Goal: Task Accomplishment & Management: Use online tool/utility

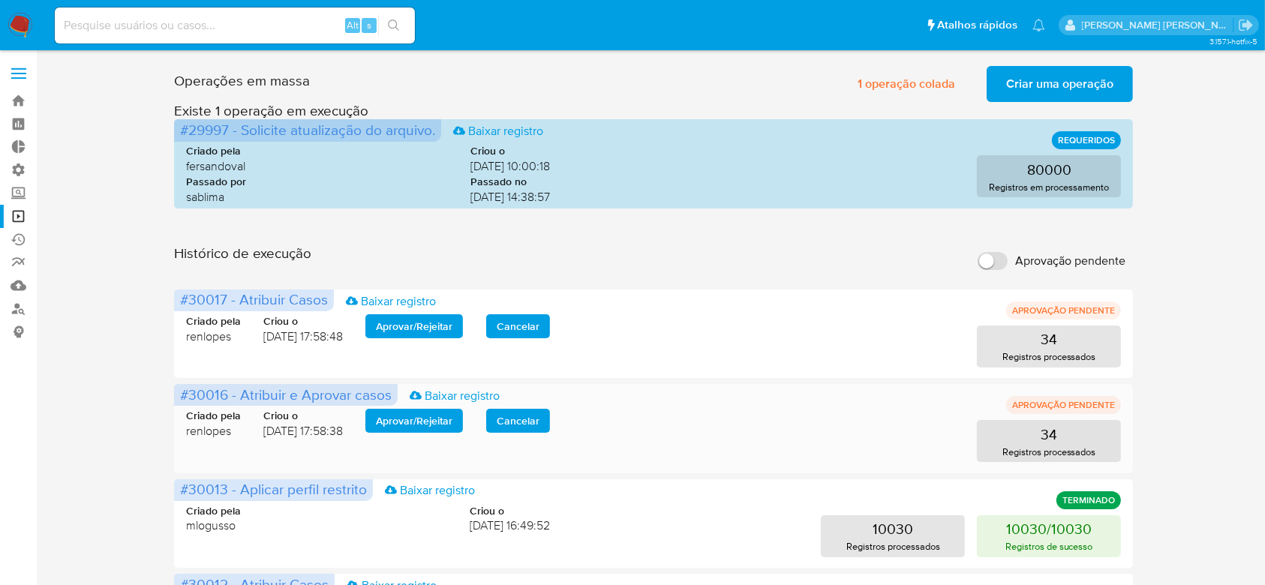
click at [423, 423] on span "Aprovar / Rejeitar" at bounding box center [414, 420] width 77 height 21
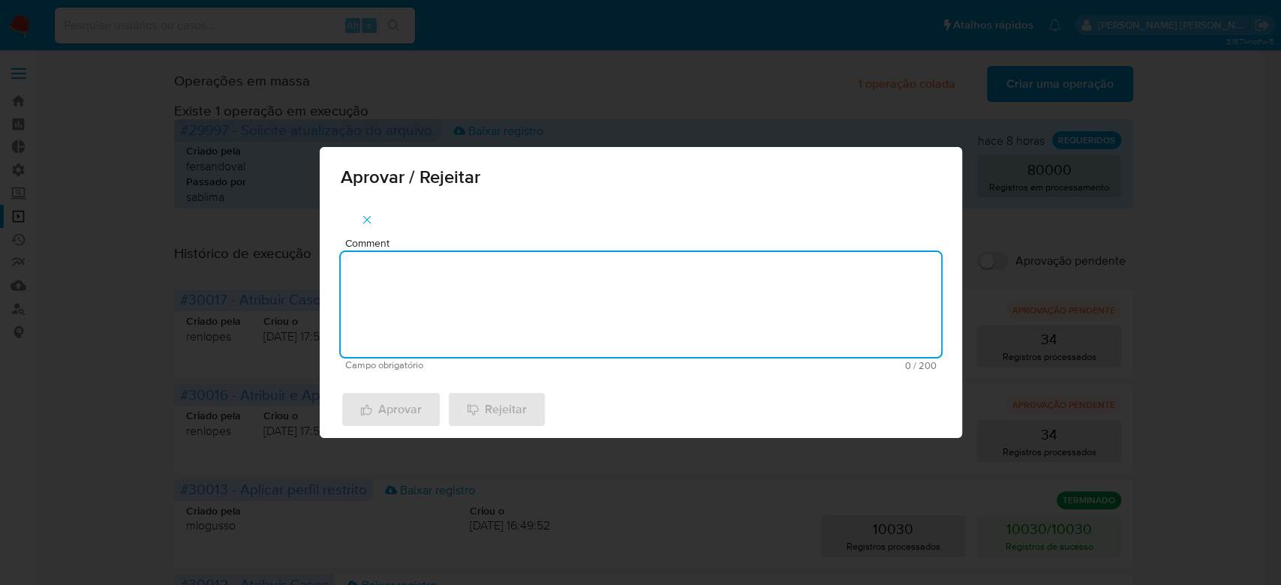
click at [434, 321] on textarea "Comment" at bounding box center [641, 304] width 600 height 105
drag, startPoint x: 420, startPoint y: 279, endPoint x: 219, endPoint y: 273, distance: 201.1
click at [219, 273] on div "Aprovar / Rejeitar Comment Para tratamento. Campo obrigatório 16 / 200 184 cara…" at bounding box center [640, 292] width 1281 height 585
click at [439, 320] on textarea "Para tratamento." at bounding box center [641, 304] width 600 height 105
type textarea "Para tratamento."
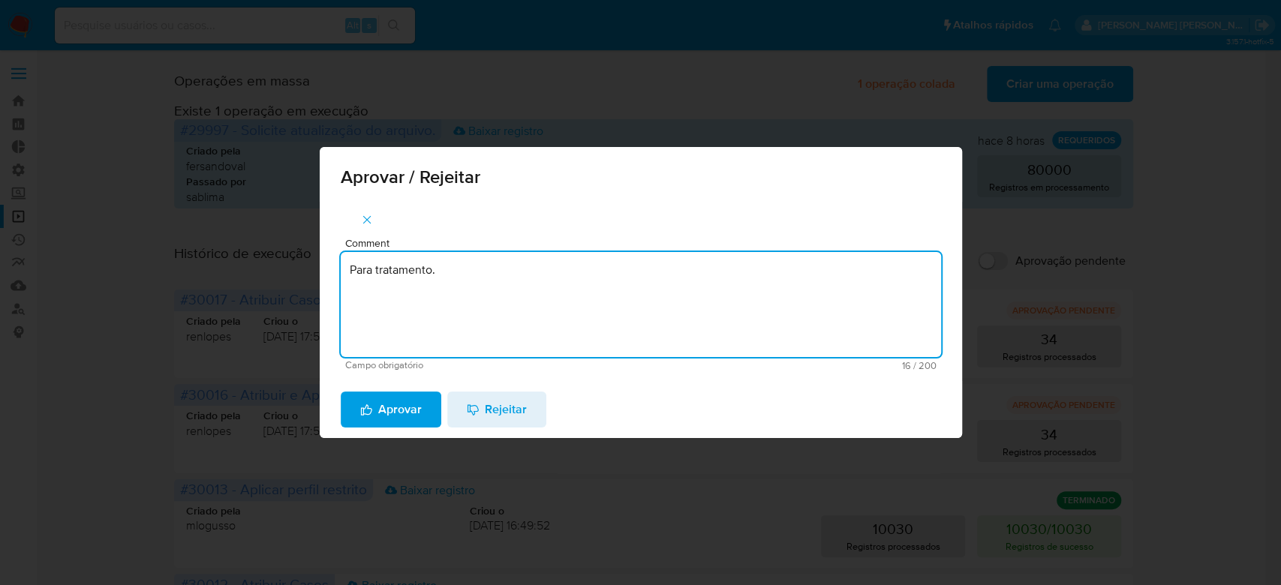
click at [383, 407] on span "Aprovar" at bounding box center [391, 409] width 62 height 33
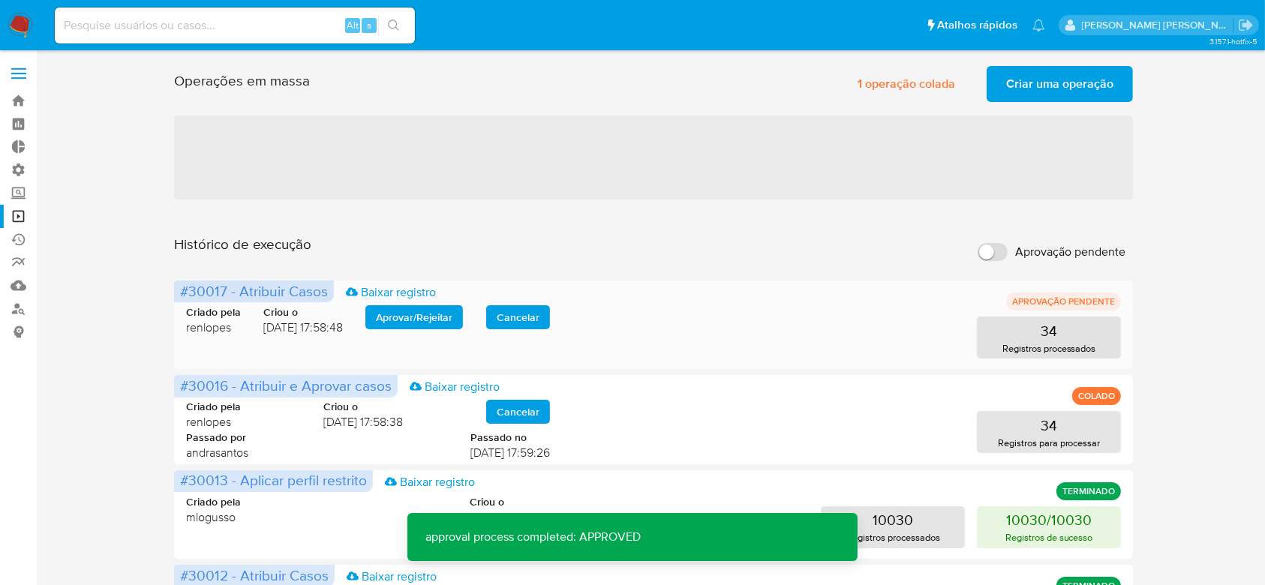
click at [416, 309] on span "Aprovar / Rejeitar" at bounding box center [414, 317] width 77 height 21
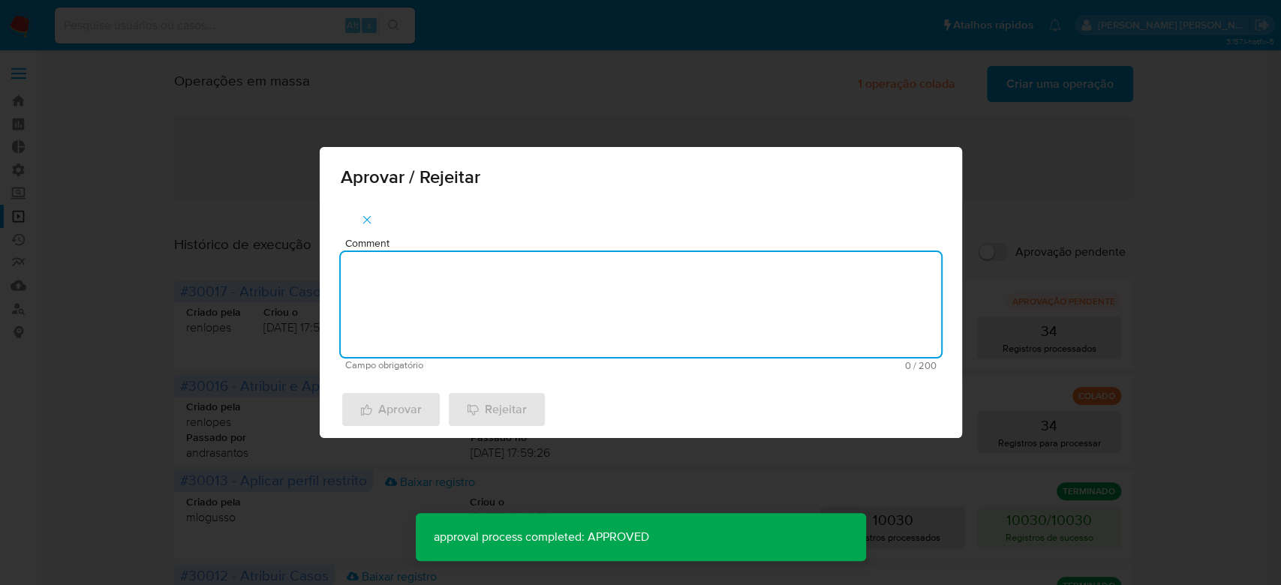
click at [389, 338] on textarea "Comment" at bounding box center [641, 304] width 600 height 105
paste textarea "Para tratamento."
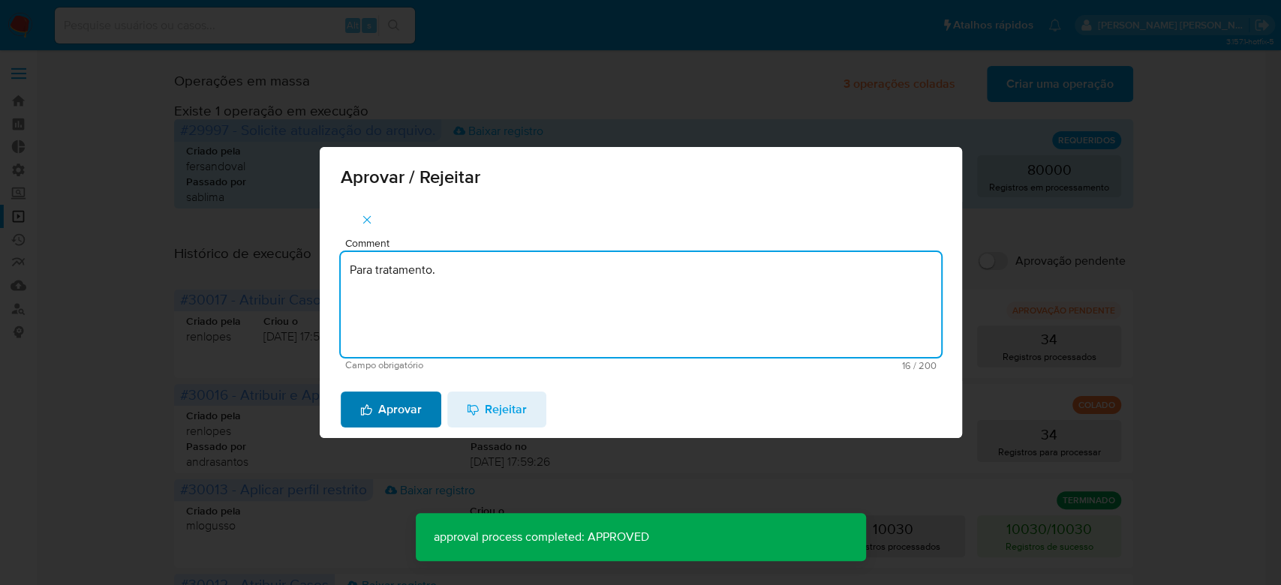
type textarea "Para tratamento."
click at [390, 417] on span "Aprovar" at bounding box center [391, 409] width 62 height 33
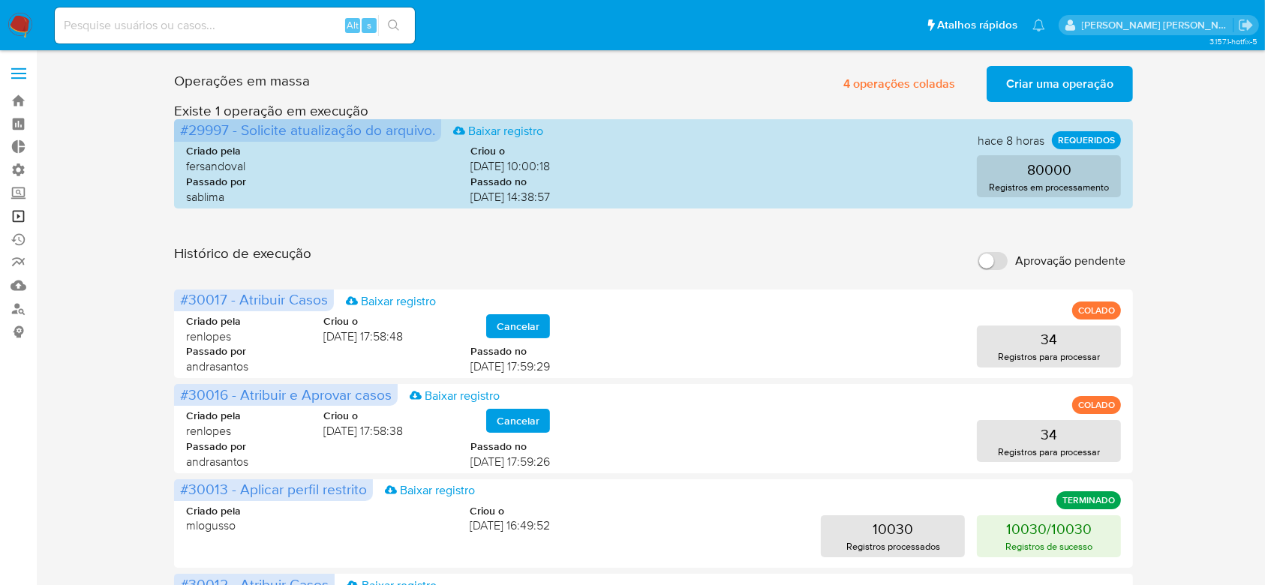
click at [12, 217] on link "Operações em massa" at bounding box center [89, 216] width 179 height 23
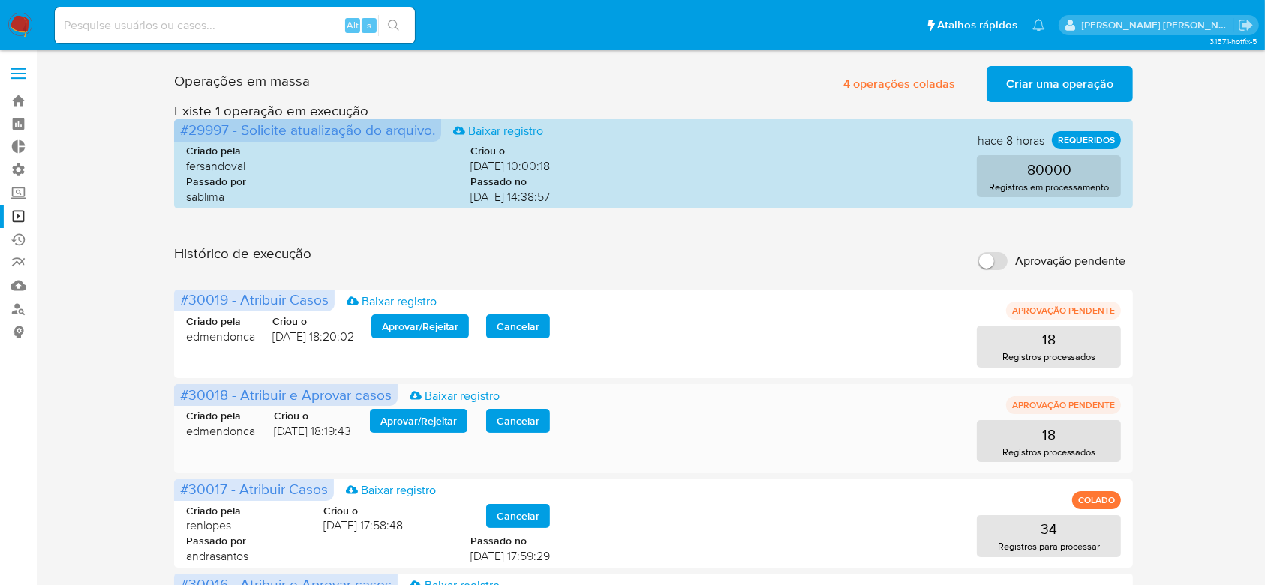
click at [411, 422] on span "Aprovar / Rejeitar" at bounding box center [418, 420] width 77 height 21
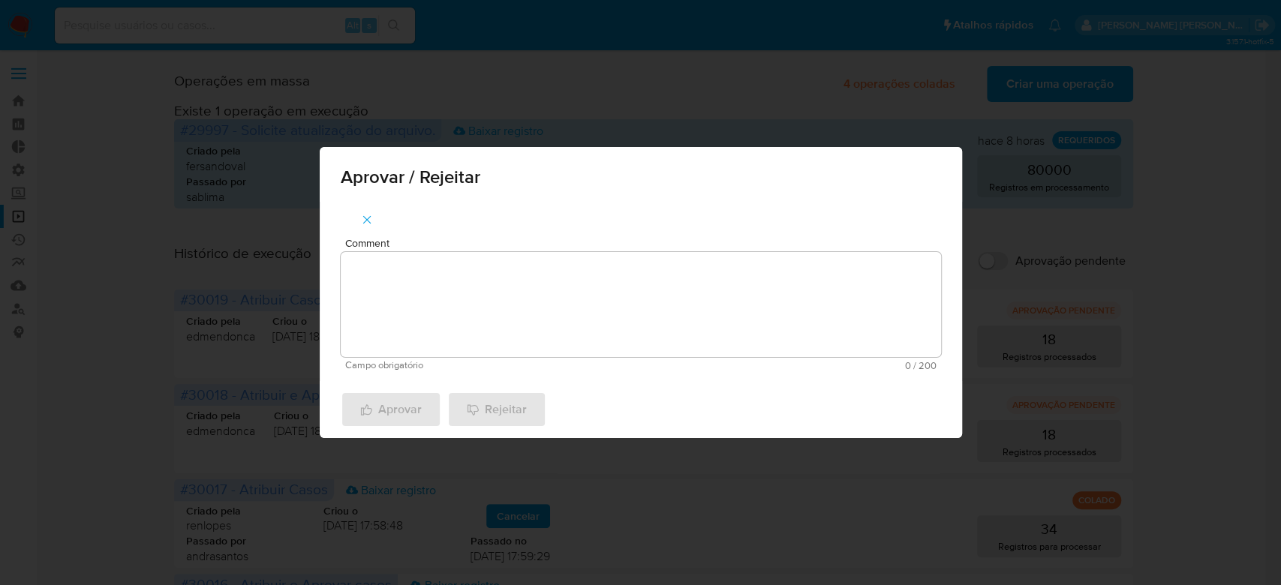
click at [427, 327] on textarea "Comment" at bounding box center [641, 304] width 600 height 105
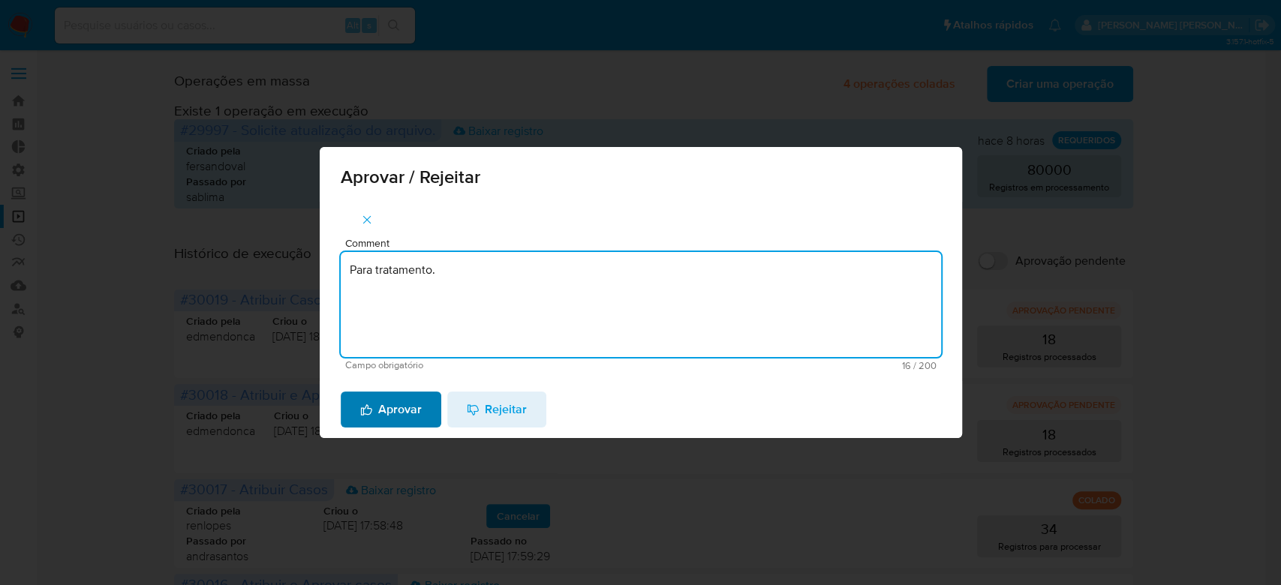
type textarea "Para tratamento."
click at [408, 410] on span "Aprovar" at bounding box center [391, 409] width 62 height 33
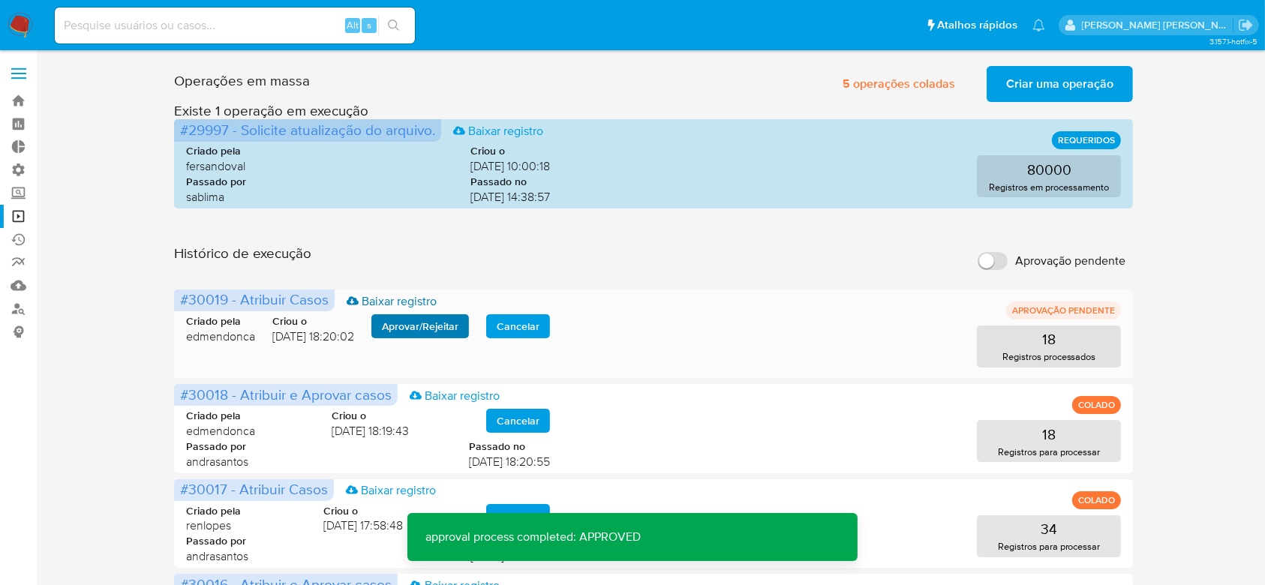
click at [414, 309] on link "Baixar registro" at bounding box center [392, 301] width 90 height 17
click at [432, 326] on span "Aprovar / Rejeitar" at bounding box center [420, 326] width 77 height 21
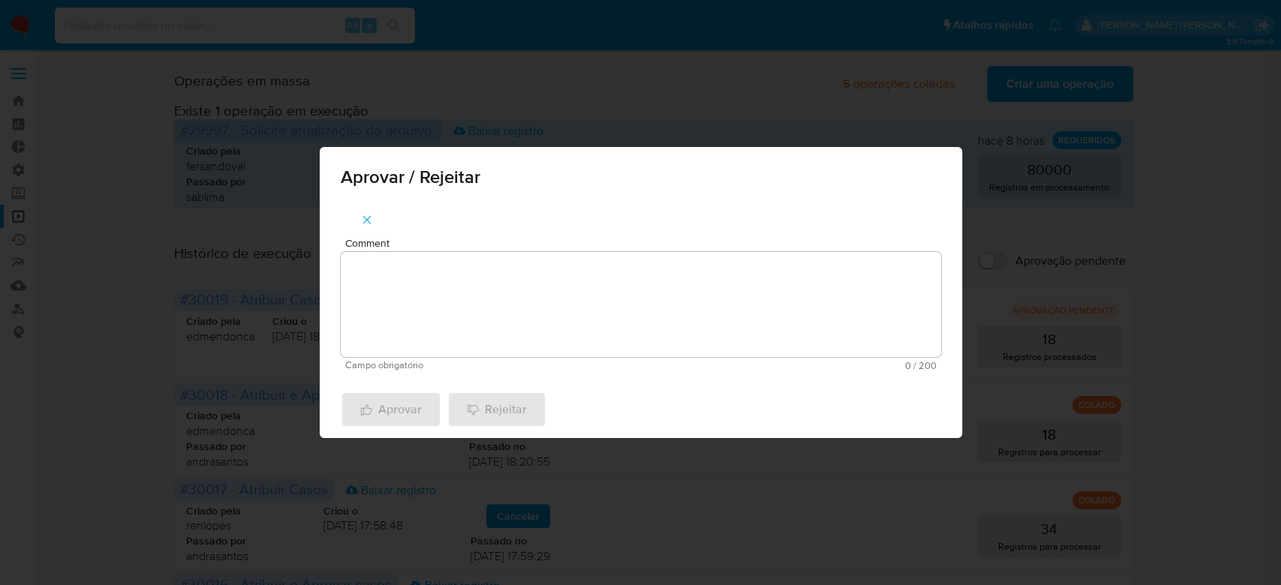
click at [443, 291] on textarea "Comment" at bounding box center [641, 304] width 600 height 105
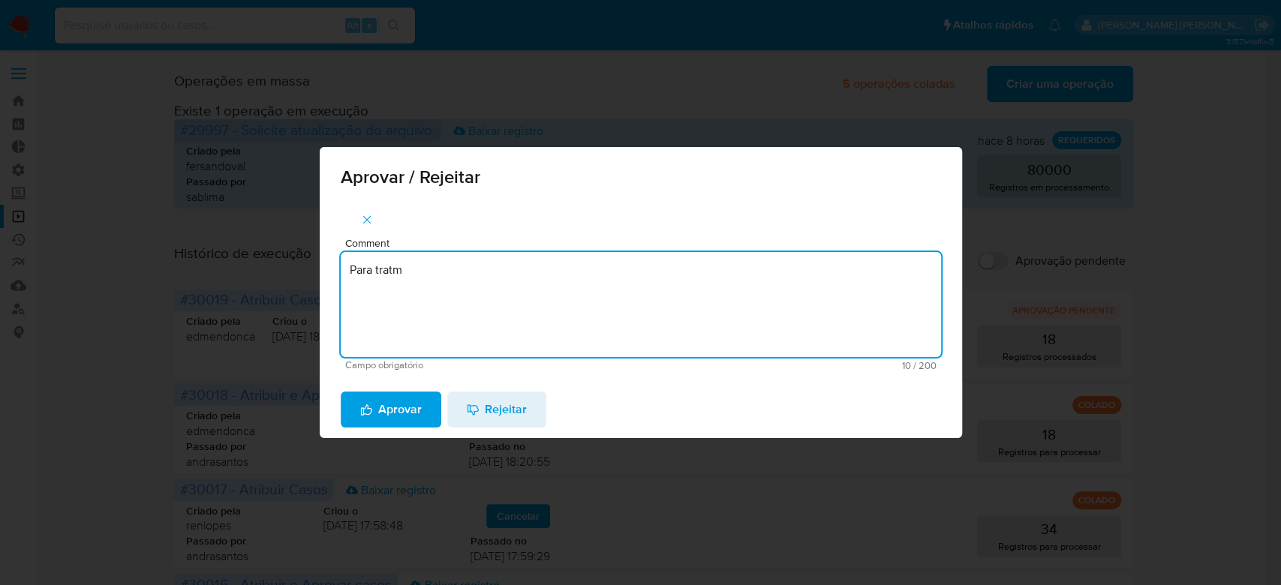
click at [398, 269] on textarea "Para tratm" at bounding box center [641, 304] width 600 height 105
type textarea "Para tratamento."
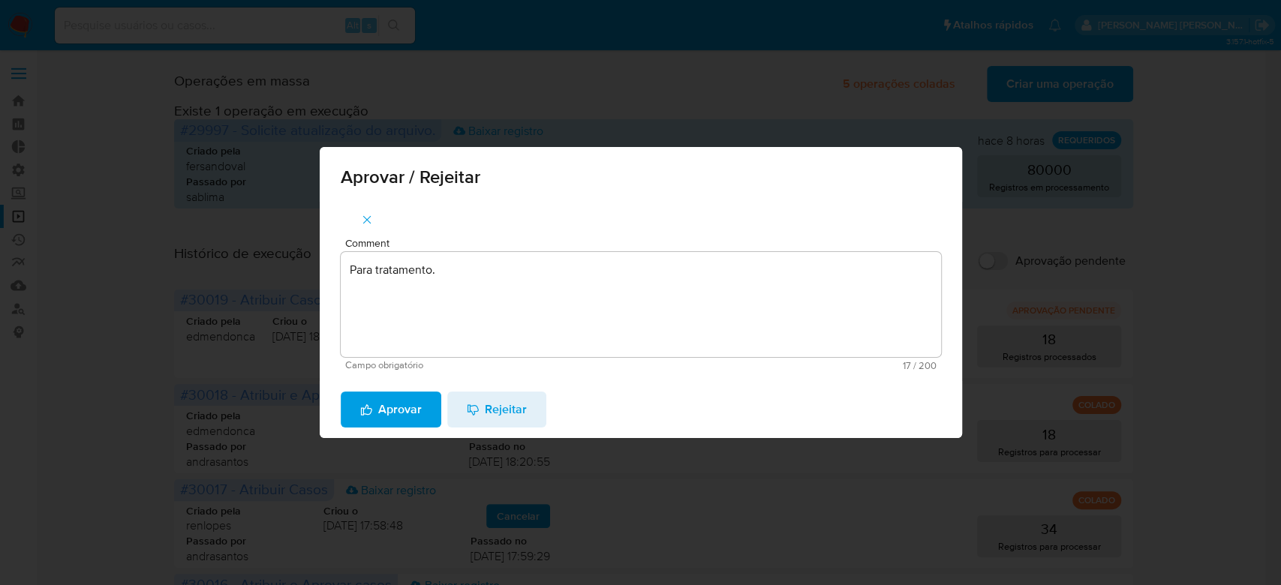
click at [408, 424] on span "Aprovar" at bounding box center [391, 409] width 62 height 33
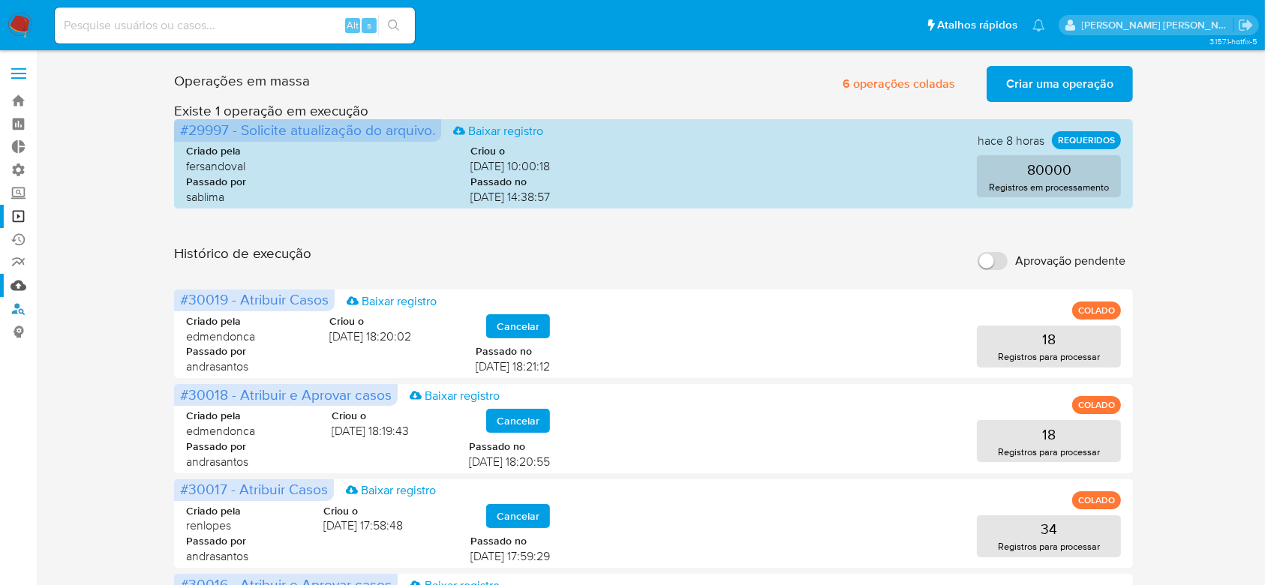
drag, startPoint x: 18, startPoint y: 309, endPoint x: 25, endPoint y: 290, distance: 19.9
click at [18, 309] on link "Localizador de pessoas" at bounding box center [89, 308] width 179 height 23
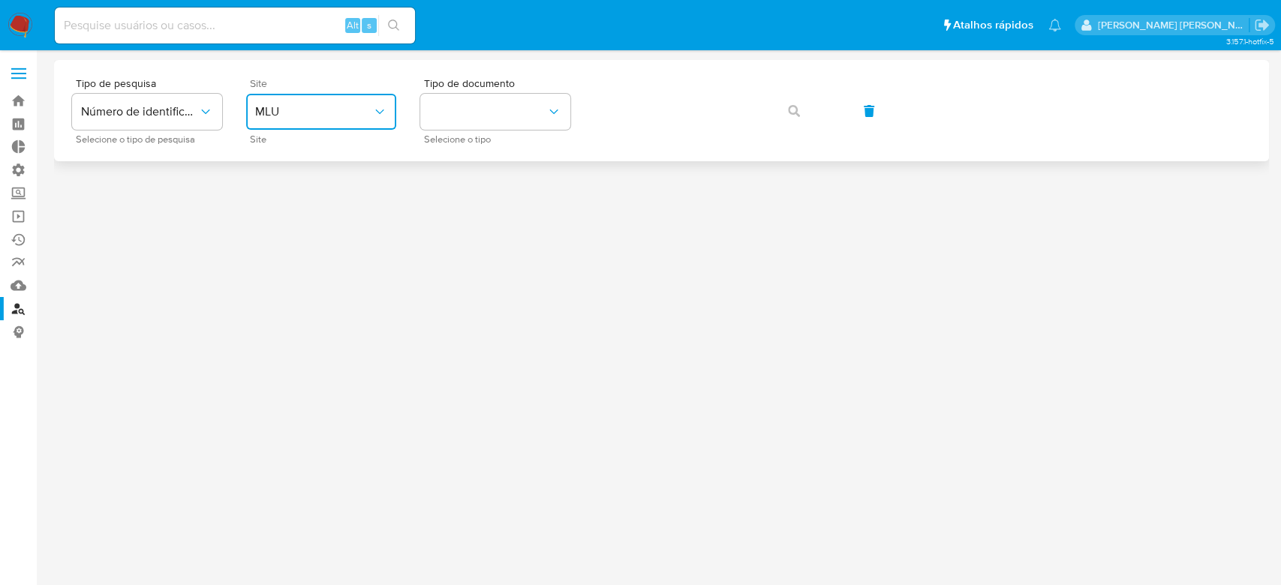
click at [382, 111] on icon "site_id" at bounding box center [379, 112] width 8 height 5
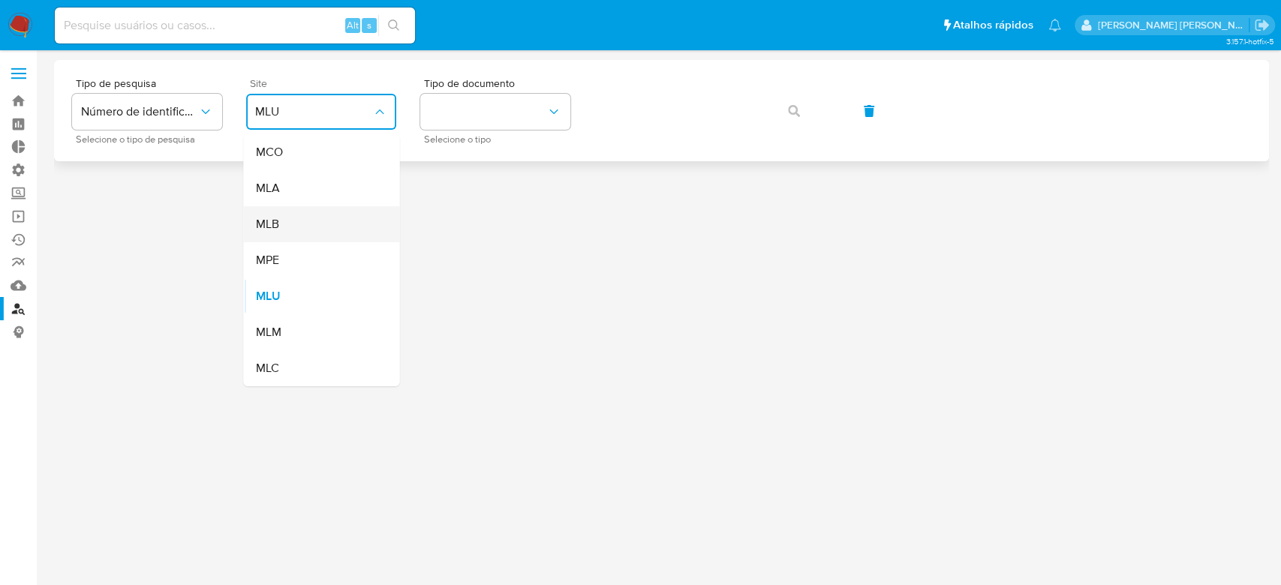
click at [311, 221] on div "MLB" at bounding box center [316, 224] width 123 height 36
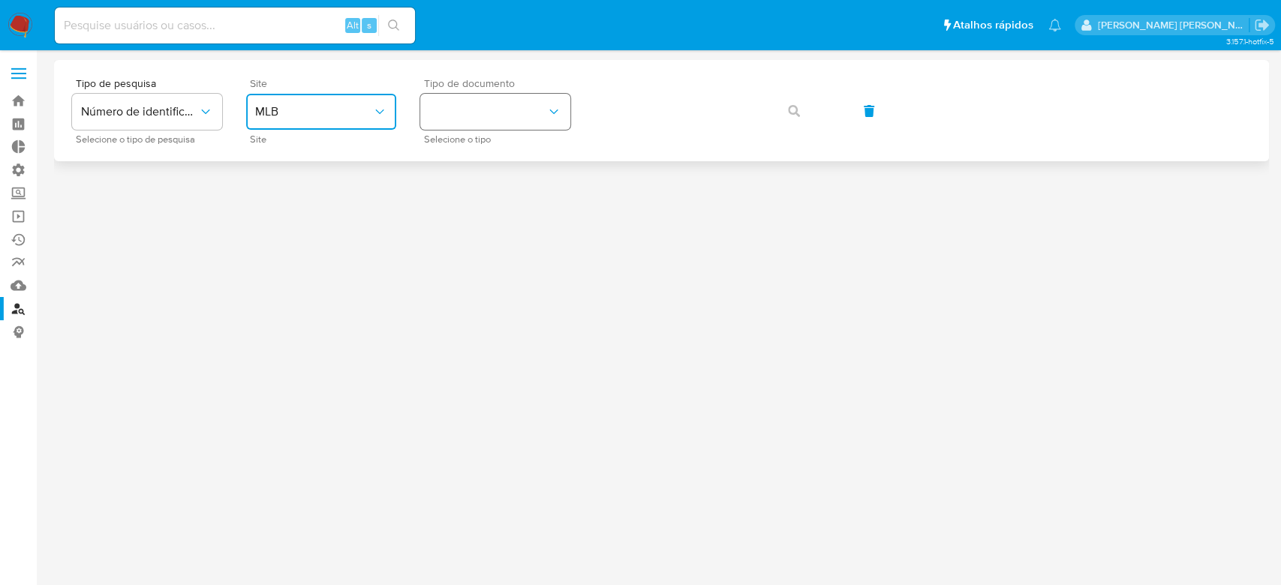
click at [513, 107] on button "identificationType" at bounding box center [495, 112] width 150 height 36
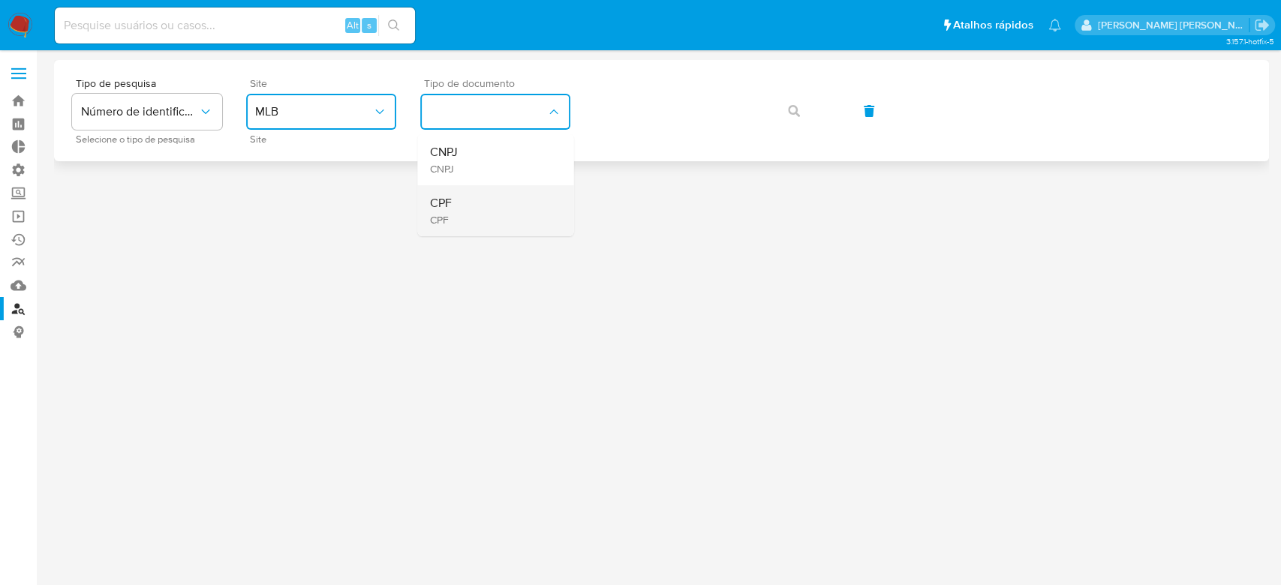
click at [462, 198] on div "CPF CPF" at bounding box center [490, 210] width 123 height 51
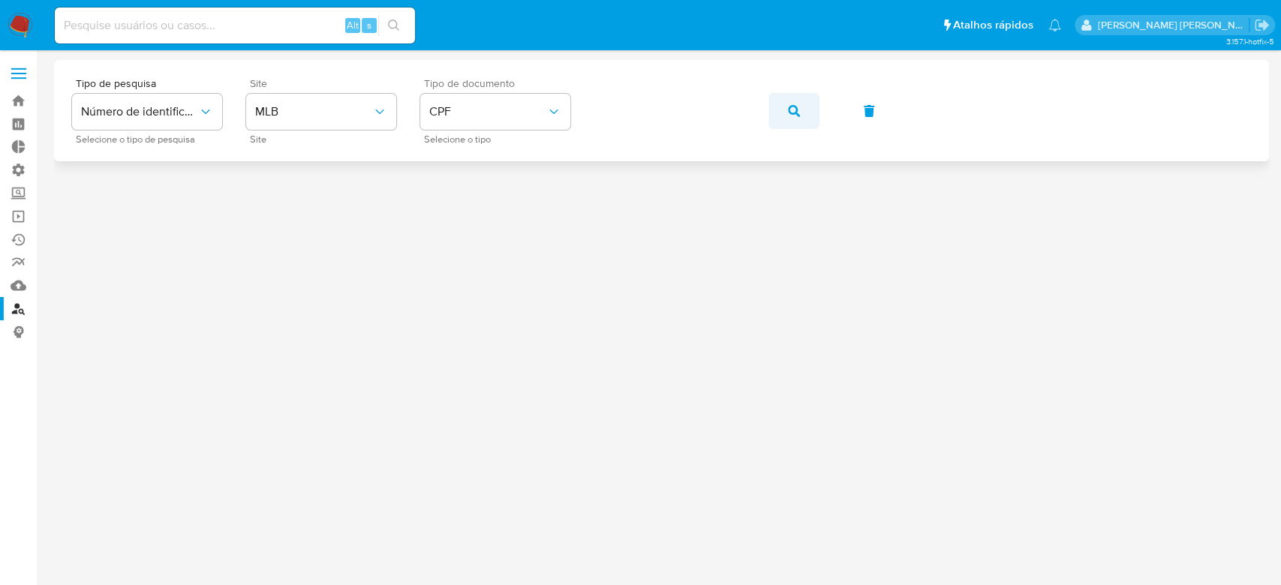
click at [788, 113] on icon "button" at bounding box center [794, 111] width 12 height 12
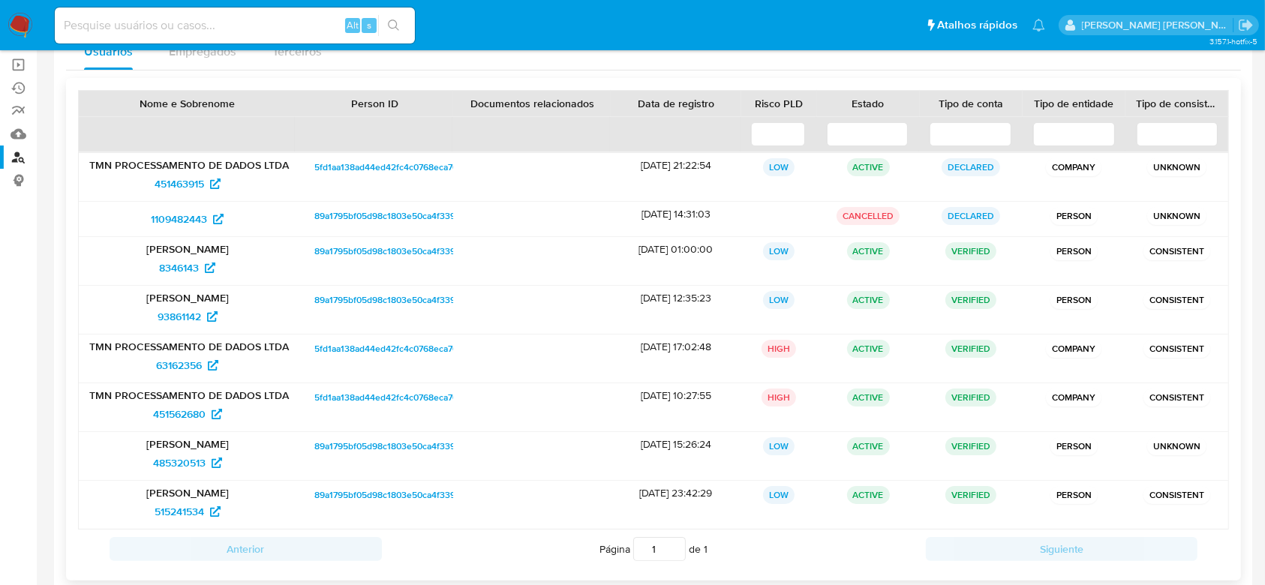
scroll to position [180, 0]
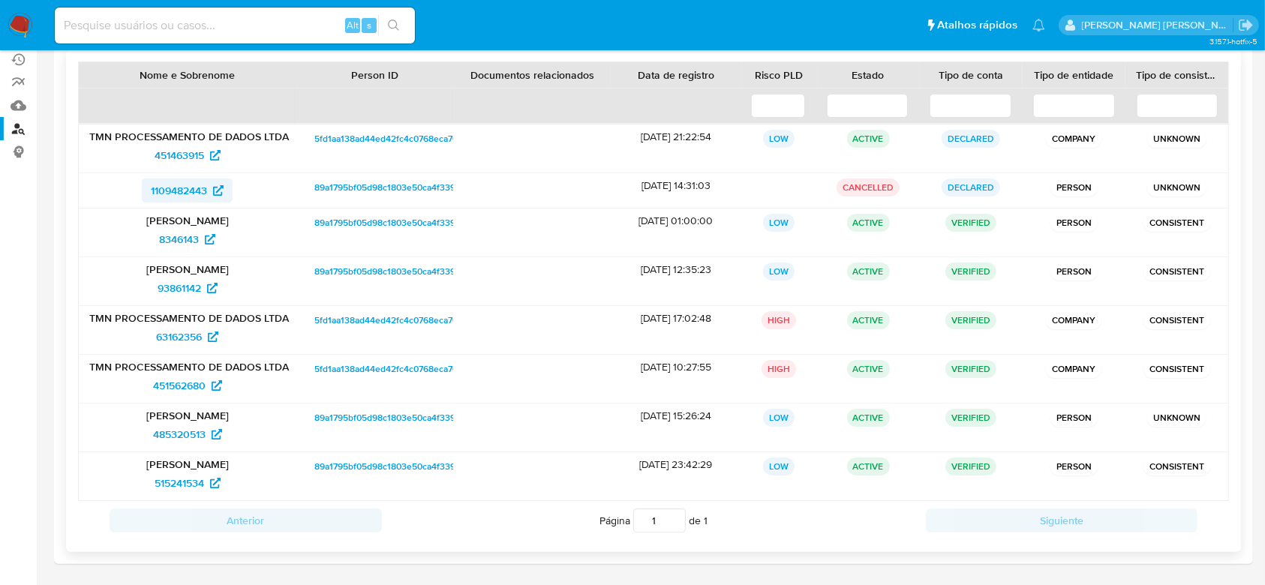
click at [173, 192] on span "1109482443" at bounding box center [179, 191] width 56 height 24
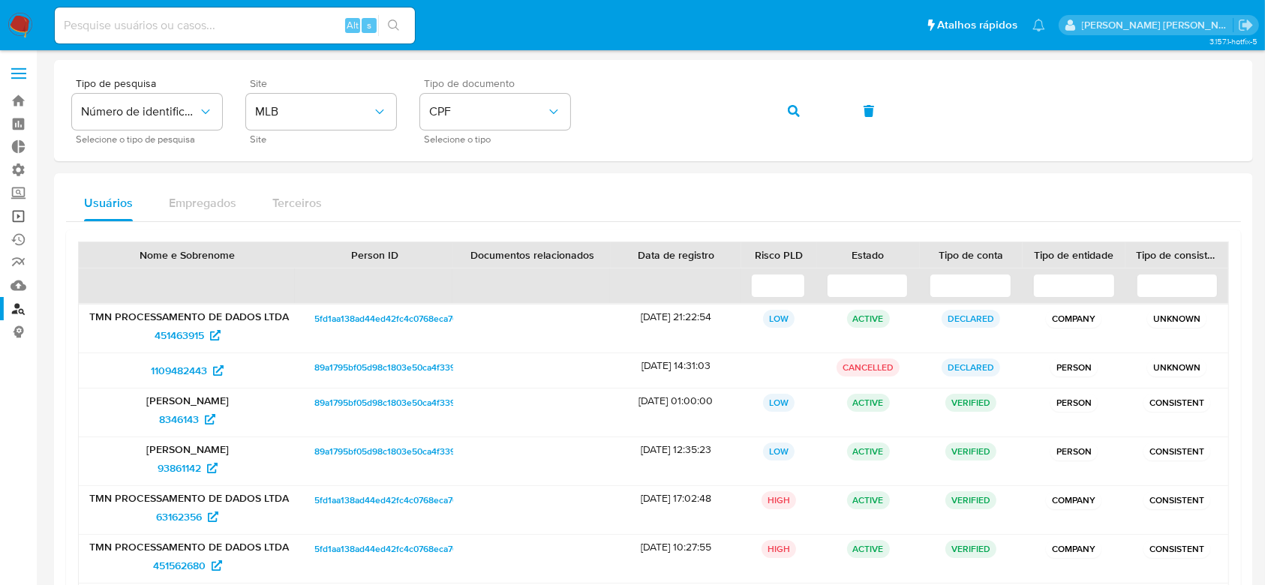
click at [23, 221] on link "Operações em massa" at bounding box center [89, 216] width 179 height 23
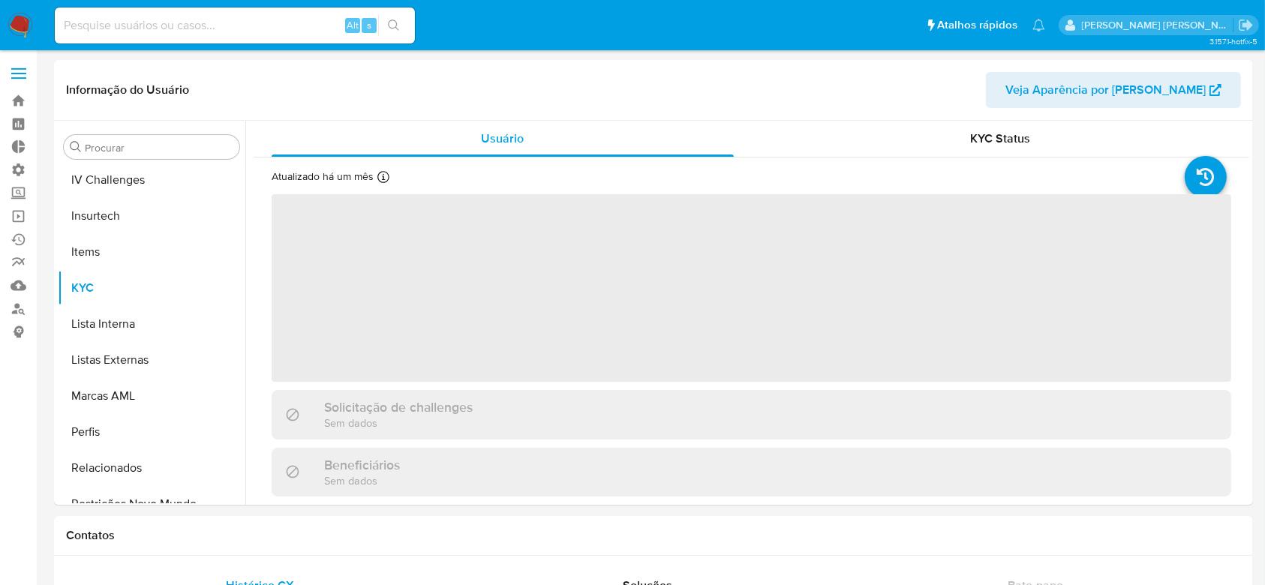
scroll to position [670, 0]
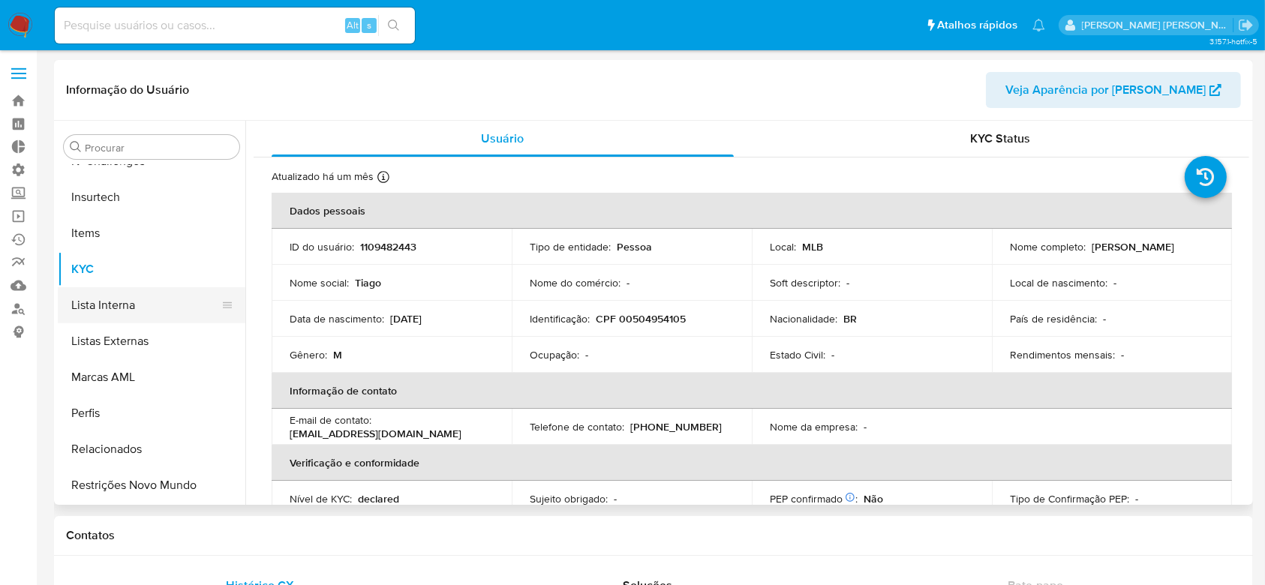
select select "10"
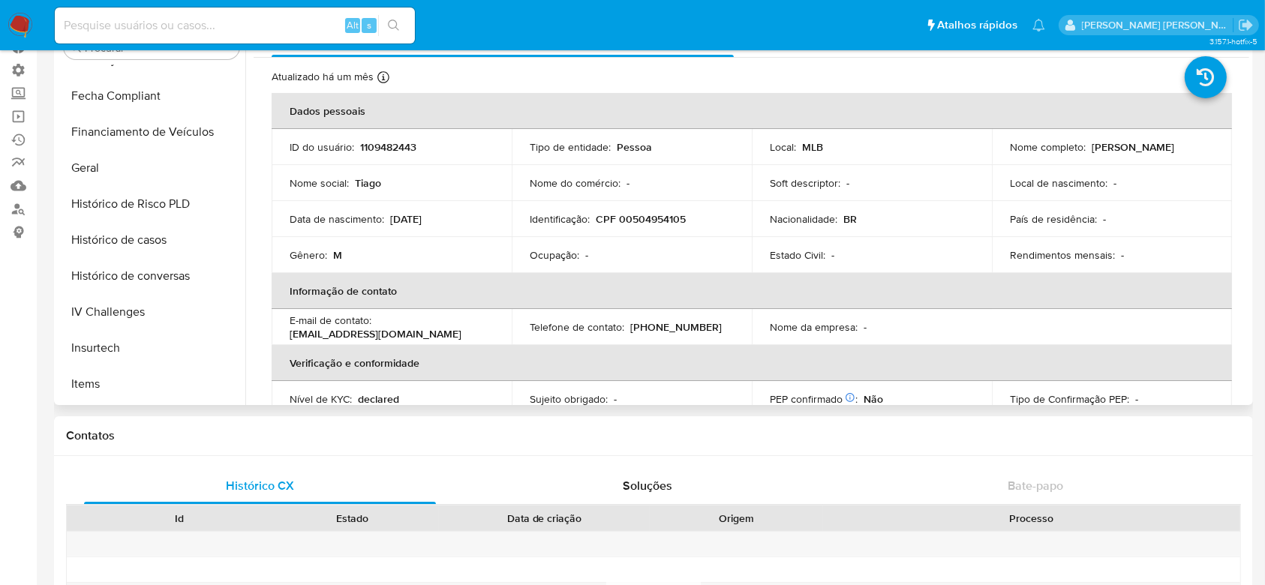
scroll to position [370, 0]
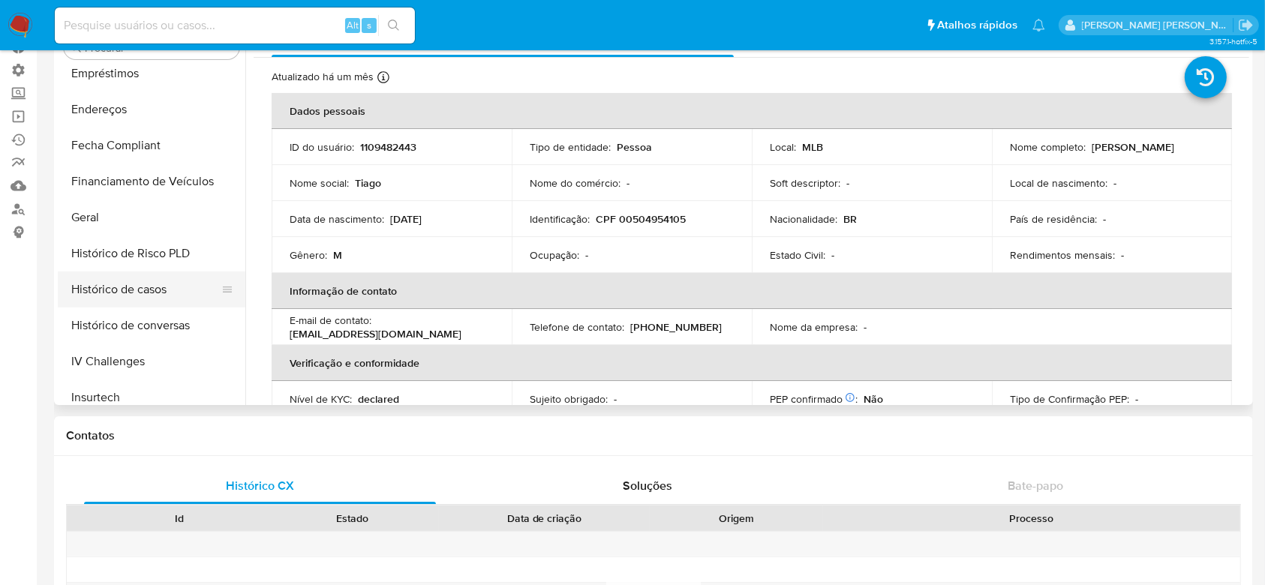
click at [113, 290] on button "Histórico de casos" at bounding box center [146, 290] width 176 height 36
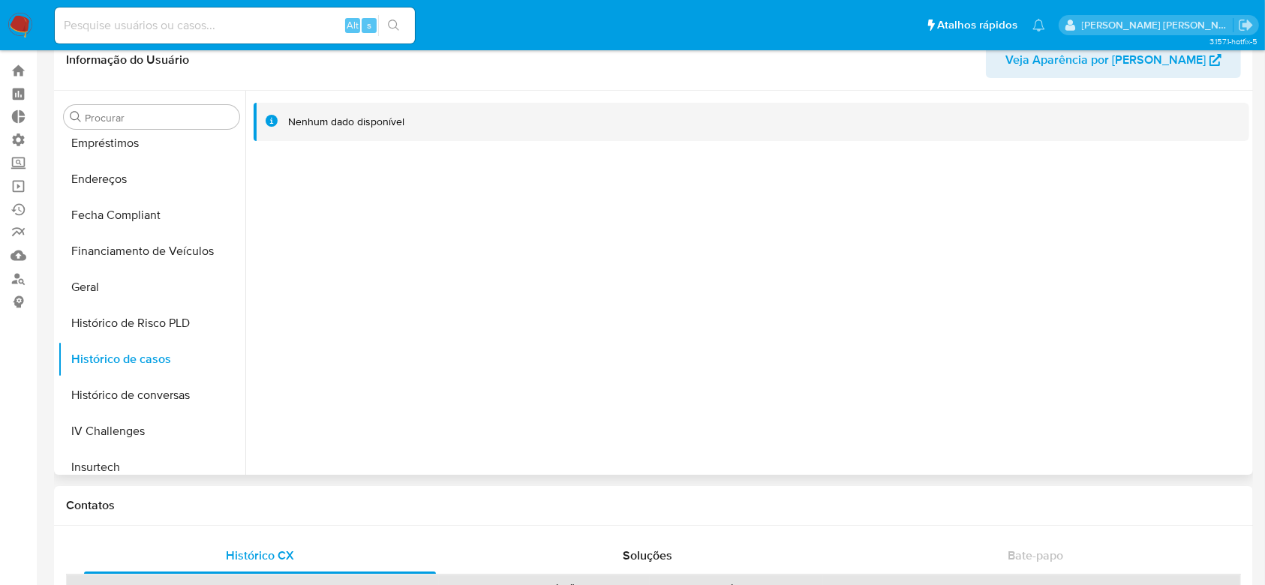
scroll to position [0, 0]
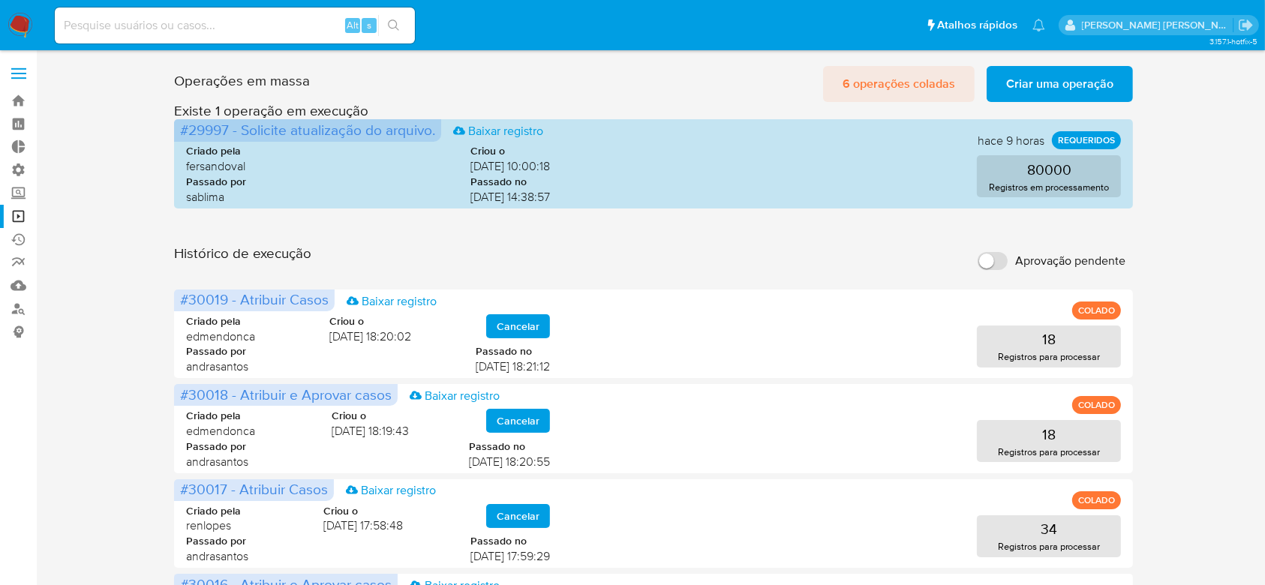
click at [876, 90] on span "6 operações coladas" at bounding box center [898, 84] width 113 height 33
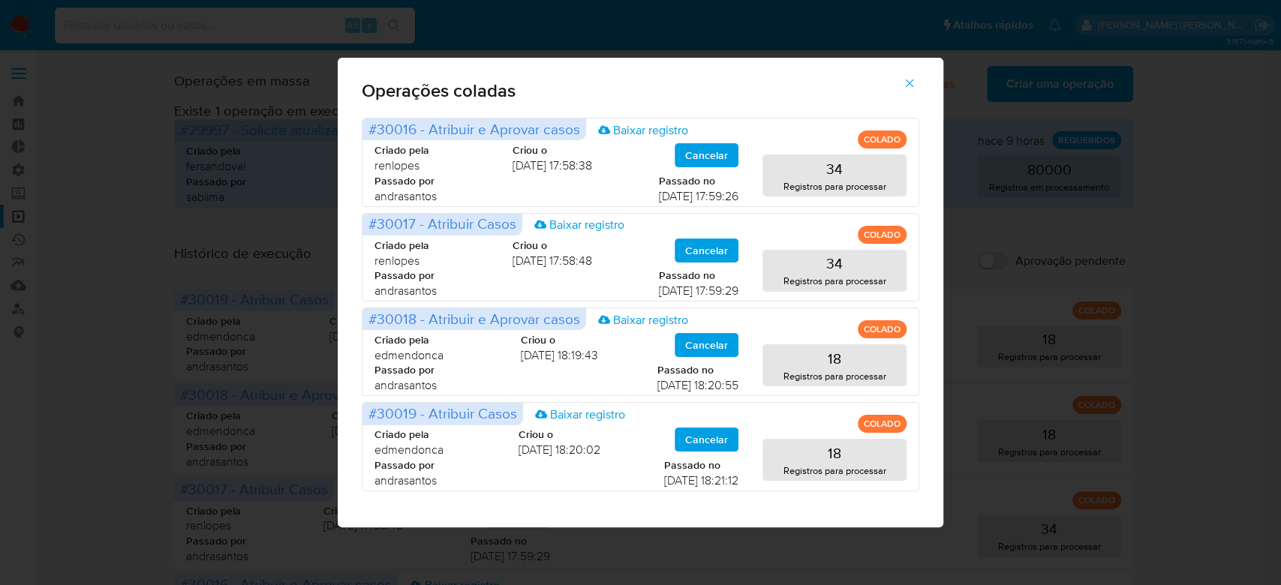
click at [908, 85] on icon "button" at bounding box center [909, 84] width 8 height 8
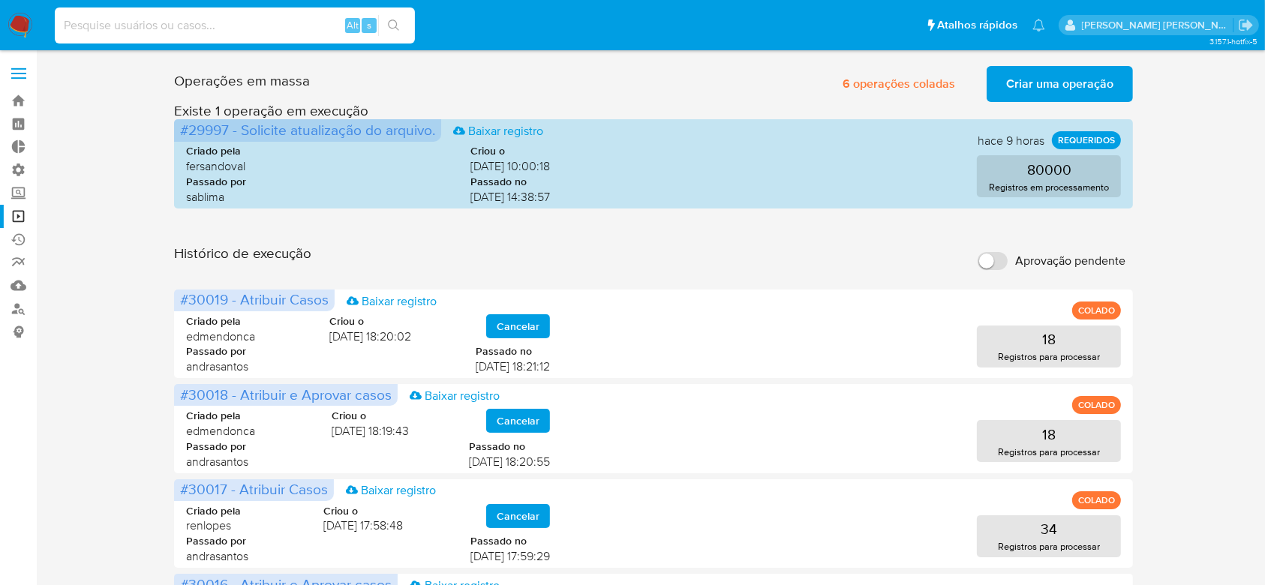
click at [155, 20] on input at bounding box center [235, 26] width 360 height 20
paste input "lZMgCNhEFERvZJKvMRHZWaPw"
type input "lZMgCNhEFERvZJKvMRHZWaPw"
click at [388, 17] on button "search-icon" at bounding box center [393, 25] width 31 height 21
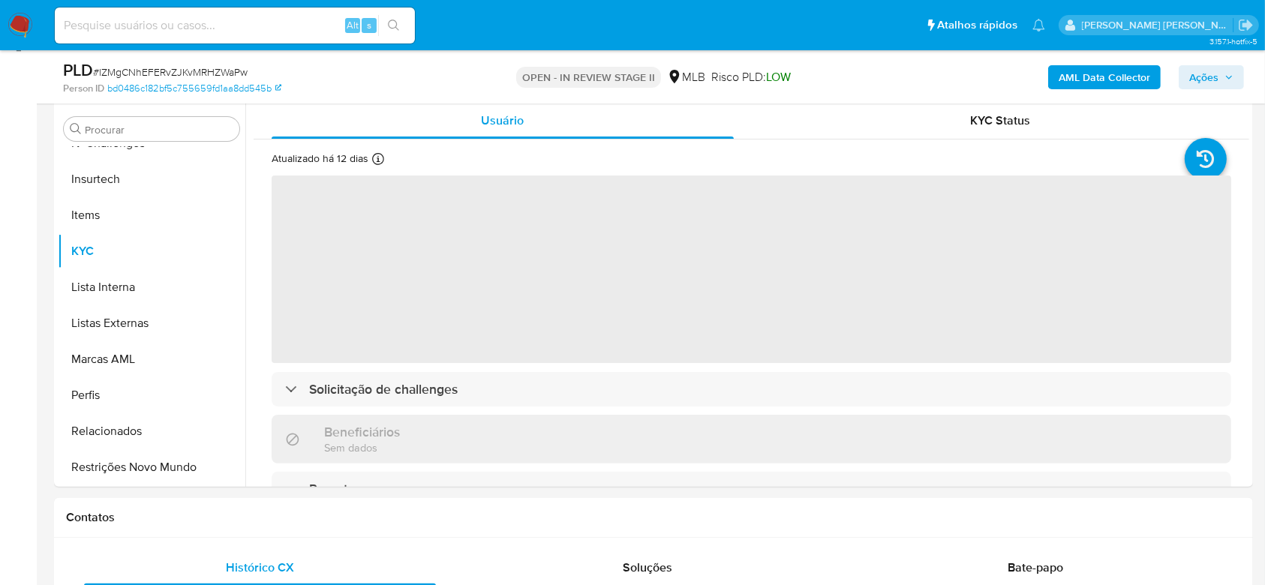
scroll to position [300, 0]
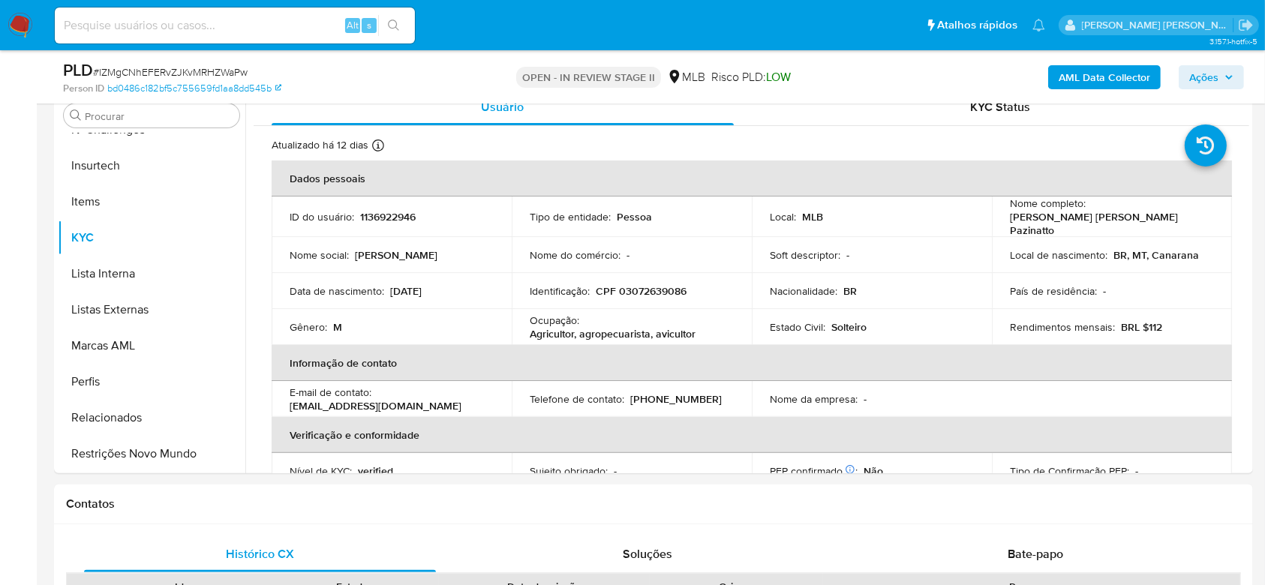
select select "10"
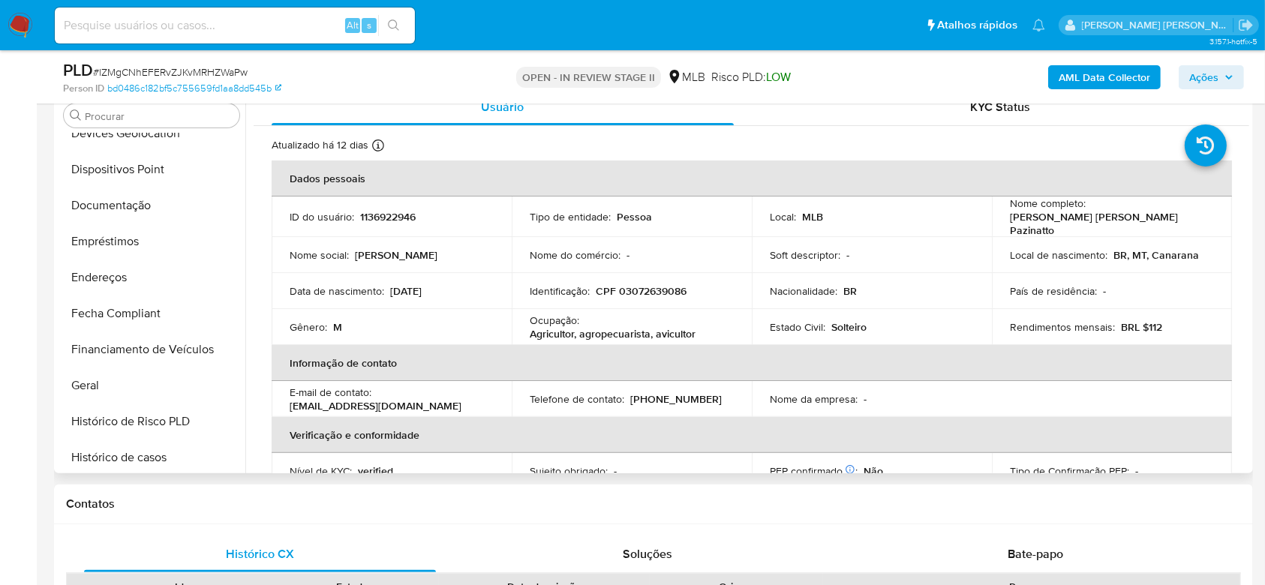
scroll to position [270, 0]
click at [155, 211] on button "Documentação" at bounding box center [146, 206] width 176 height 36
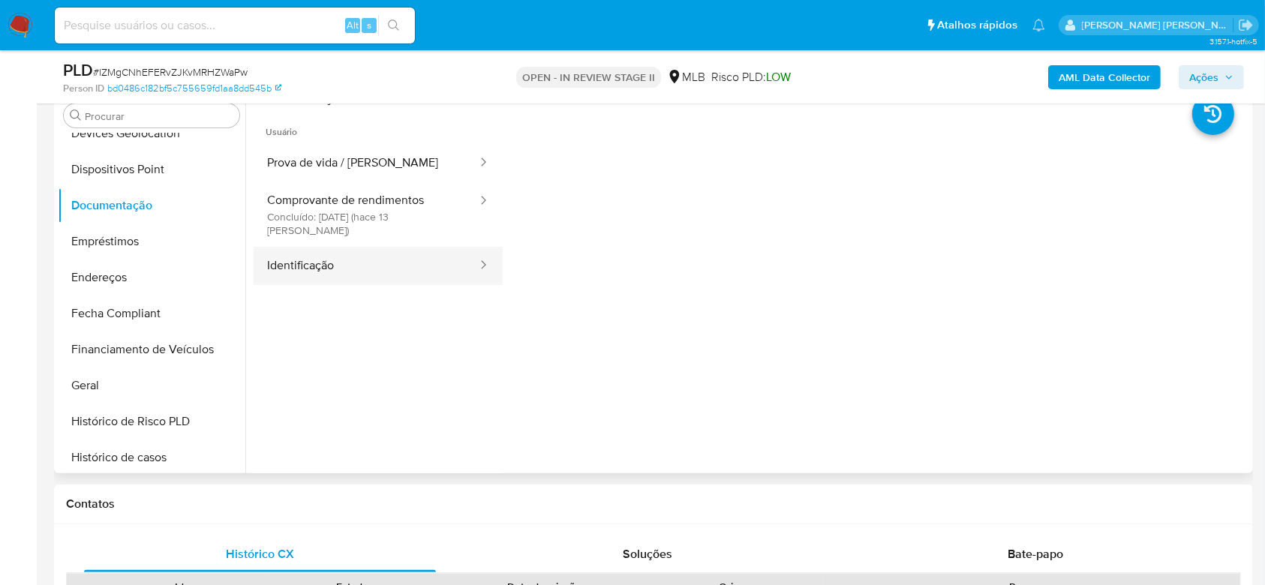
click at [402, 254] on button "Identificação" at bounding box center [366, 266] width 225 height 38
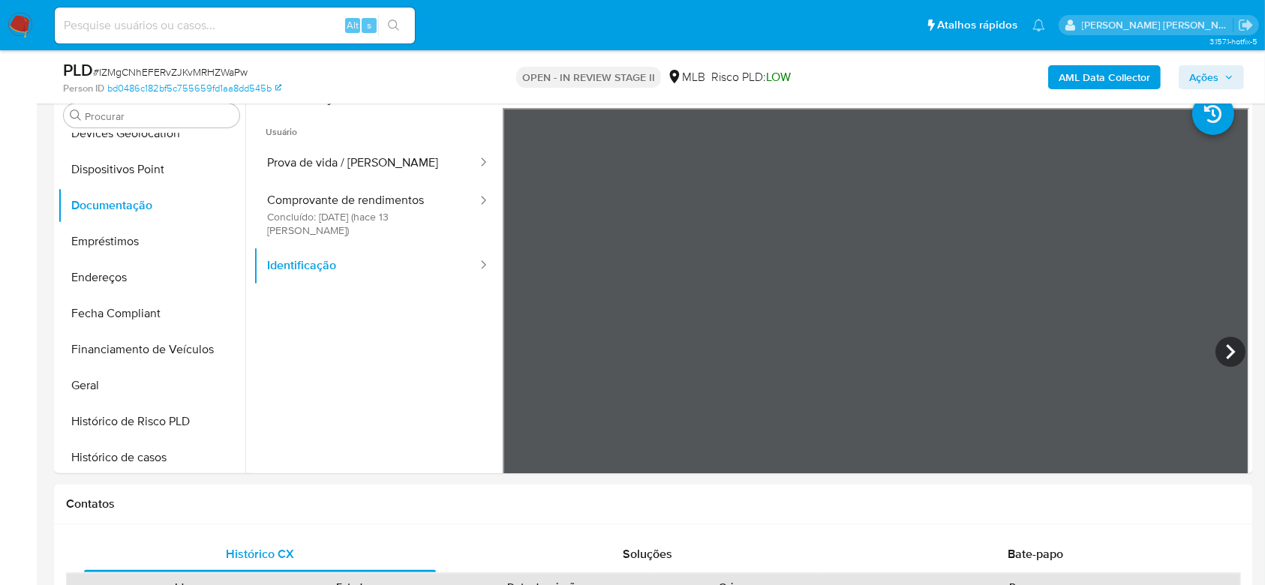
click at [158, 21] on input at bounding box center [235, 26] width 360 height 20
paste input "7DcqmIj5QzCxxWKIa452mdhr"
type input "7DcqmIj5QzCxxWKIa452mdhr"
click at [398, 25] on icon "search-icon" at bounding box center [394, 26] width 12 height 12
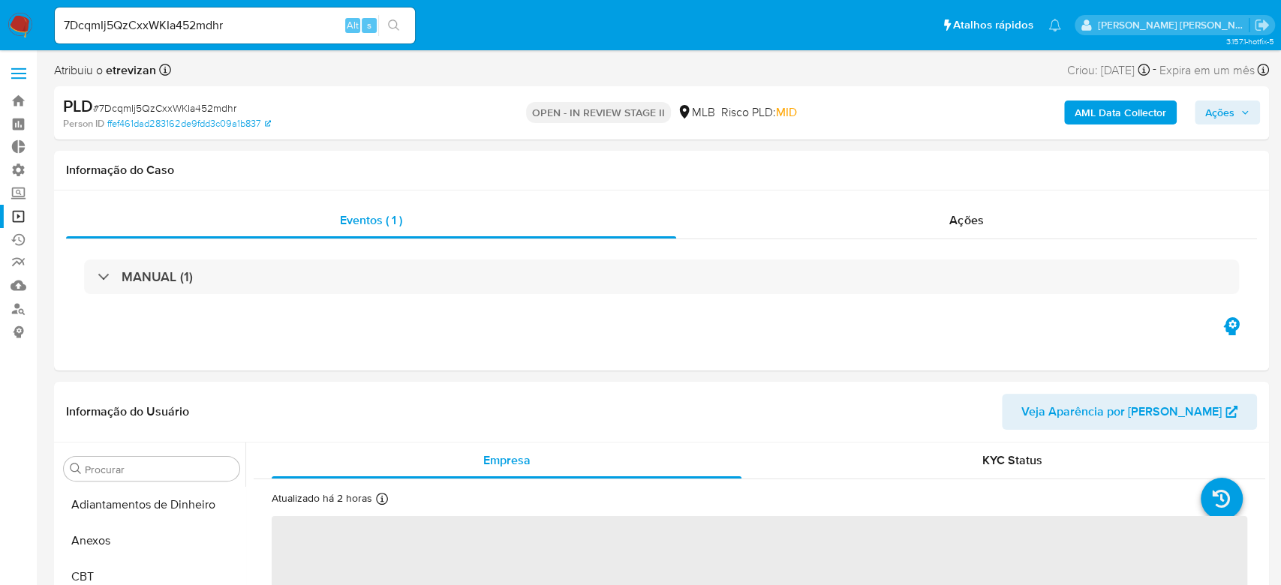
select select "10"
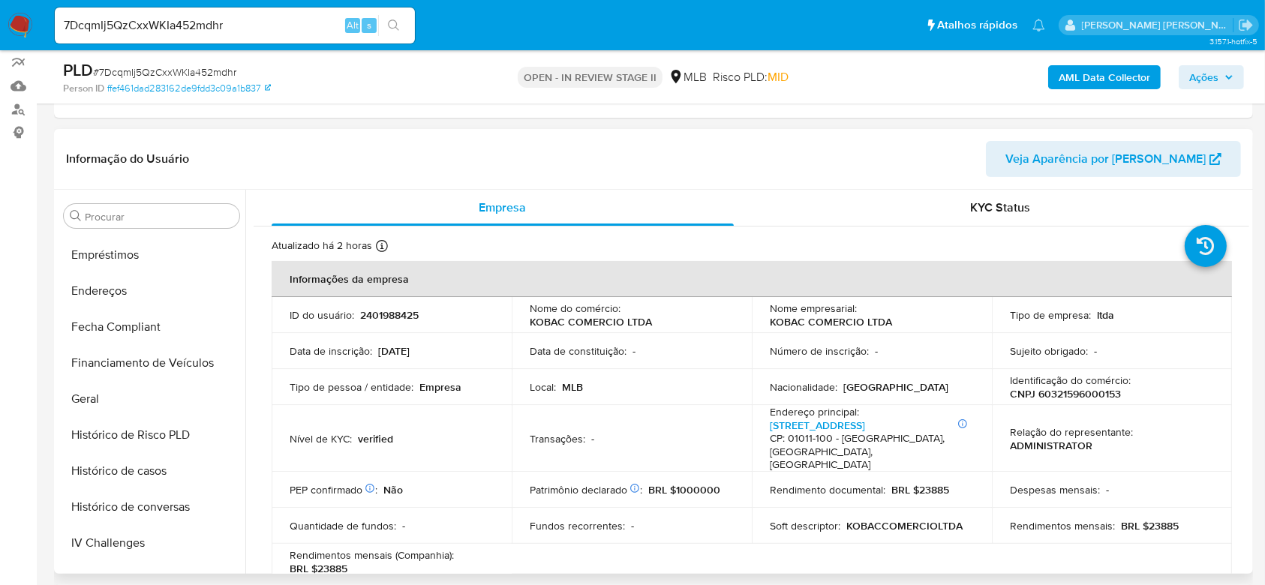
scroll to position [270, 0]
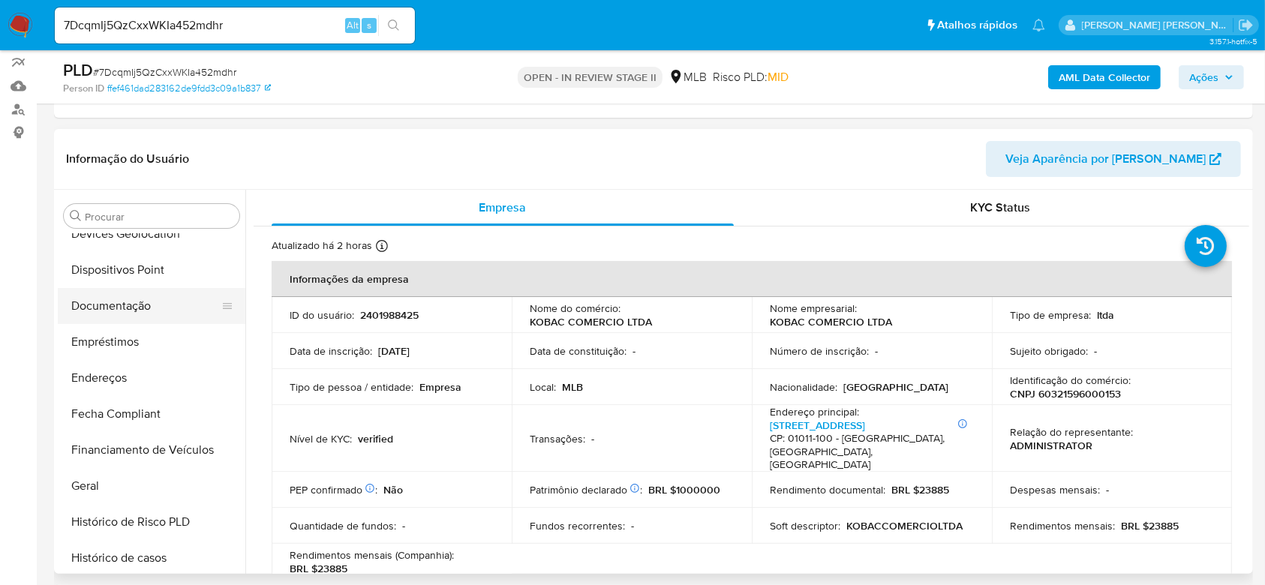
click at [146, 301] on button "Documentação" at bounding box center [146, 306] width 176 height 36
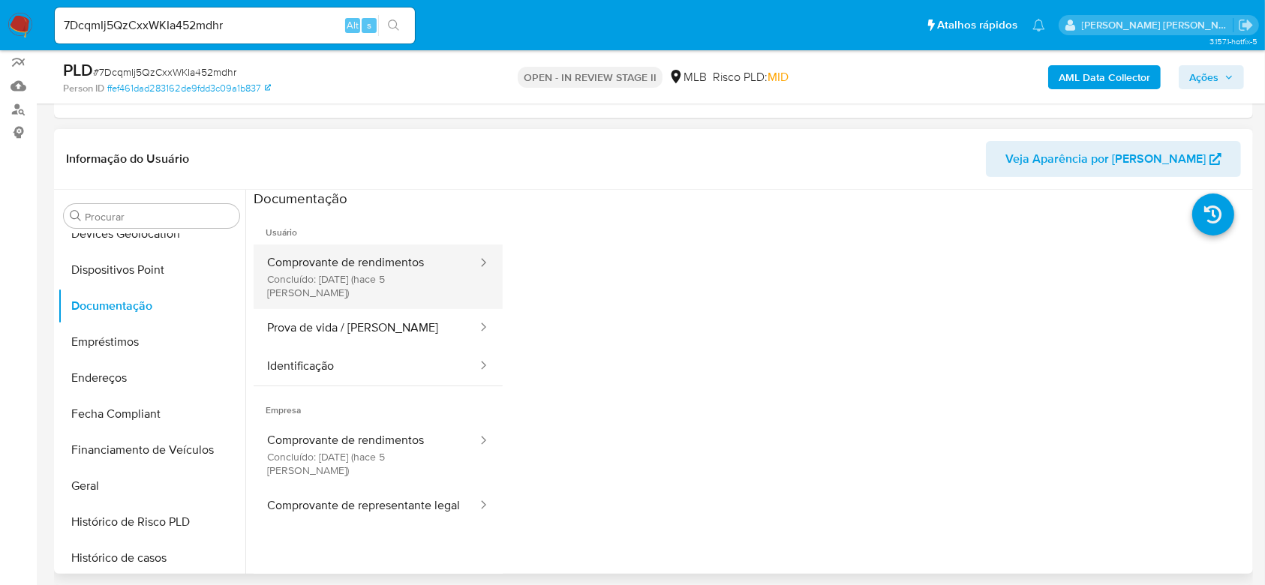
click at [405, 278] on button "Comprovante de rendimentos Concluído: 27/08/2025 (hace 5 días)" at bounding box center [366, 277] width 225 height 65
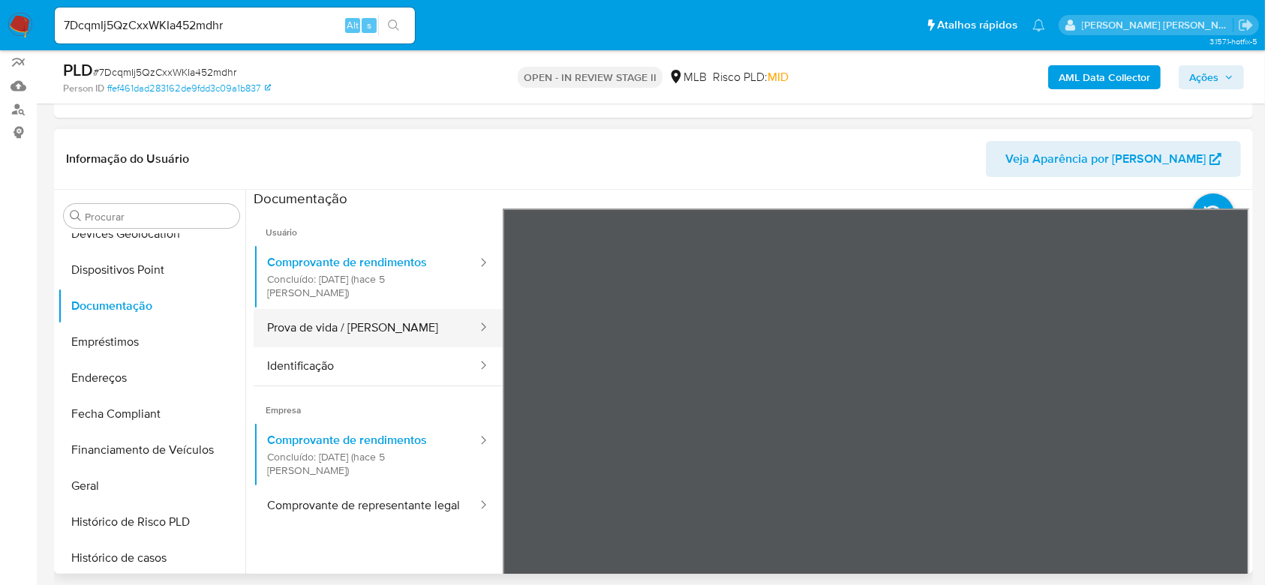
click at [323, 323] on button "Prova de vida / [PERSON_NAME]" at bounding box center [366, 328] width 225 height 38
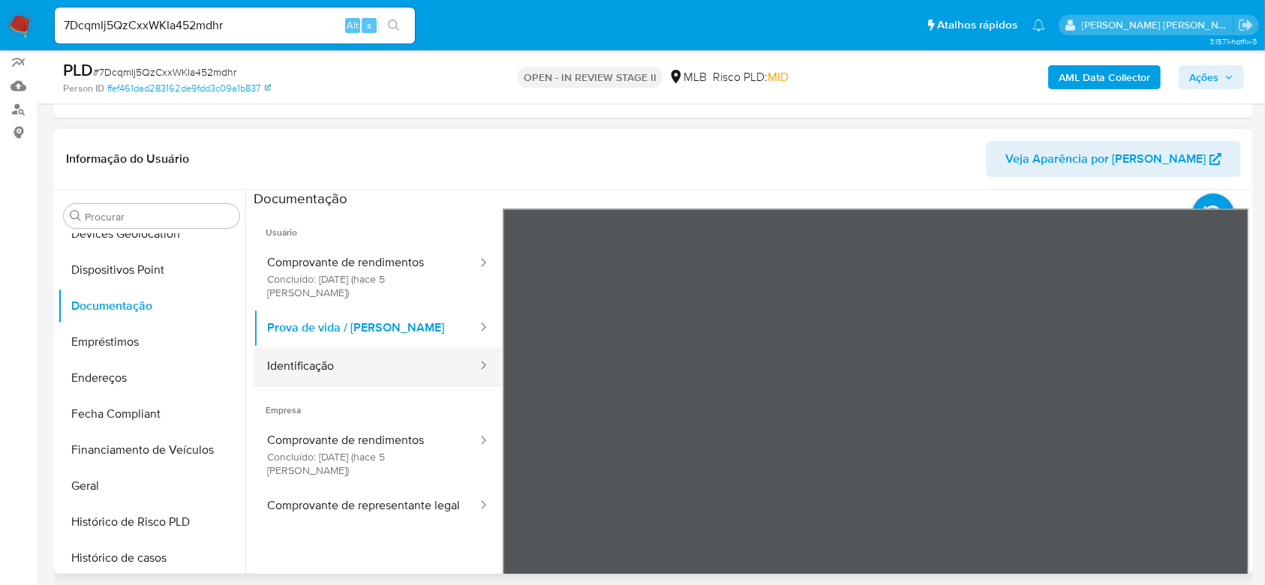
click at [293, 350] on button "Identificação" at bounding box center [366, 366] width 225 height 38
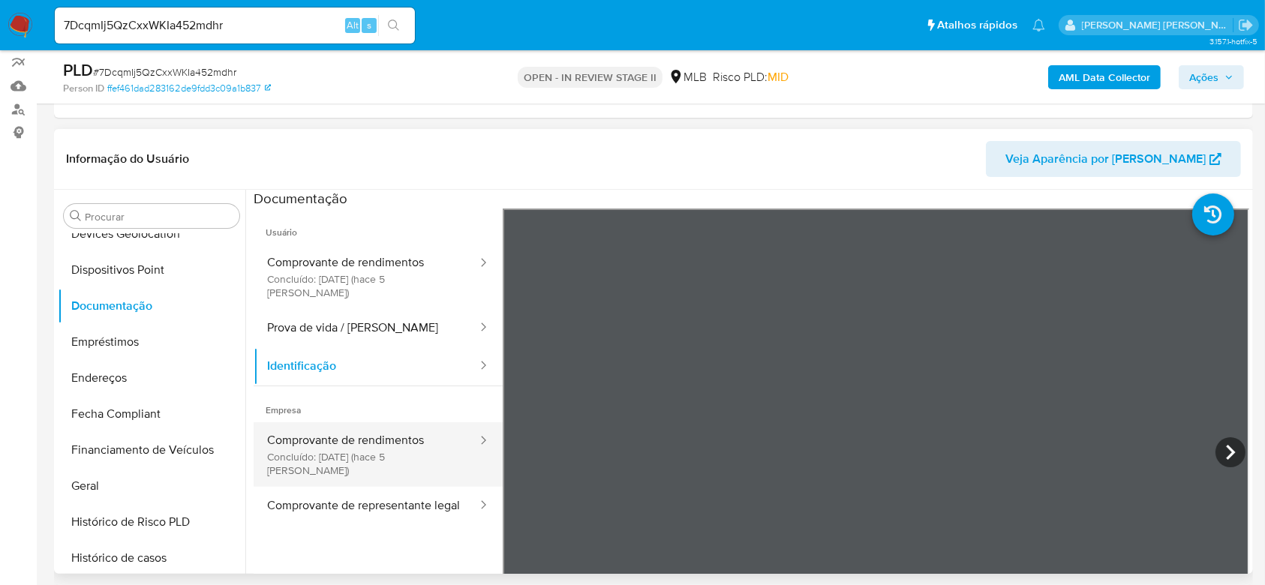
click at [353, 422] on button "Comprovante de rendimentos Concluído: 27/08/2025 (hace 5 días)" at bounding box center [366, 454] width 225 height 65
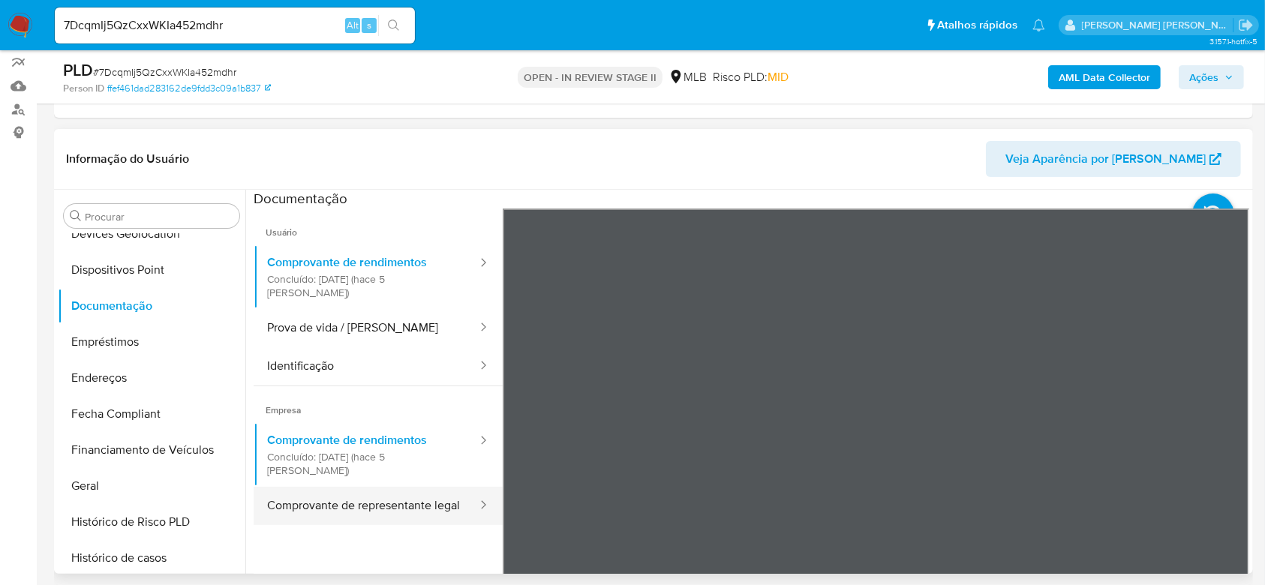
click at [392, 487] on button "Comprovante de representante legal" at bounding box center [366, 506] width 225 height 38
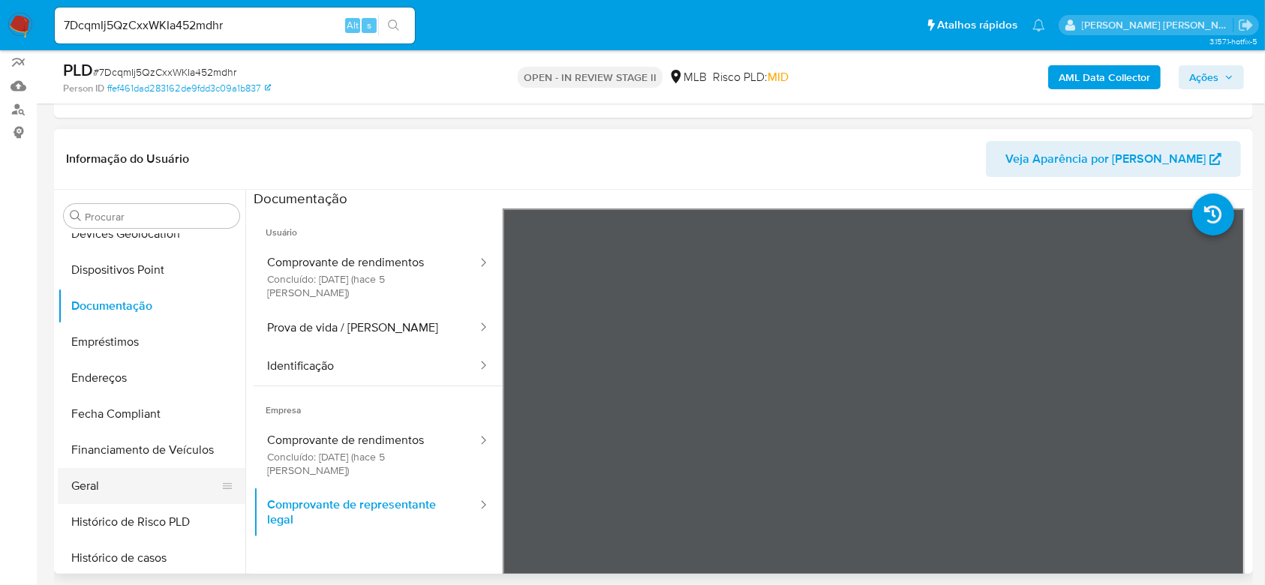
click at [110, 480] on button "Geral" at bounding box center [146, 486] width 176 height 36
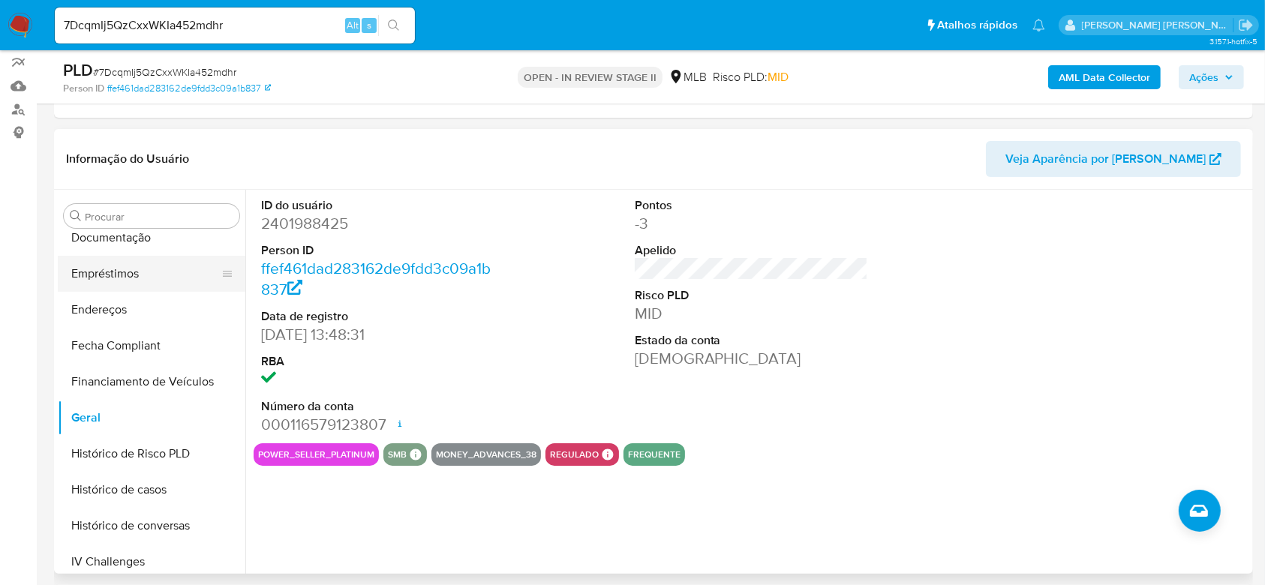
scroll to position [370, 0]
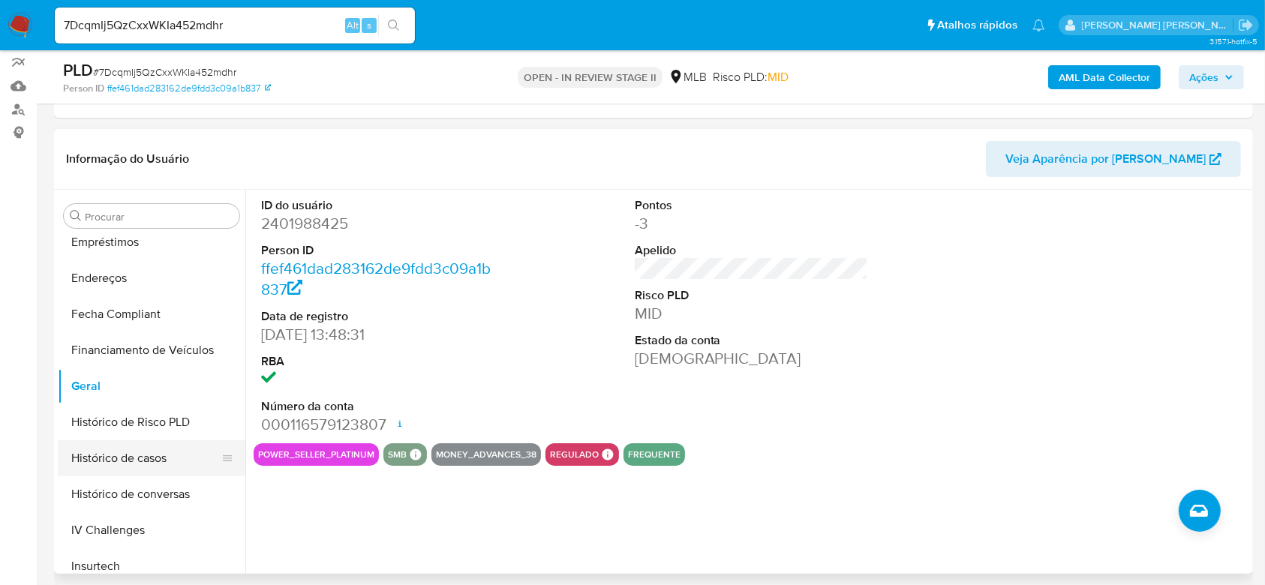
click at [112, 455] on button "Histórico de casos" at bounding box center [146, 458] width 176 height 36
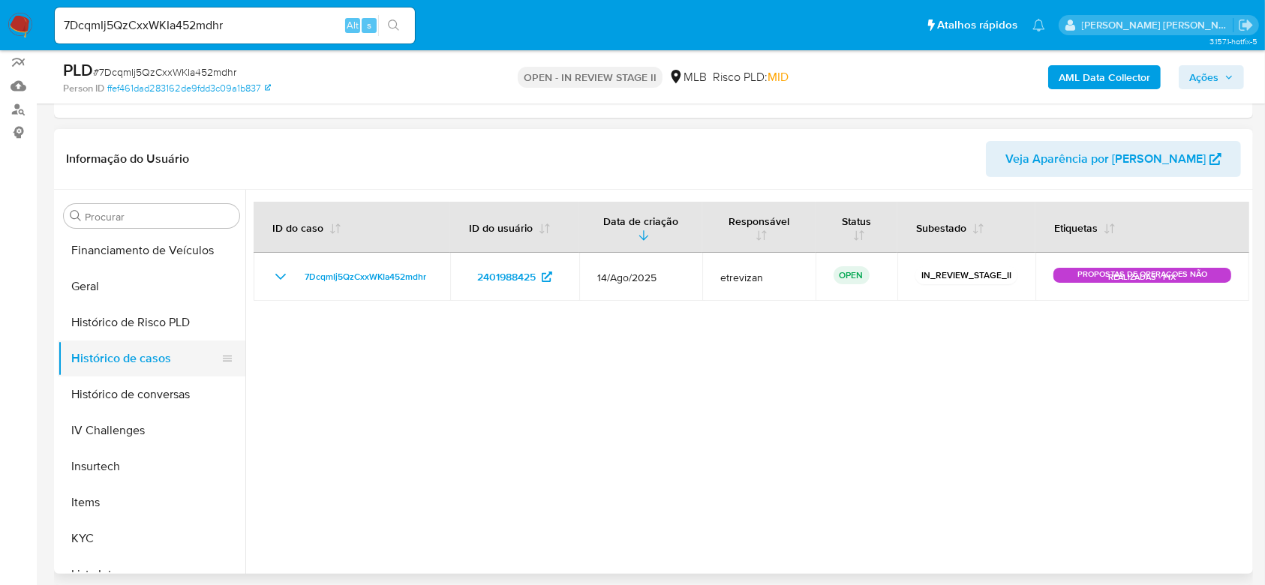
scroll to position [570, 0]
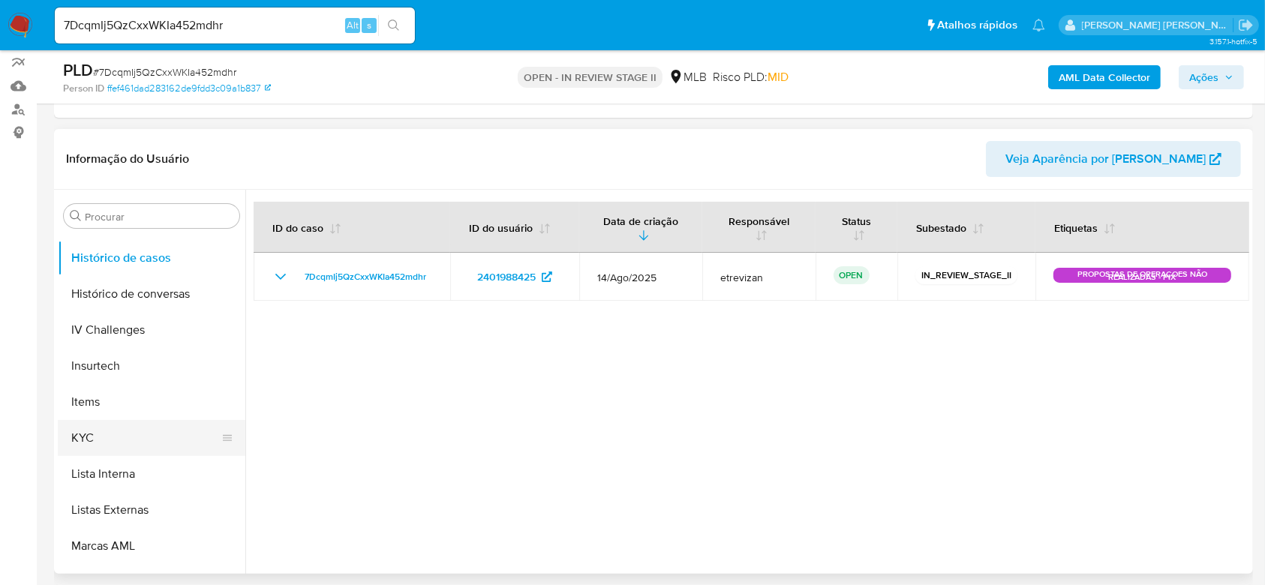
click at [110, 434] on button "KYC" at bounding box center [146, 438] width 176 height 36
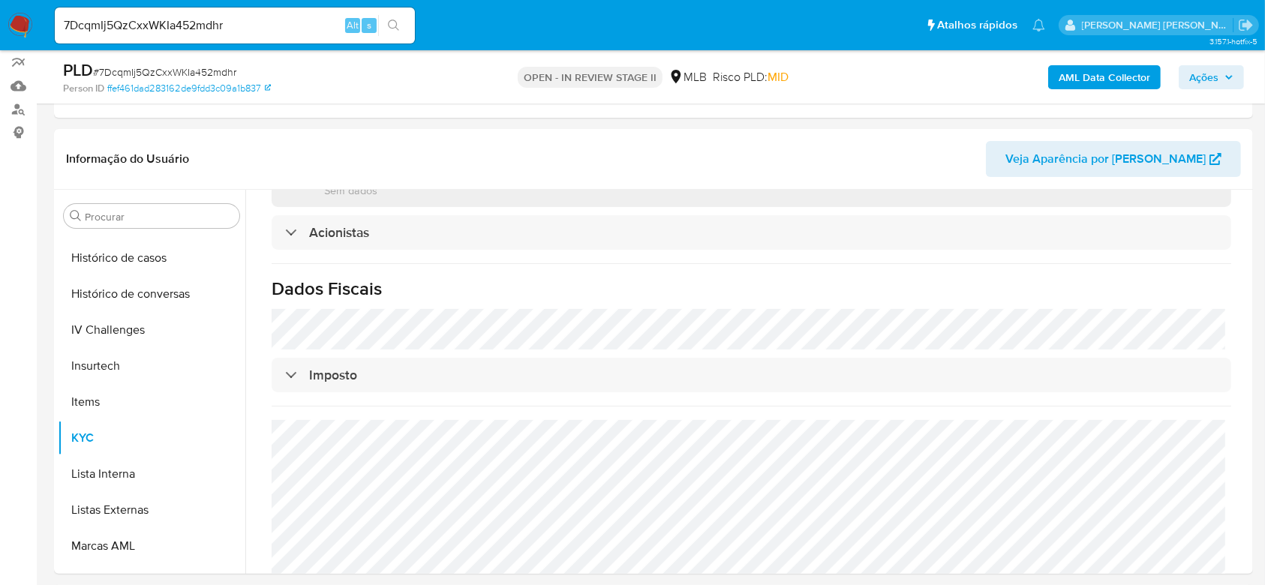
scroll to position [917, 0]
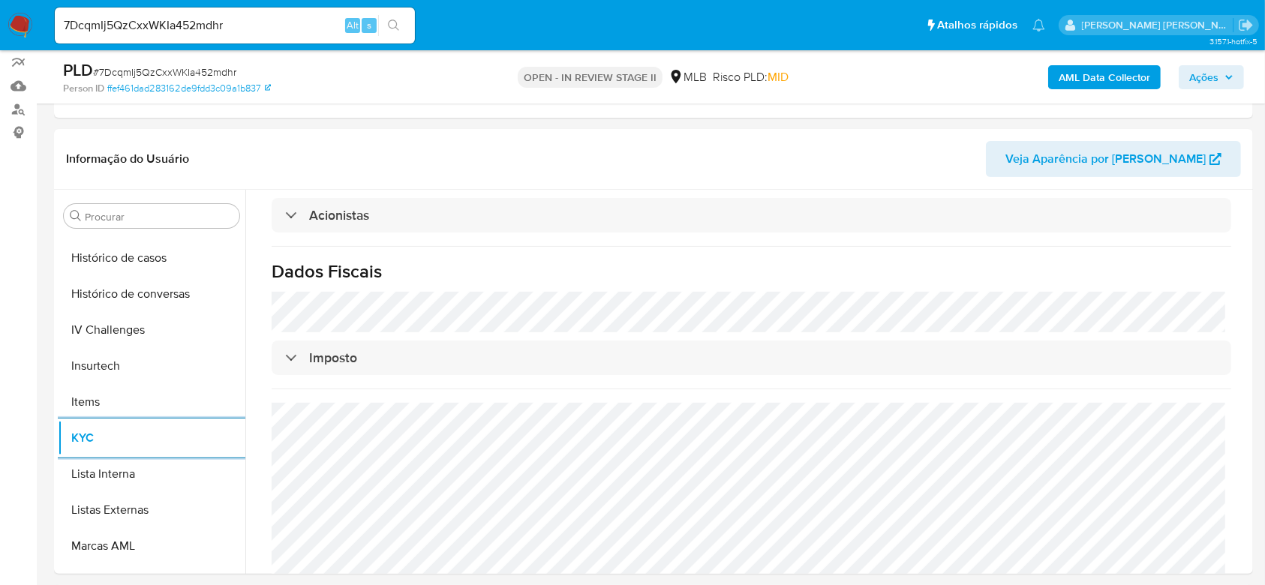
click at [187, 25] on input "7DcqmIj5QzCxxWKIa452mdhr" at bounding box center [235, 26] width 360 height 20
paste input "y7YbNIfiAM75uJf7esBaiElB"
type input "y7YbNIfiAM75uJf7esBaiElB"
click at [398, 26] on icon "search-icon" at bounding box center [394, 26] width 12 height 12
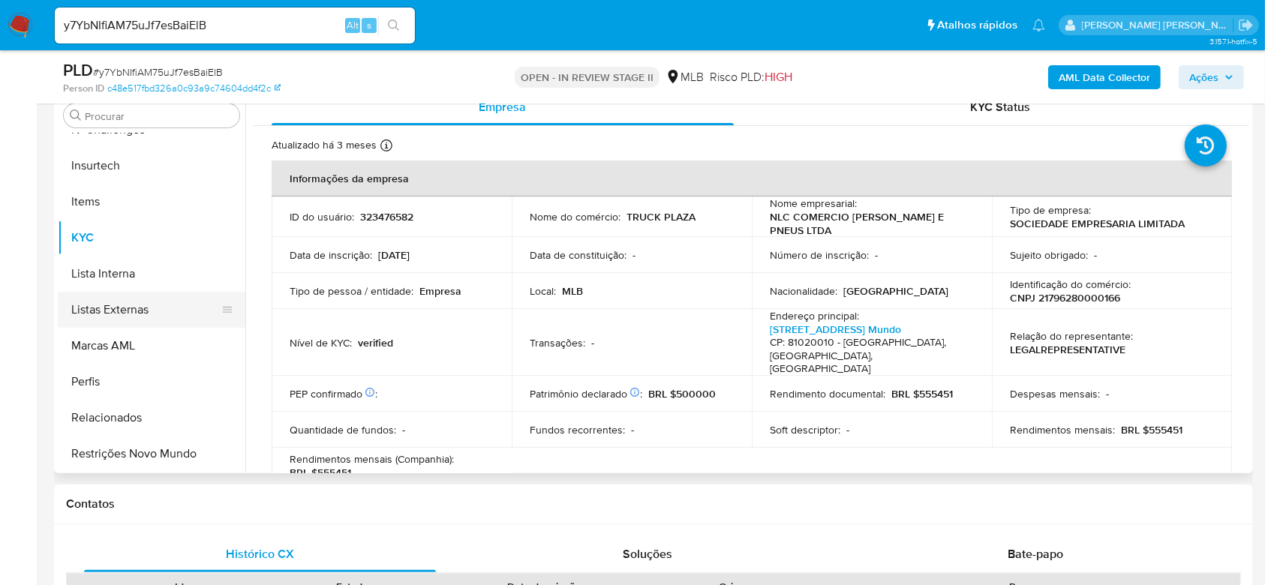
scroll to position [170, 0]
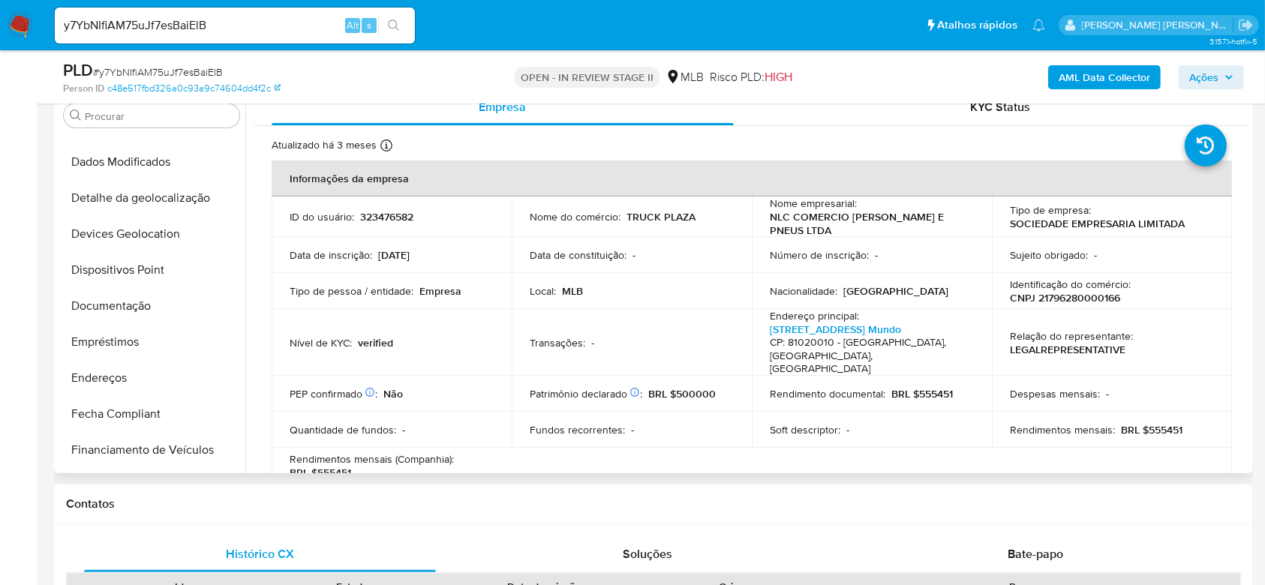
select select "10"
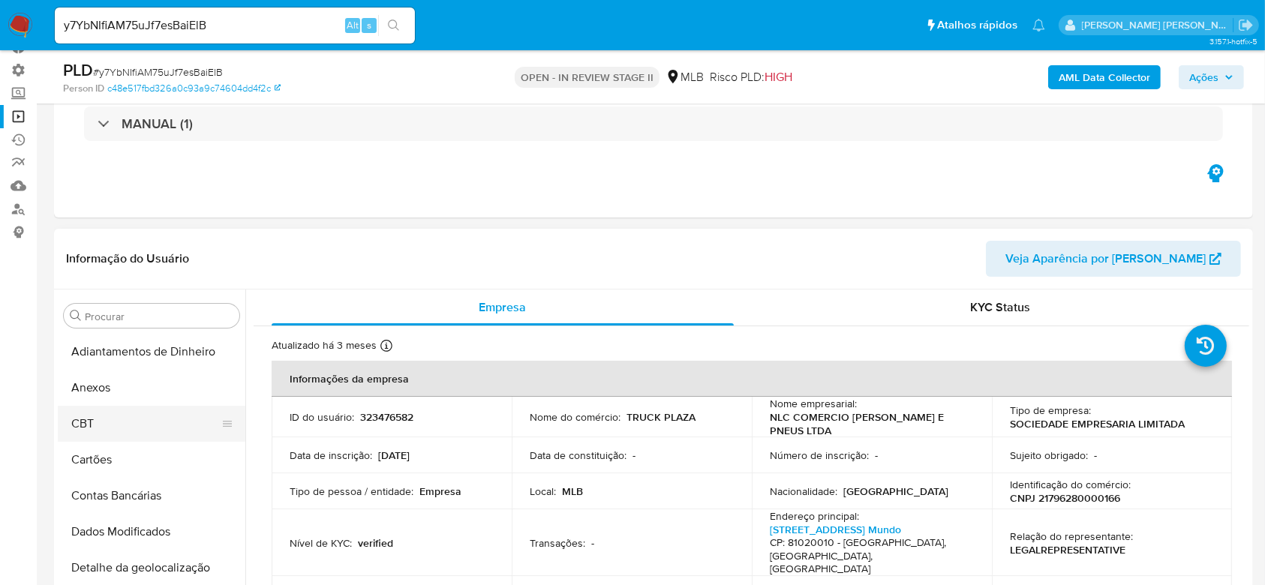
scroll to position [0, 0]
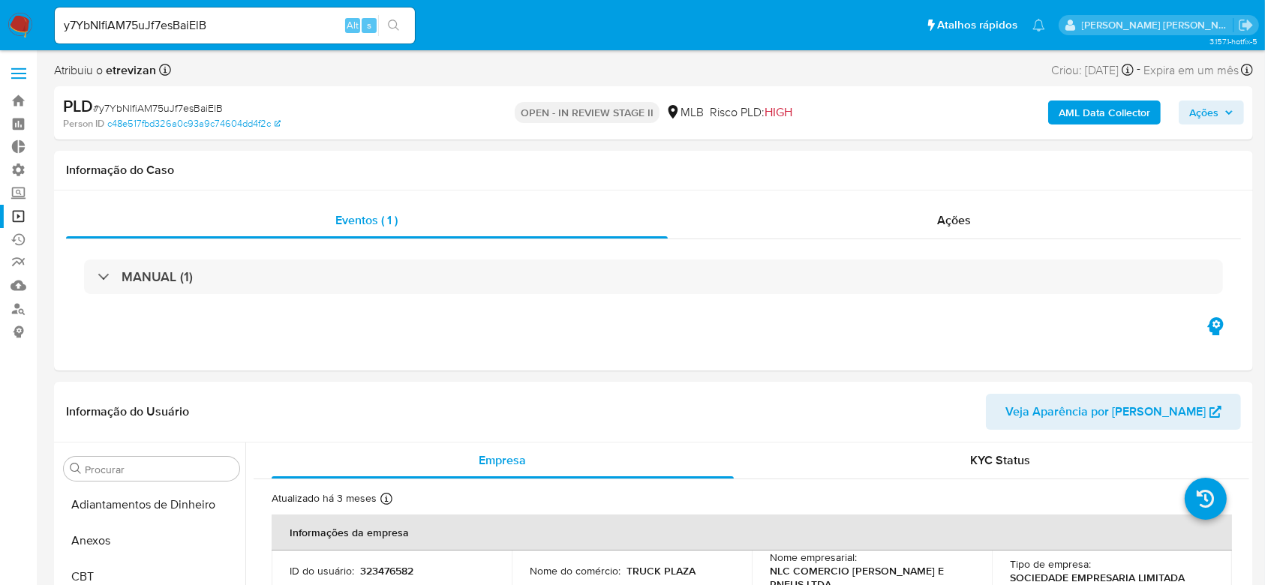
click at [20, 207] on link "Operações em massa" at bounding box center [89, 216] width 179 height 23
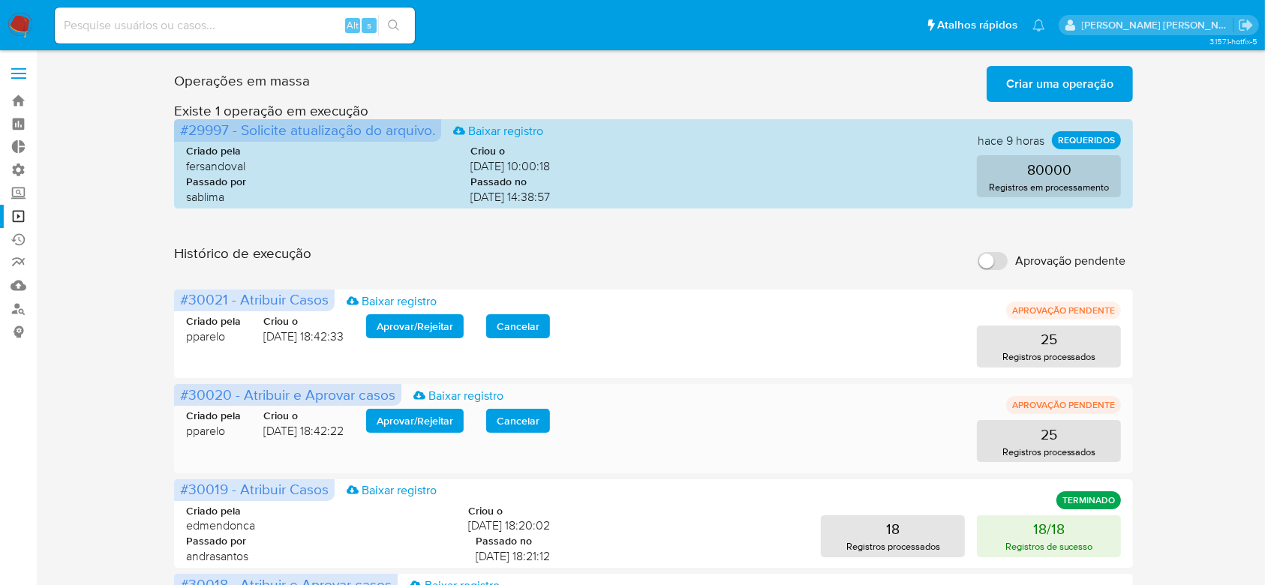
click at [445, 419] on span "Aprovar / Rejeitar" at bounding box center [415, 420] width 77 height 21
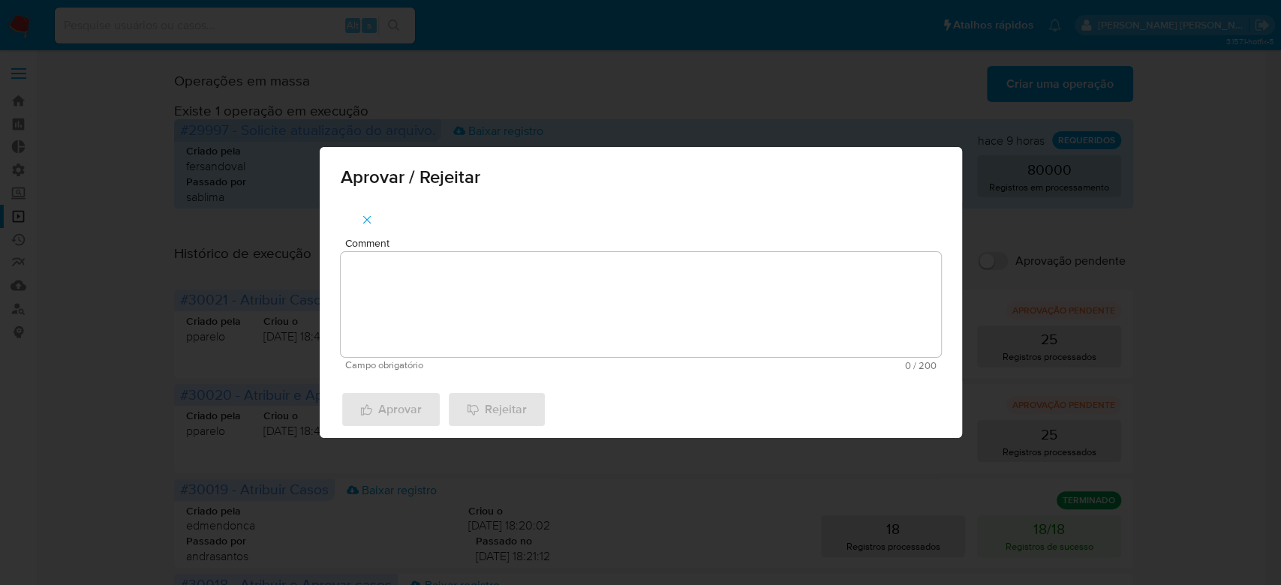
click at [522, 308] on textarea "Comment" at bounding box center [641, 304] width 600 height 105
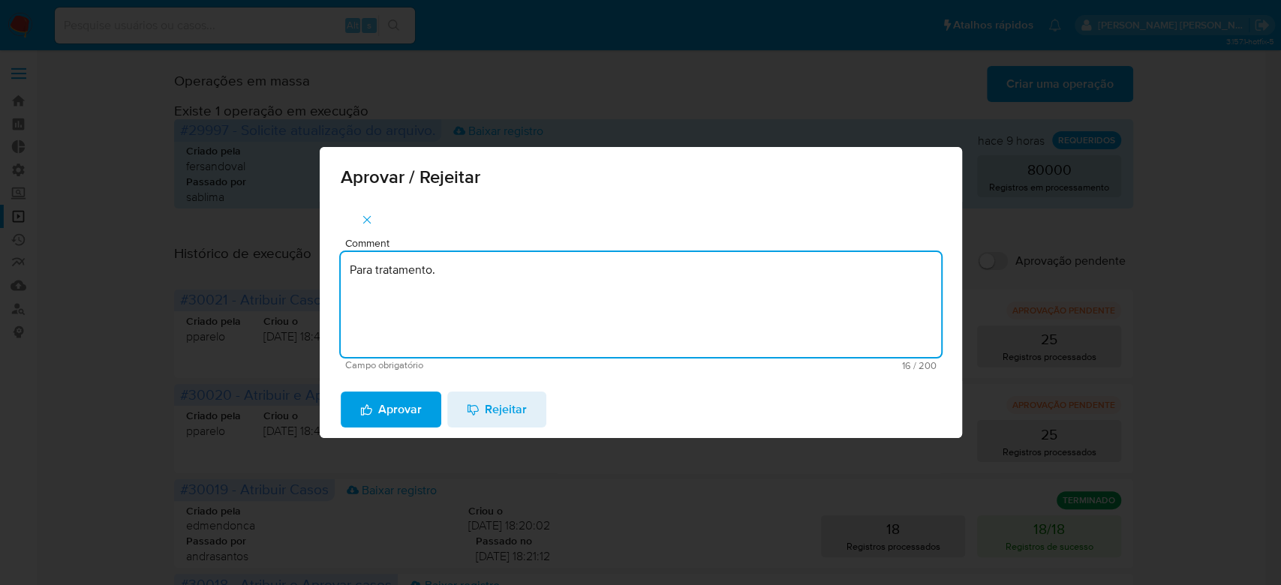
drag, startPoint x: 416, startPoint y: 263, endPoint x: 268, endPoint y: 234, distance: 151.4
click at [268, 234] on div "Aprovar / Rejeitar Comment Para tratamento. Campo obrigatório 16 / 200 184 cara…" at bounding box center [640, 292] width 1281 height 585
click at [441, 308] on textarea "Para tratamento." at bounding box center [641, 304] width 600 height 105
type textarea "Para tratamento."
click at [380, 405] on span "Aprovar" at bounding box center [391, 409] width 62 height 33
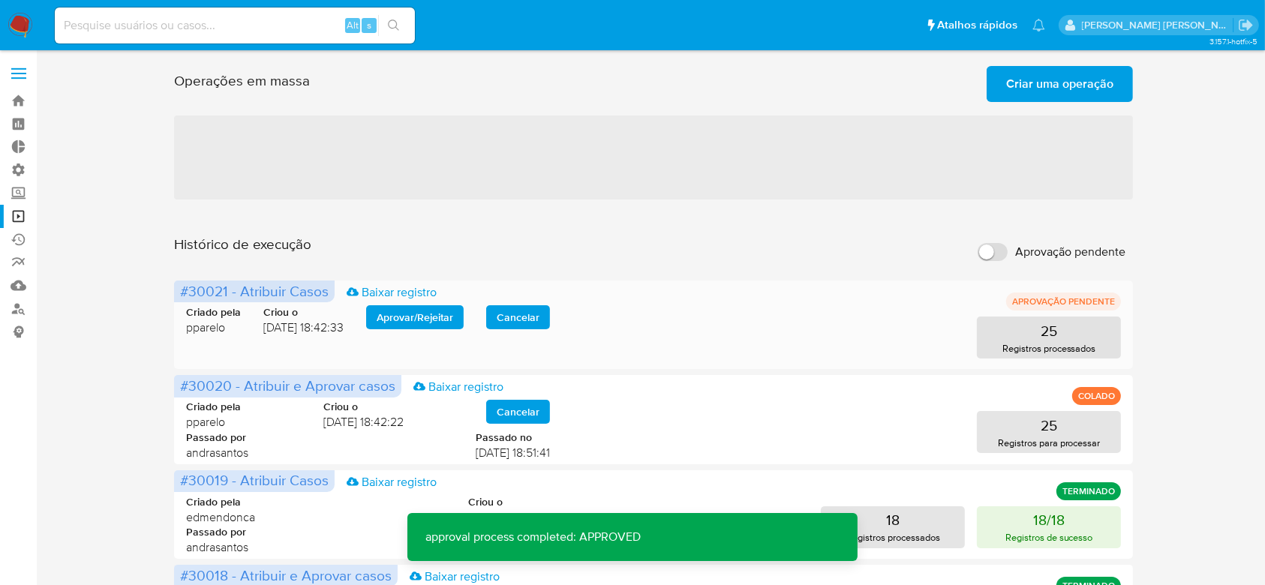
click at [401, 321] on span "Aprovar / Rejeitar" at bounding box center [415, 317] width 77 height 21
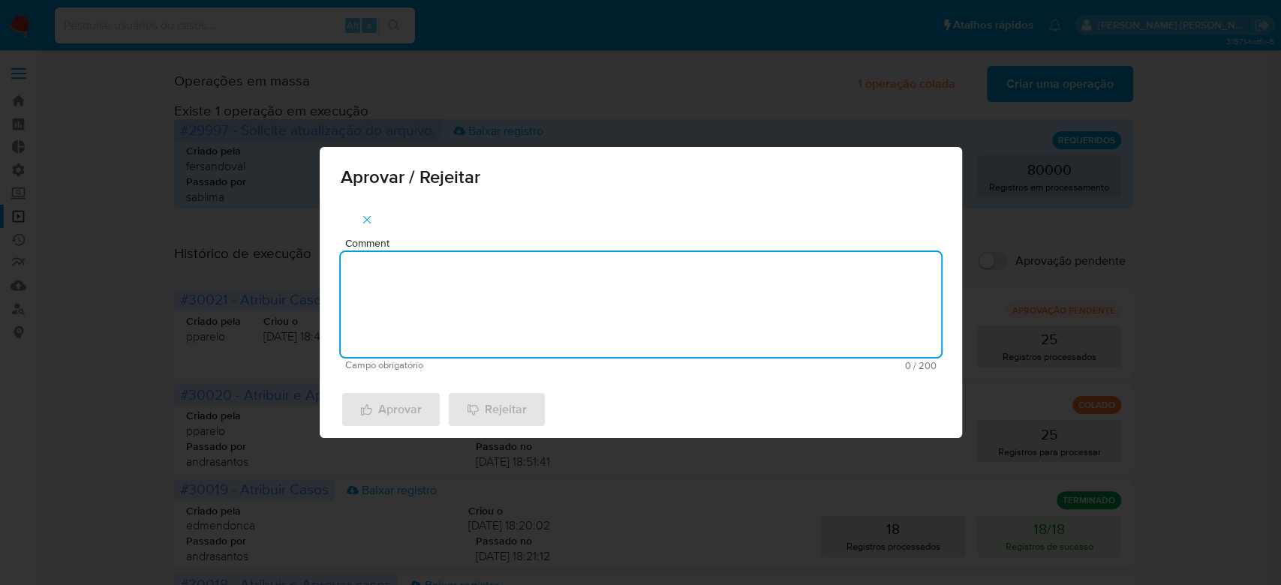
click at [420, 321] on textarea "Comment" at bounding box center [641, 304] width 600 height 105
paste textarea "Para tratamento."
type textarea "Para tratamento."
click at [408, 411] on span "Aprovar" at bounding box center [391, 409] width 62 height 33
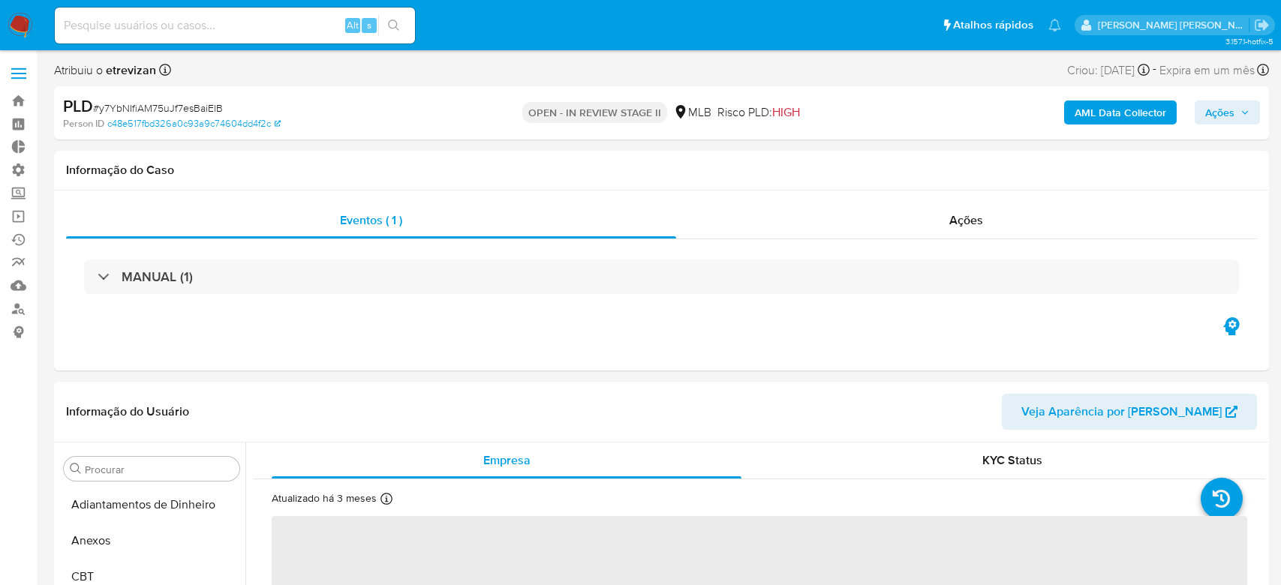
select select "10"
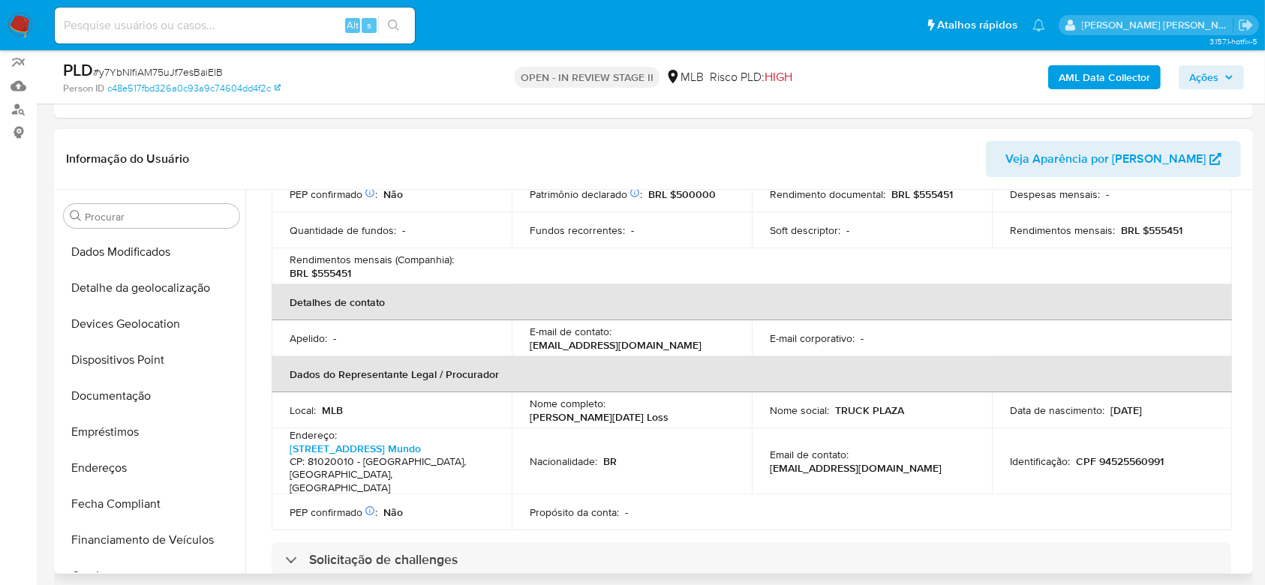
scroll to position [200, 0]
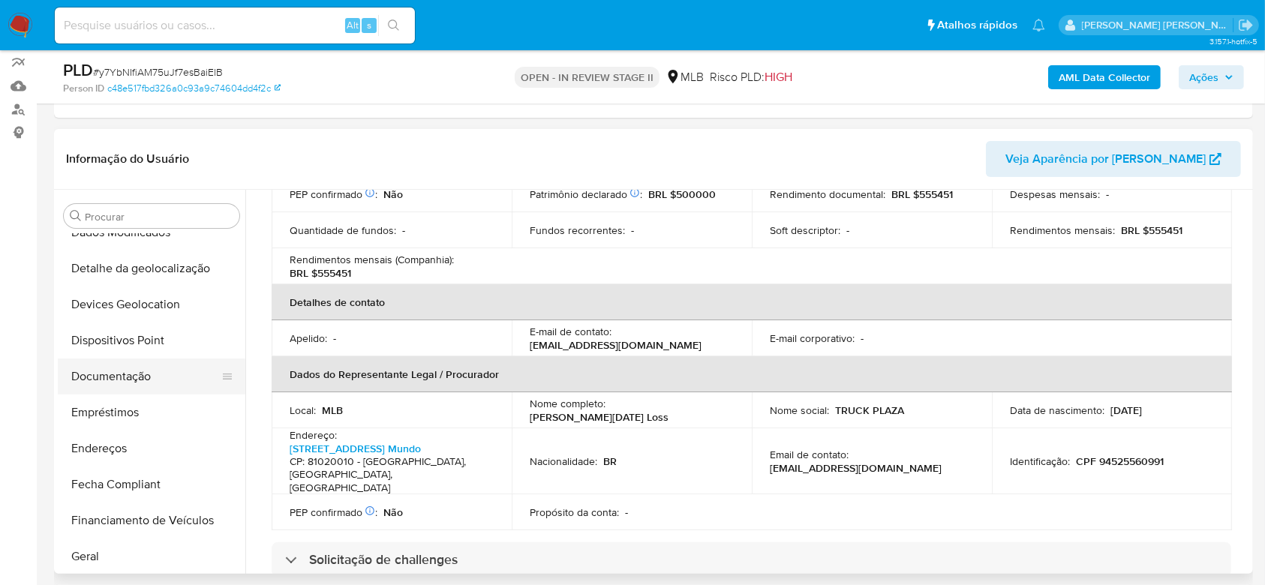
click at [143, 377] on button "Documentação" at bounding box center [146, 377] width 176 height 36
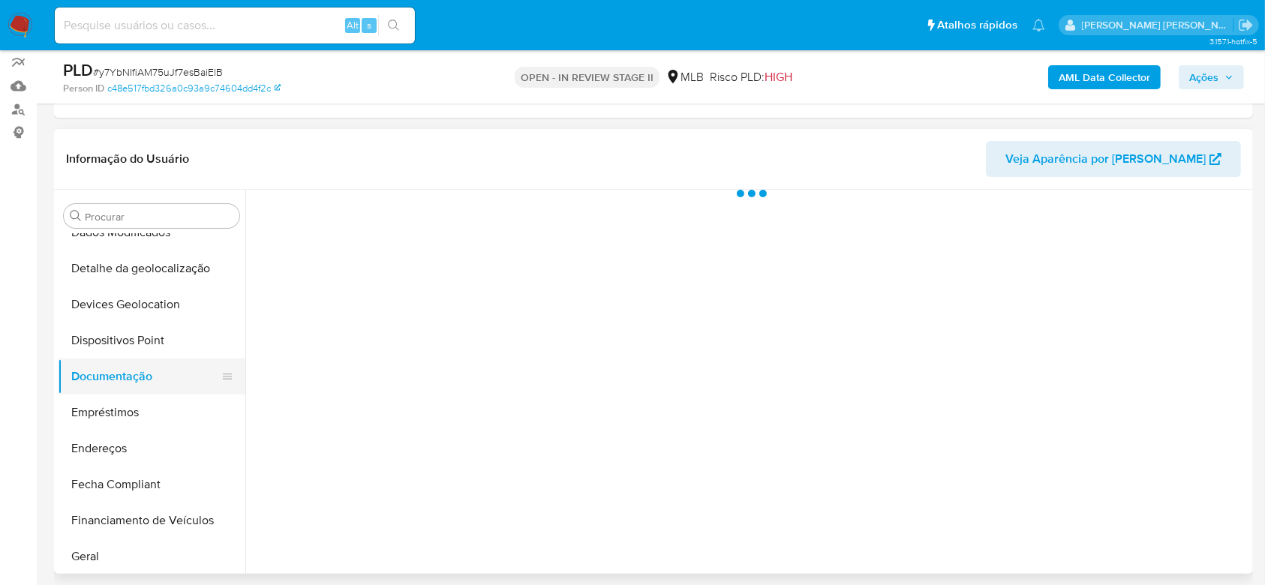
scroll to position [0, 0]
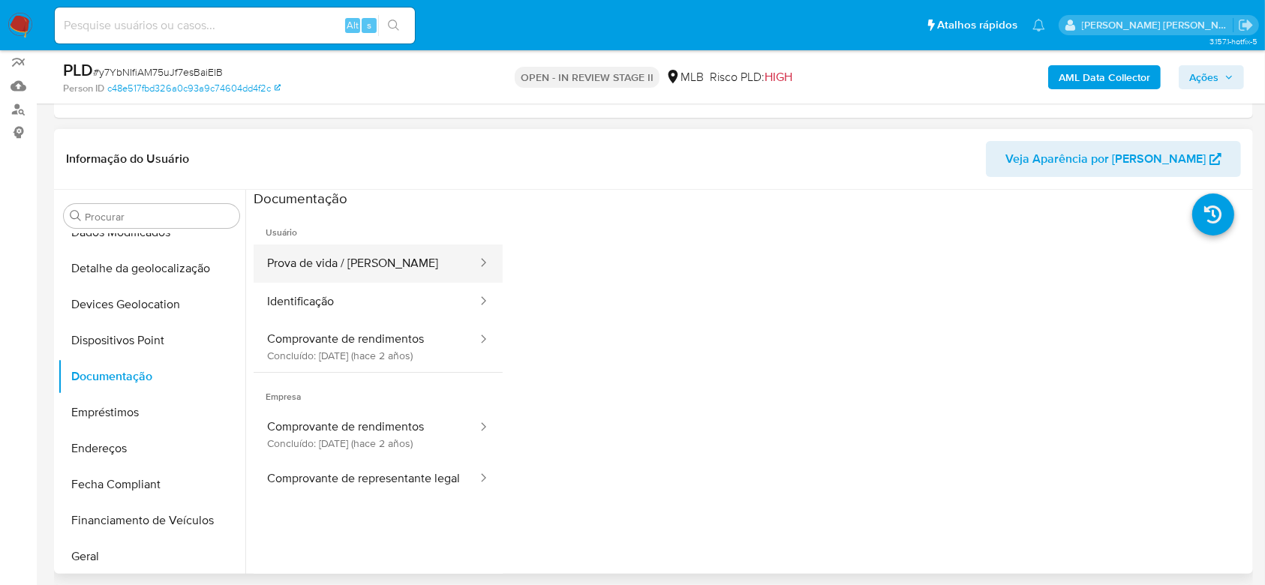
click at [310, 257] on button "Prova de vida / Selfie" at bounding box center [366, 264] width 225 height 38
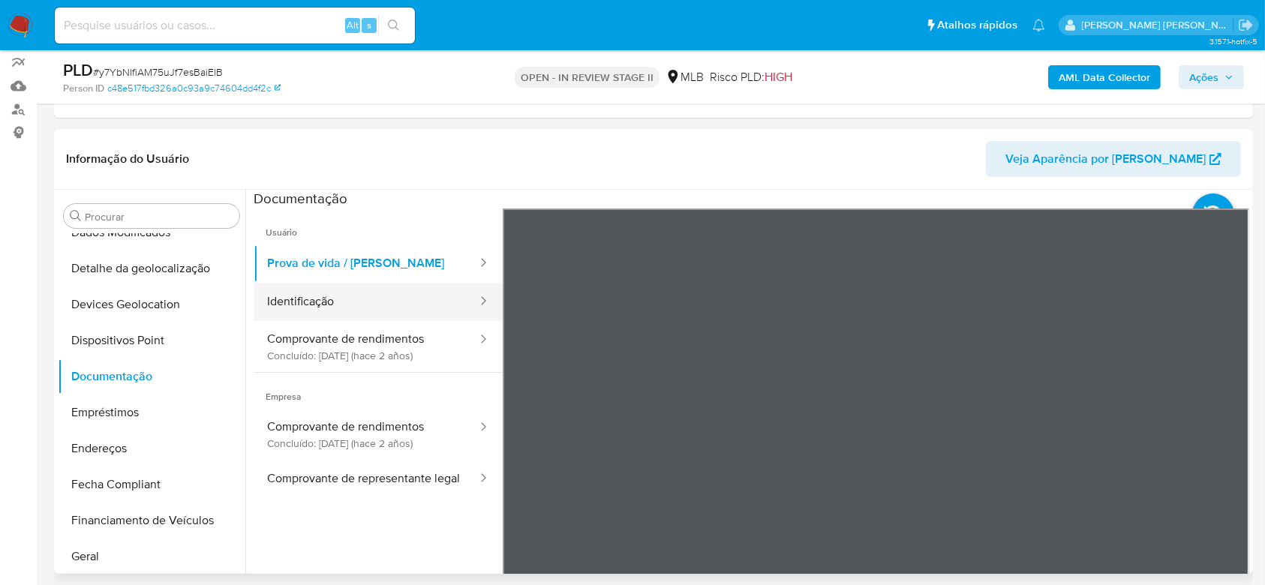
click at [294, 309] on button "Identificação" at bounding box center [366, 302] width 225 height 38
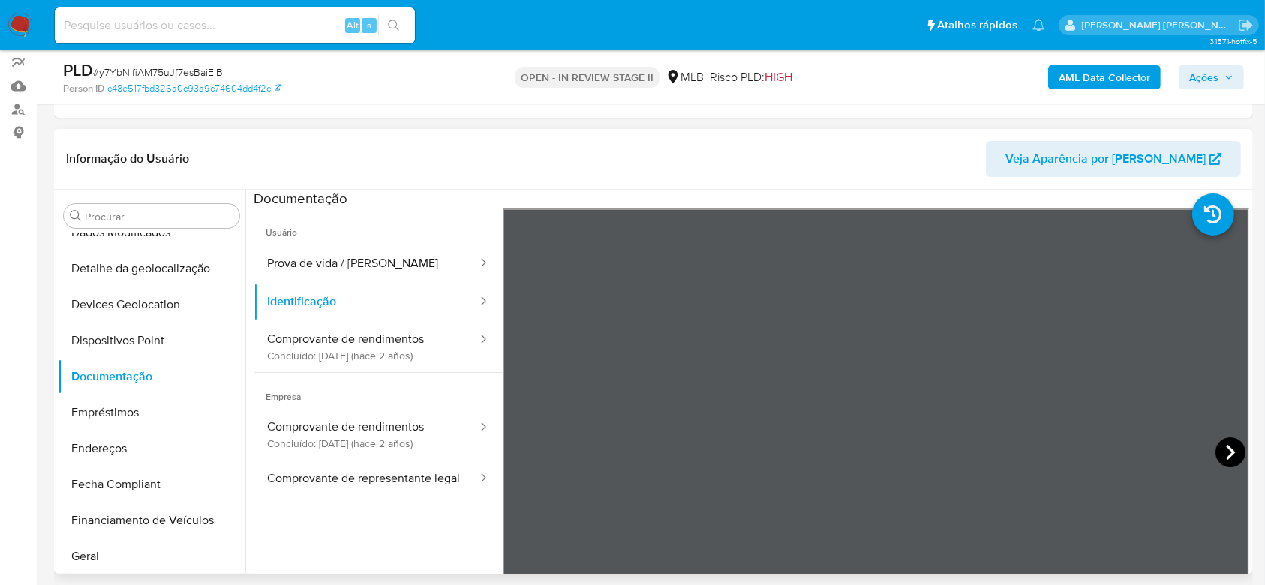
click at [1230, 440] on icon at bounding box center [1230, 452] width 30 height 30
click at [363, 353] on button "Comprovante de rendimentos Concluído: 24/04/2023 (hace 2 años)" at bounding box center [366, 346] width 225 height 51
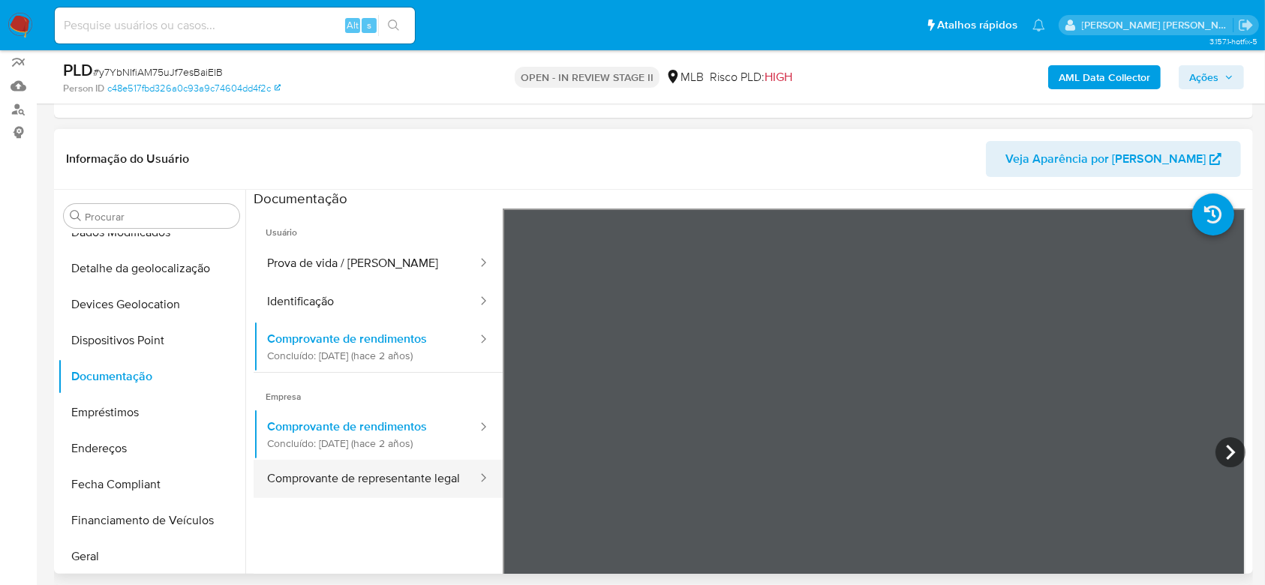
click at [319, 482] on button "Comprovante de representante legal" at bounding box center [366, 479] width 225 height 38
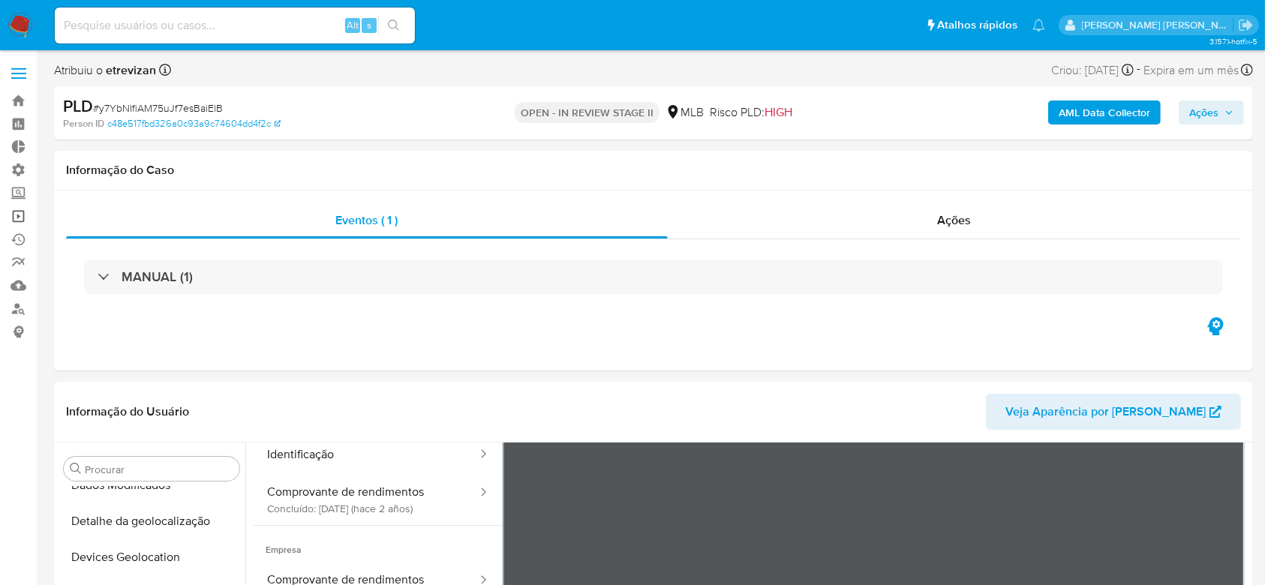
click at [18, 213] on link "Operações em massa" at bounding box center [89, 216] width 179 height 23
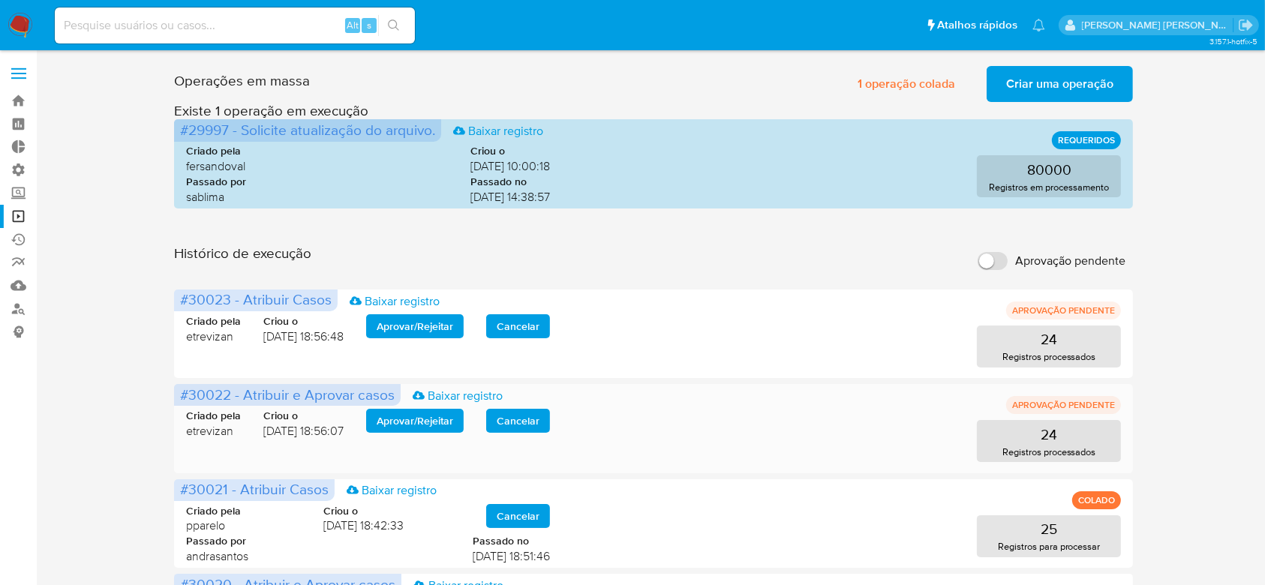
click at [414, 410] on span "Aprovar / Rejeitar" at bounding box center [415, 420] width 77 height 21
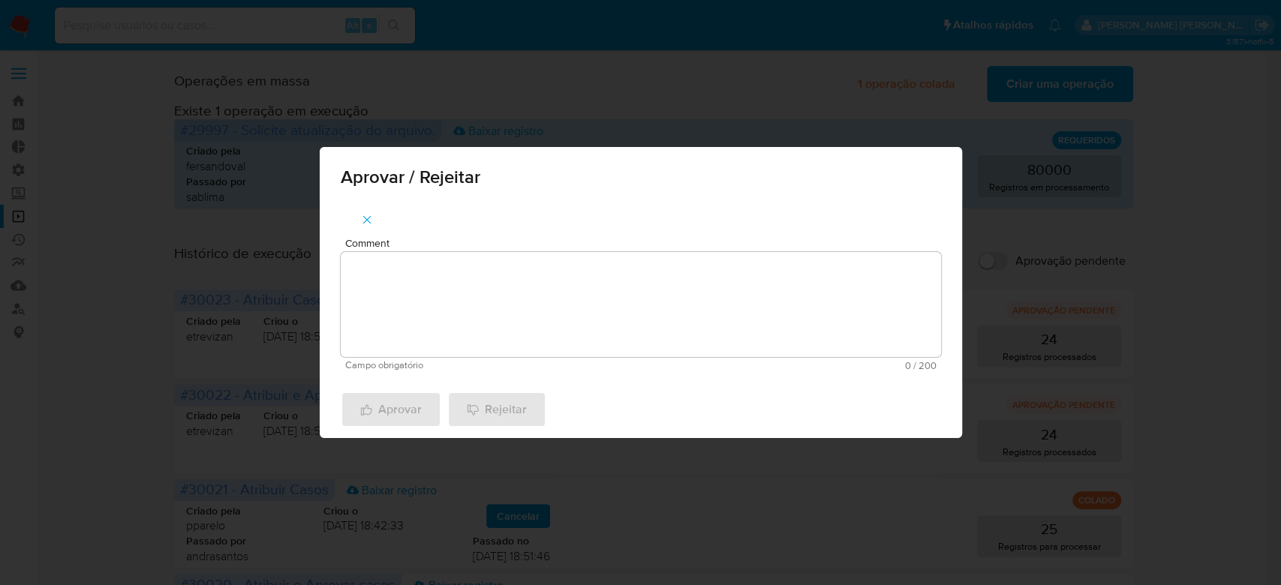
click at [454, 295] on textarea "Comment" at bounding box center [641, 304] width 600 height 105
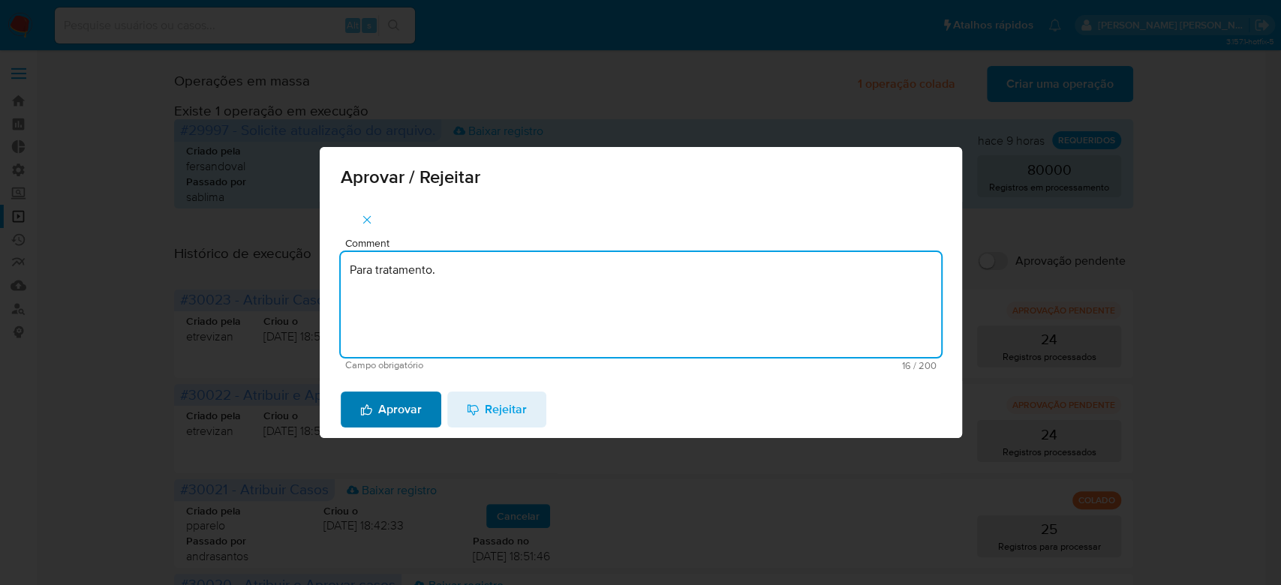
type textarea "Para tratamento."
click at [408, 417] on span "Aprovar" at bounding box center [391, 409] width 62 height 33
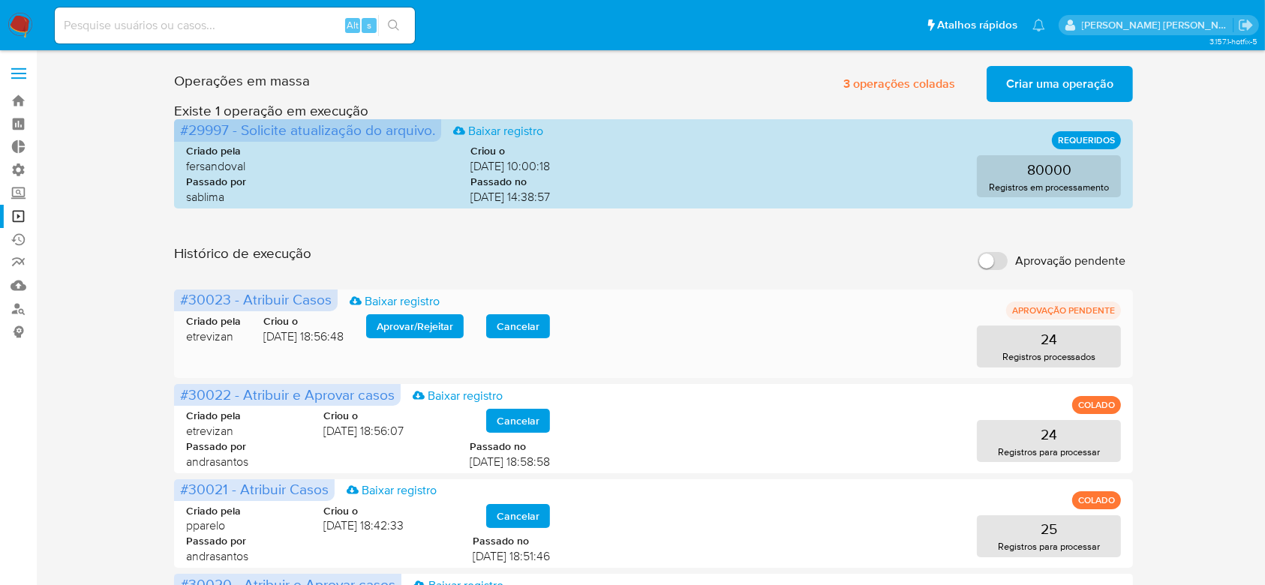
click at [417, 327] on span "Aprovar / Rejeitar" at bounding box center [415, 326] width 77 height 21
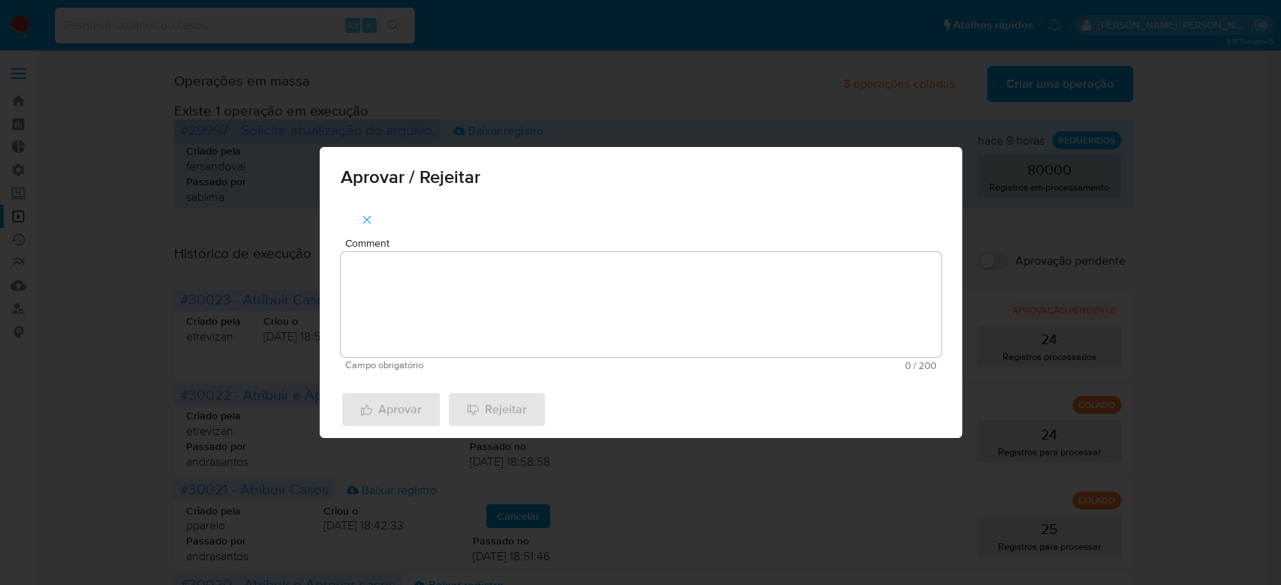
click at [416, 322] on textarea "Comment" at bounding box center [641, 304] width 600 height 105
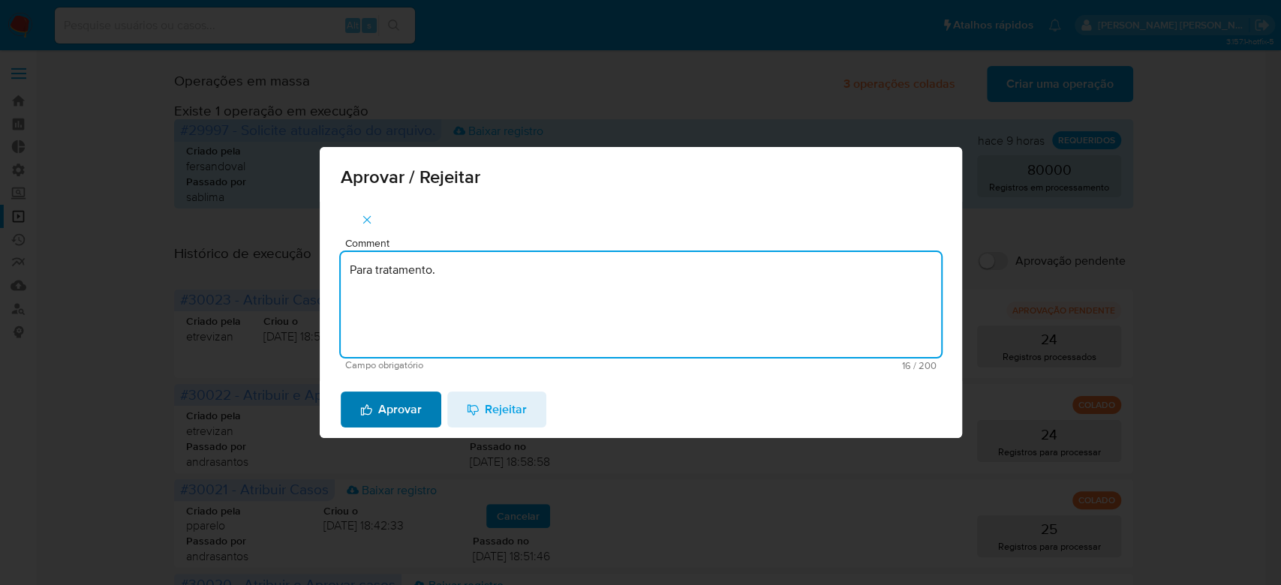
type textarea "Para tratamento."
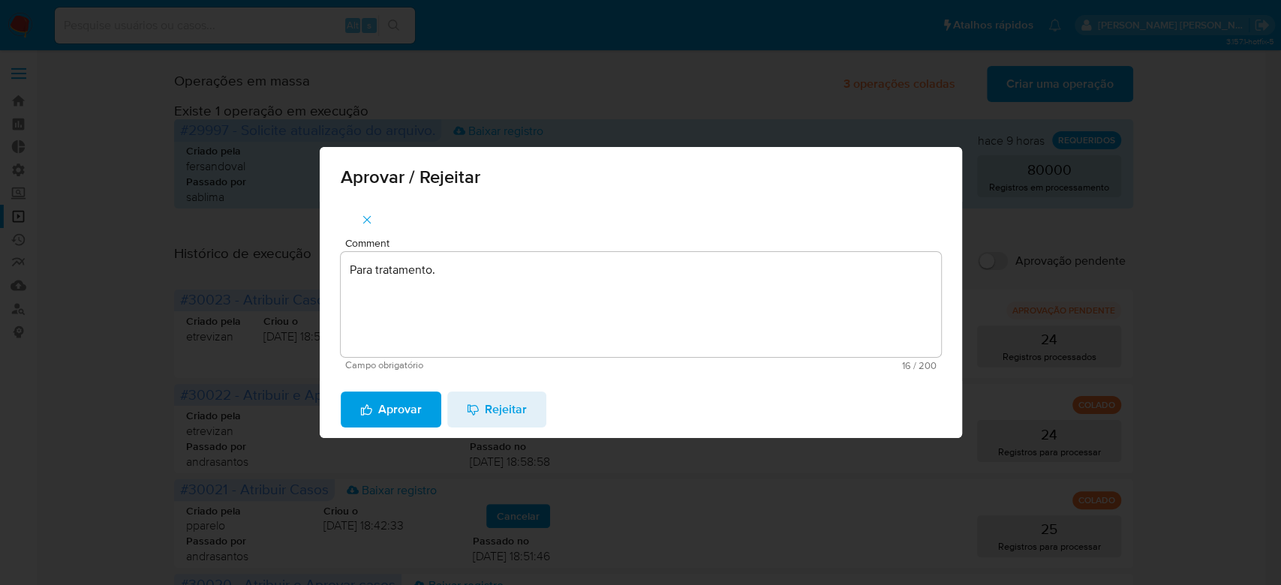
click at [384, 408] on span "Aprovar" at bounding box center [391, 409] width 62 height 33
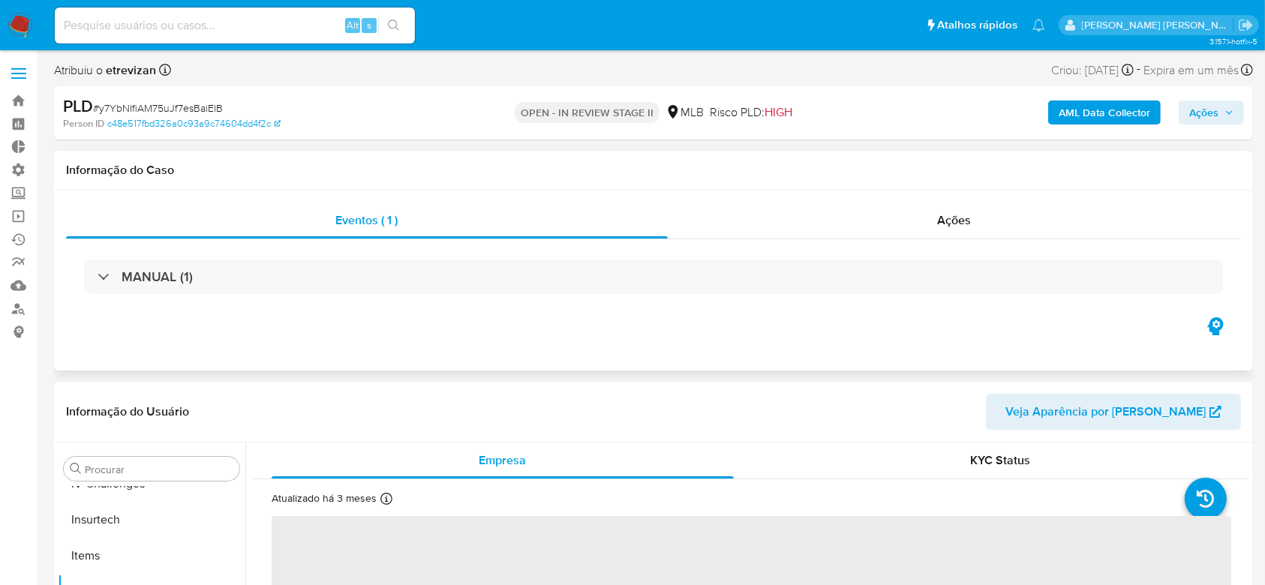
scroll to position [670, 0]
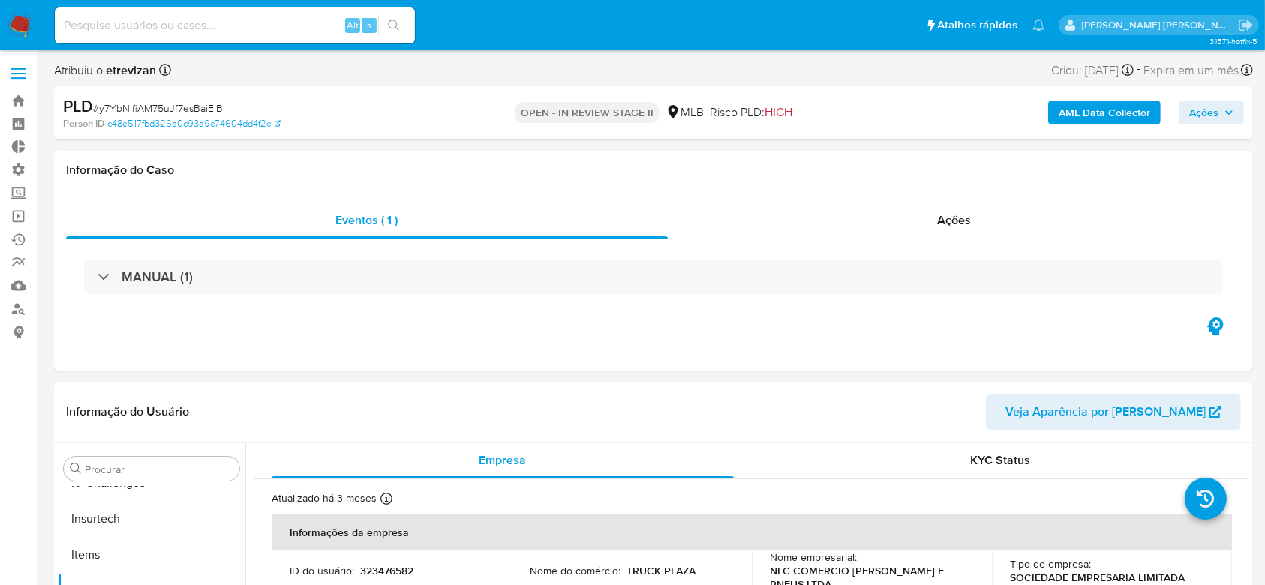
select select "10"
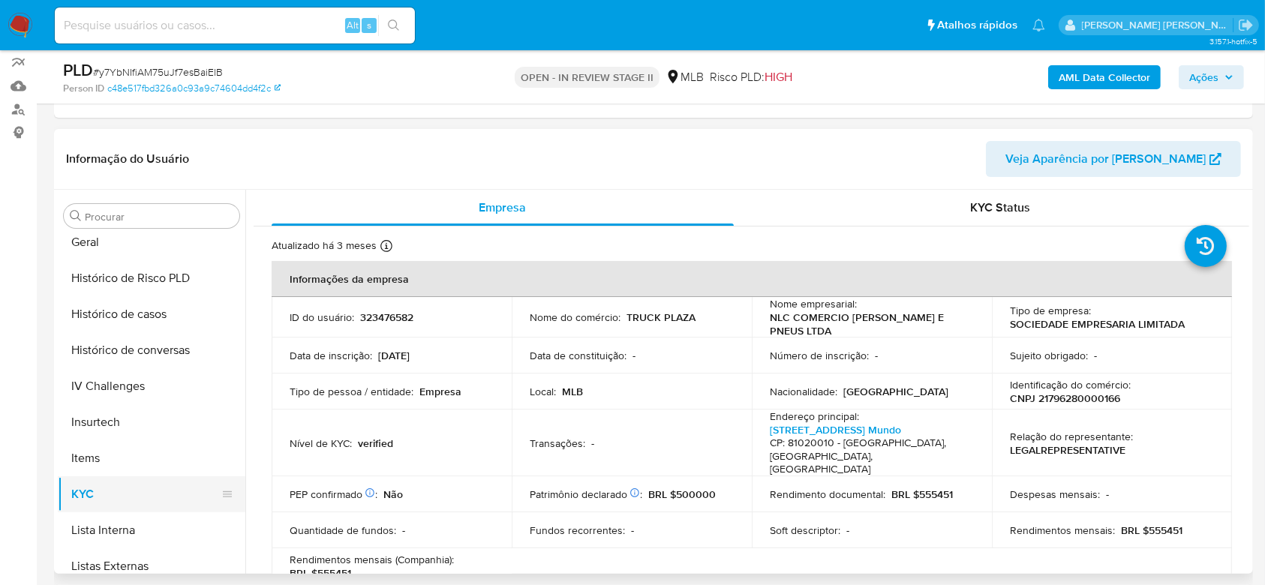
scroll to position [470, 0]
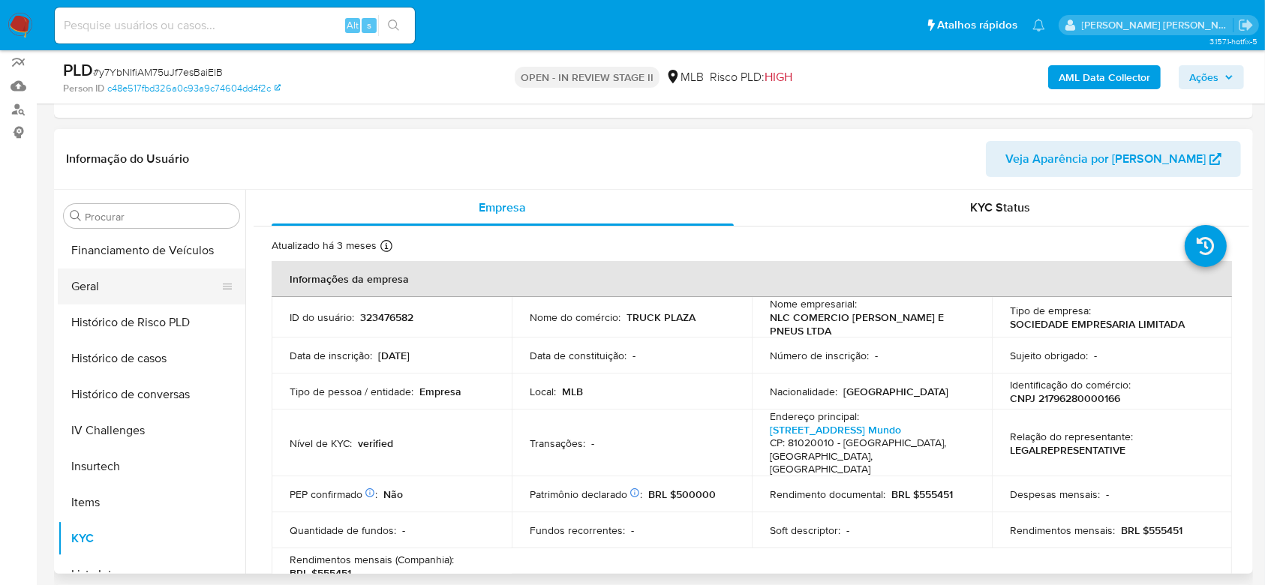
click at [118, 296] on button "Geral" at bounding box center [146, 287] width 176 height 36
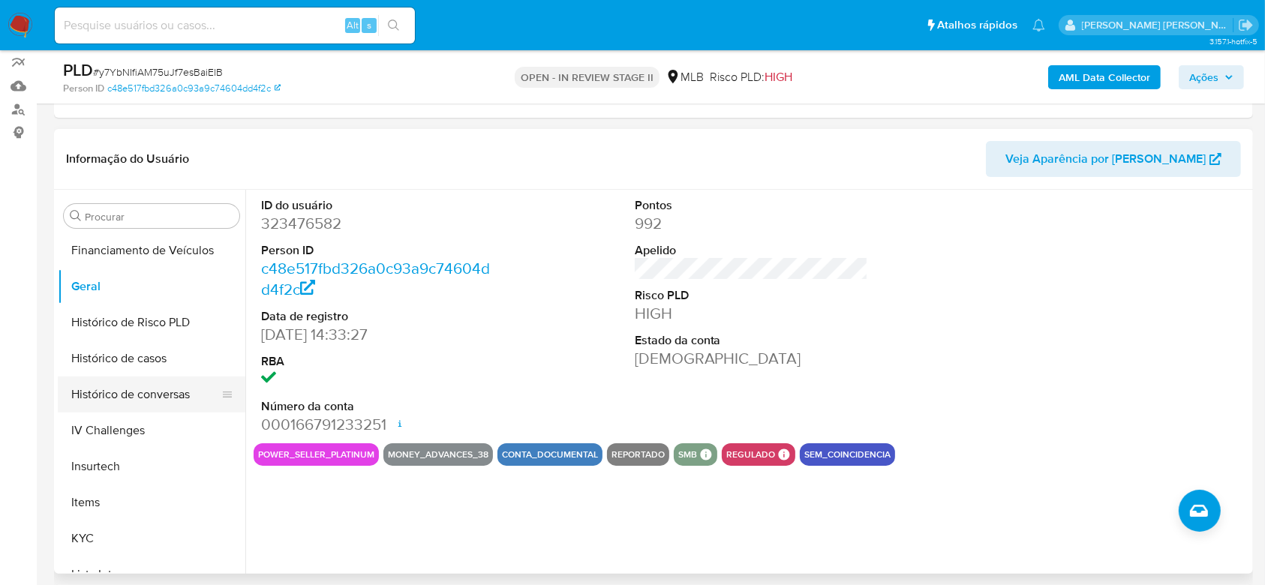
scroll to position [570, 0]
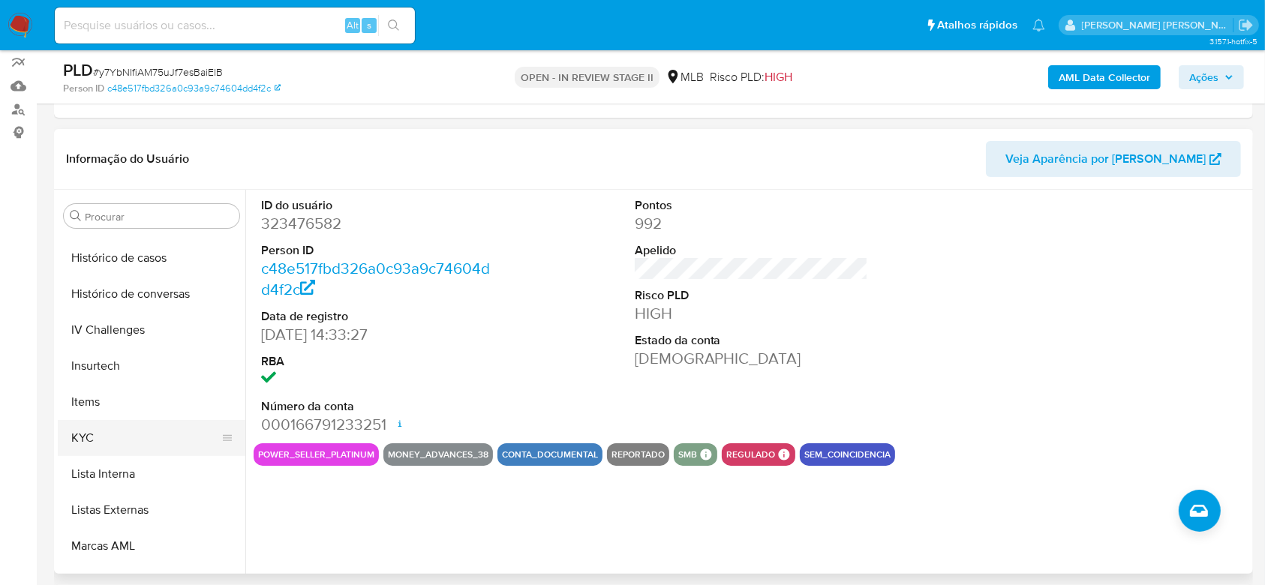
click at [87, 437] on button "KYC" at bounding box center [146, 438] width 176 height 36
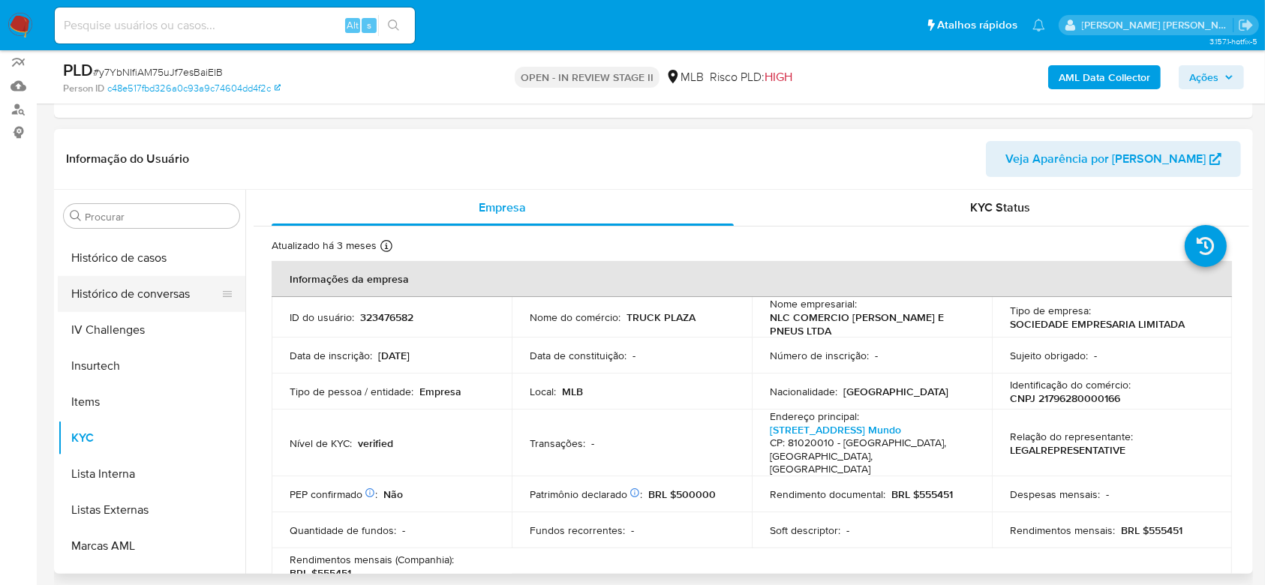
click at [119, 293] on button "Histórico de conversas" at bounding box center [146, 294] width 176 height 36
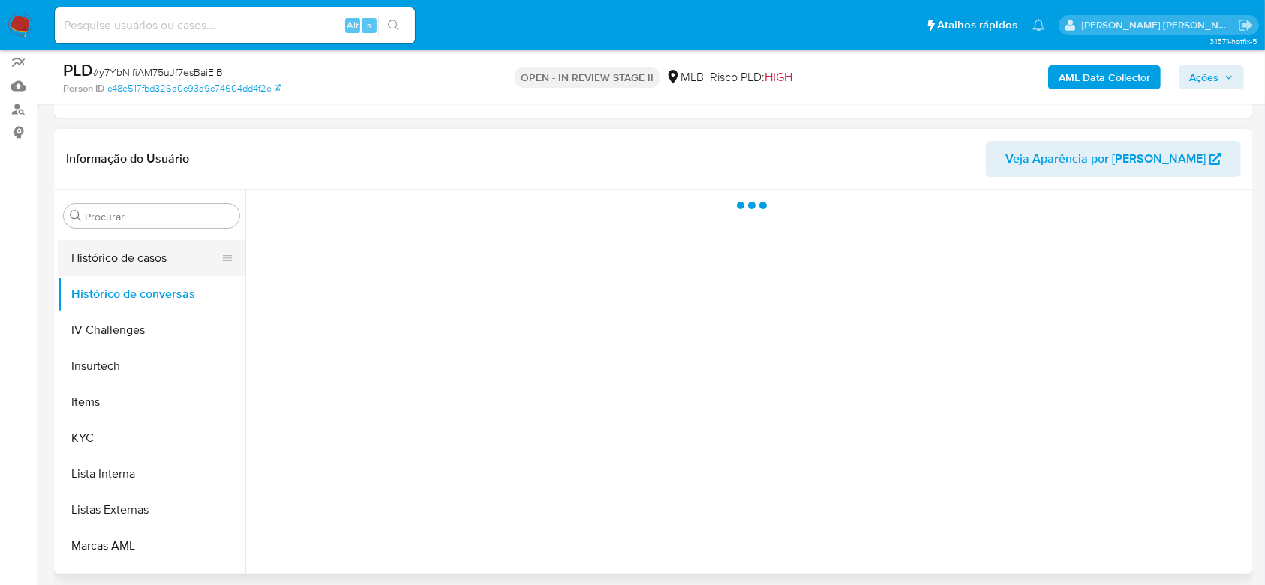
click at [125, 256] on button "Histórico de casos" at bounding box center [146, 258] width 176 height 36
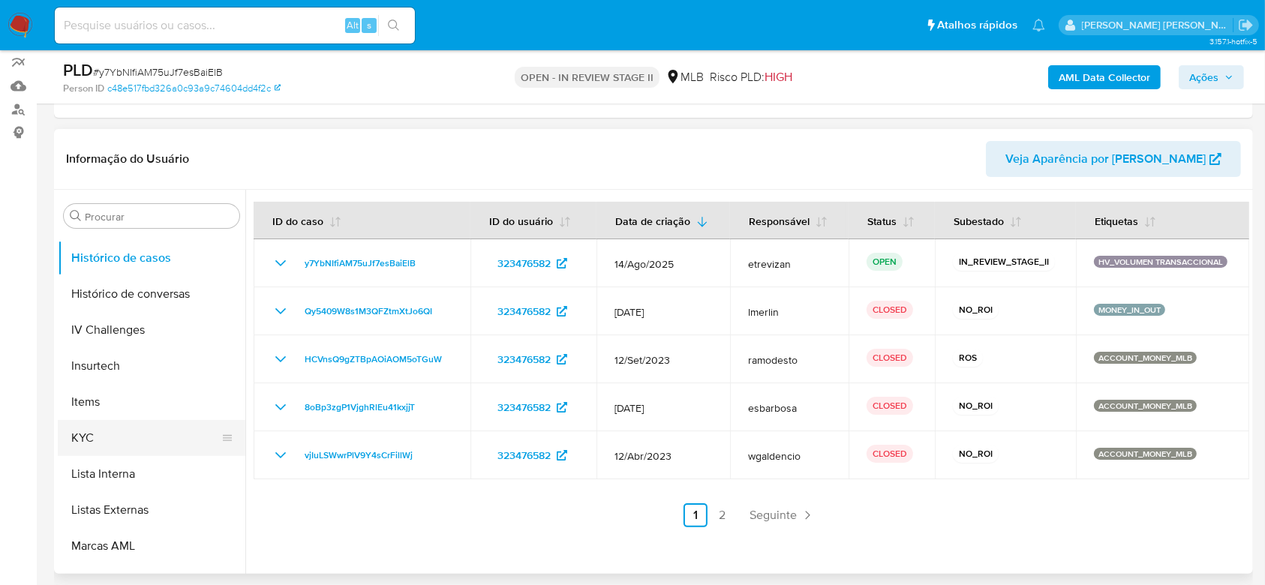
drag, startPoint x: 91, startPoint y: 437, endPoint x: 98, endPoint y: 428, distance: 12.3
click at [91, 437] on button "KYC" at bounding box center [146, 438] width 176 height 36
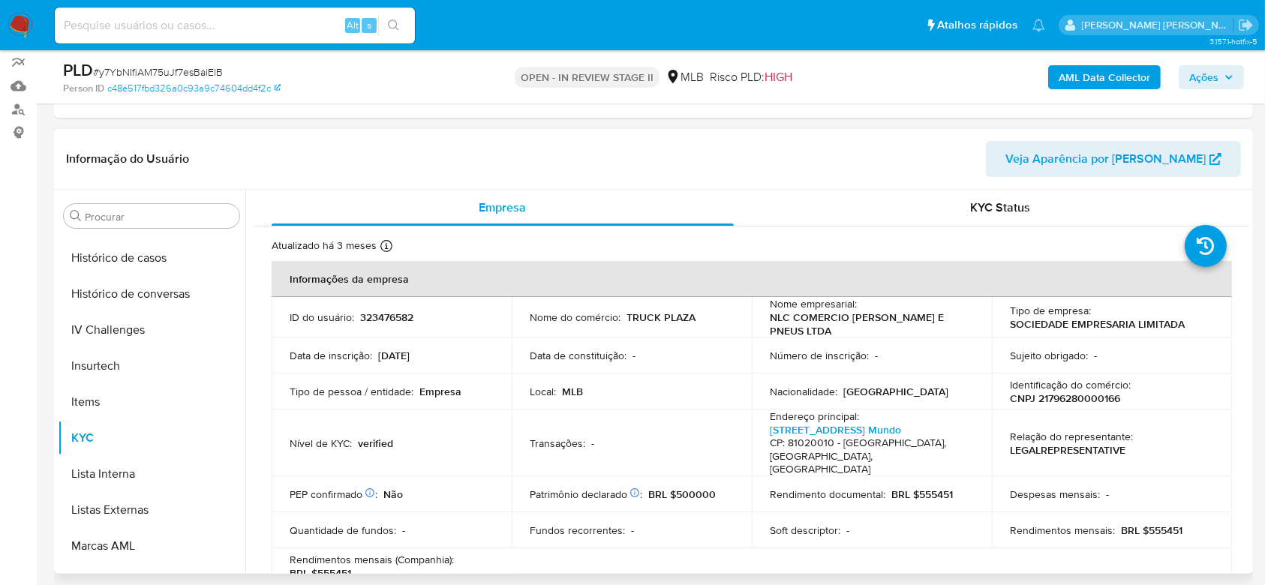
scroll to position [0, 0]
click at [137, 14] on div "Alt s" at bounding box center [235, 26] width 360 height 36
click at [146, 27] on input at bounding box center [235, 26] width 360 height 20
paste input "6D9owvRKNA7QtHiKmXXBHrFk"
type input "6D9owvRKNA7QtHiKmXXBHrFk"
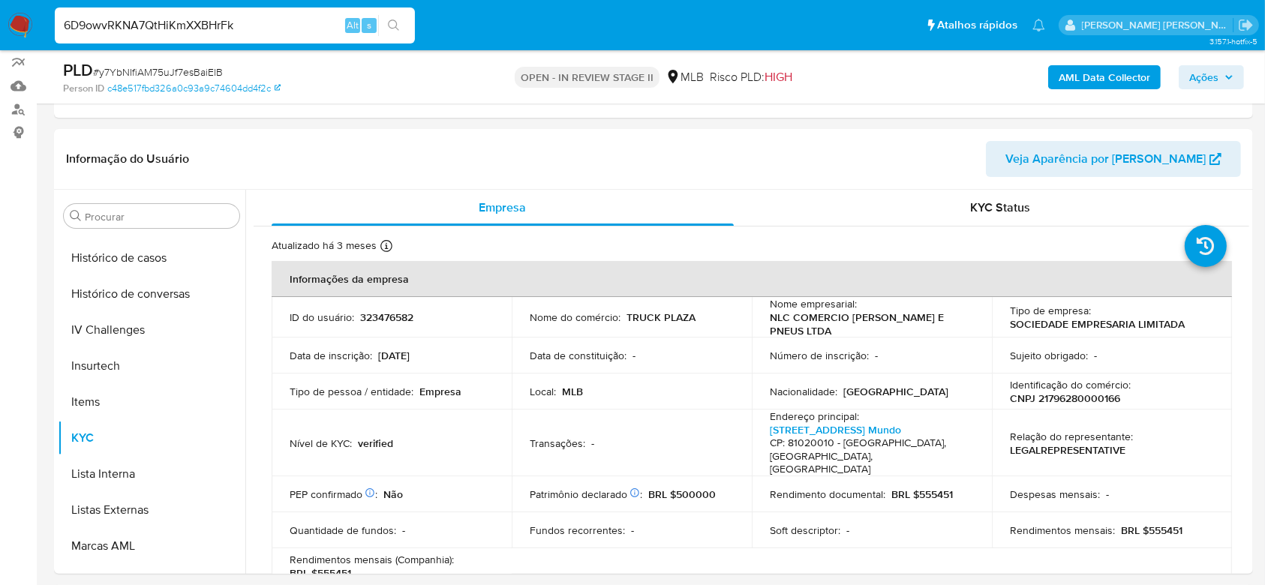
click at [396, 23] on icon "search-icon" at bounding box center [393, 25] width 11 height 11
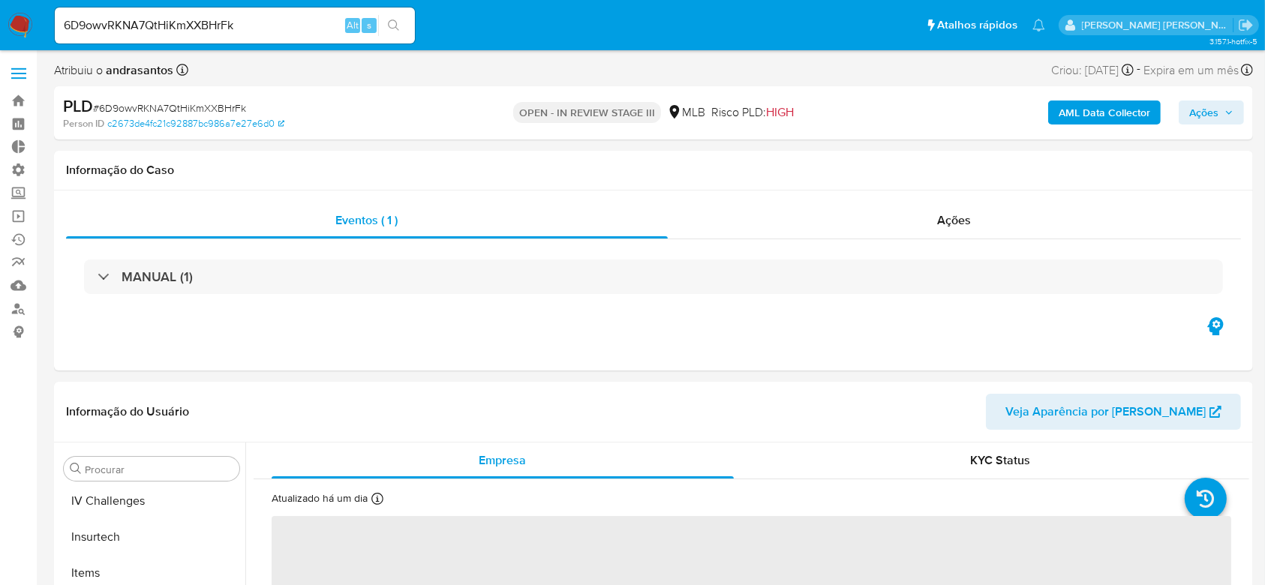
scroll to position [670, 0]
select select "10"
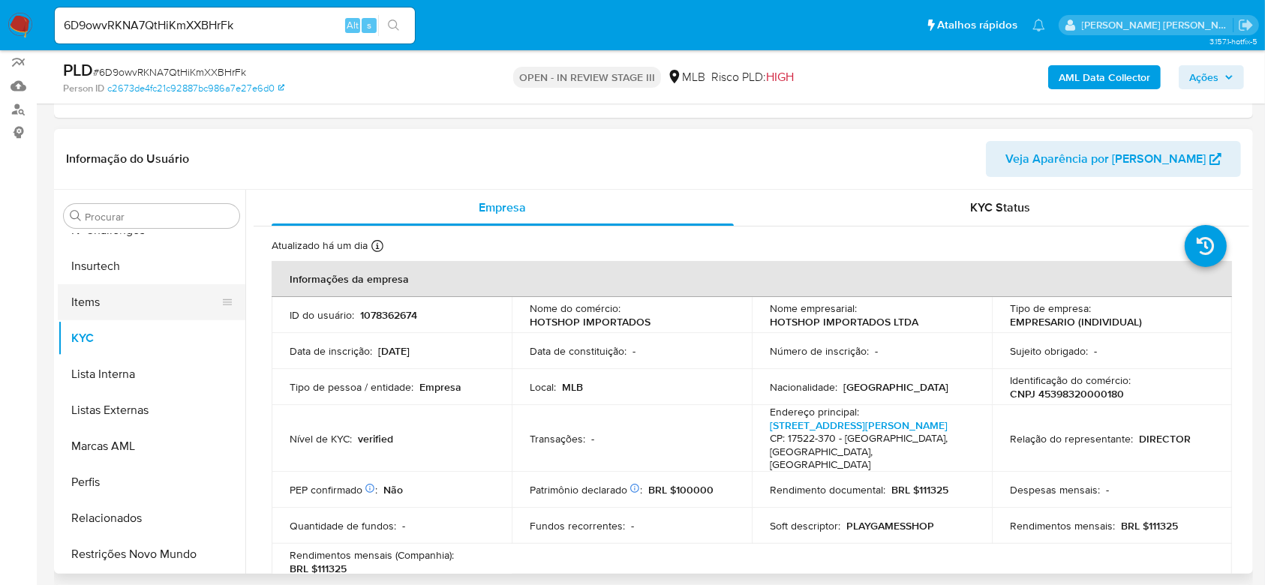
scroll to position [270, 0]
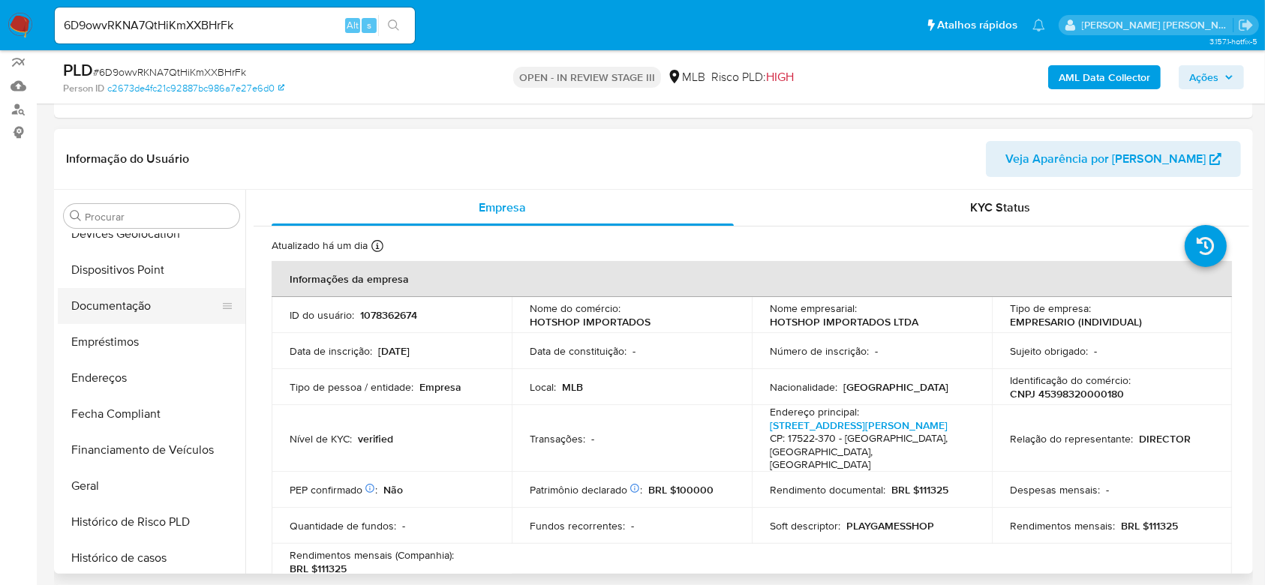
click at [139, 307] on button "Documentação" at bounding box center [146, 306] width 176 height 36
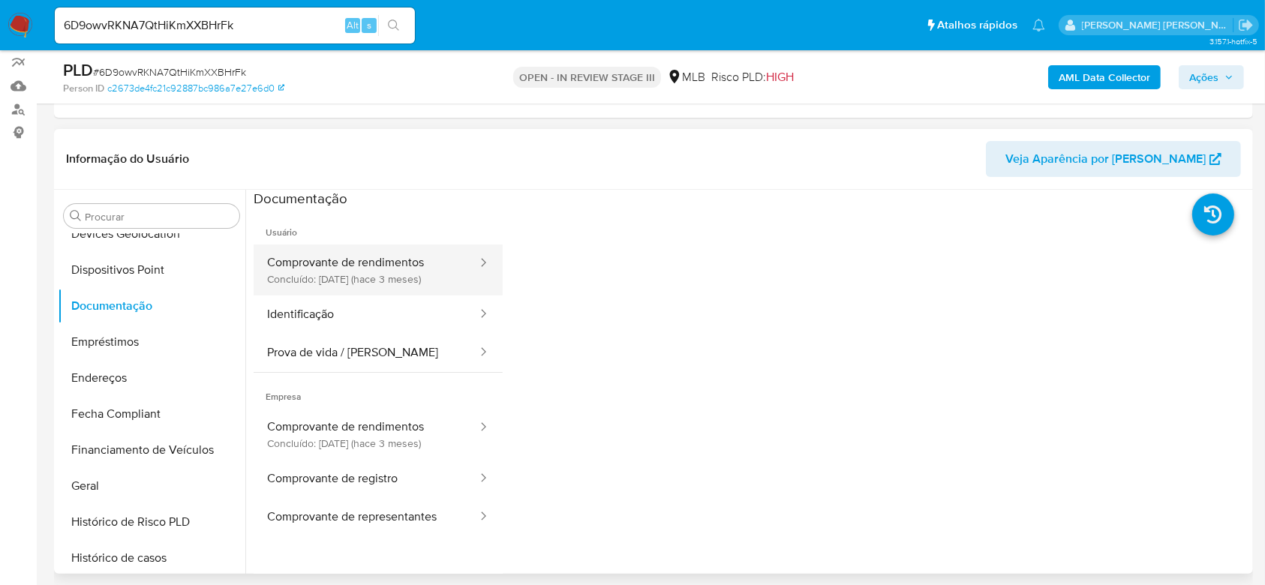
click at [389, 269] on button "Comprovante de rendimentos Concluído: [DATE] (hace 3 meses)" at bounding box center [366, 270] width 225 height 51
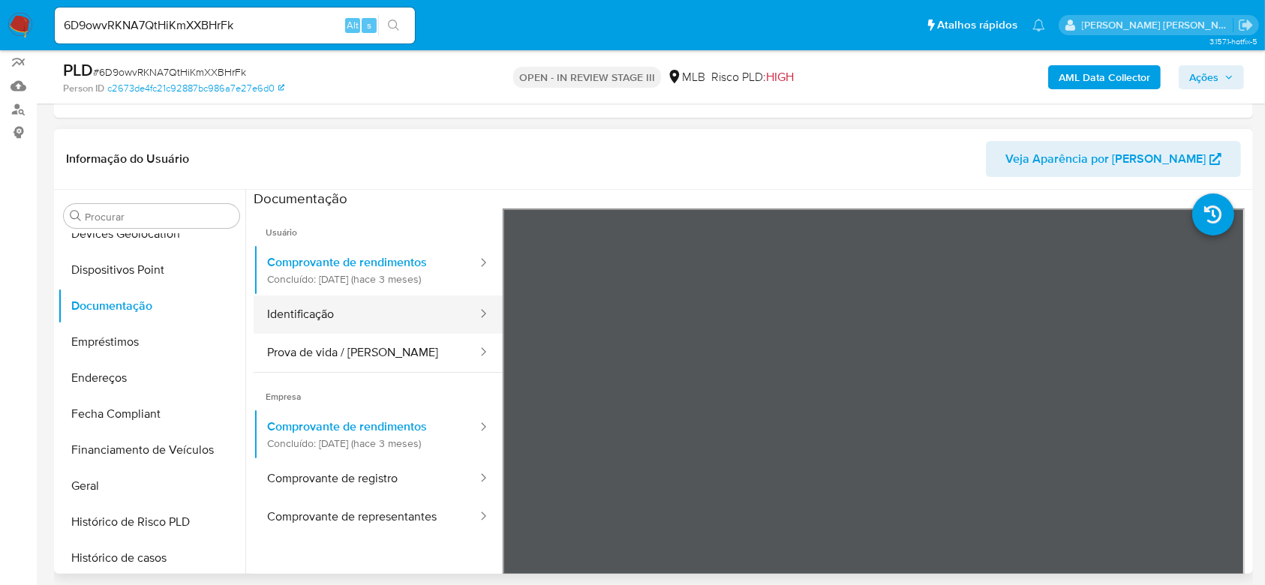
click at [380, 317] on button "Identificação" at bounding box center [366, 315] width 225 height 38
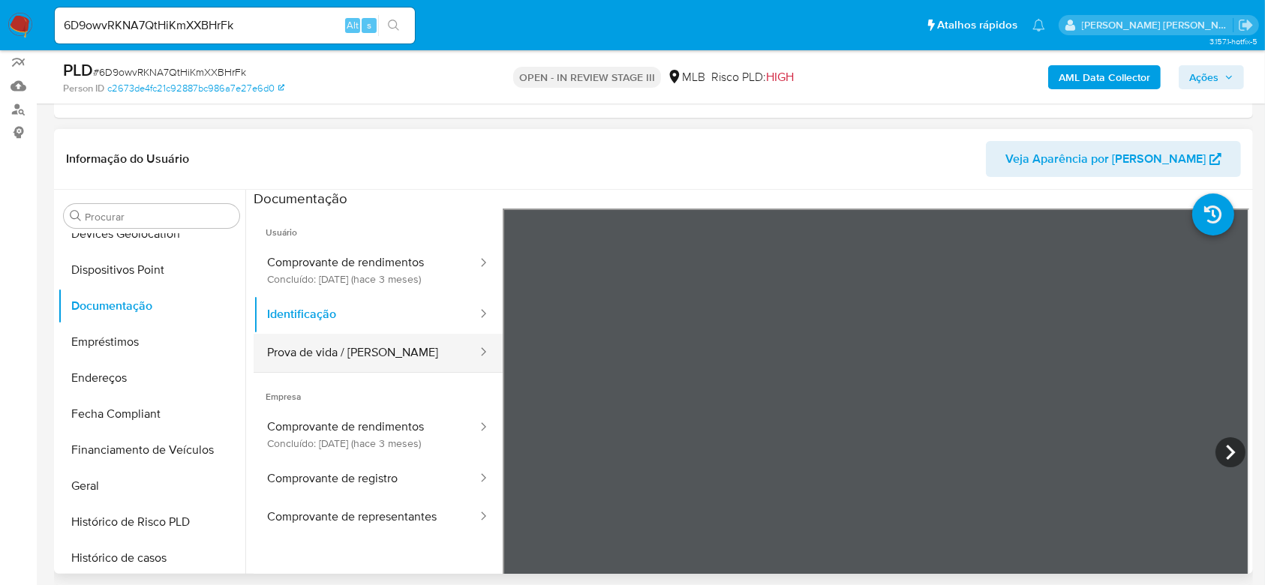
click at [372, 359] on button "Prova de vida / [PERSON_NAME]" at bounding box center [366, 353] width 225 height 38
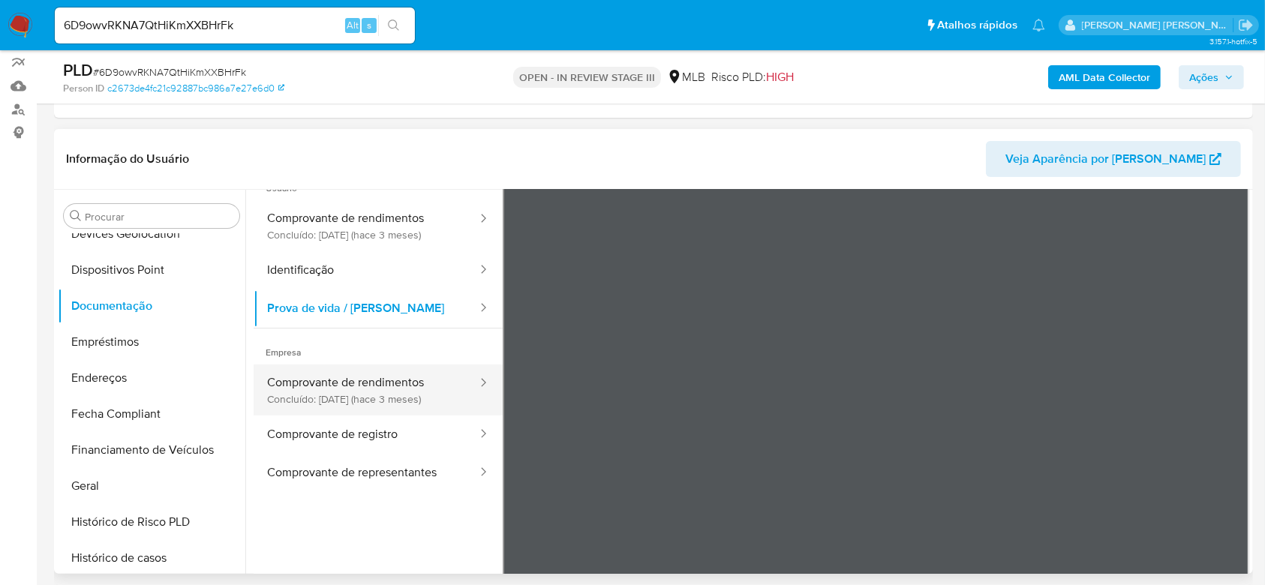
scroll to position [0, 0]
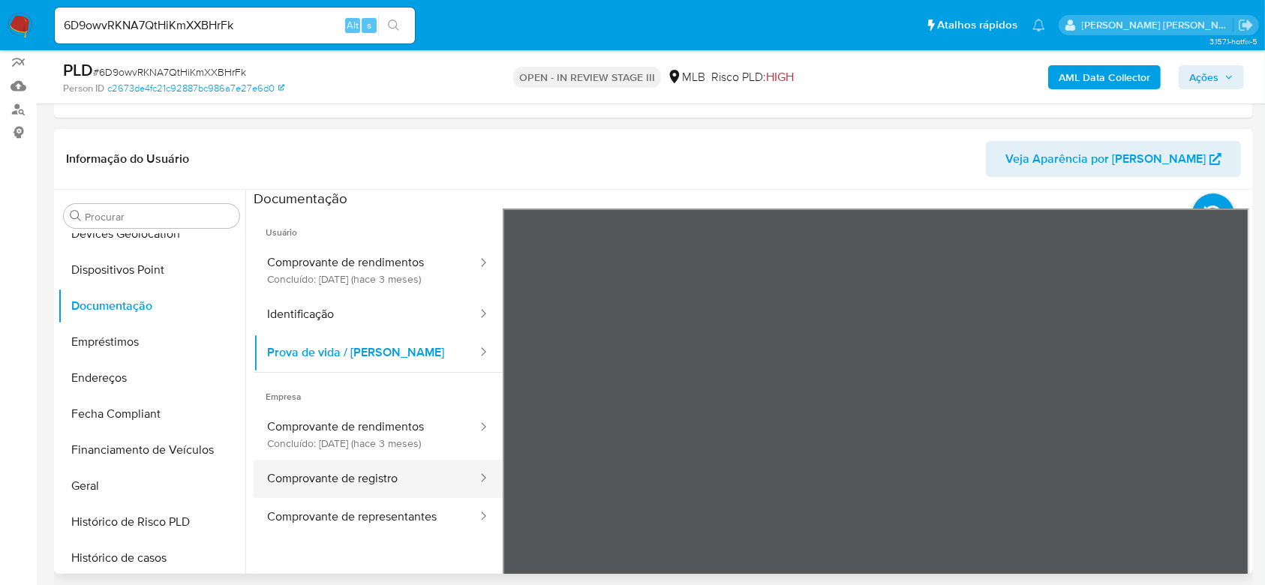
click at [375, 473] on button "Comprovante de registro" at bounding box center [366, 479] width 225 height 38
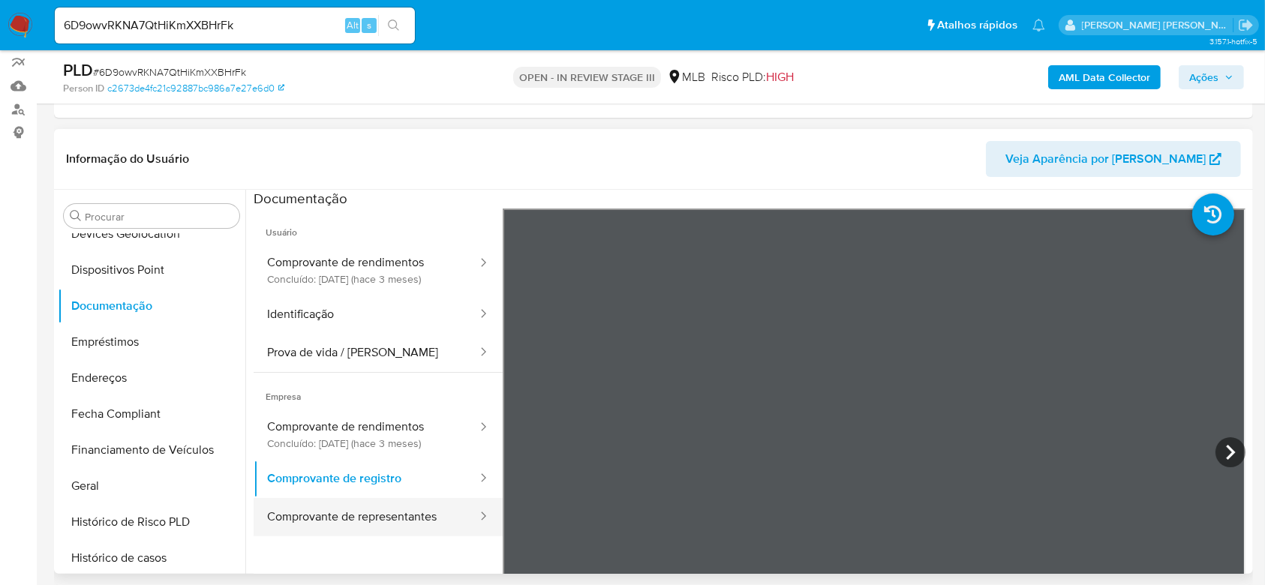
click at [330, 511] on button "Comprovante de representantes" at bounding box center [366, 517] width 225 height 38
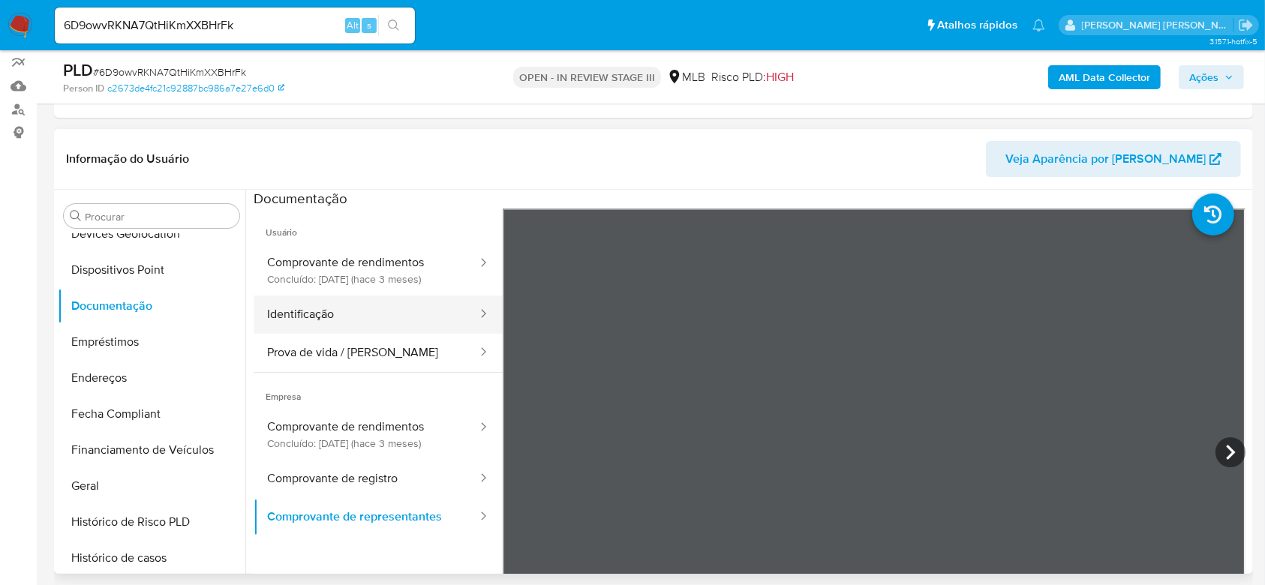
click at [333, 321] on button "Identificação" at bounding box center [366, 315] width 225 height 38
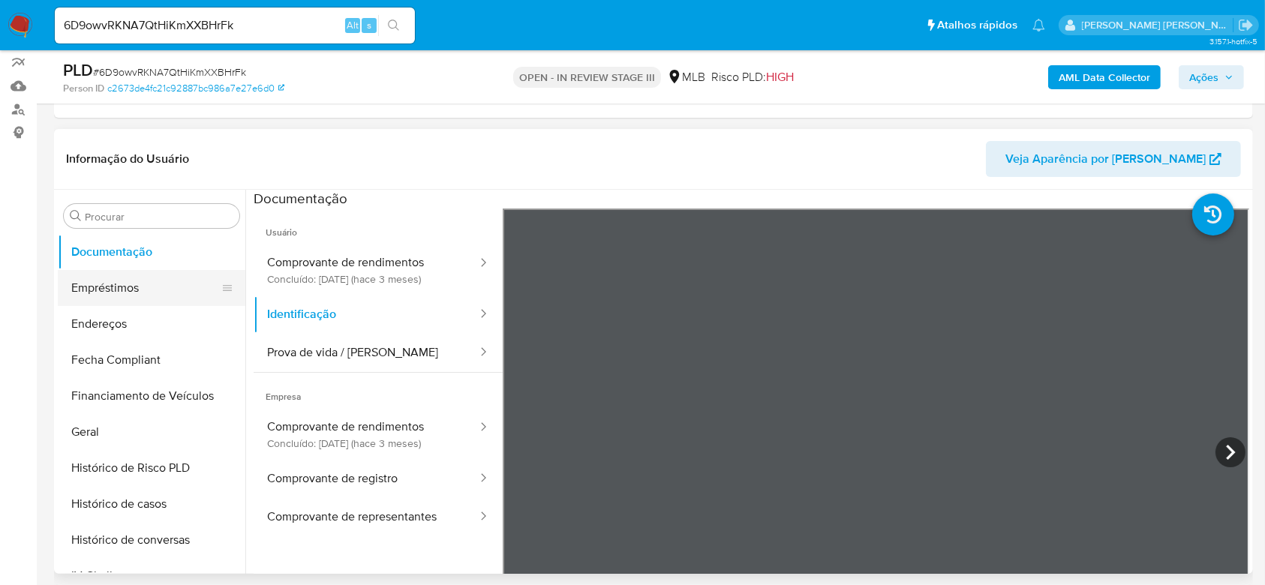
scroll to position [370, 0]
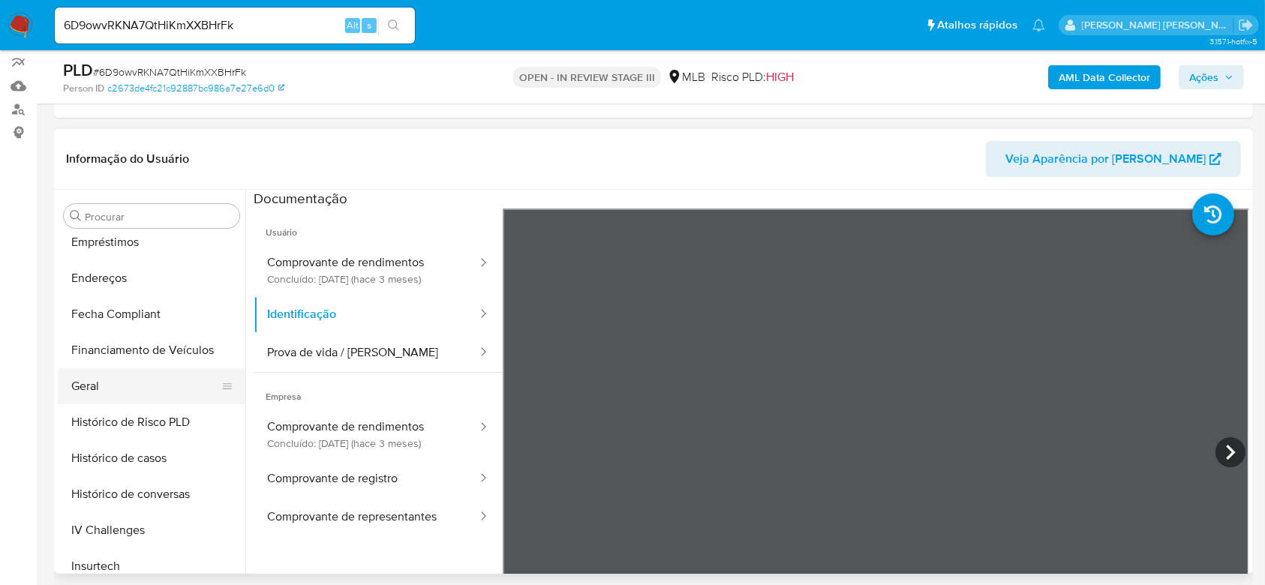
click at [132, 381] on button "Geral" at bounding box center [146, 386] width 176 height 36
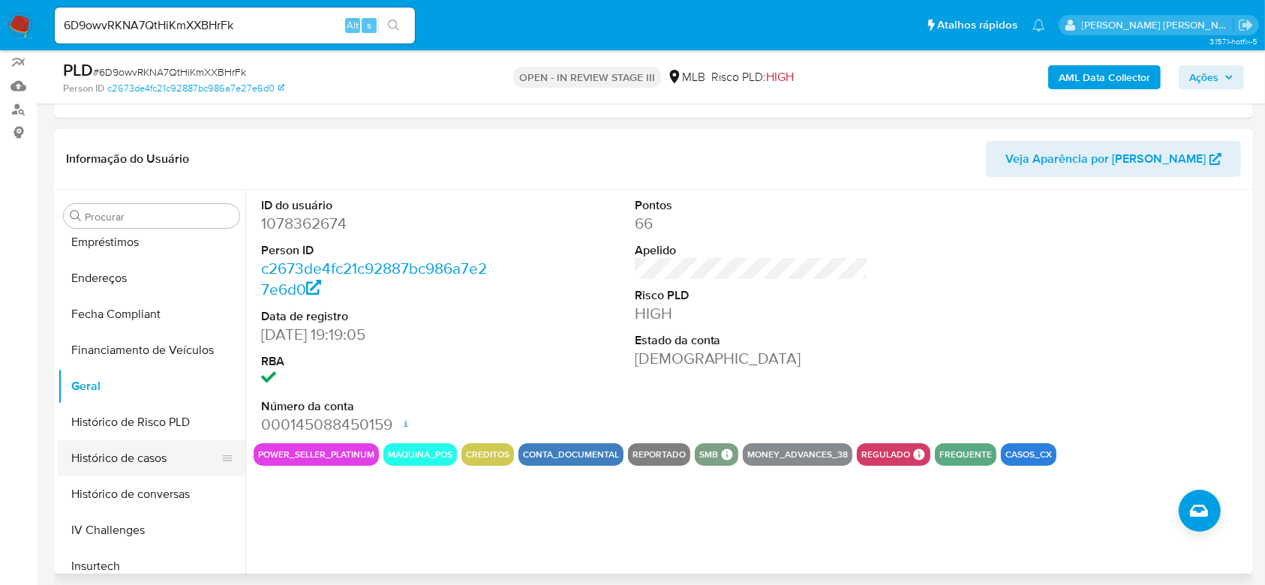
click at [148, 461] on button "Histórico de casos" at bounding box center [146, 458] width 176 height 36
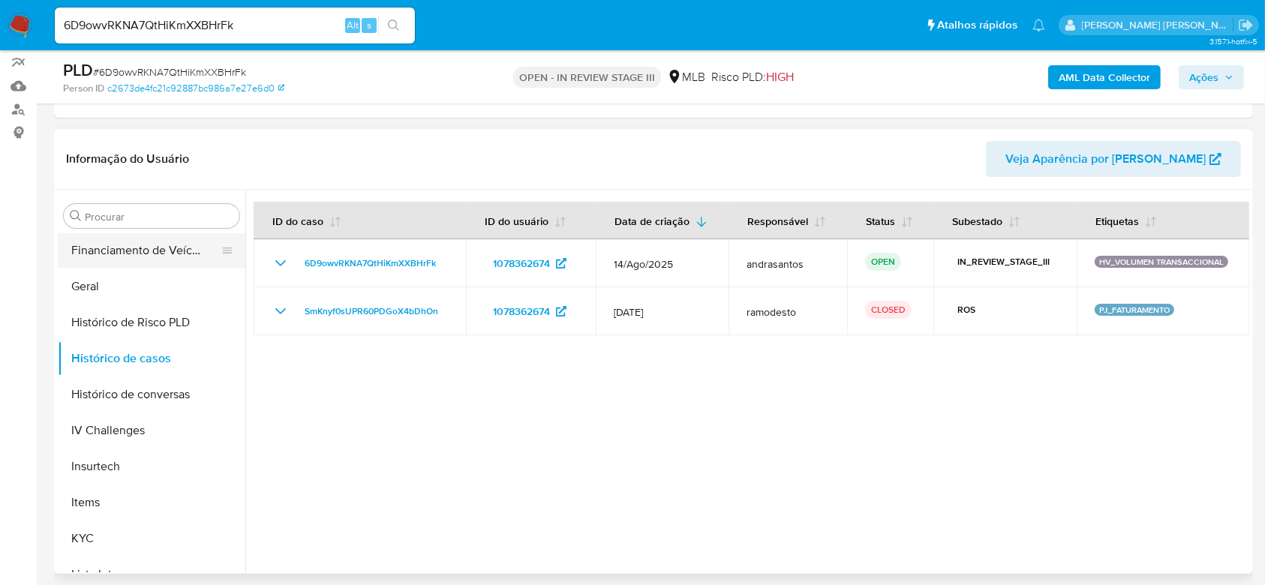
scroll to position [570, 0]
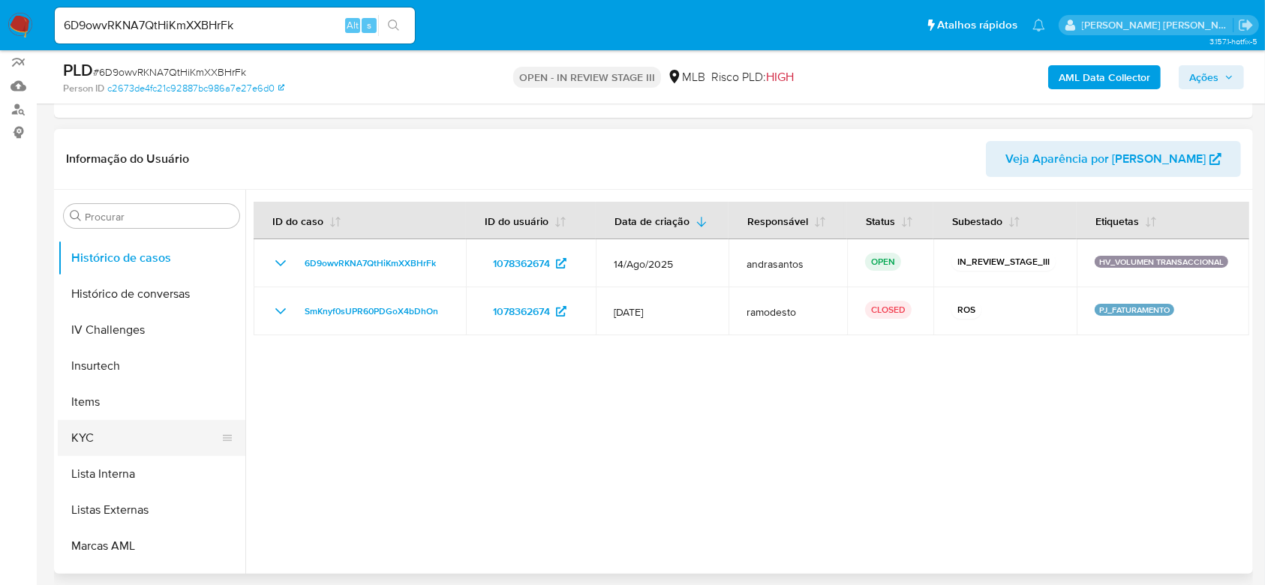
click at [104, 440] on button "KYC" at bounding box center [146, 438] width 176 height 36
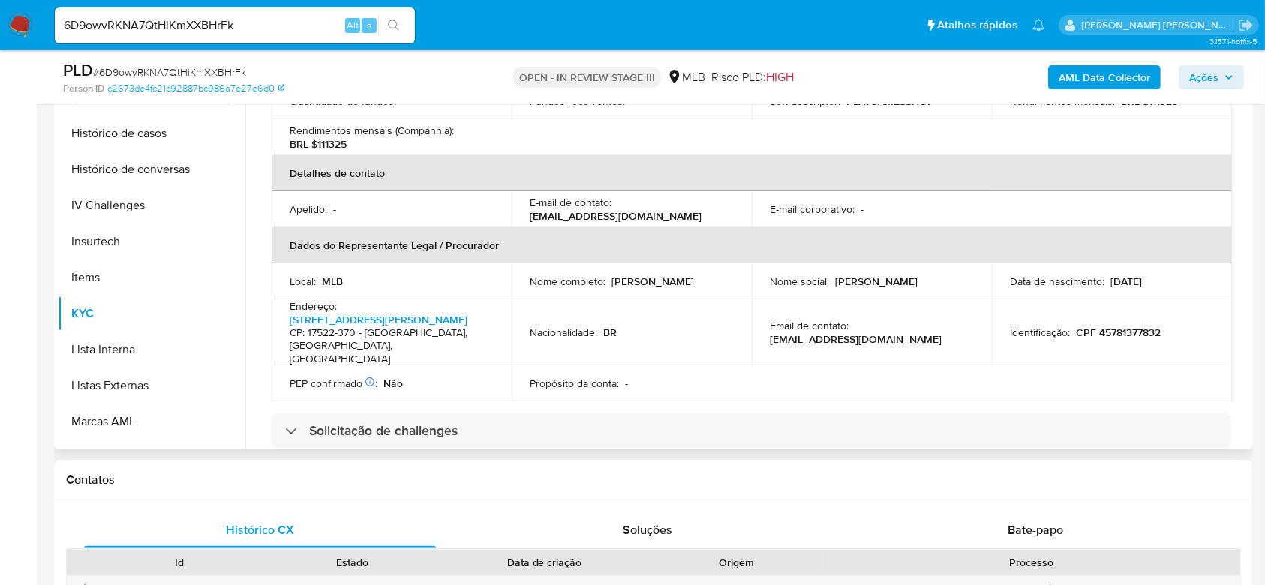
scroll to position [400, 0]
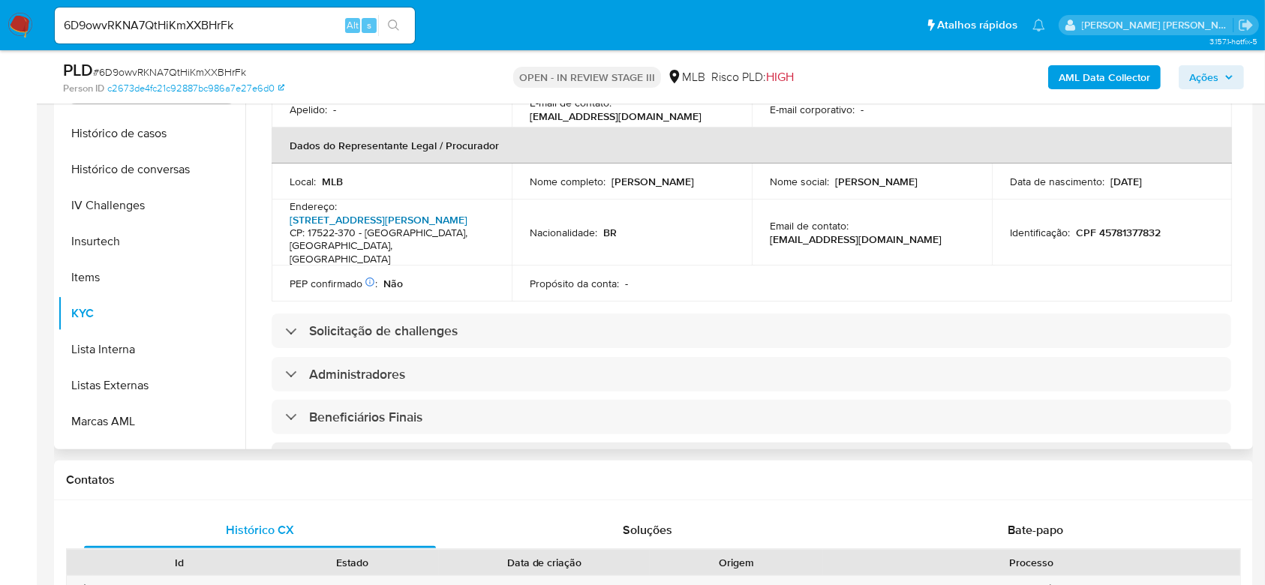
click at [395, 212] on link "[STREET_ADDRESS][PERSON_NAME]" at bounding box center [379, 219] width 178 height 15
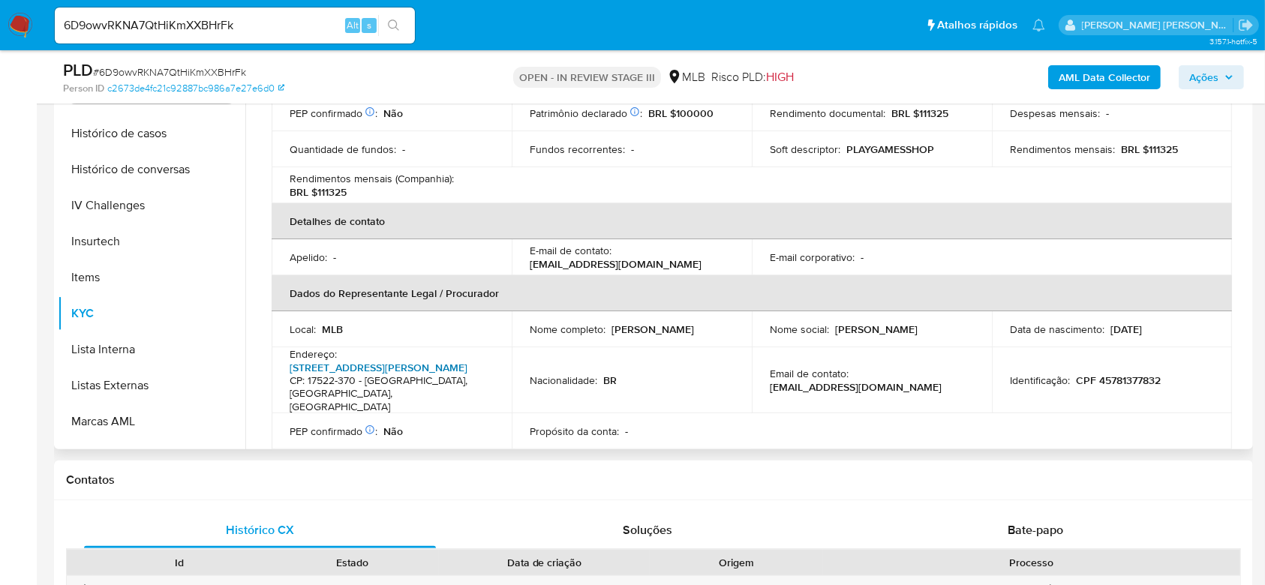
scroll to position [0, 0]
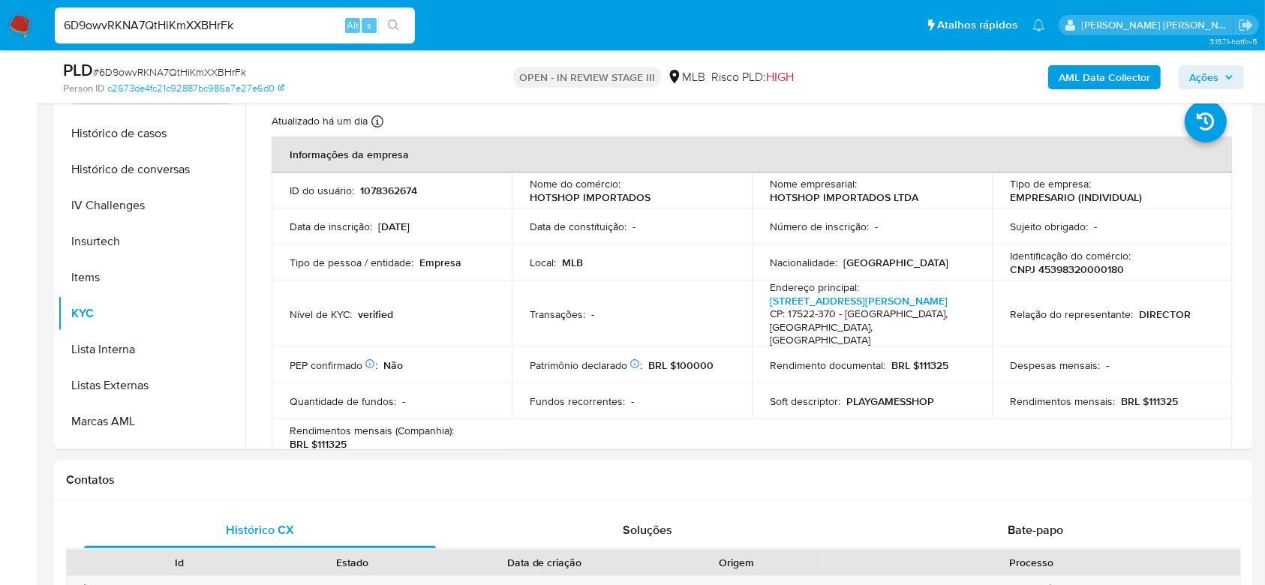
click at [196, 28] on input "6D9owvRKNA7QtHiKmXXBHrFk" at bounding box center [235, 26] width 360 height 20
paste input "4le6Pp5Q09gVIVNCEGjksRsT"
type input "4le6Pp5Q09gVIVNCEGjksRsT"
click at [389, 17] on button "search-icon" at bounding box center [393, 25] width 31 height 21
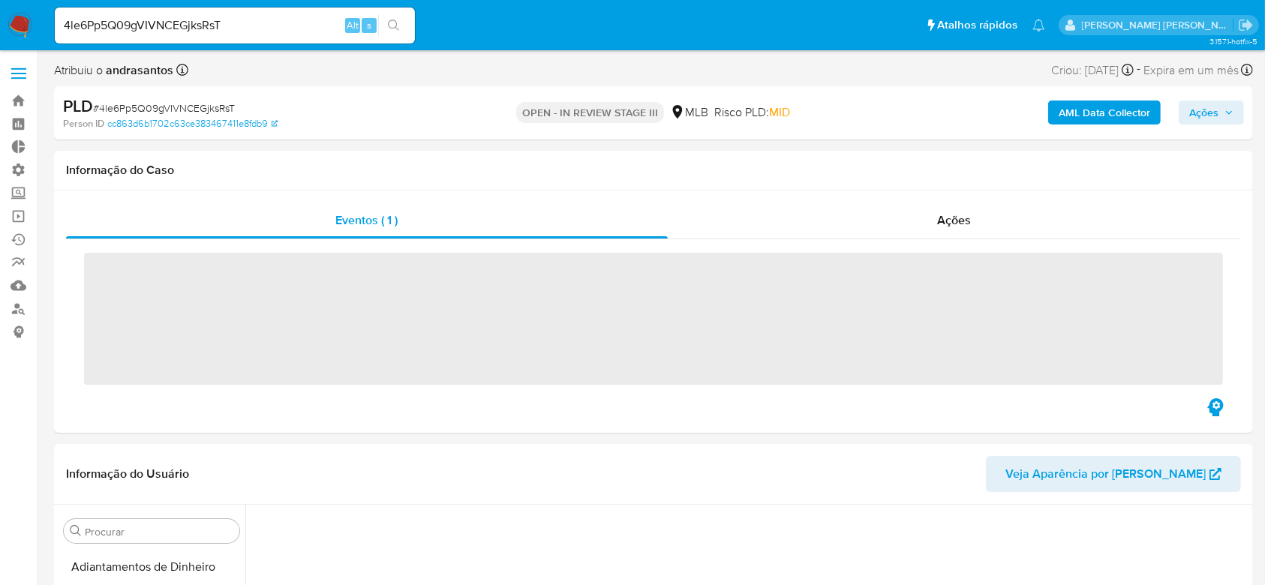
scroll to position [88, 0]
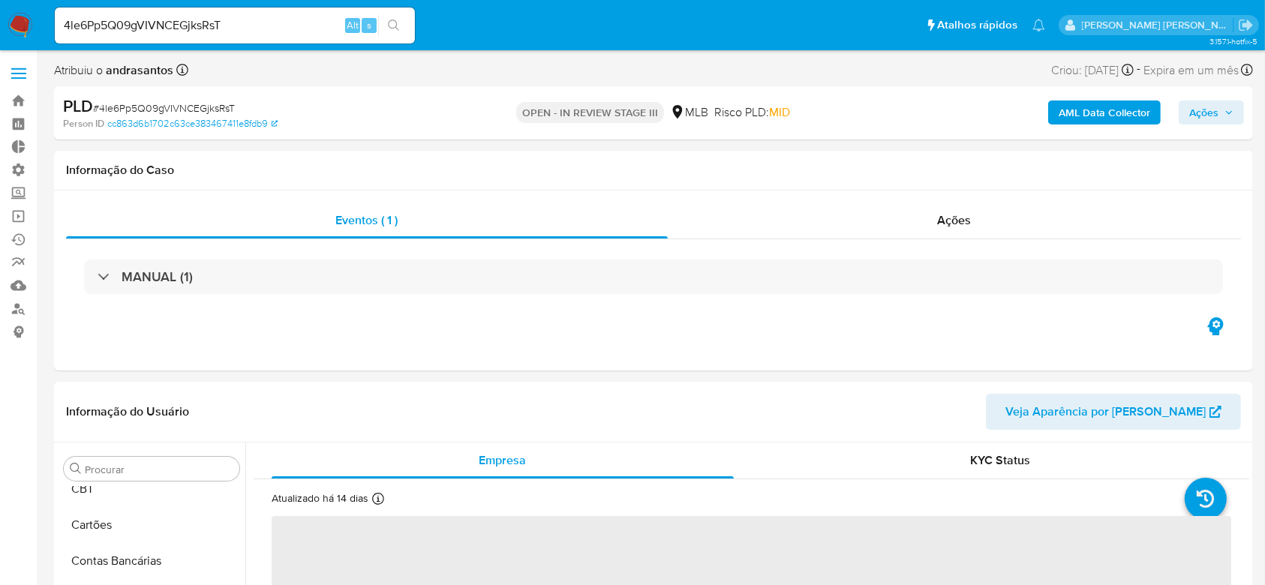
select select "10"
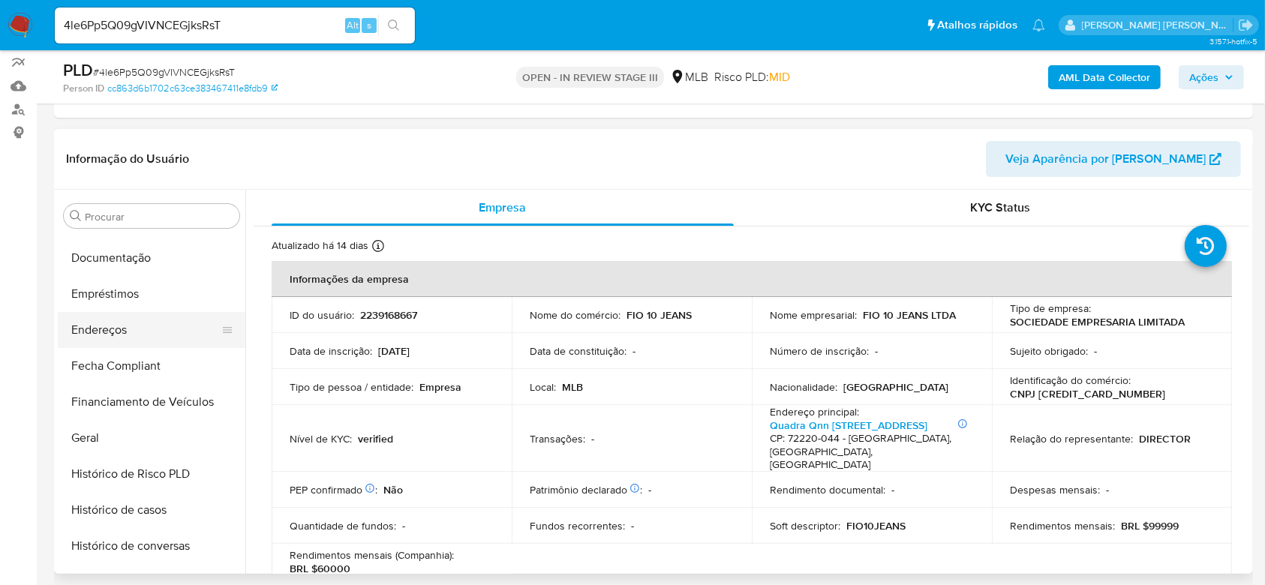
scroll to position [170, 0]
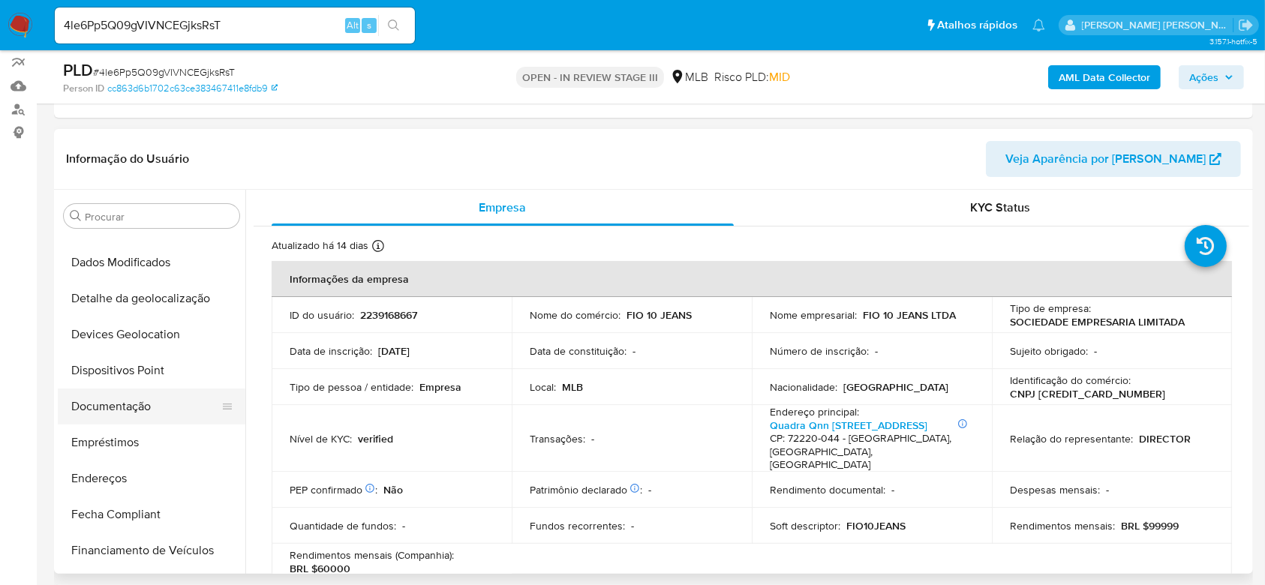
click at [122, 405] on button "Documentação" at bounding box center [146, 407] width 176 height 36
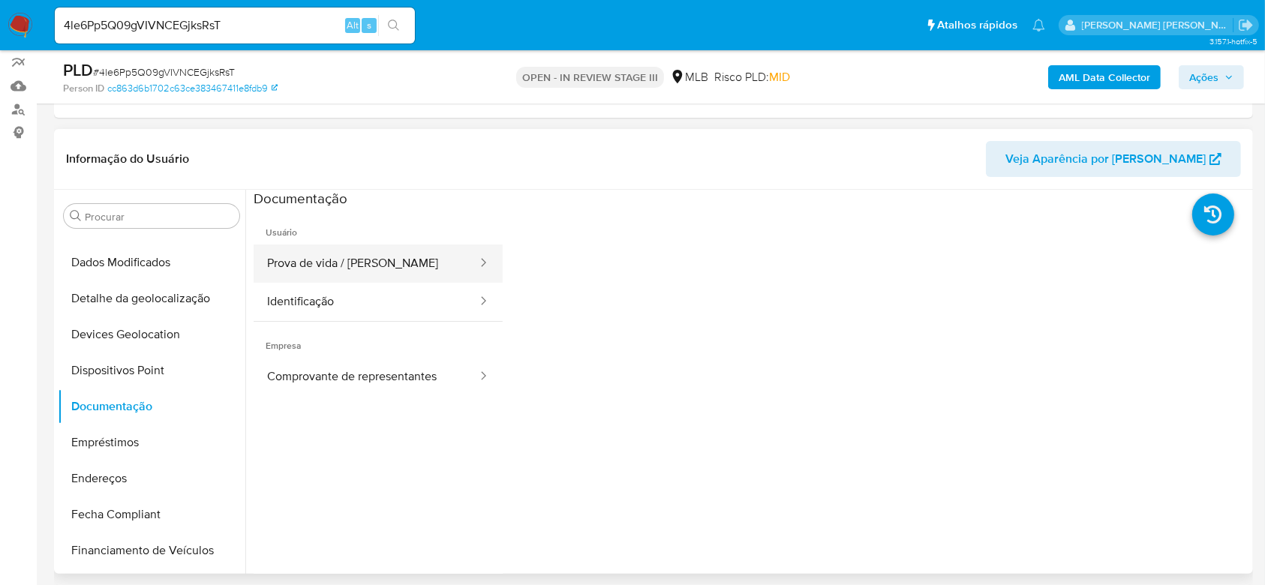
click at [376, 250] on button "Prova de vida / [PERSON_NAME]" at bounding box center [366, 264] width 225 height 38
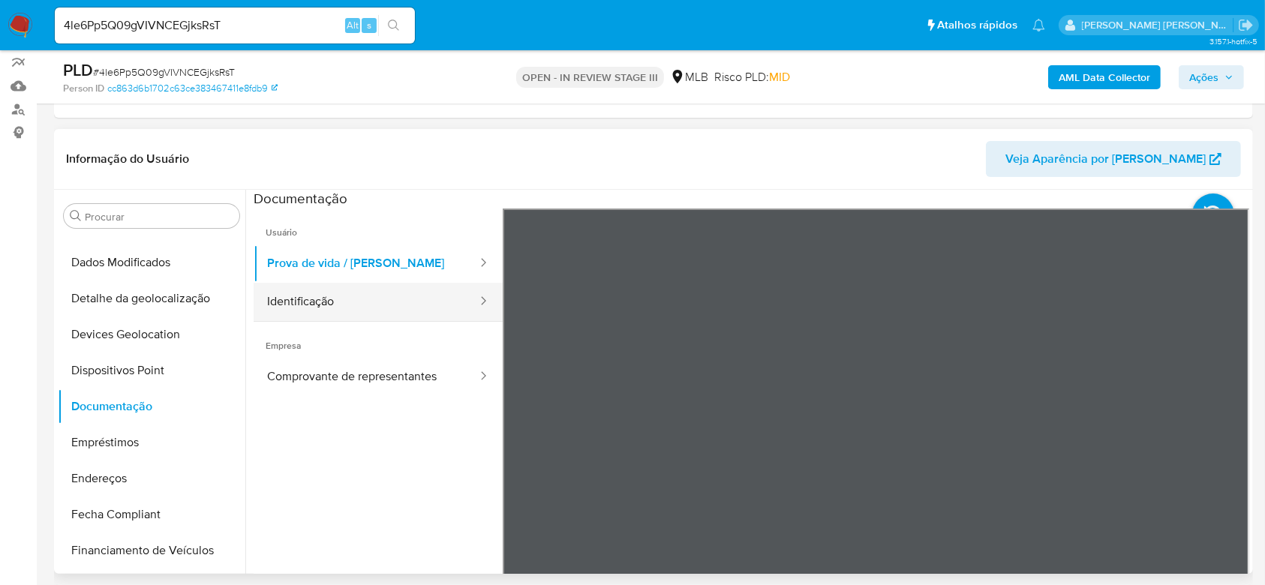
click at [301, 308] on button "Identificação" at bounding box center [366, 302] width 225 height 38
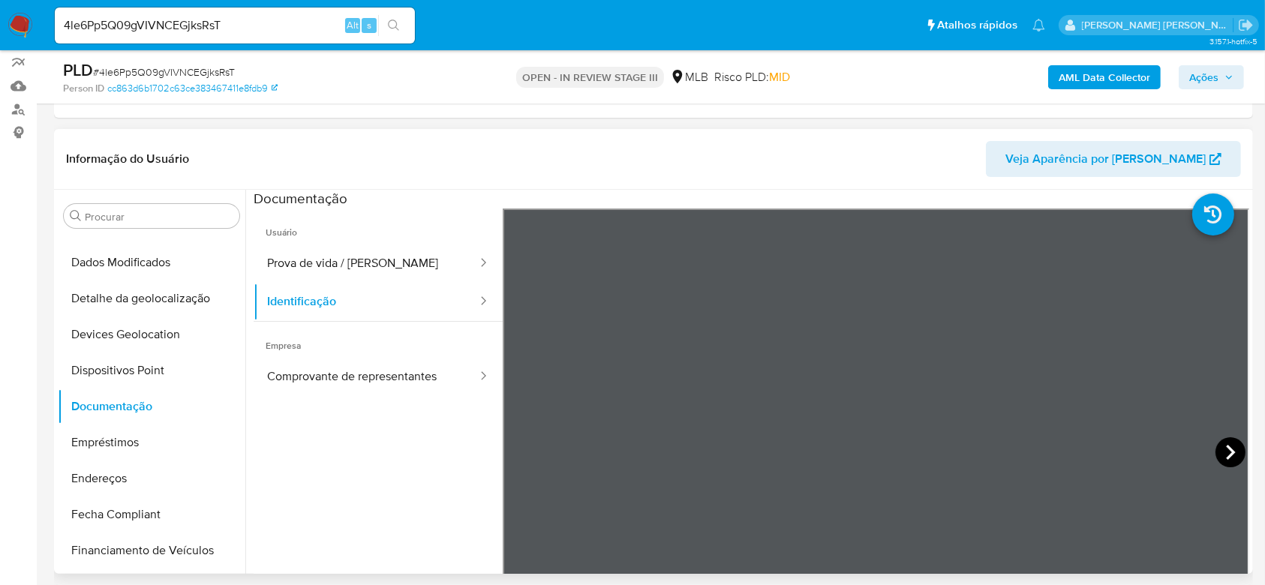
click at [1233, 443] on icon at bounding box center [1230, 452] width 30 height 30
click at [297, 375] on button "Comprovante de representantes" at bounding box center [366, 377] width 225 height 38
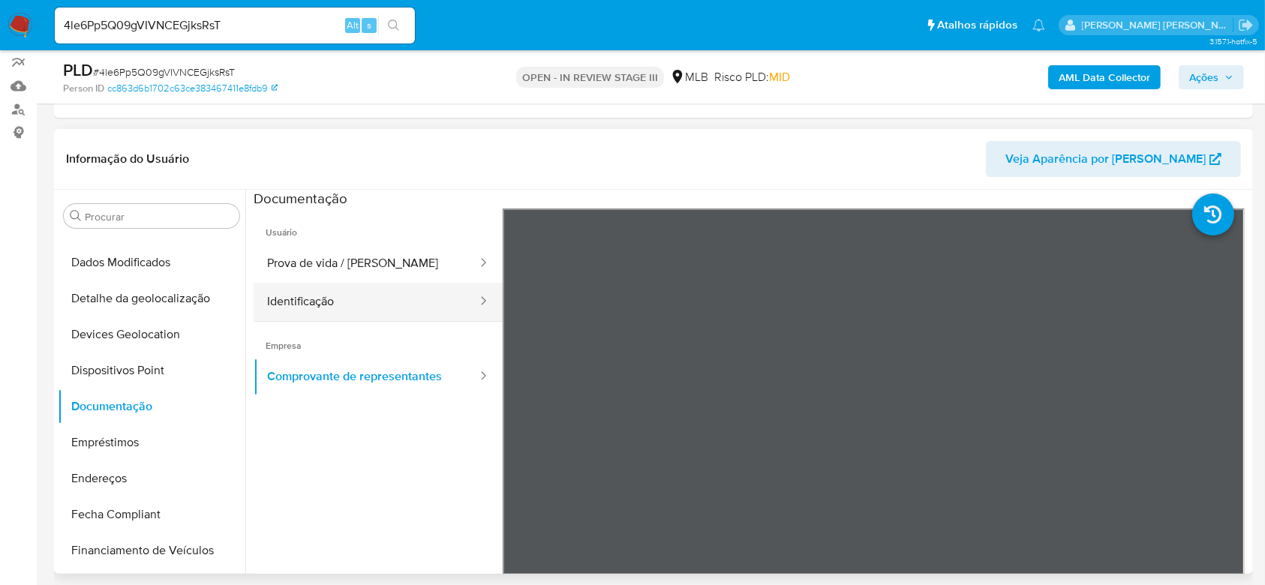
click at [383, 311] on button "Identificação" at bounding box center [366, 302] width 225 height 38
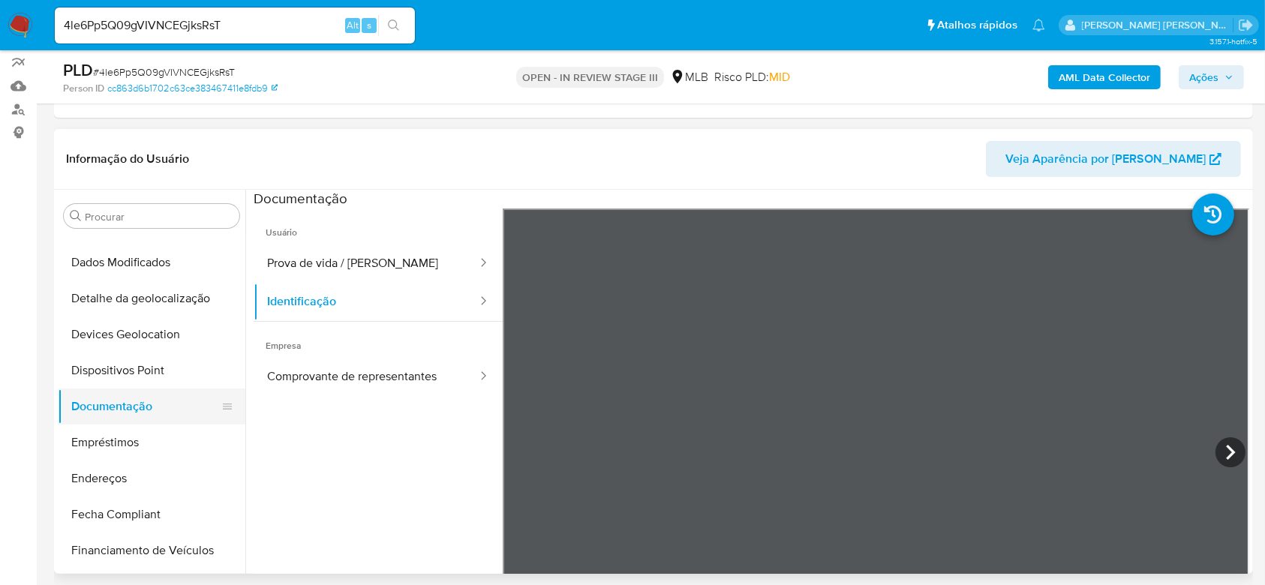
scroll to position [270, 0]
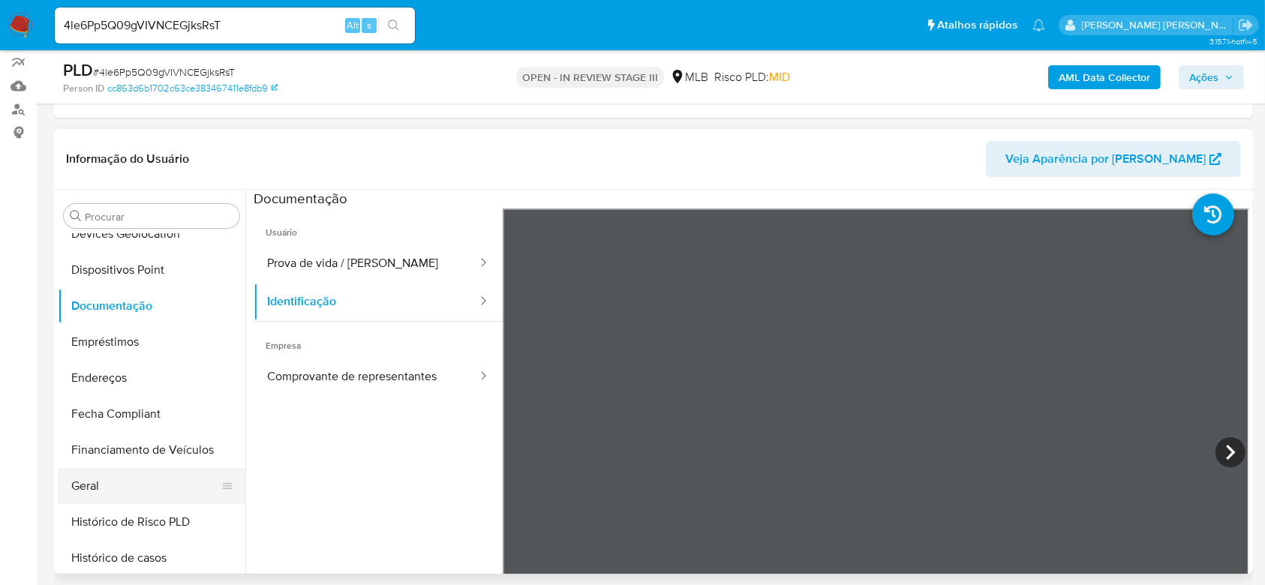
click at [103, 486] on button "Geral" at bounding box center [146, 486] width 176 height 36
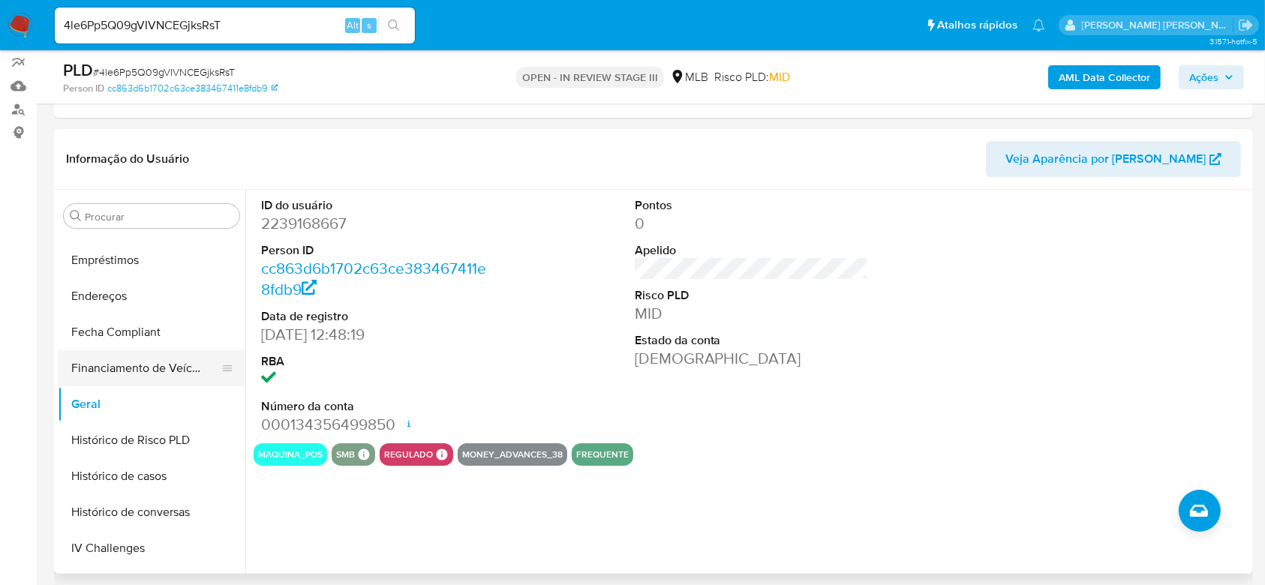
scroll to position [470, 0]
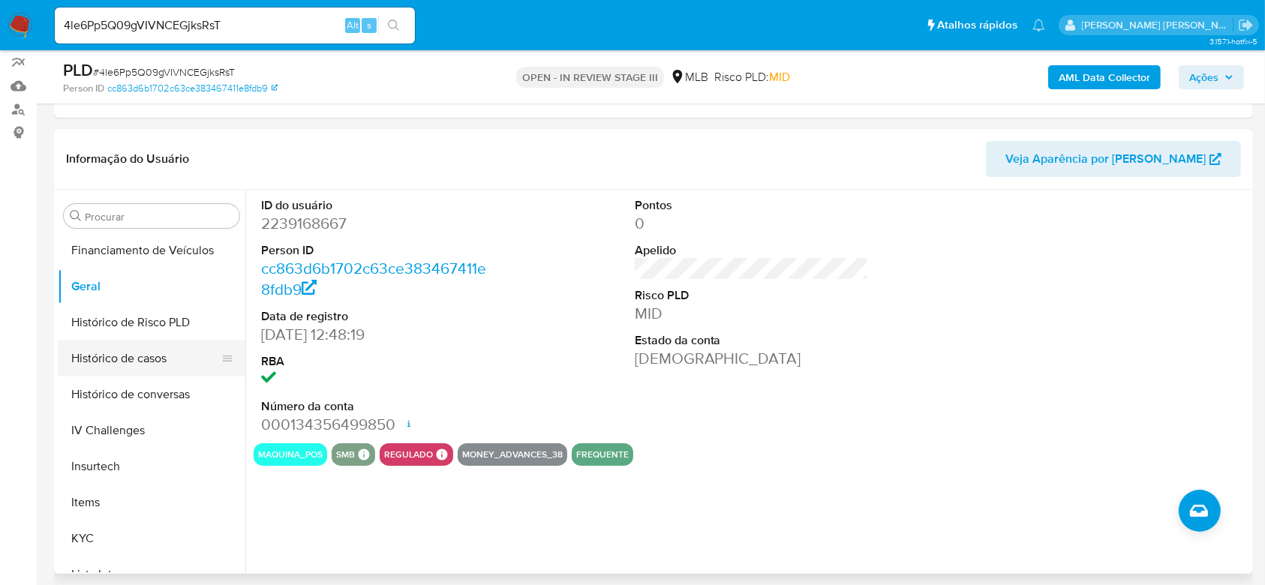
click at [126, 353] on button "Histórico de casos" at bounding box center [146, 359] width 176 height 36
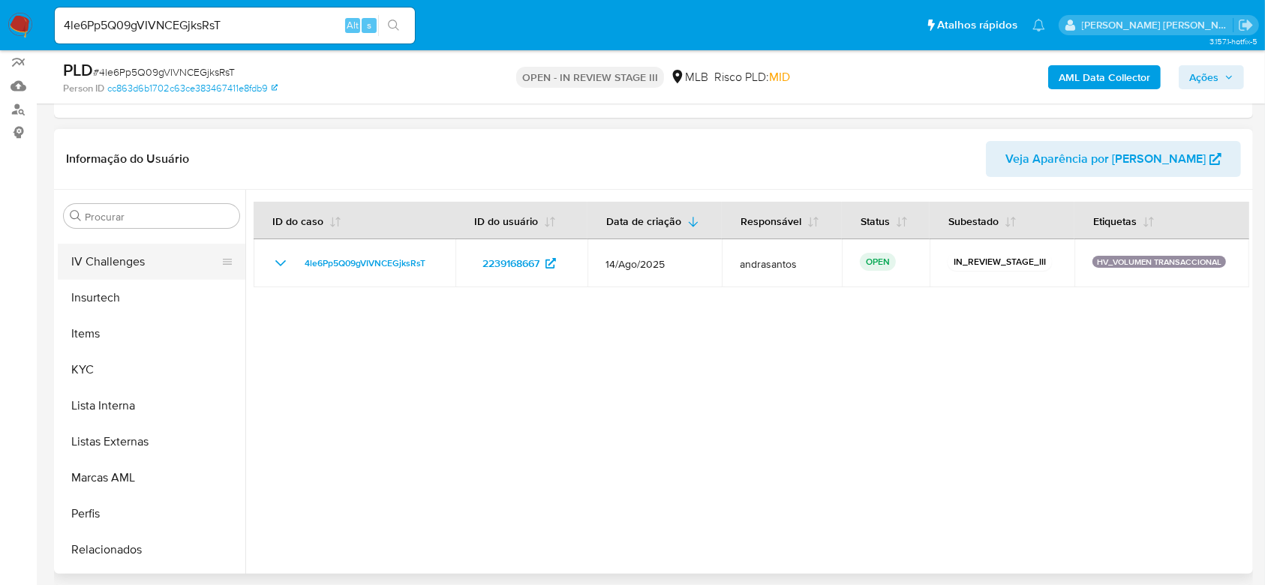
scroll to position [670, 0]
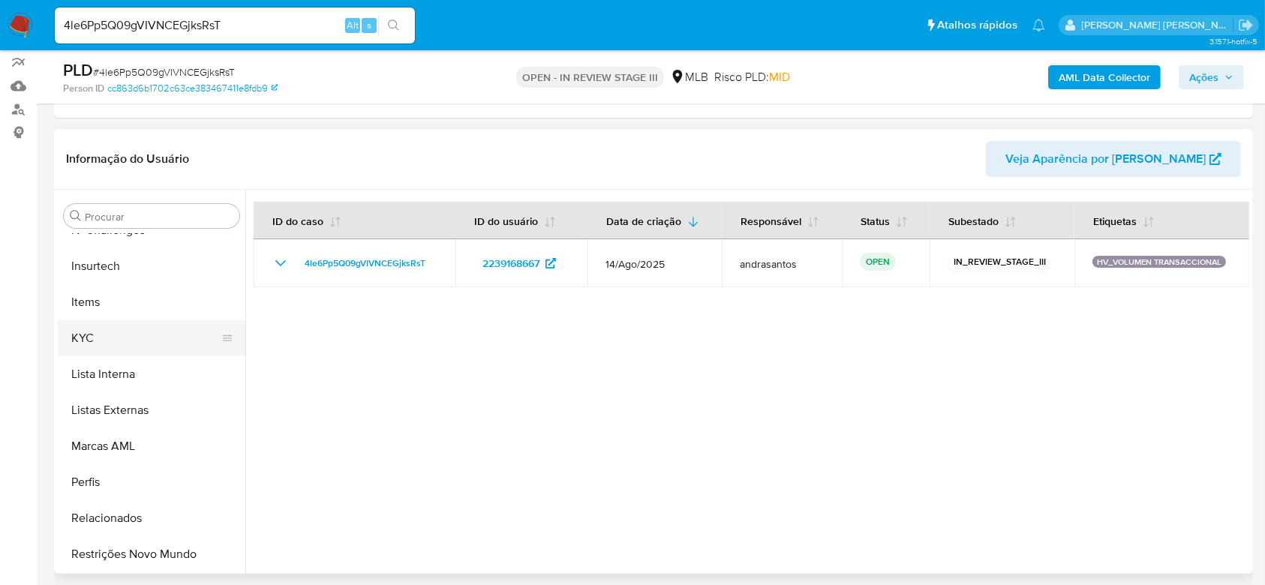
click at [115, 334] on button "KYC" at bounding box center [146, 338] width 176 height 36
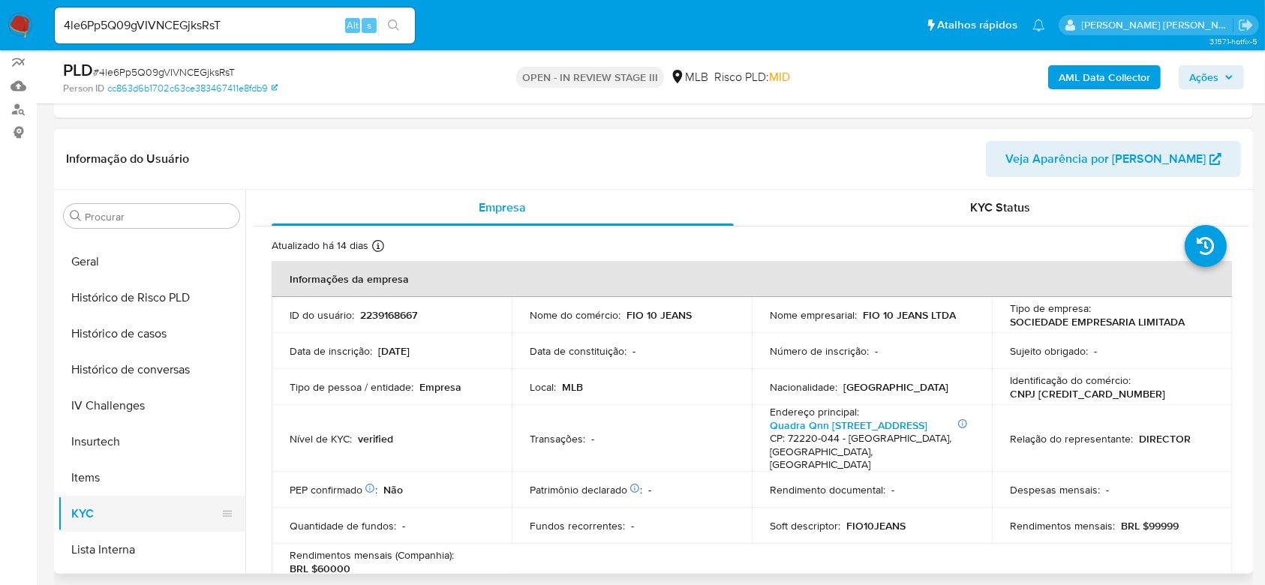
scroll to position [470, 0]
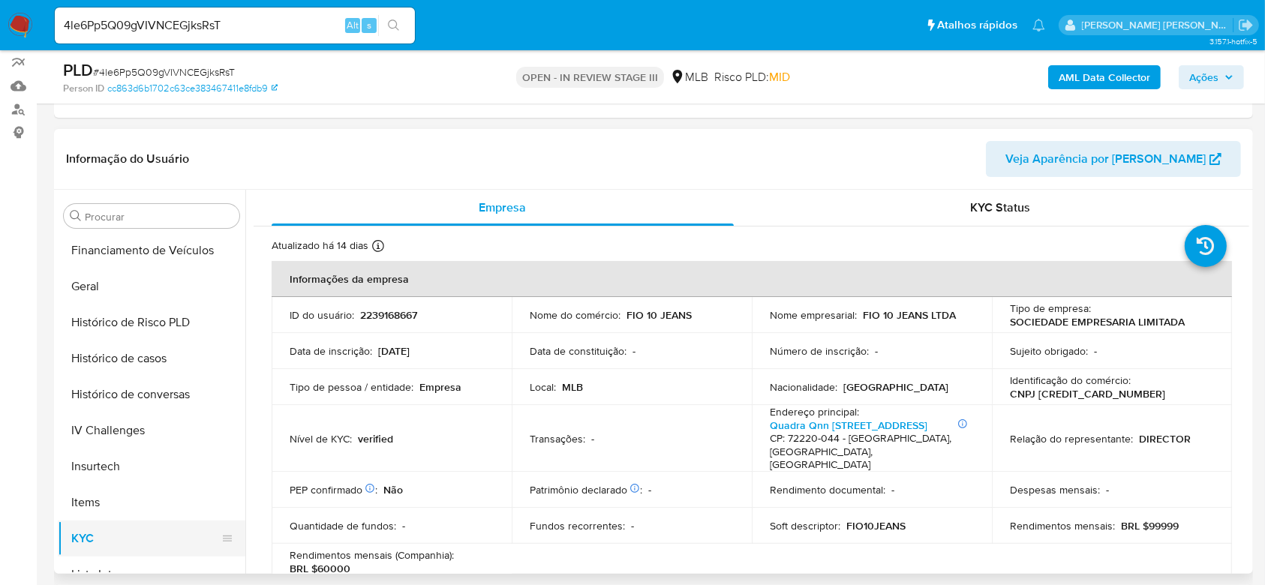
click at [137, 351] on button "Histórico de casos" at bounding box center [152, 359] width 188 height 36
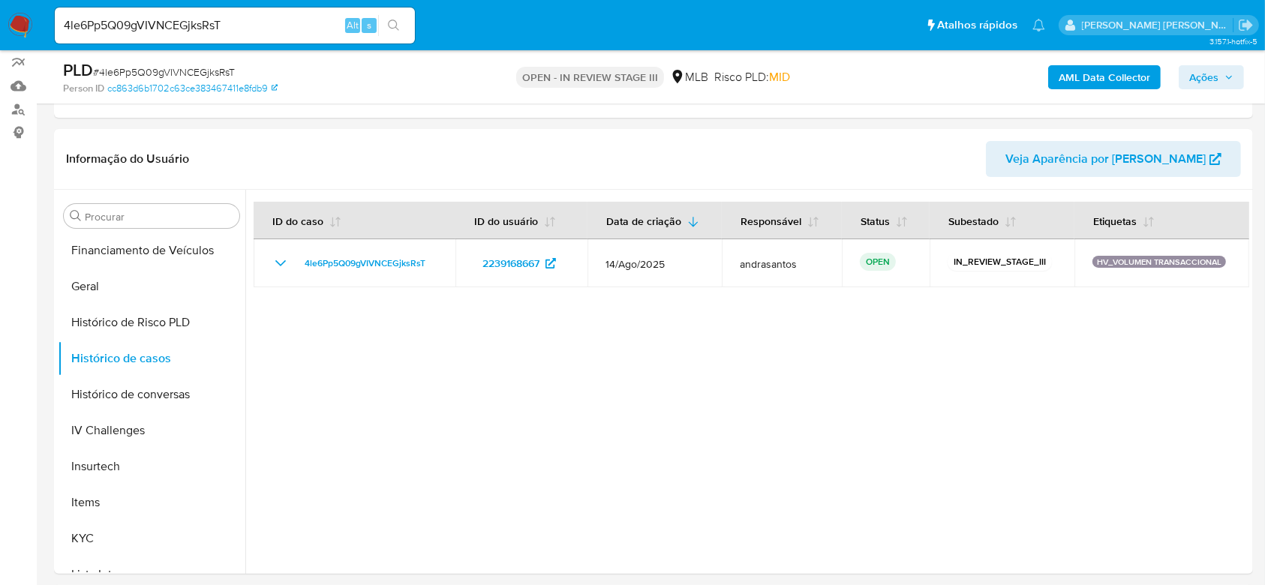
click at [176, 32] on input "4le6Pp5Q09gVIVNCEGjksRsT" at bounding box center [235, 26] width 360 height 20
paste input "85W5hjBz1acZK7WgRM13B1Ka"
type input "85W5hjBz1acZK7WgRM13B1Ka"
click at [393, 23] on icon "search-icon" at bounding box center [394, 26] width 12 height 12
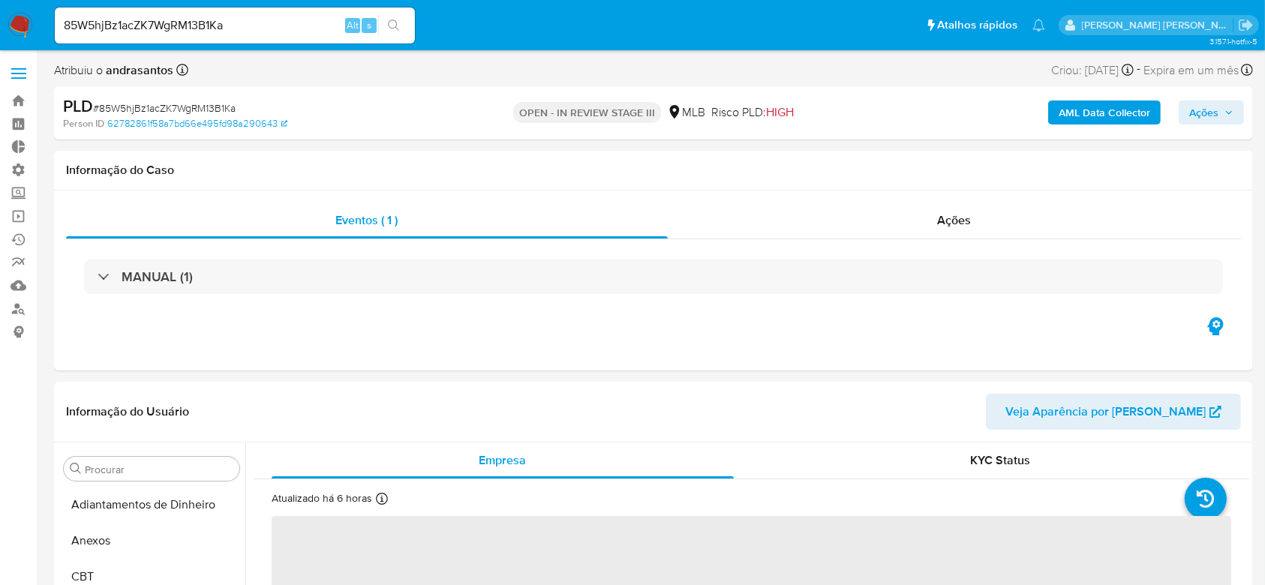
select select "10"
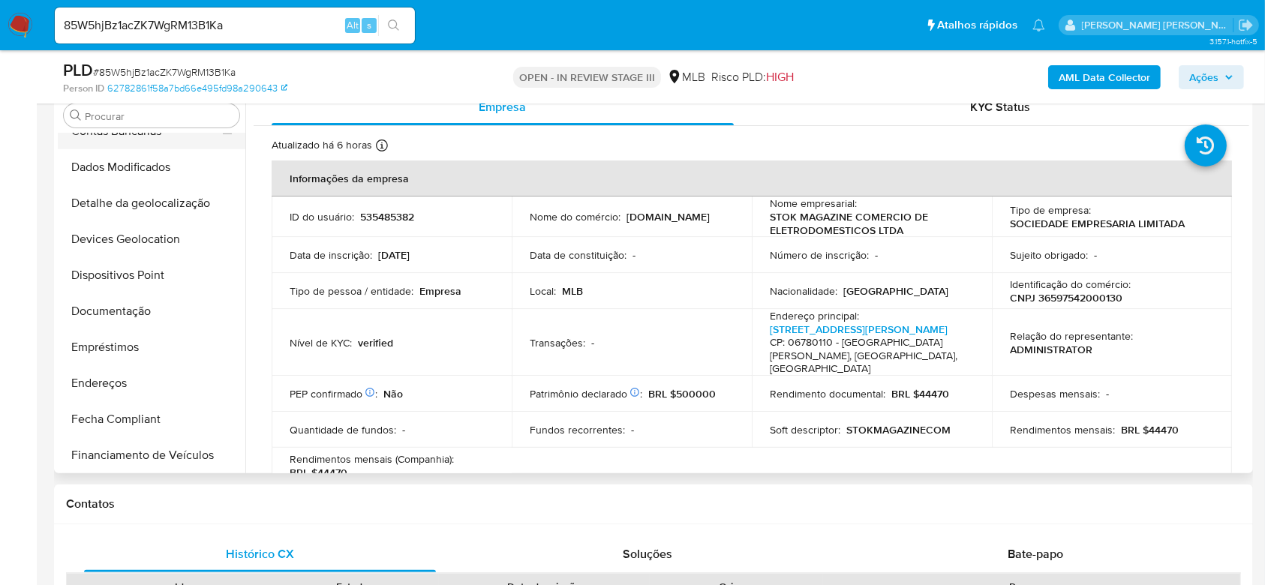
scroll to position [300, 0]
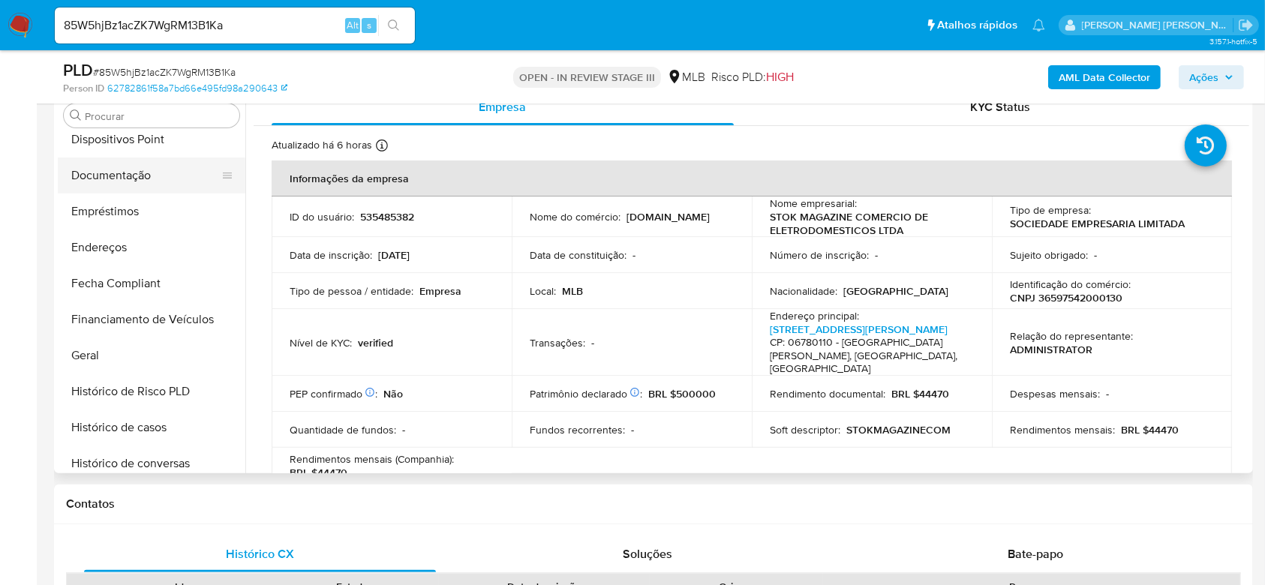
click at [143, 173] on button "Documentação" at bounding box center [146, 176] width 176 height 36
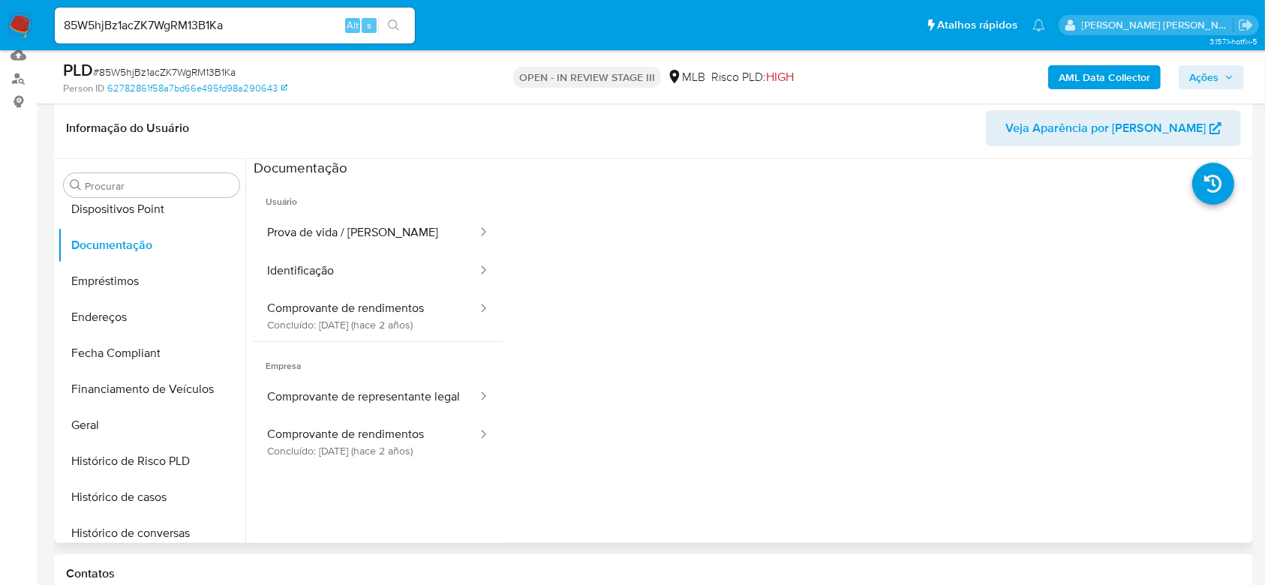
scroll to position [200, 0]
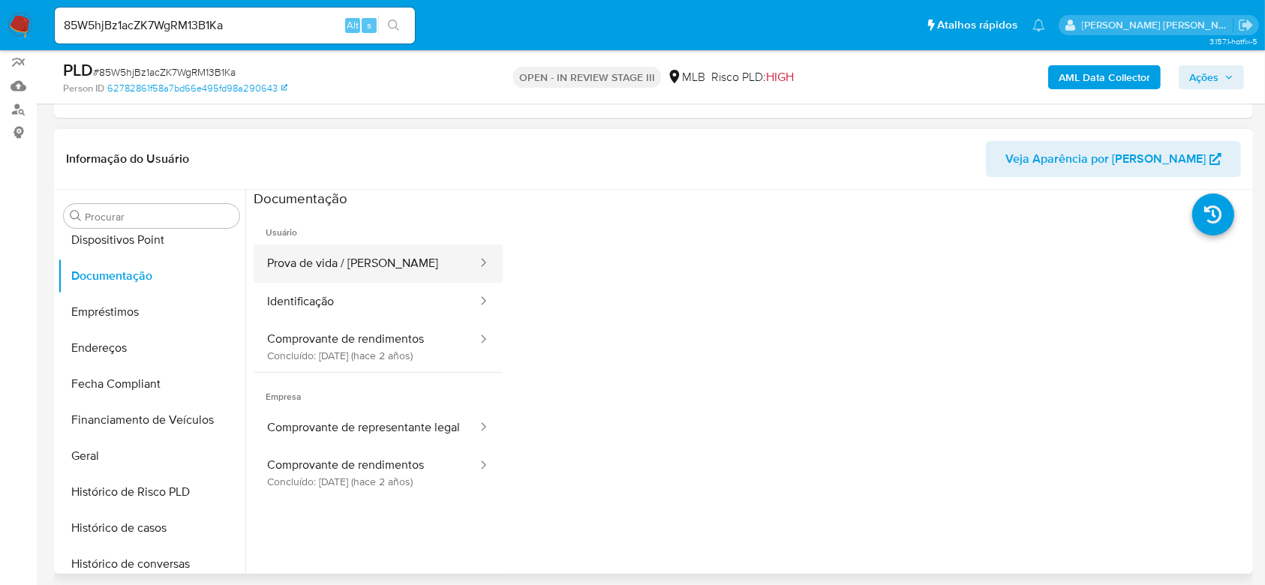
click at [393, 257] on button "Prova de vida / [PERSON_NAME]" at bounding box center [366, 264] width 225 height 38
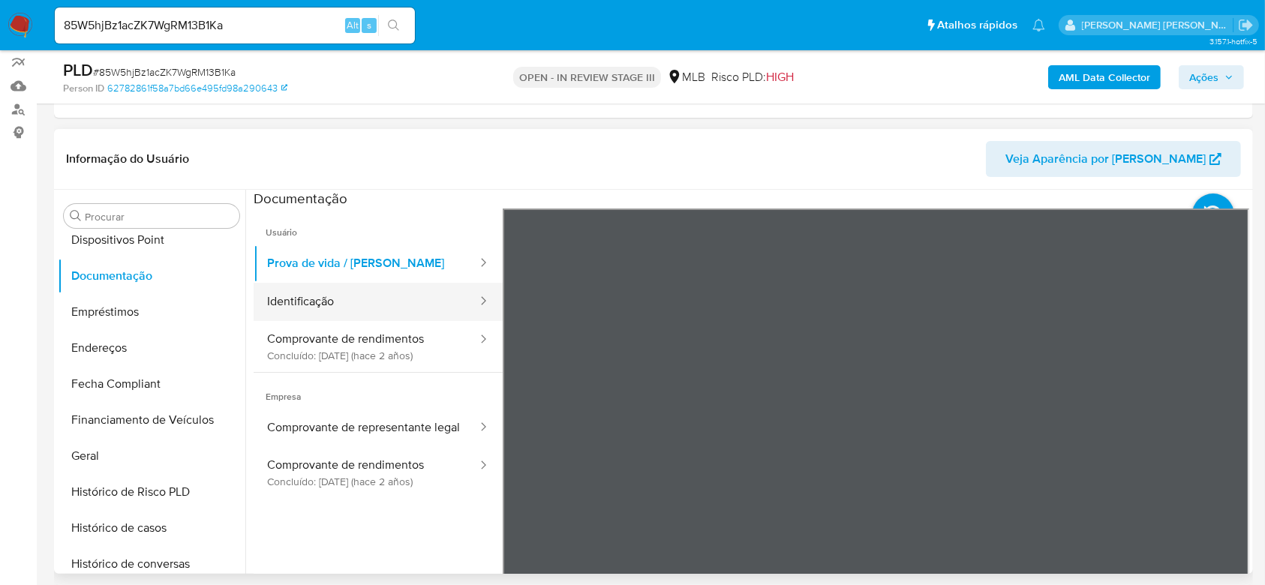
click at [406, 300] on button "Identificação" at bounding box center [366, 302] width 225 height 38
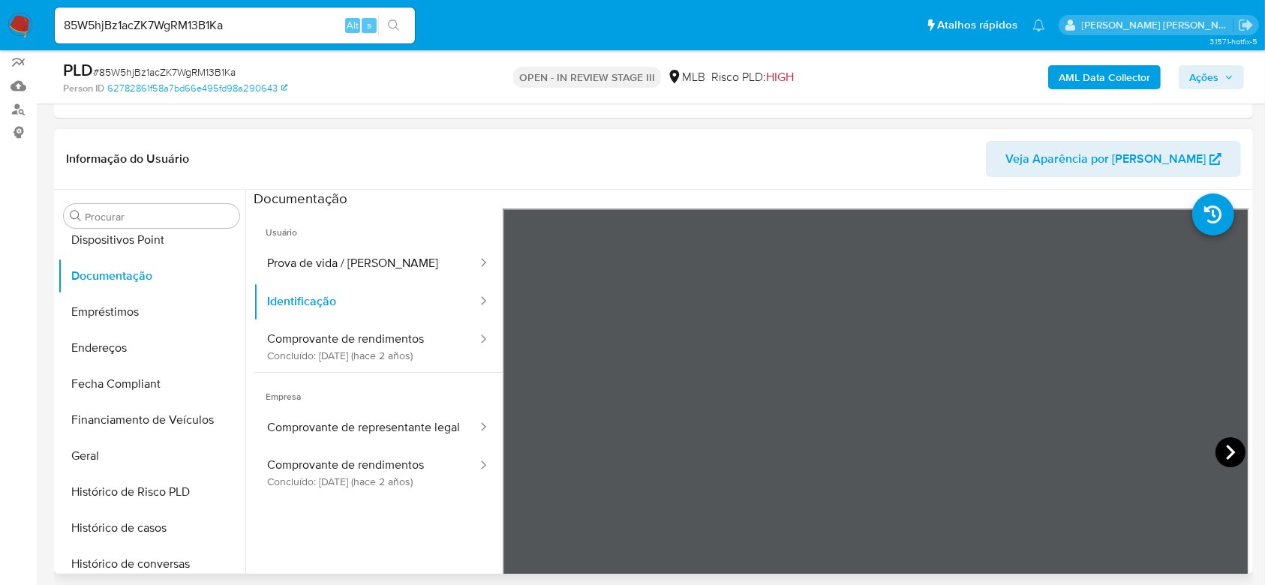
click at [1226, 448] on icon at bounding box center [1230, 452] width 9 height 15
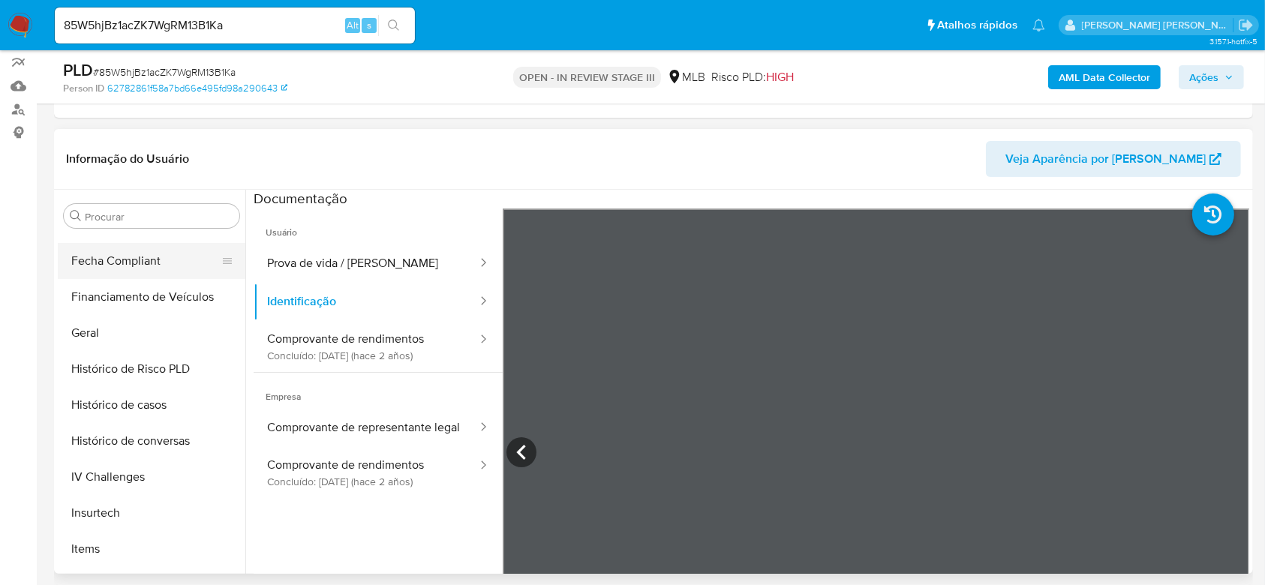
scroll to position [600, 0]
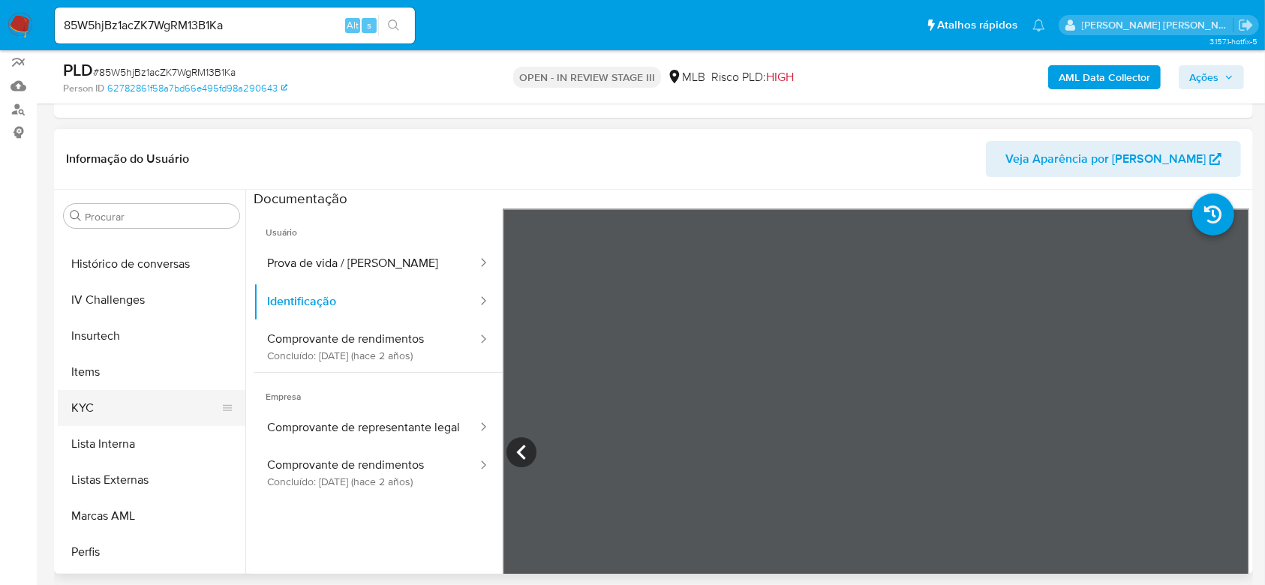
click at [98, 408] on button "KYC" at bounding box center [146, 408] width 176 height 36
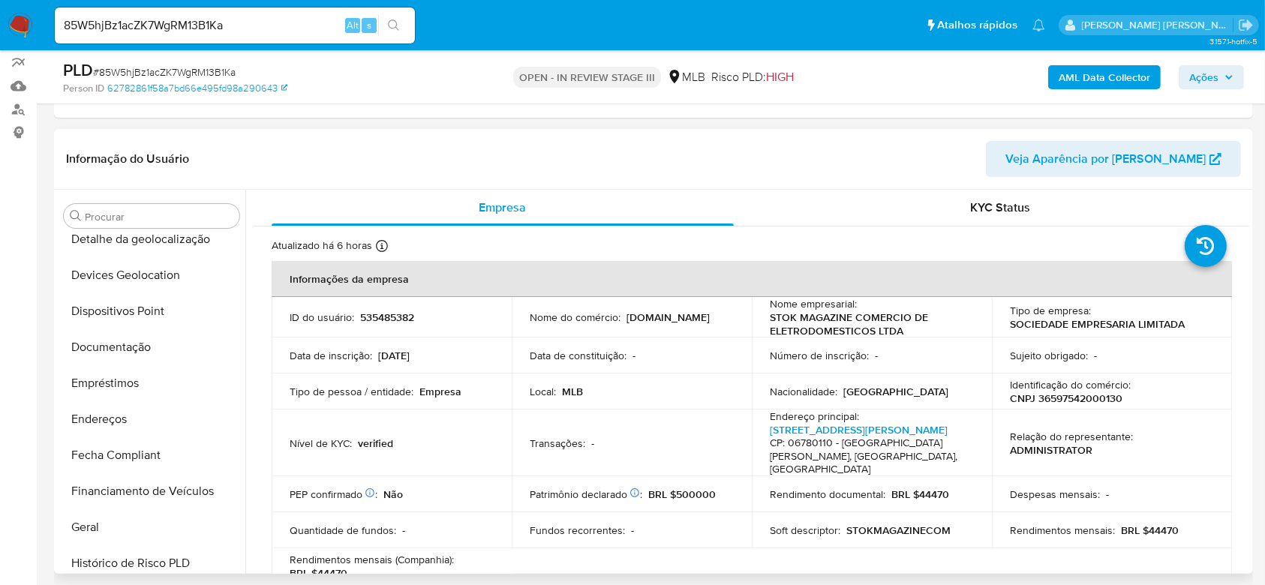
scroll to position [200, 0]
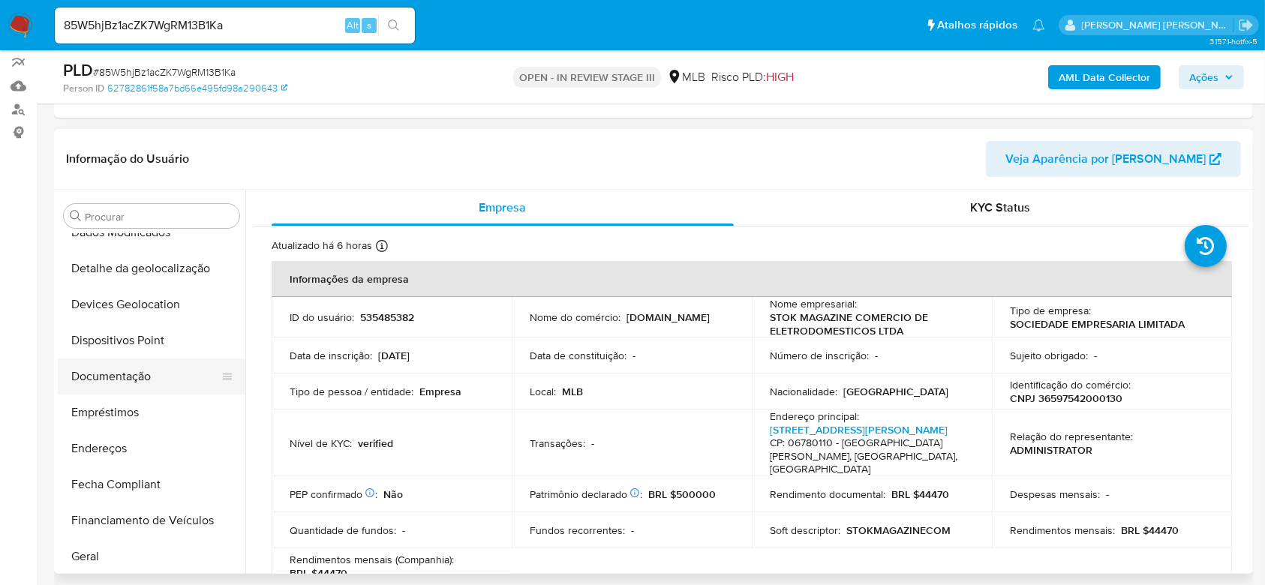
click at [144, 368] on button "Documentação" at bounding box center [146, 377] width 176 height 36
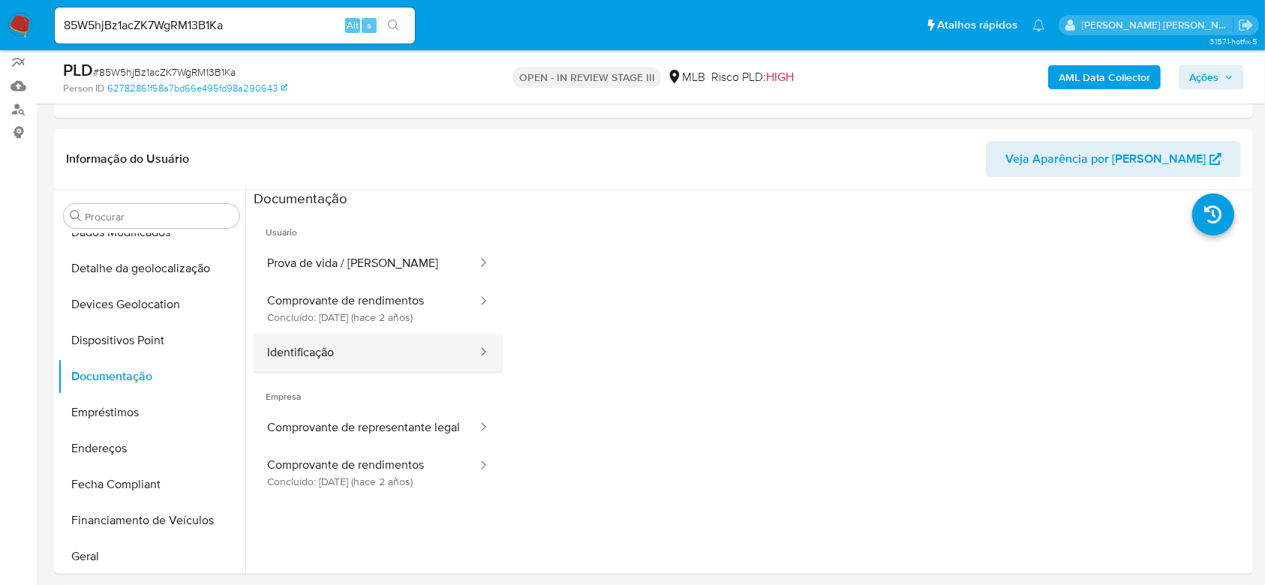
click at [284, 368] on button "Identificação" at bounding box center [366, 353] width 225 height 38
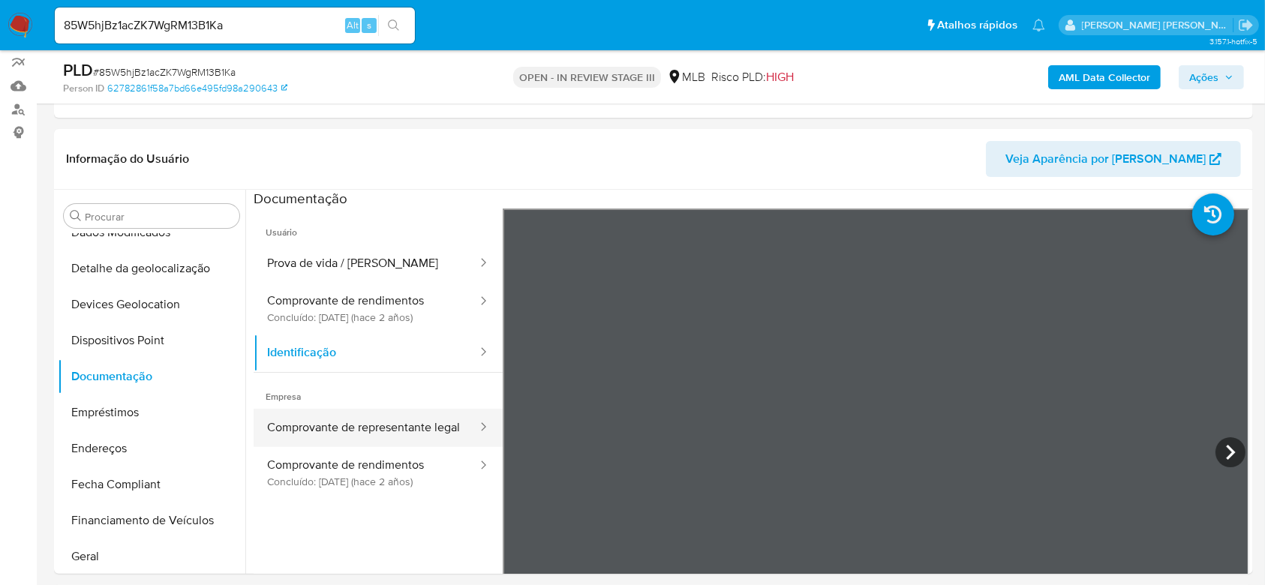
click at [290, 419] on button "Comprovante de representante legal" at bounding box center [366, 428] width 225 height 38
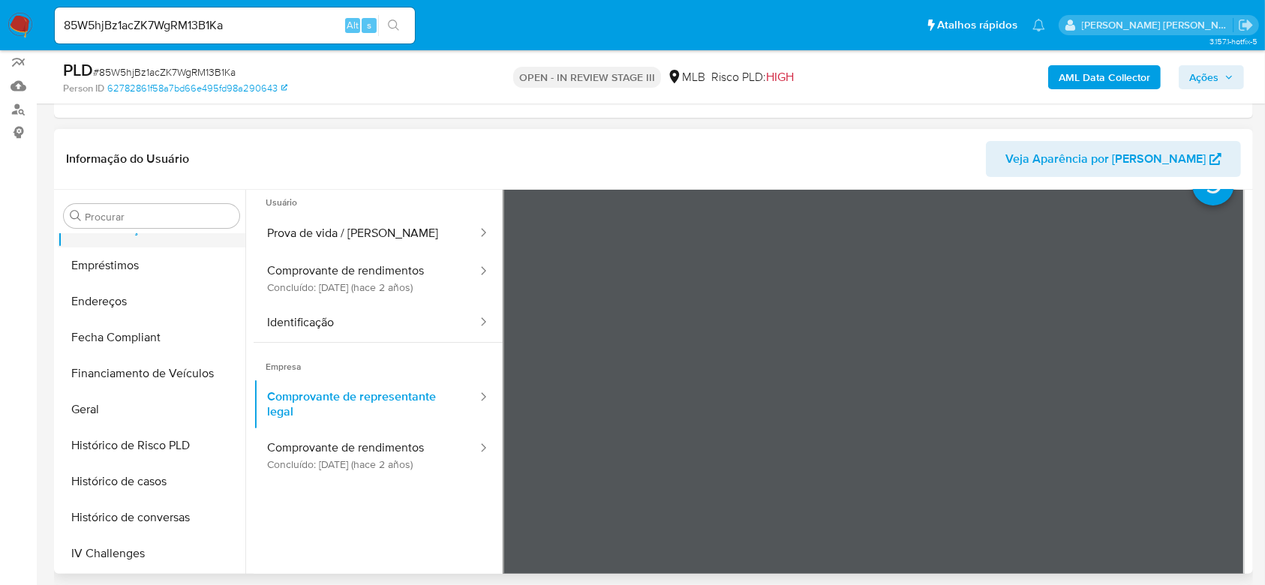
scroll to position [400, 0]
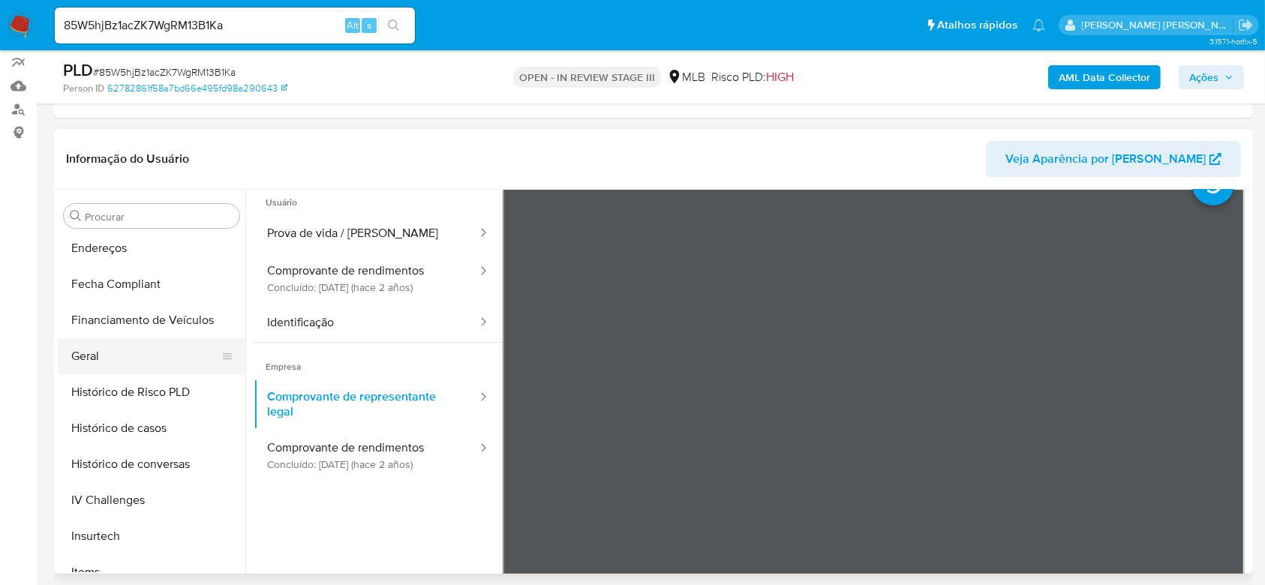
click at [126, 356] on button "Geral" at bounding box center [146, 356] width 176 height 36
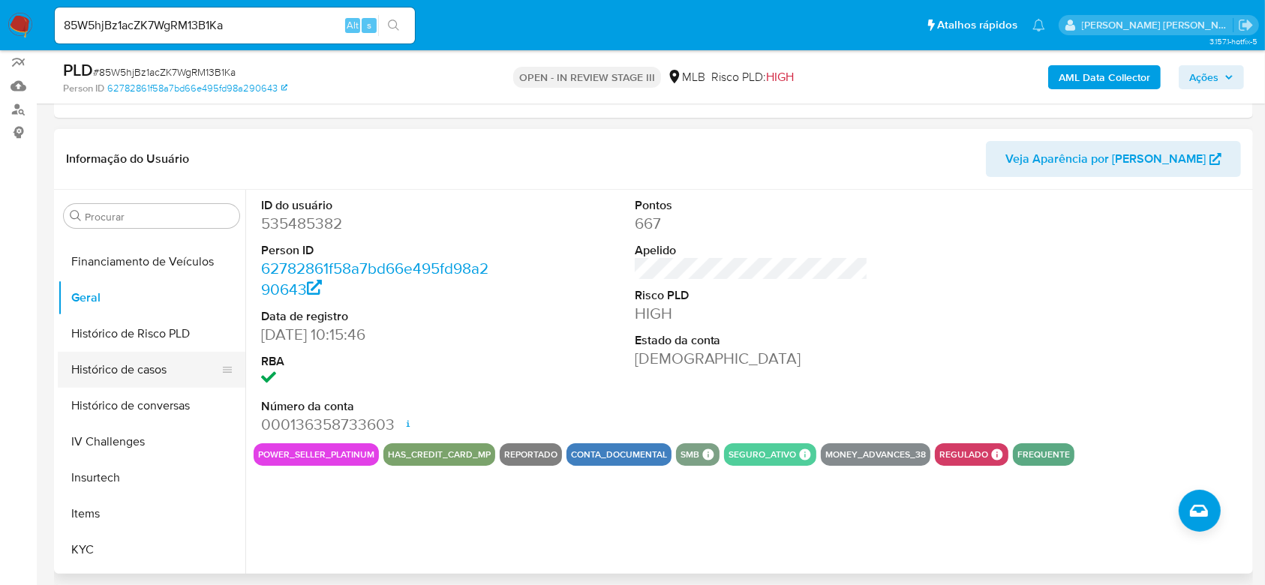
scroll to position [500, 0]
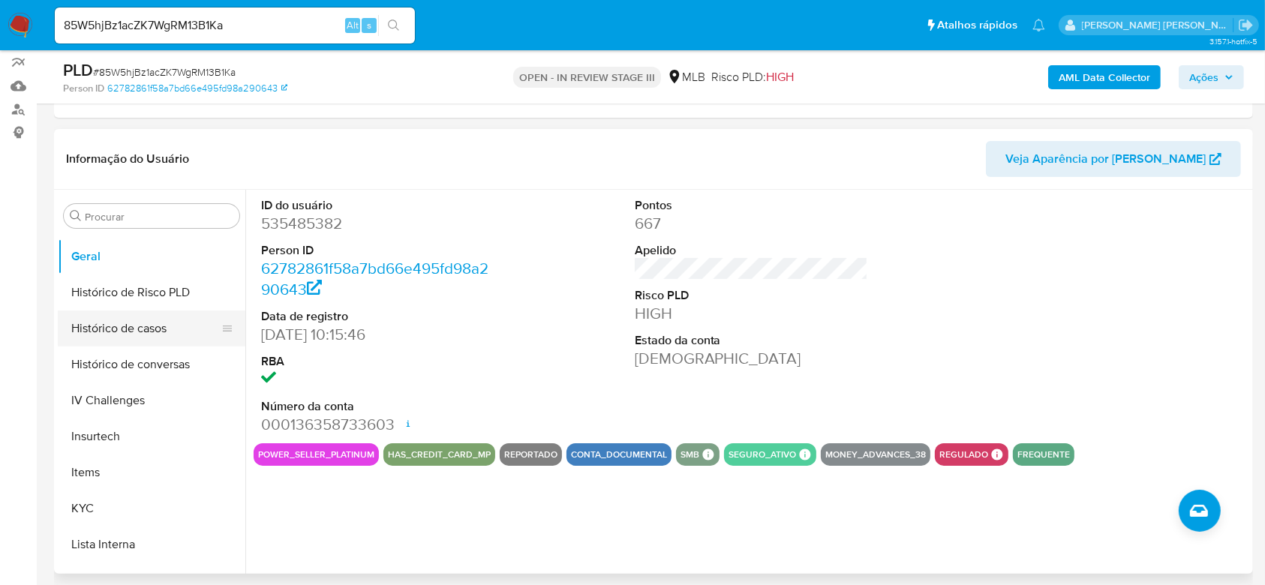
click at [111, 338] on button "Histórico de casos" at bounding box center [146, 329] width 176 height 36
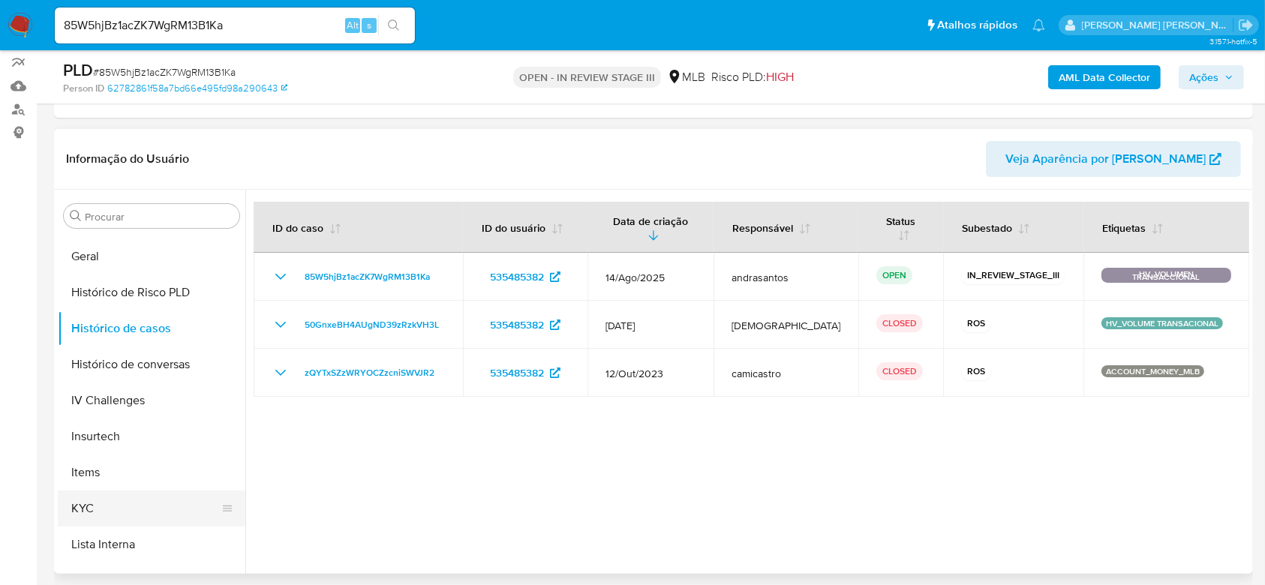
click at [103, 500] on button "KYC" at bounding box center [146, 509] width 176 height 36
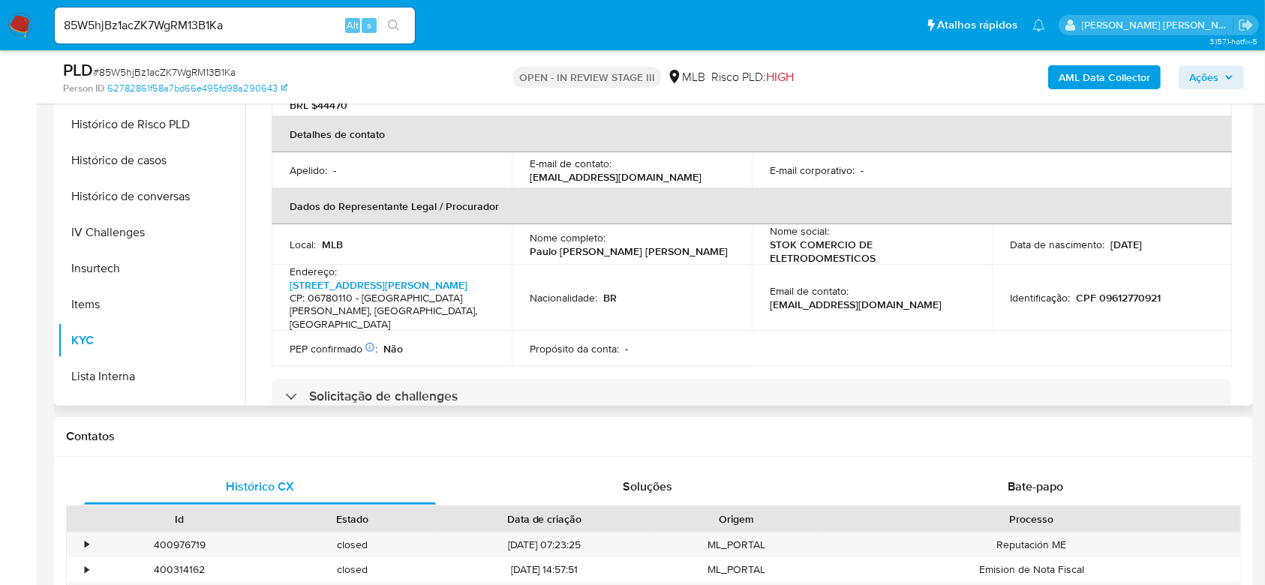
scroll to position [400, 0]
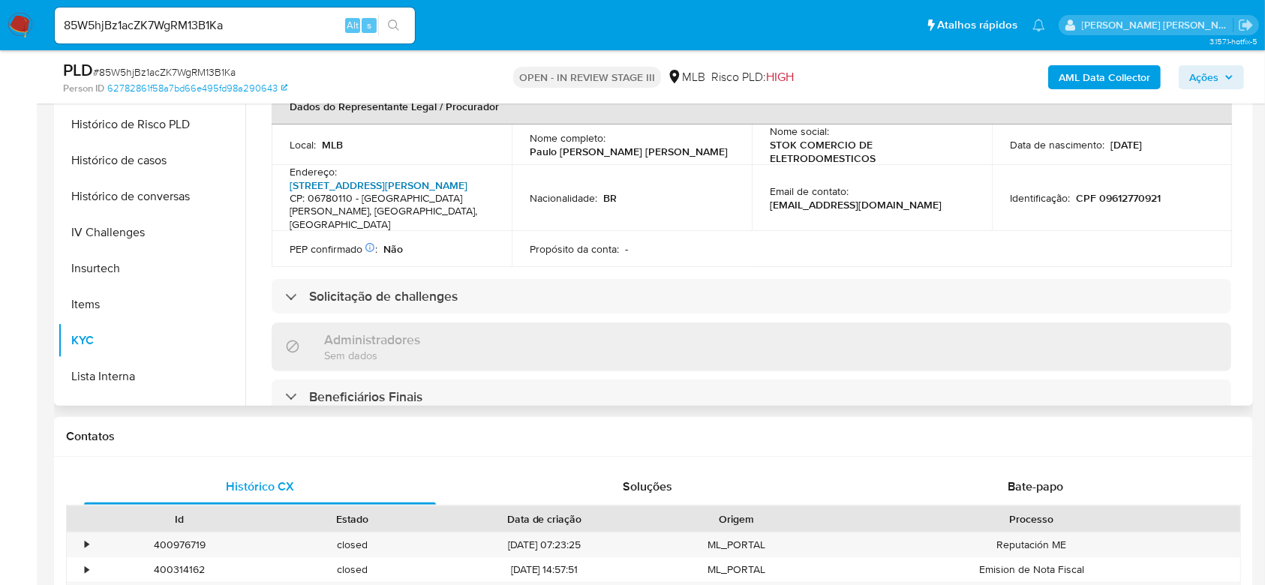
click at [401, 184] on link "[STREET_ADDRESS][PERSON_NAME]" at bounding box center [379, 185] width 178 height 15
click at [366, 188] on link "[STREET_ADDRESS][PERSON_NAME]" at bounding box center [379, 185] width 178 height 15
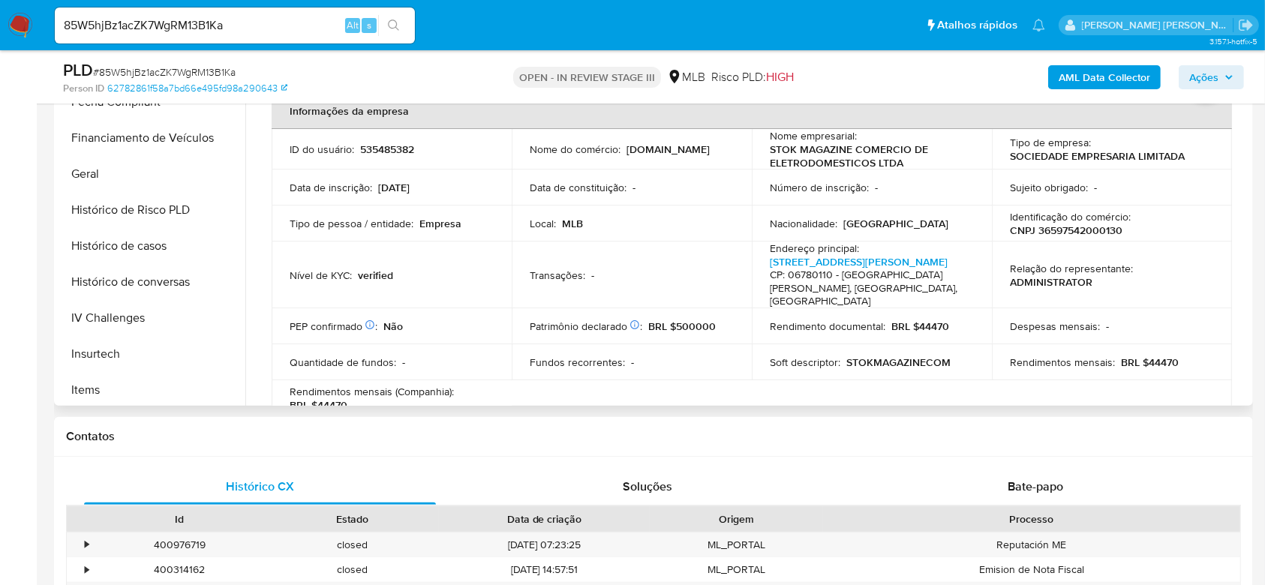
scroll to position [370, 0]
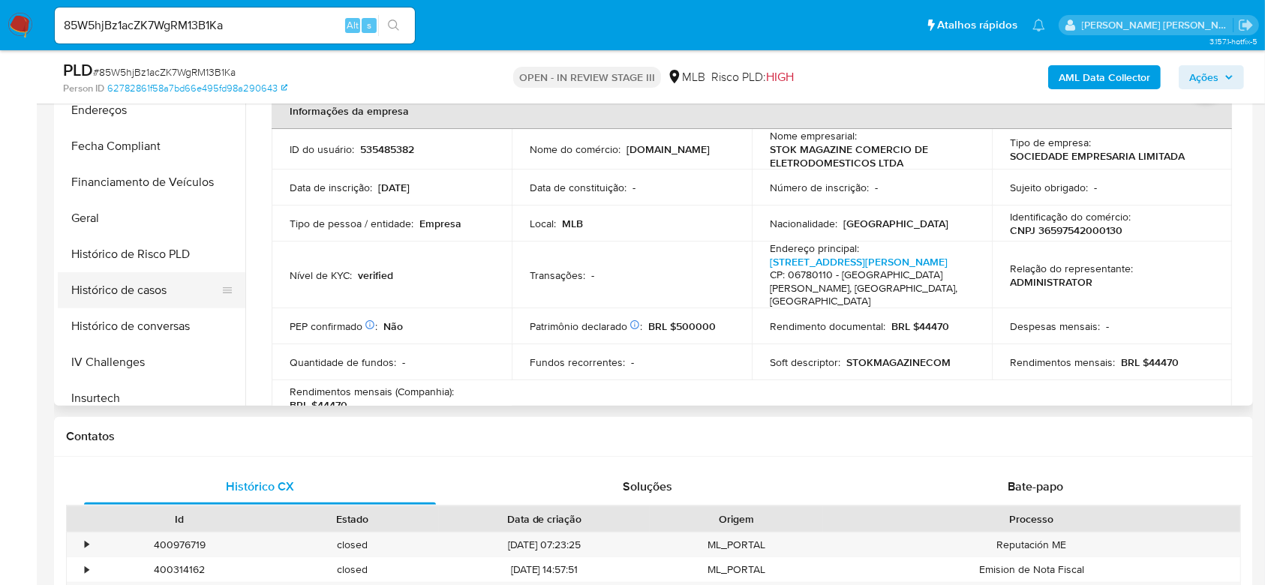
click at [149, 290] on button "Histórico de casos" at bounding box center [146, 290] width 176 height 36
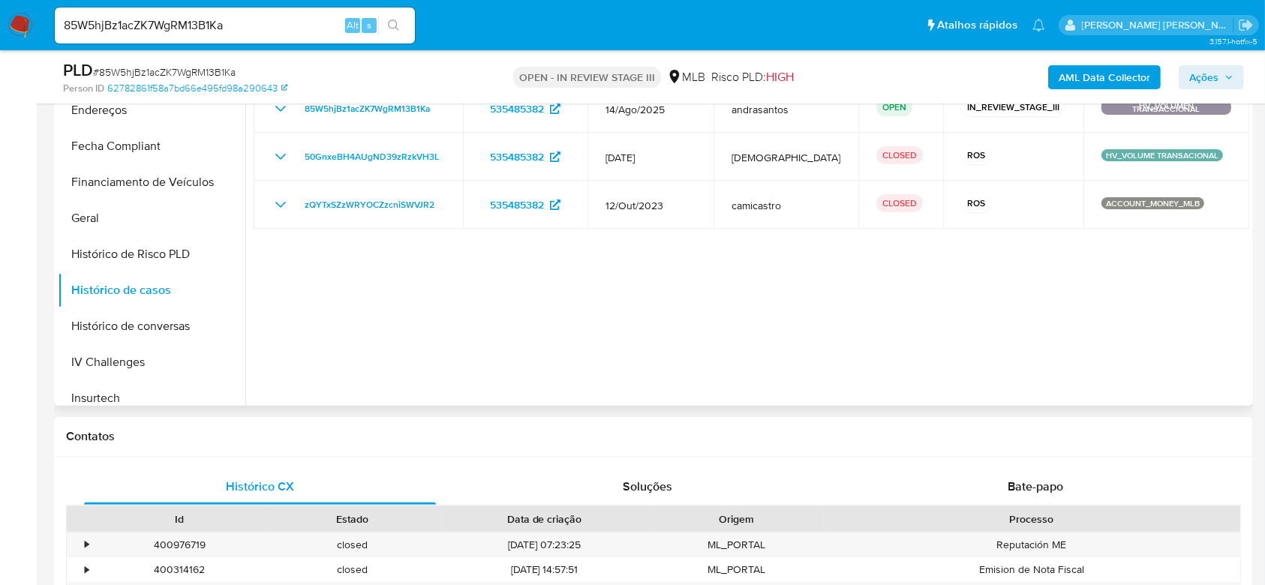
scroll to position [168, 0]
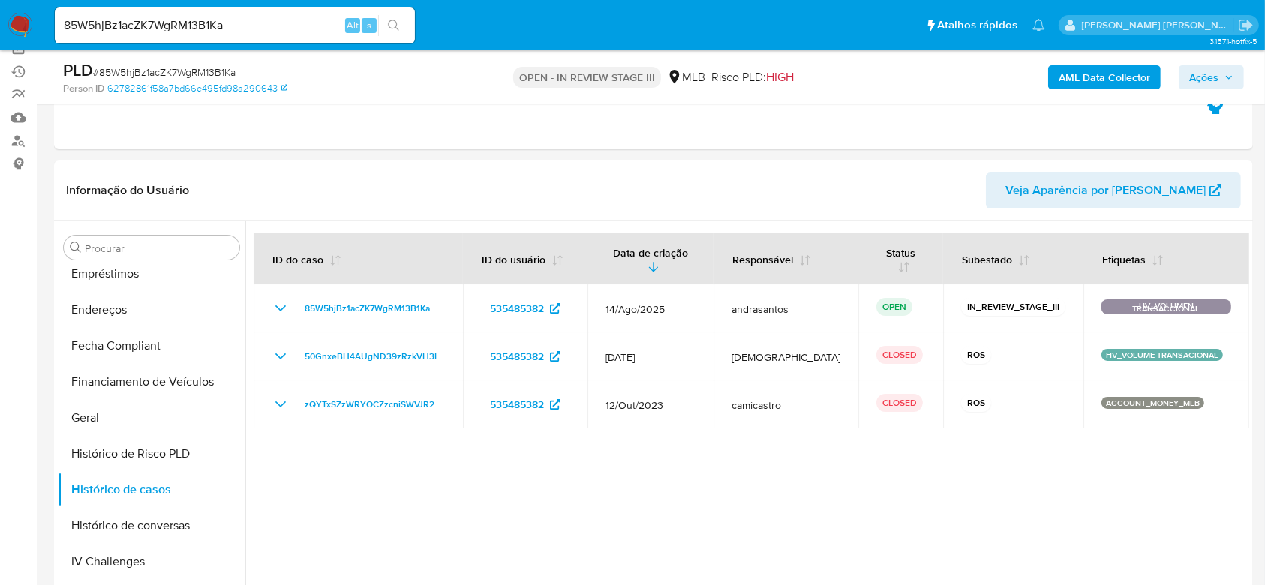
click at [186, 28] on input "85W5hjBz1acZK7WgRM13B1Ka" at bounding box center [235, 26] width 360 height 20
click at [186, 29] on input "85W5hjBz1acZK7WgRM13B1Ka" at bounding box center [235, 26] width 360 height 20
paste input "Gj8jAyAiqbC7eozWDwNMCJjf"
type input "Gj8jAyAiqbC7eozWDwNMCJjf"
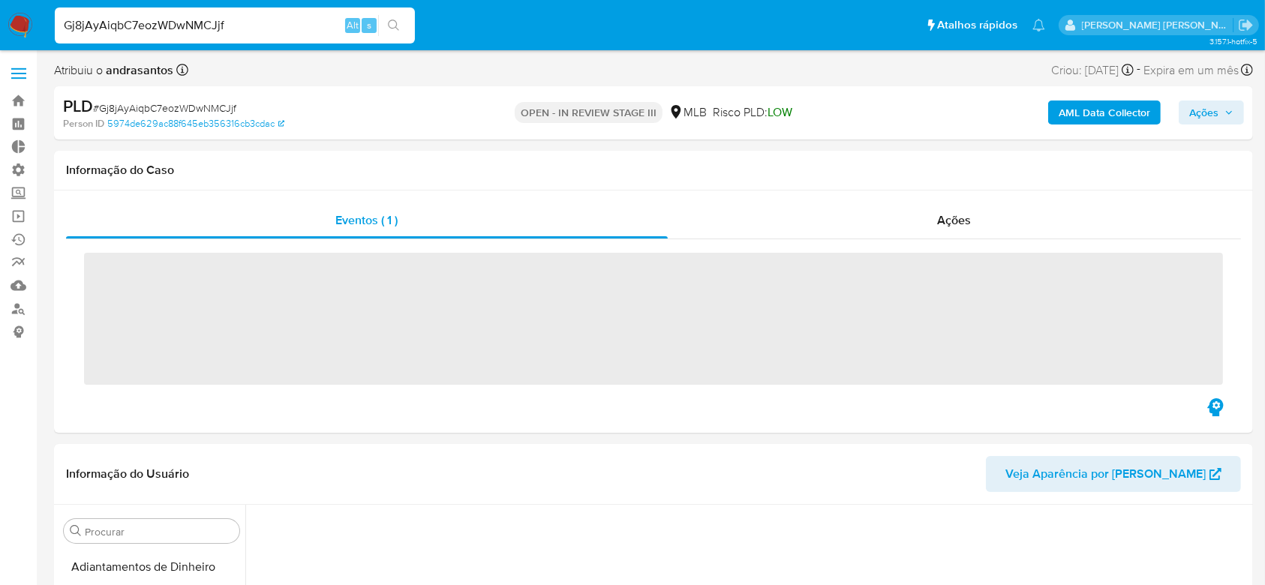
scroll to position [510, 0]
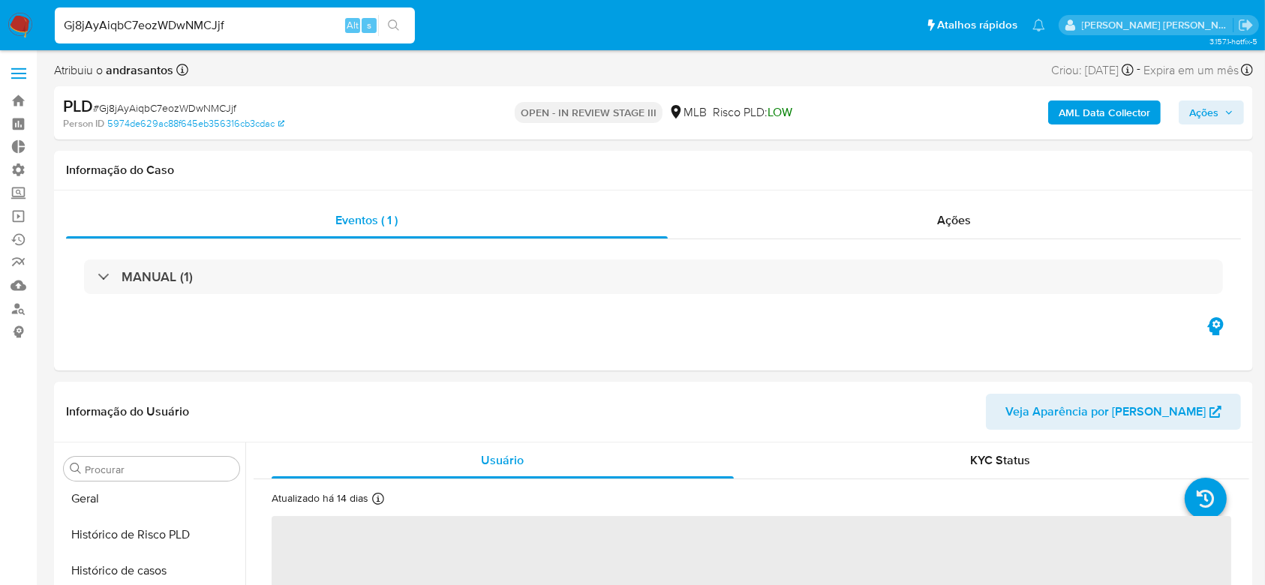
select select "10"
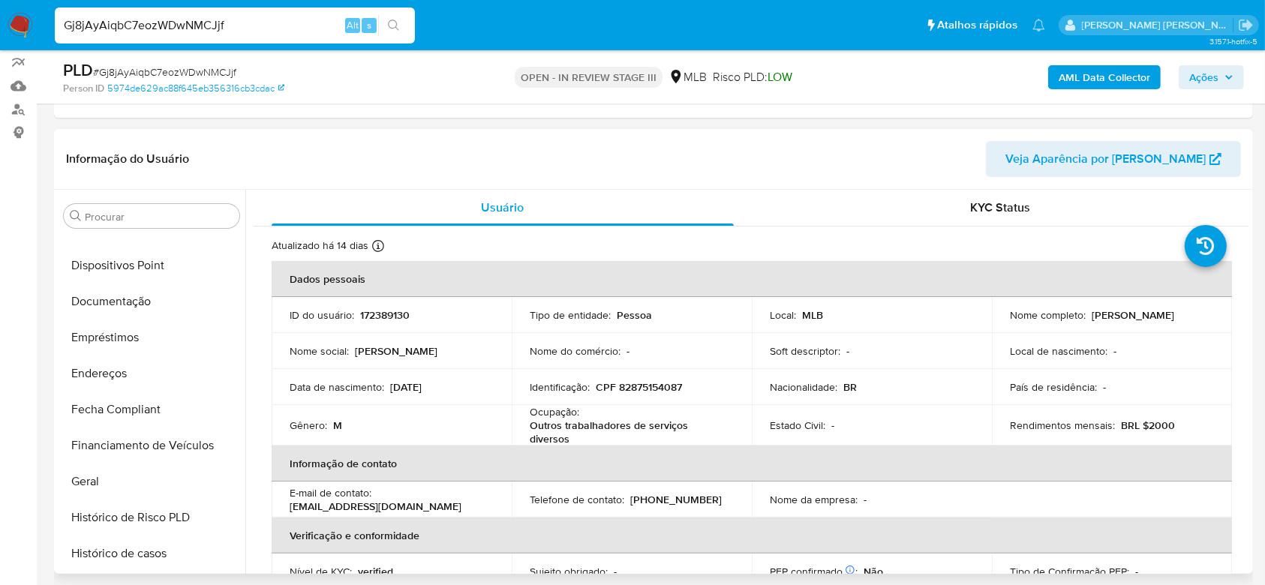
scroll to position [270, 0]
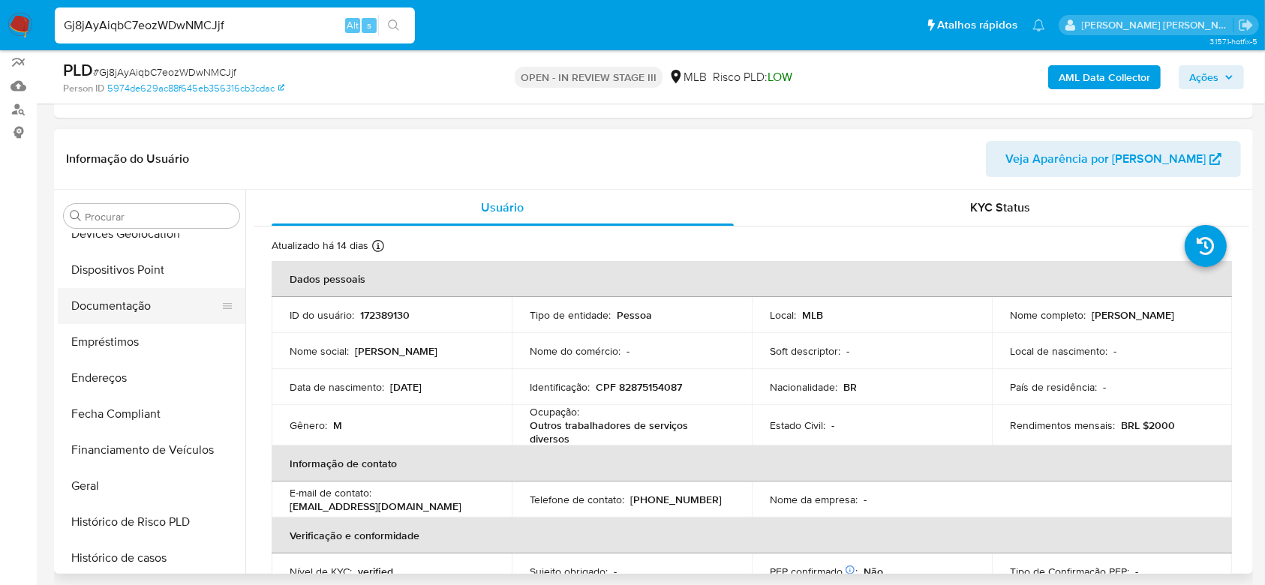
click at [136, 306] on button "Documentação" at bounding box center [146, 306] width 176 height 36
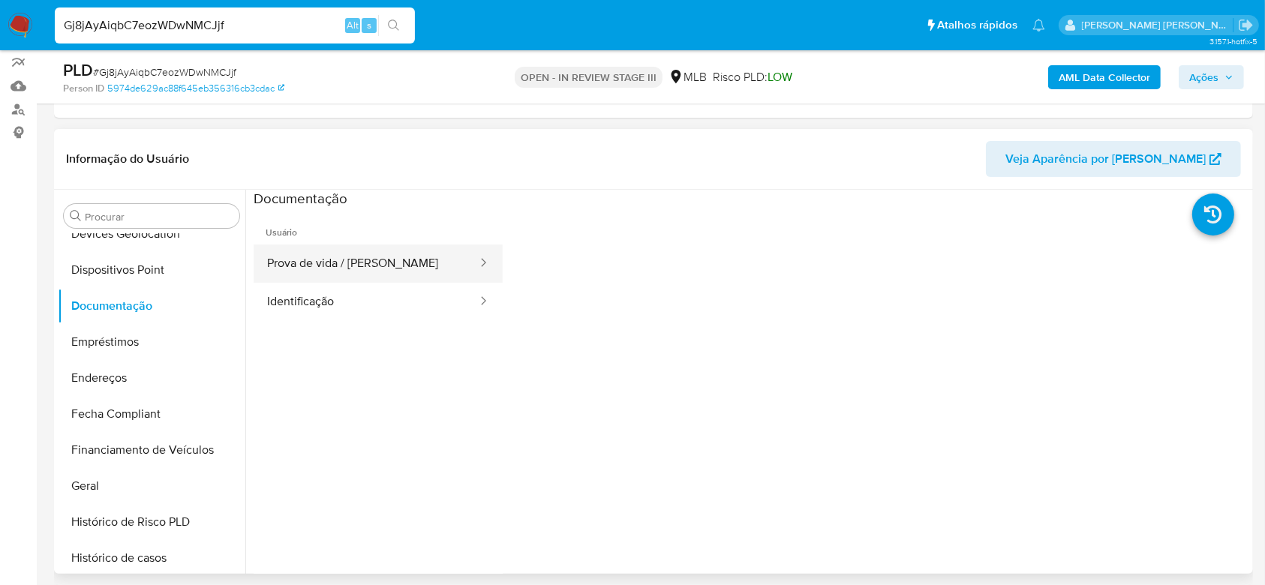
click at [420, 267] on button "Prova de vida / [PERSON_NAME]" at bounding box center [366, 264] width 225 height 38
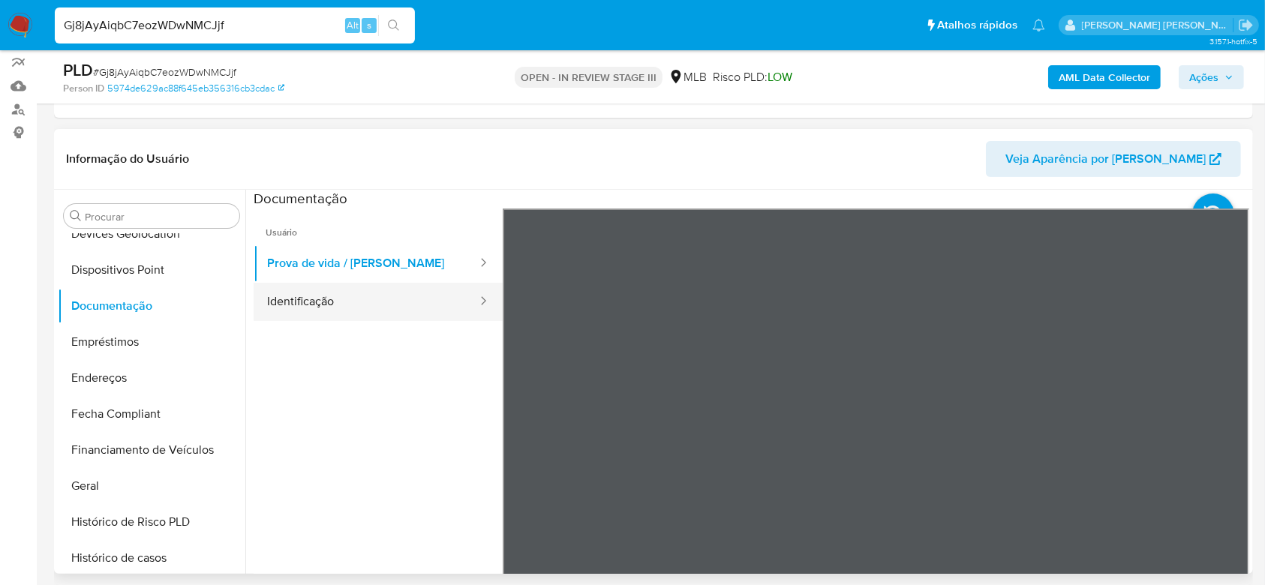
click at [294, 302] on button "Identificação" at bounding box center [366, 302] width 225 height 38
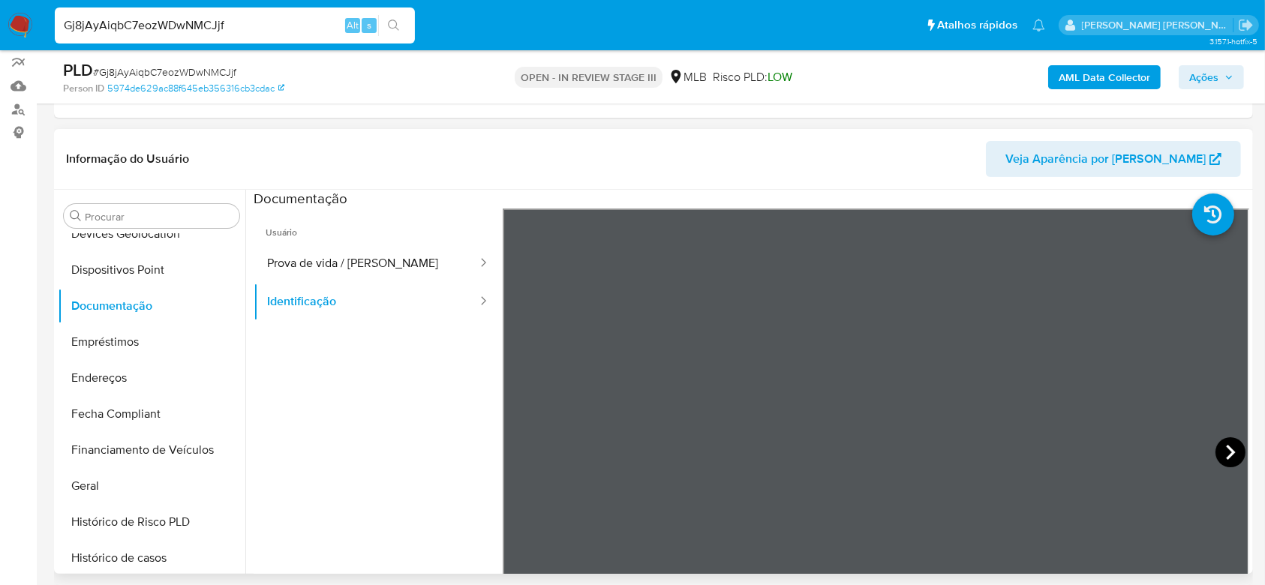
click at [1224, 449] on icon at bounding box center [1230, 452] width 30 height 30
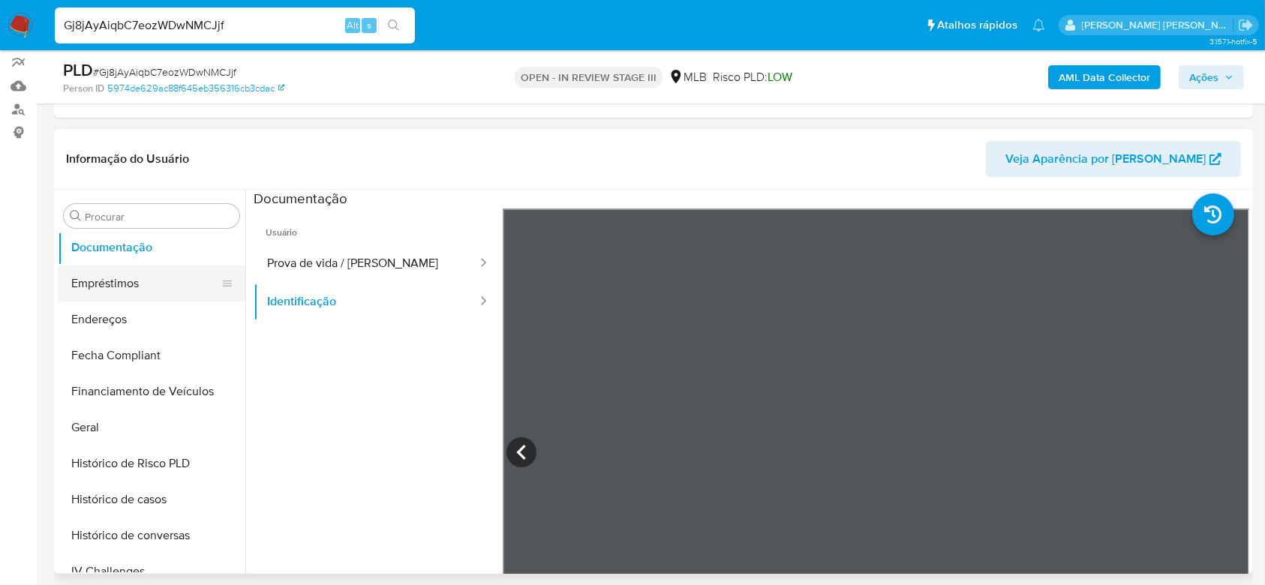
scroll to position [370, 0]
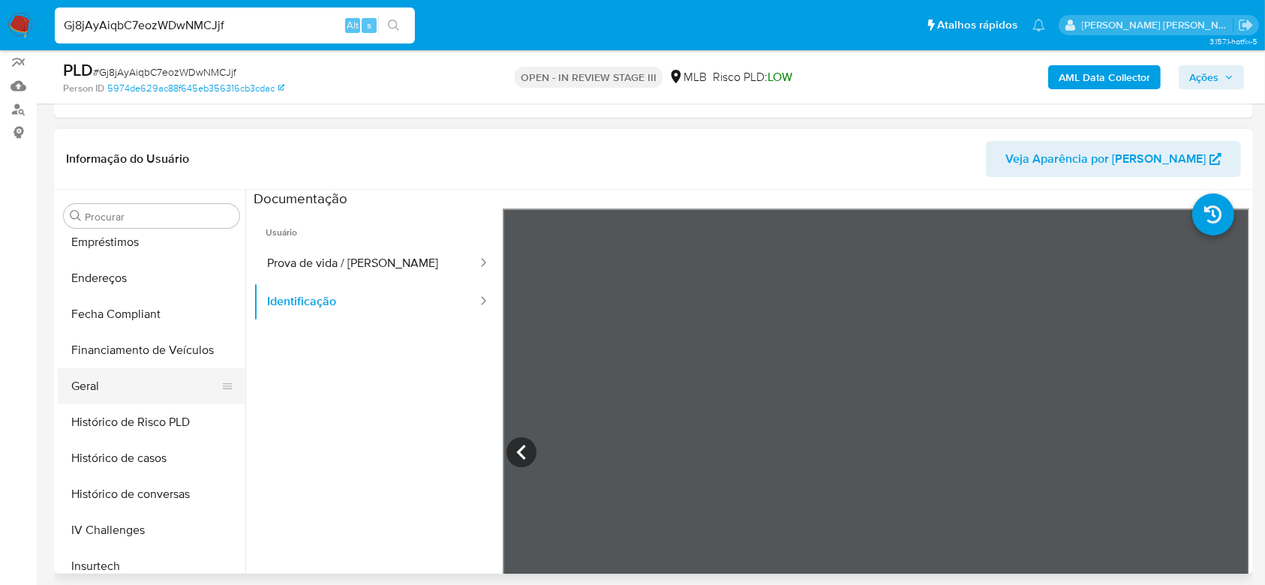
click at [96, 389] on button "Geral" at bounding box center [146, 386] width 176 height 36
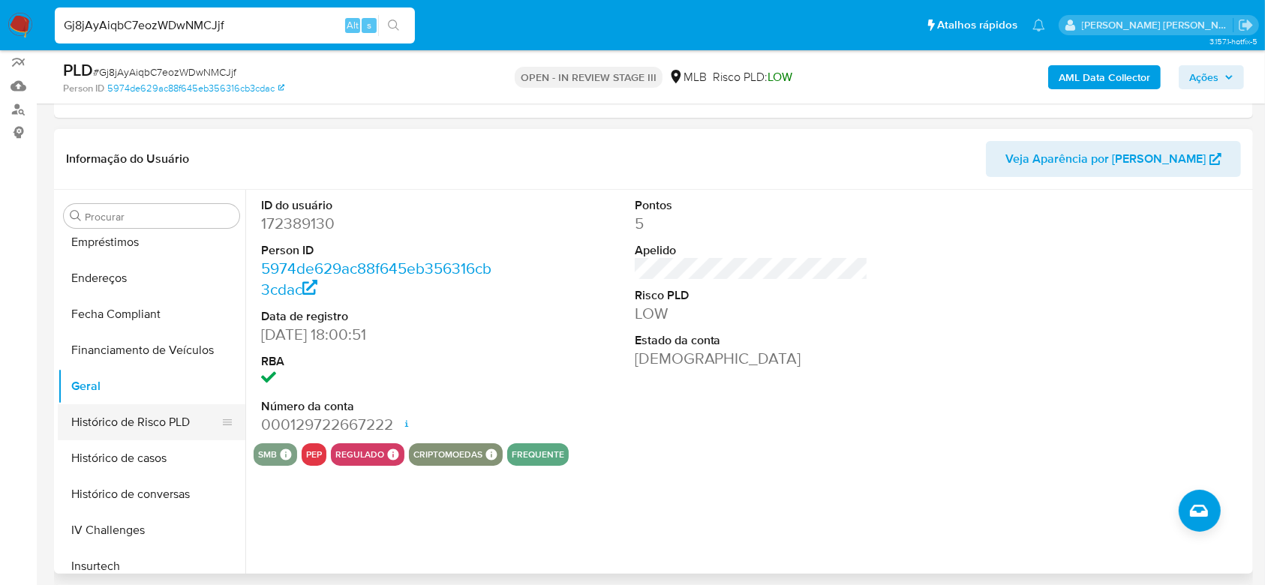
scroll to position [470, 0]
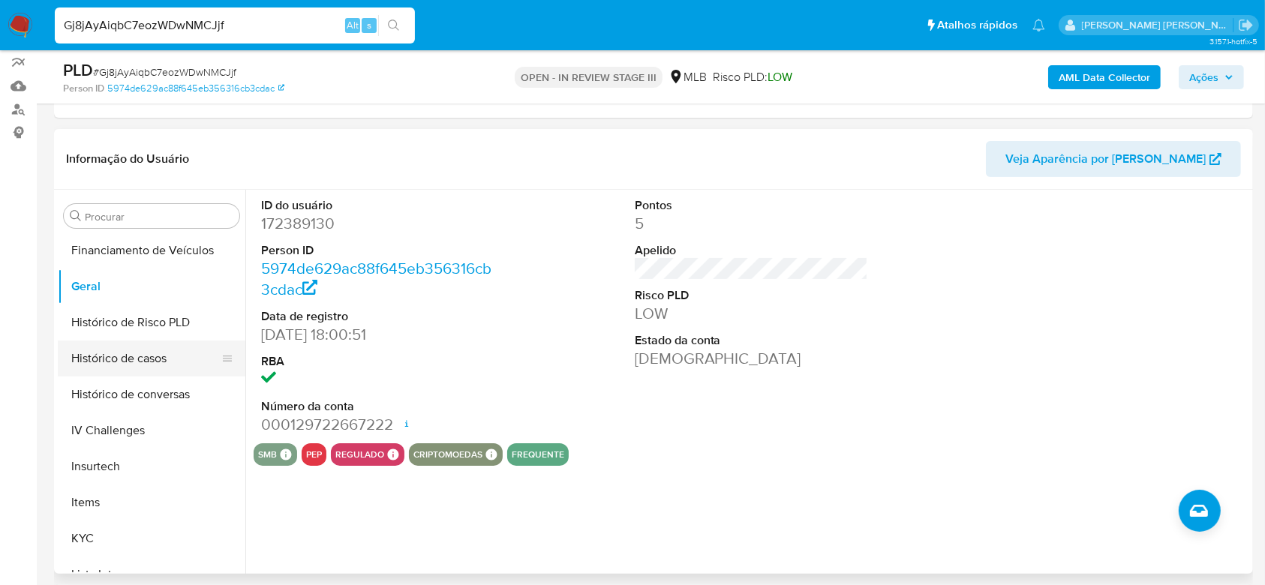
click at [116, 359] on button "Histórico de casos" at bounding box center [146, 359] width 176 height 36
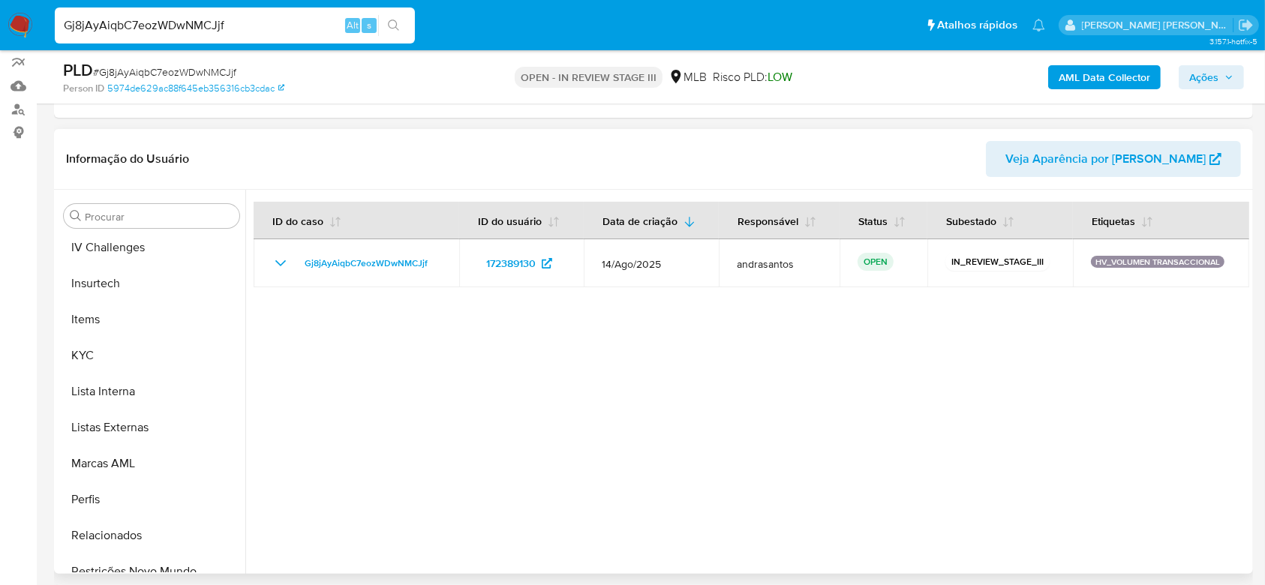
scroll to position [670, 0]
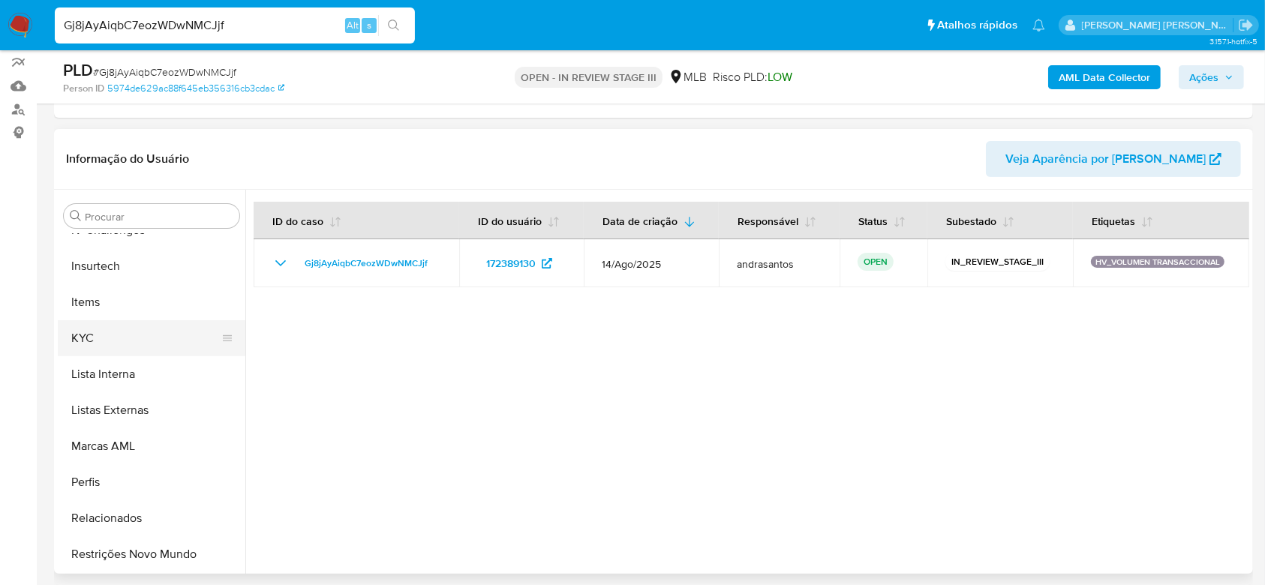
click at [114, 341] on button "KYC" at bounding box center [146, 338] width 176 height 36
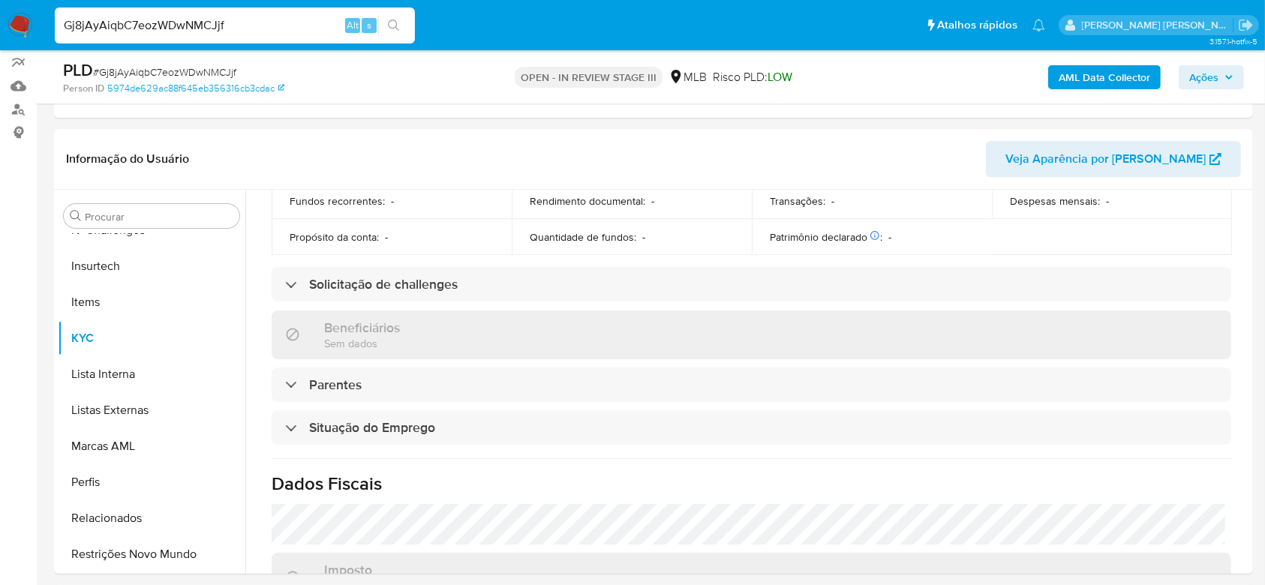
scroll to position [342, 0]
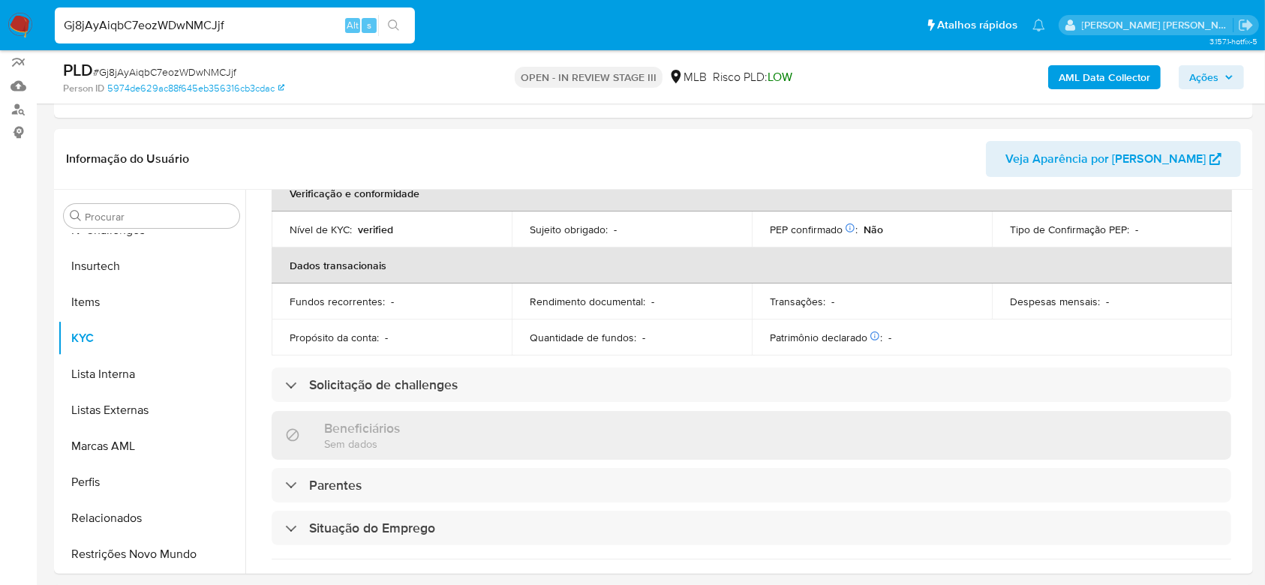
click at [197, 23] on input "Gj8jAyAiqbC7eozWDwNMCJjf" at bounding box center [235, 26] width 360 height 20
paste input "T1E4zyVdsQXAZD8p93inxeQe"
type input "T1E4zyVdsQXAZD8p93inxeQe"
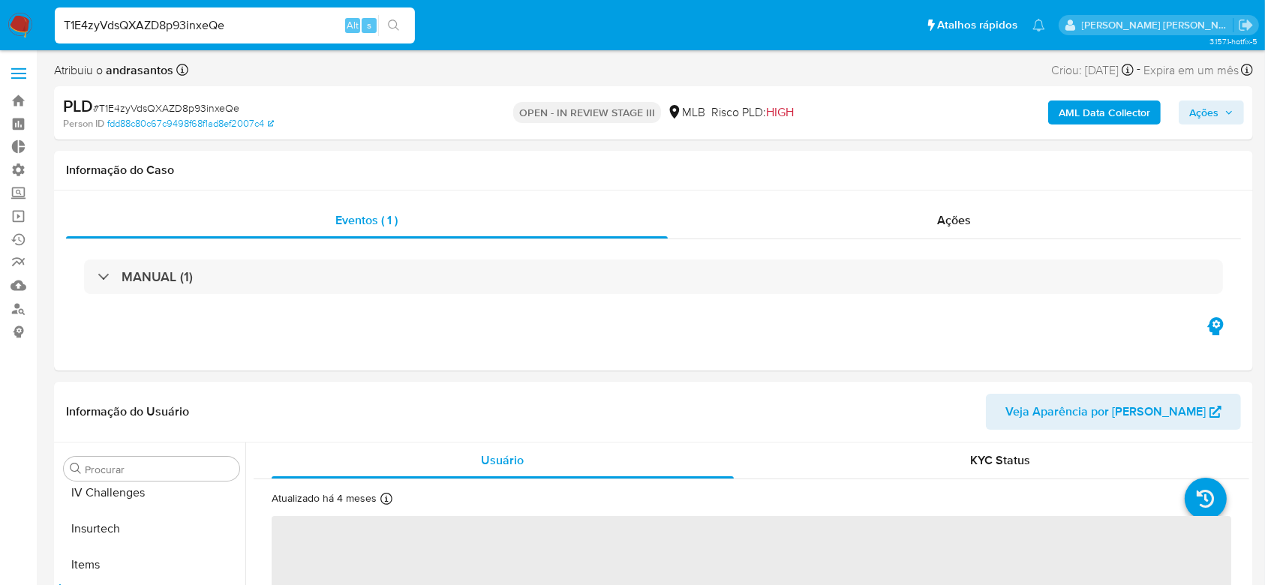
scroll to position [670, 0]
select select "10"
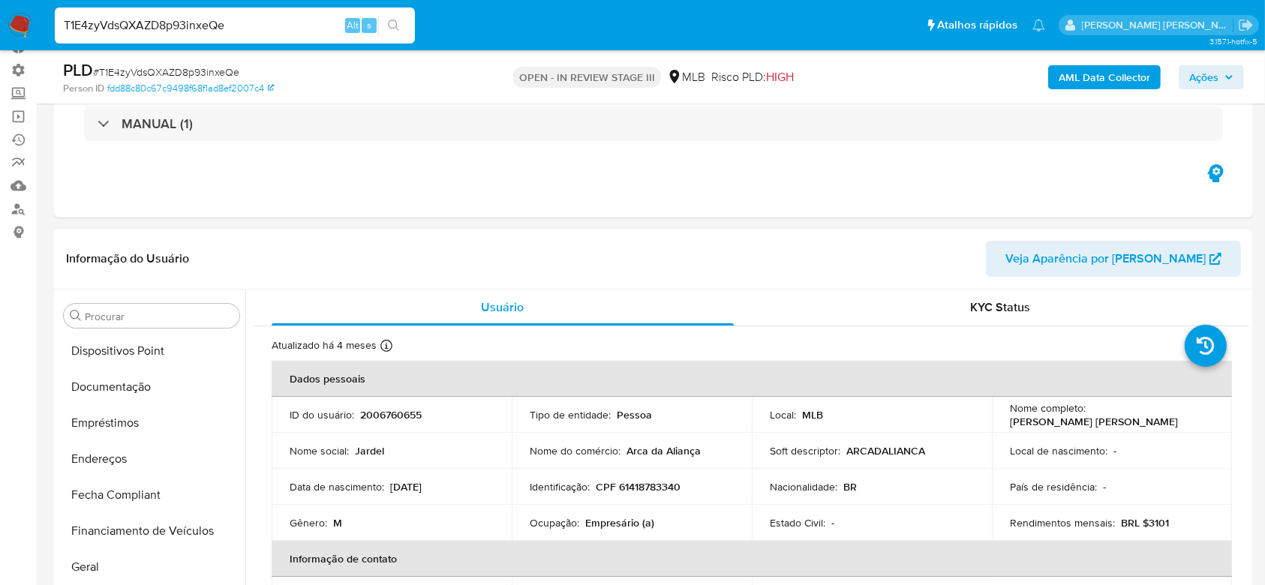
scroll to position [270, 0]
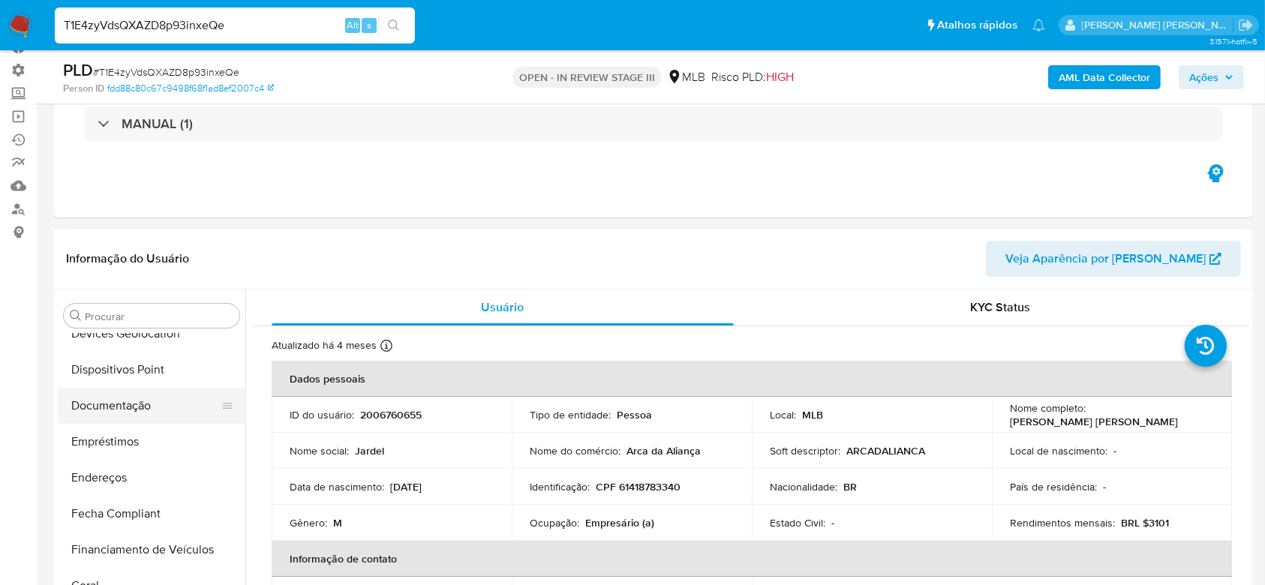
drag, startPoint x: 141, startPoint y: 404, endPoint x: 150, endPoint y: 399, distance: 10.4
click at [141, 404] on button "Documentação" at bounding box center [146, 406] width 176 height 36
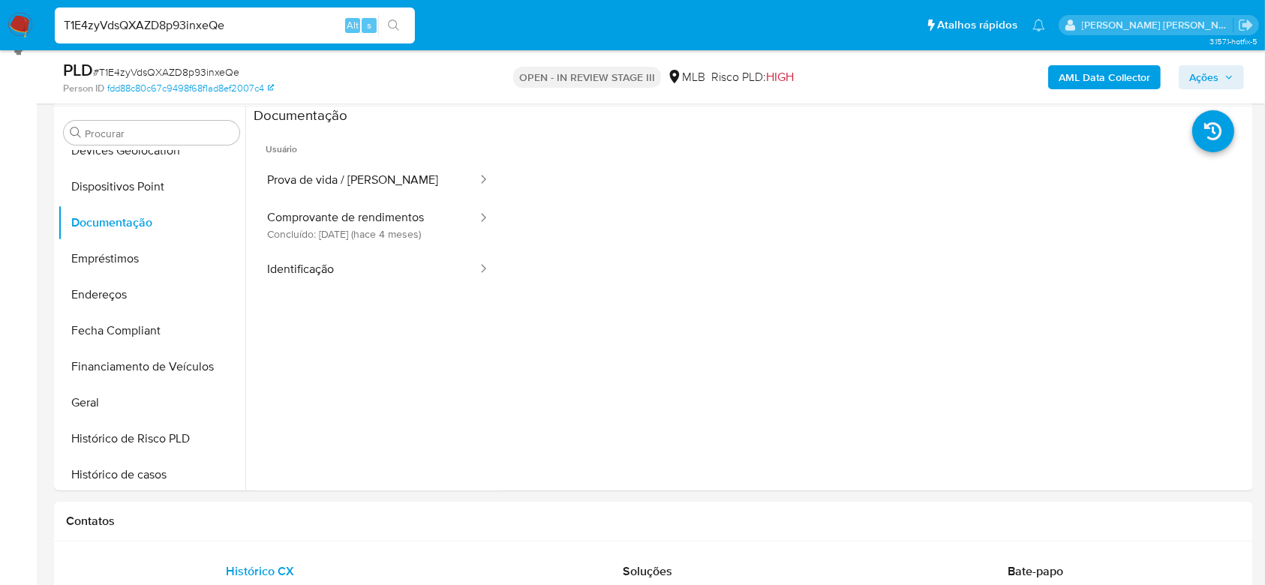
scroll to position [287, 0]
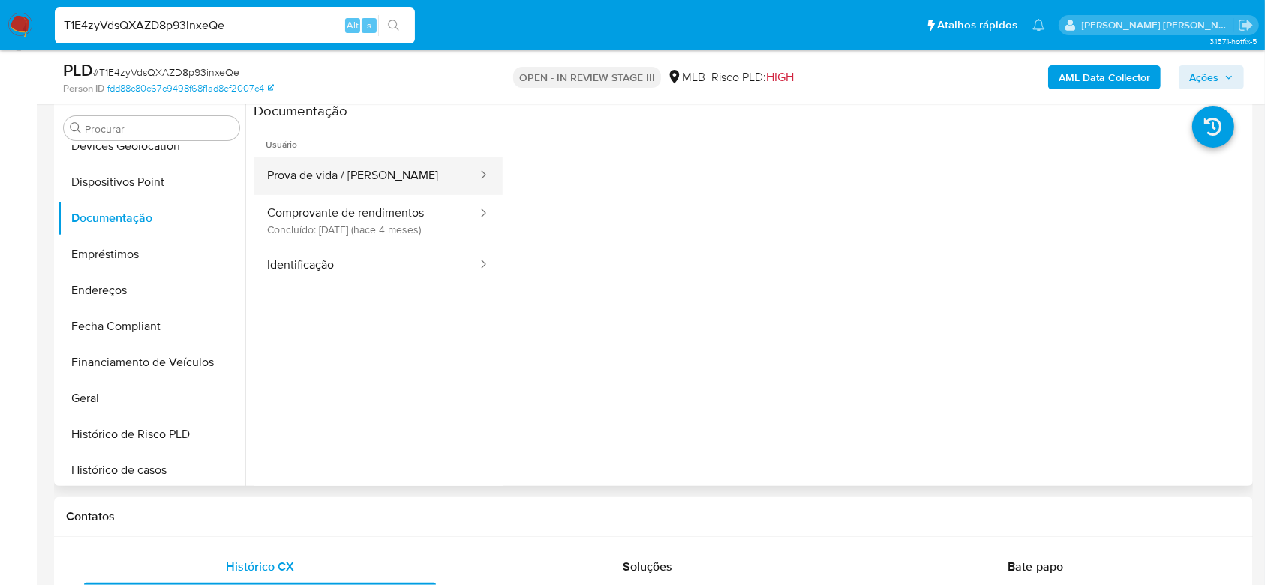
click at [315, 166] on button "Prova de vida / [PERSON_NAME]" at bounding box center [366, 176] width 225 height 38
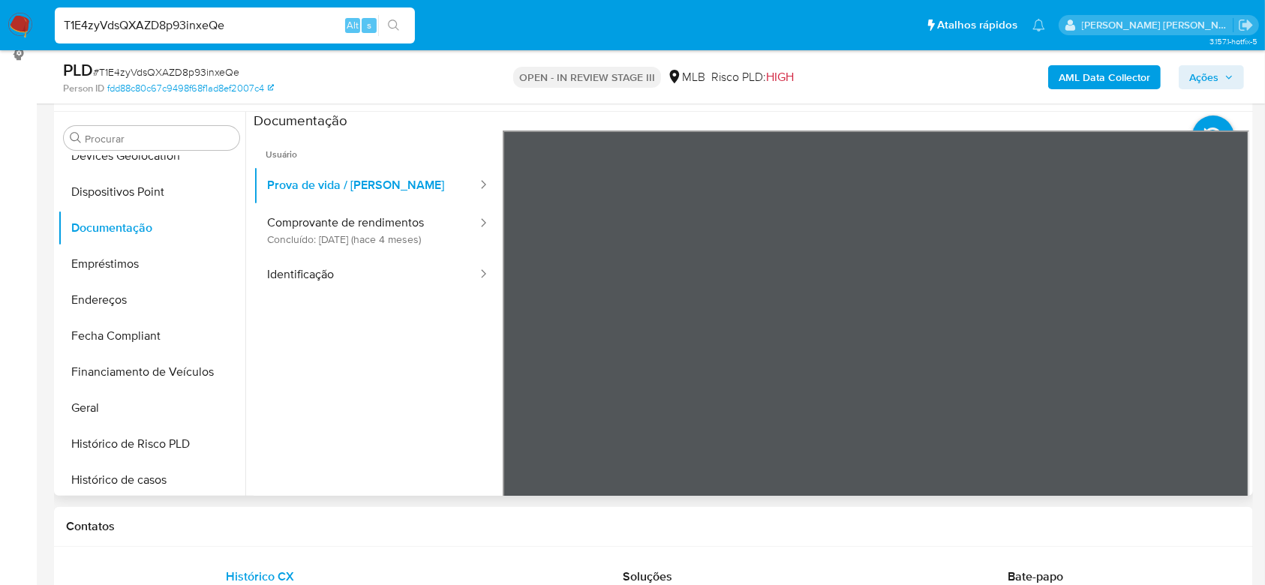
scroll to position [47, 0]
click at [302, 222] on button "Comprovante de rendimentos Concluído: [DATE] (hace 4 meses)" at bounding box center [366, 230] width 225 height 51
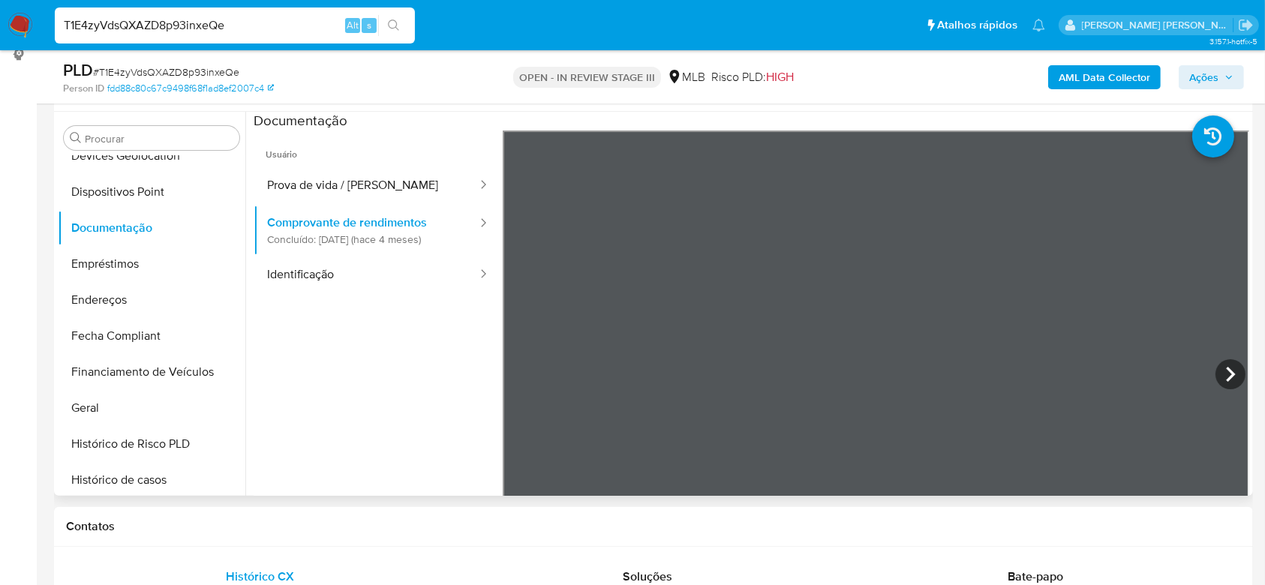
scroll to position [0, 0]
click at [1221, 371] on icon at bounding box center [1230, 374] width 30 height 30
click at [297, 266] on button "Identificação" at bounding box center [366, 275] width 225 height 38
click at [103, 398] on button "Geral" at bounding box center [146, 408] width 176 height 36
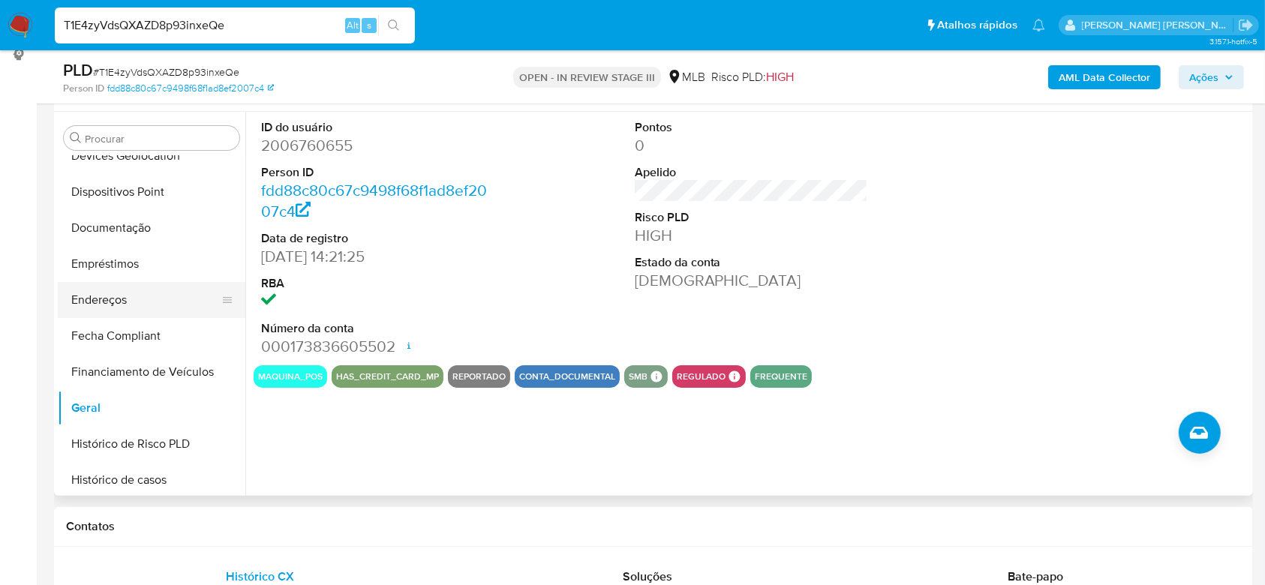
scroll to position [370, 0]
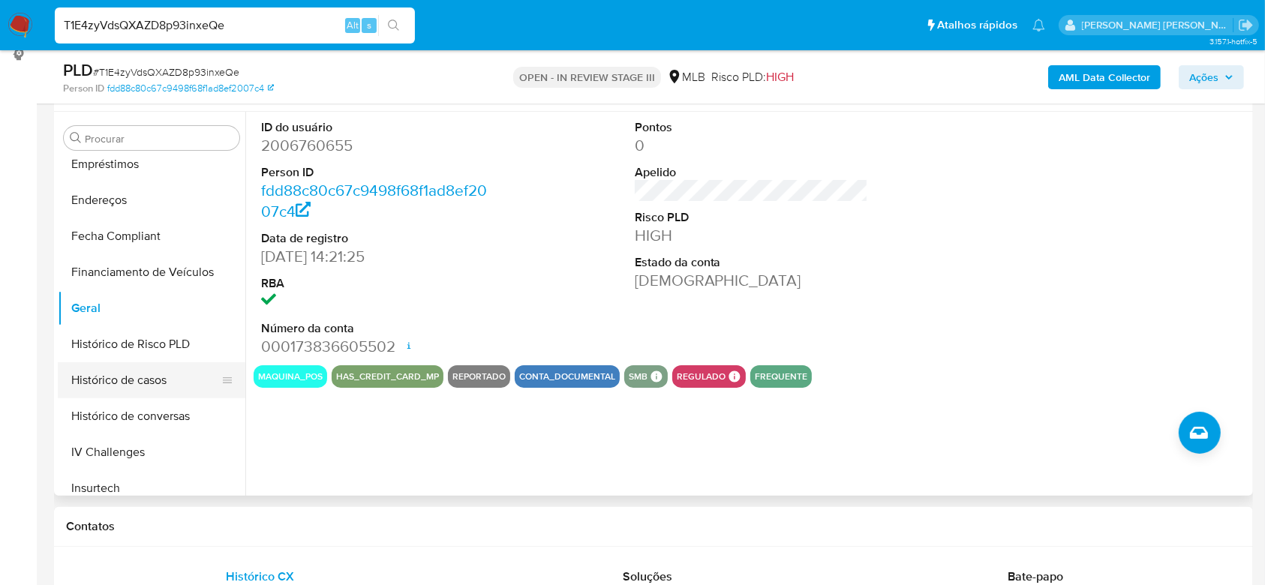
click at [116, 374] on button "Histórico de casos" at bounding box center [146, 380] width 176 height 36
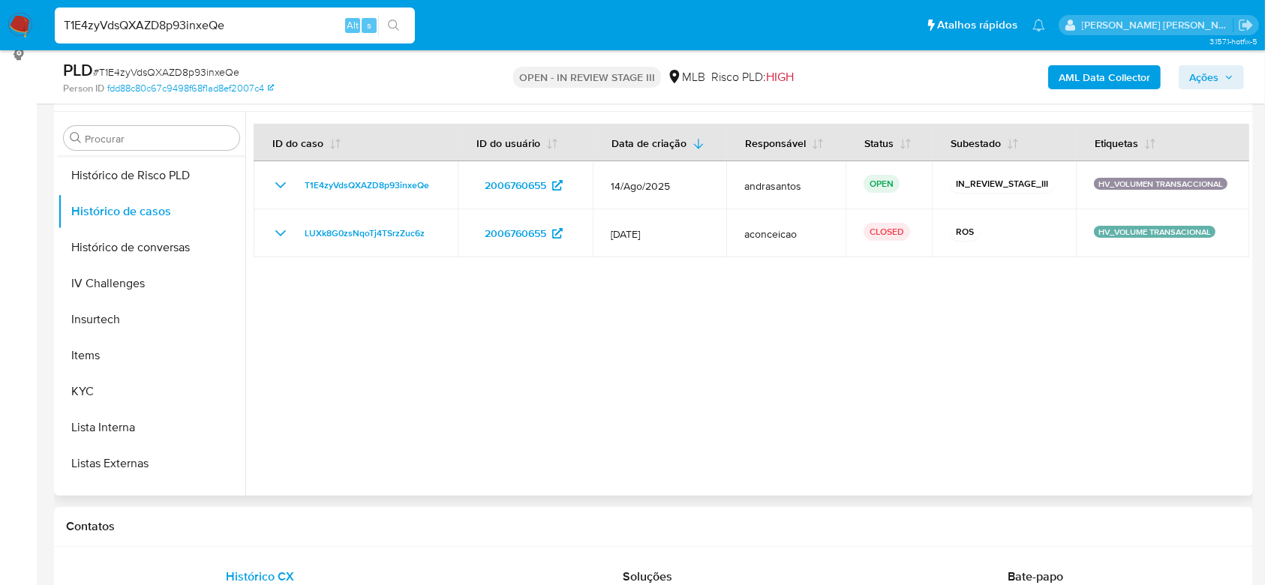
scroll to position [570, 0]
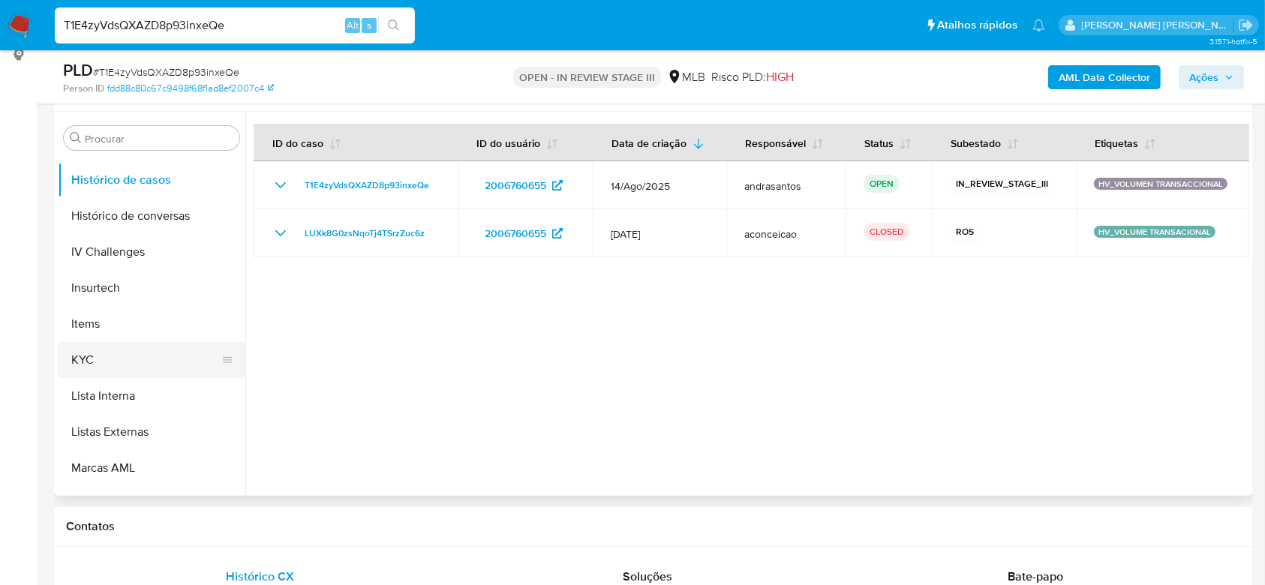
click at [107, 350] on button "KYC" at bounding box center [146, 360] width 176 height 36
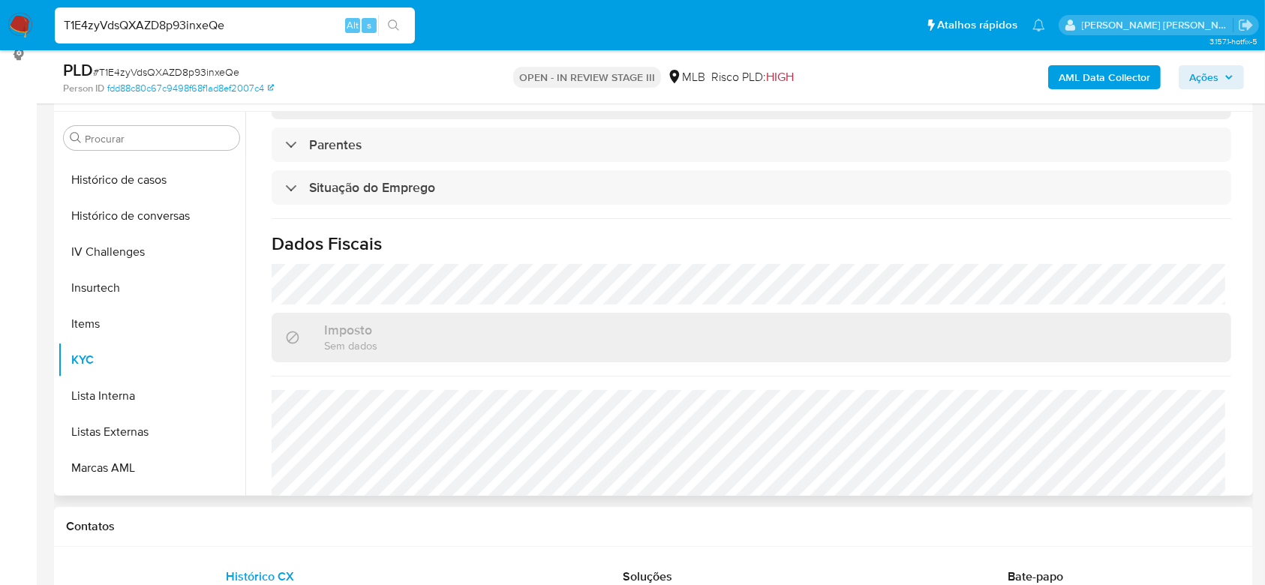
scroll to position [638, 0]
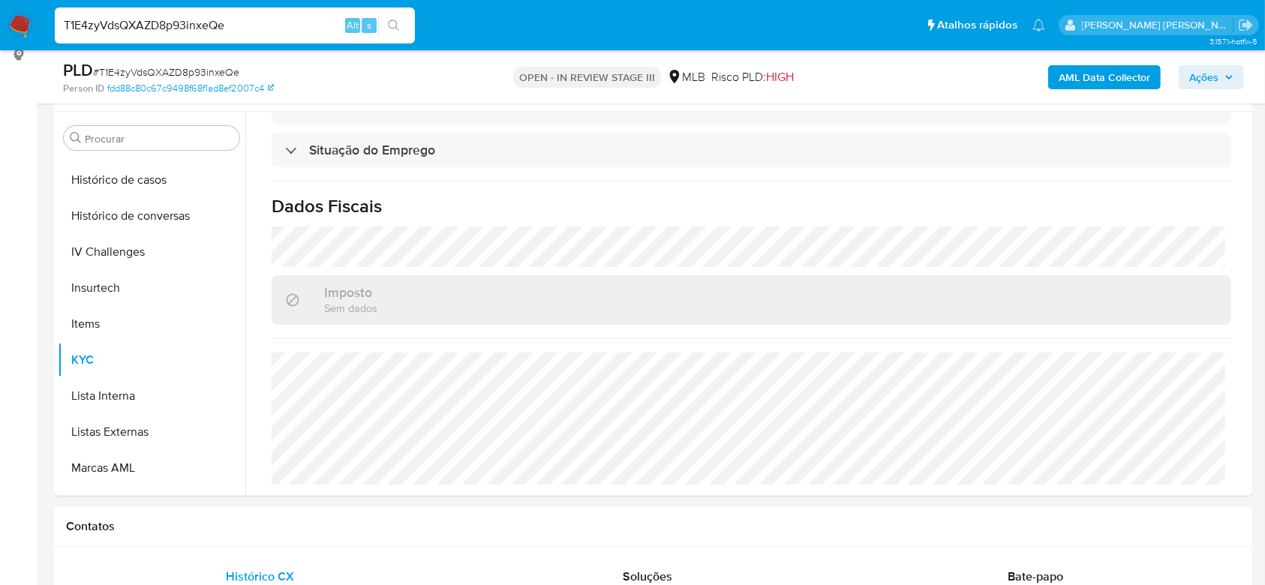
click at [164, 26] on input "T1E4zyVdsQXAZD8p93inxeQe" at bounding box center [235, 26] width 360 height 20
paste input "3RfSKeYu6e3dIBuMMkzYpLwa"
type input "3RfSKeYu6e3dIBuMMkzYpLwa"
click at [386, 22] on button "search-icon" at bounding box center [393, 25] width 31 height 21
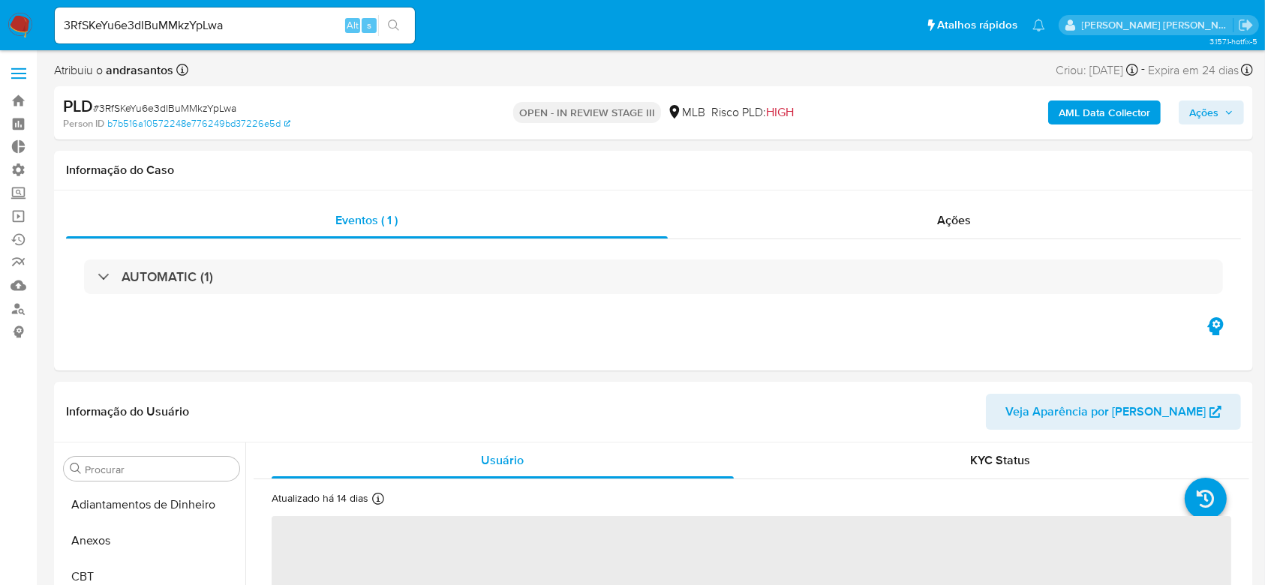
select select "10"
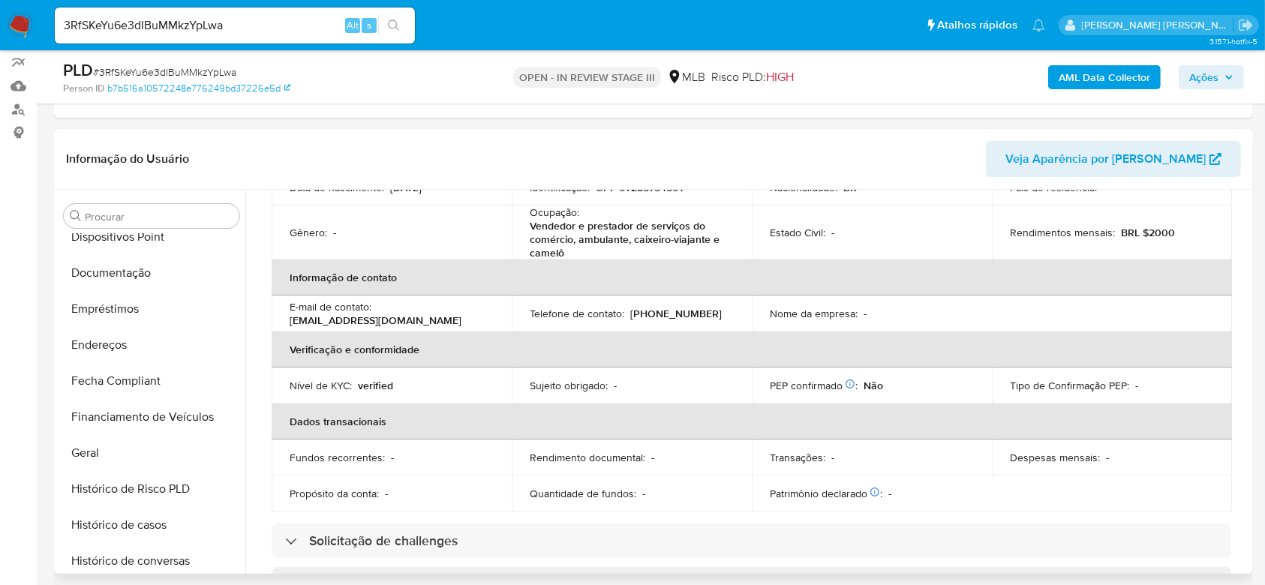
scroll to position [670, 0]
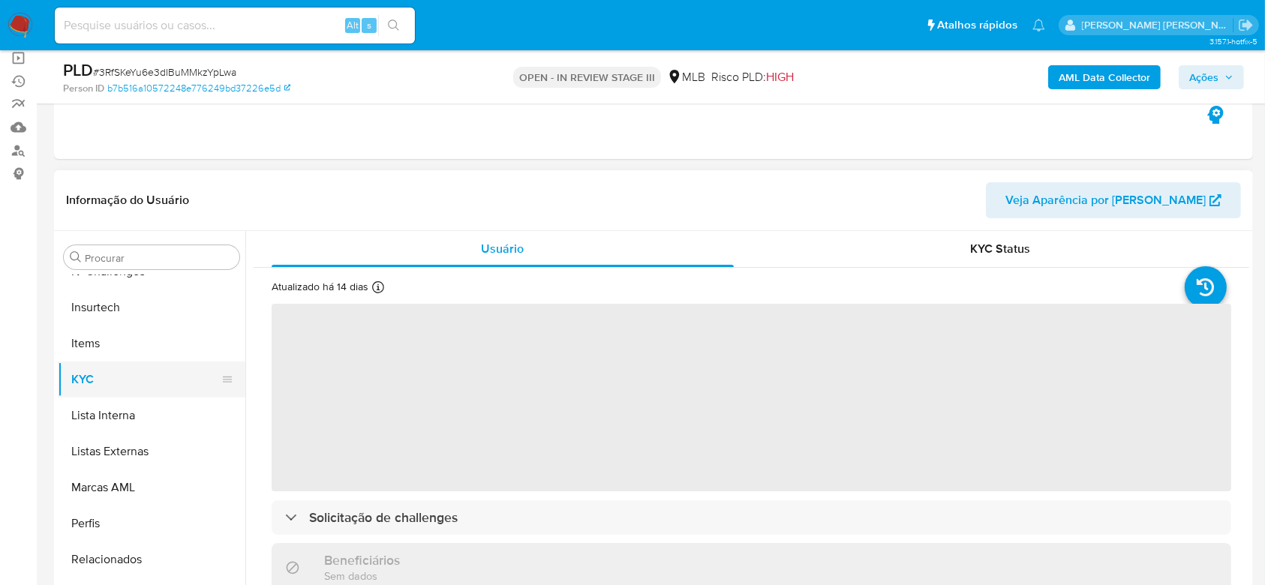
scroll to position [200, 0]
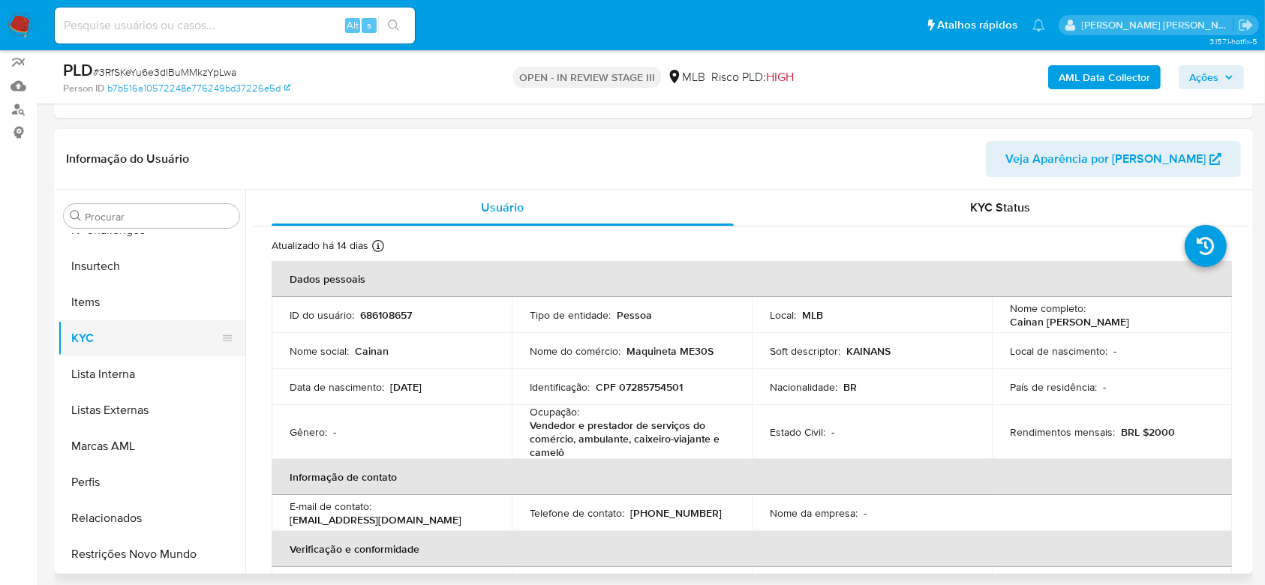
select select "10"
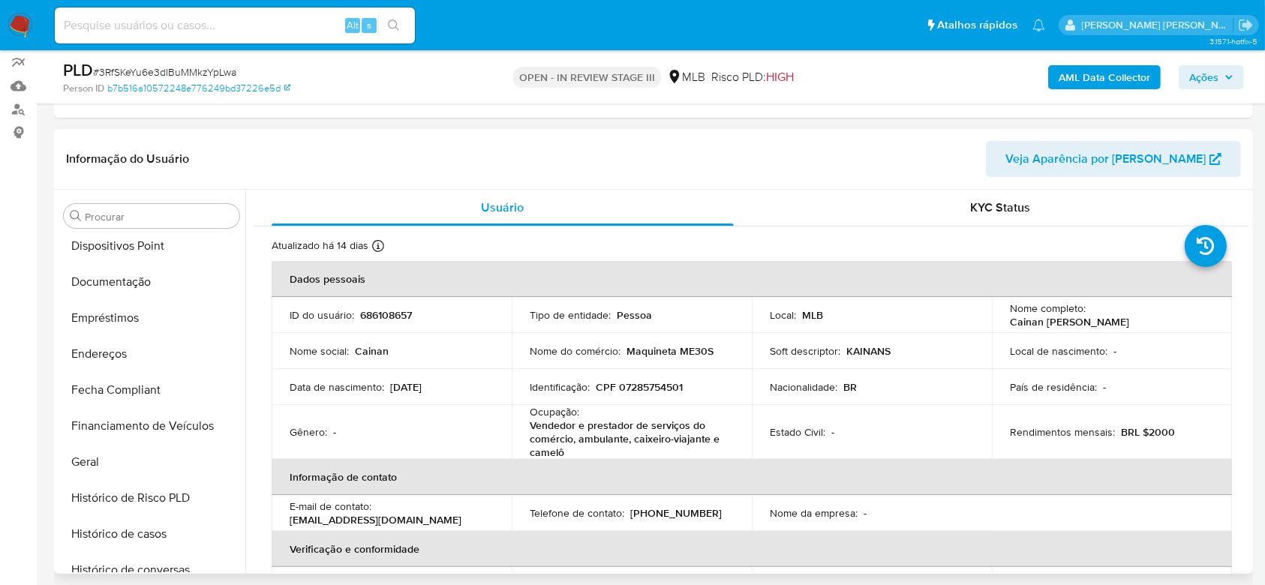
scroll to position [270, 0]
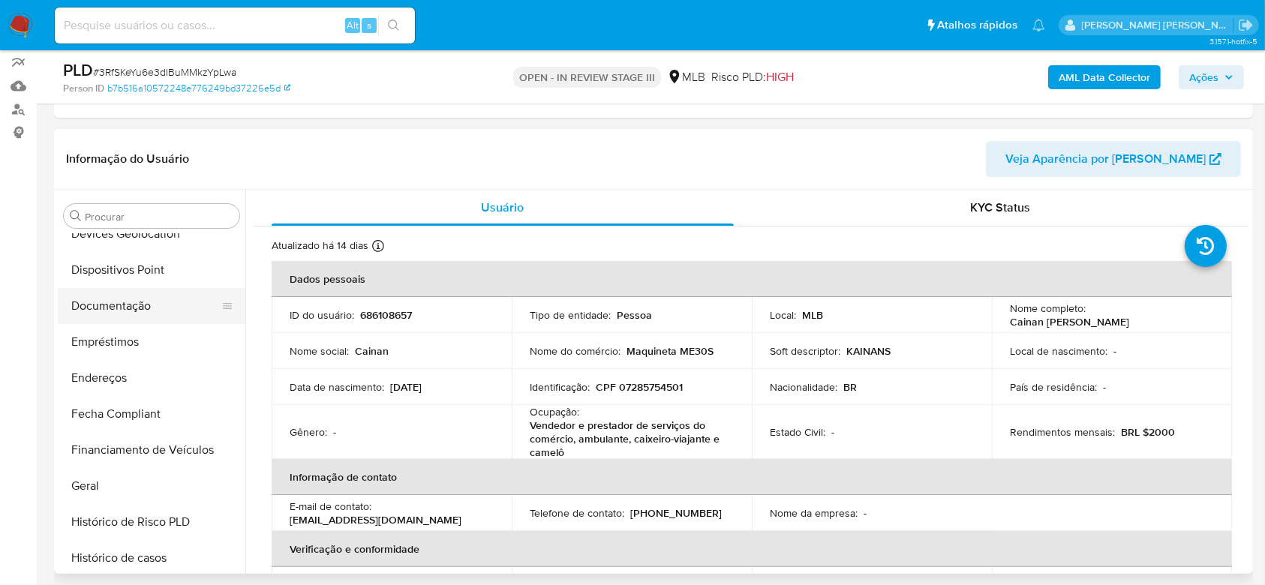
click at [132, 313] on button "Documentação" at bounding box center [146, 306] width 176 height 36
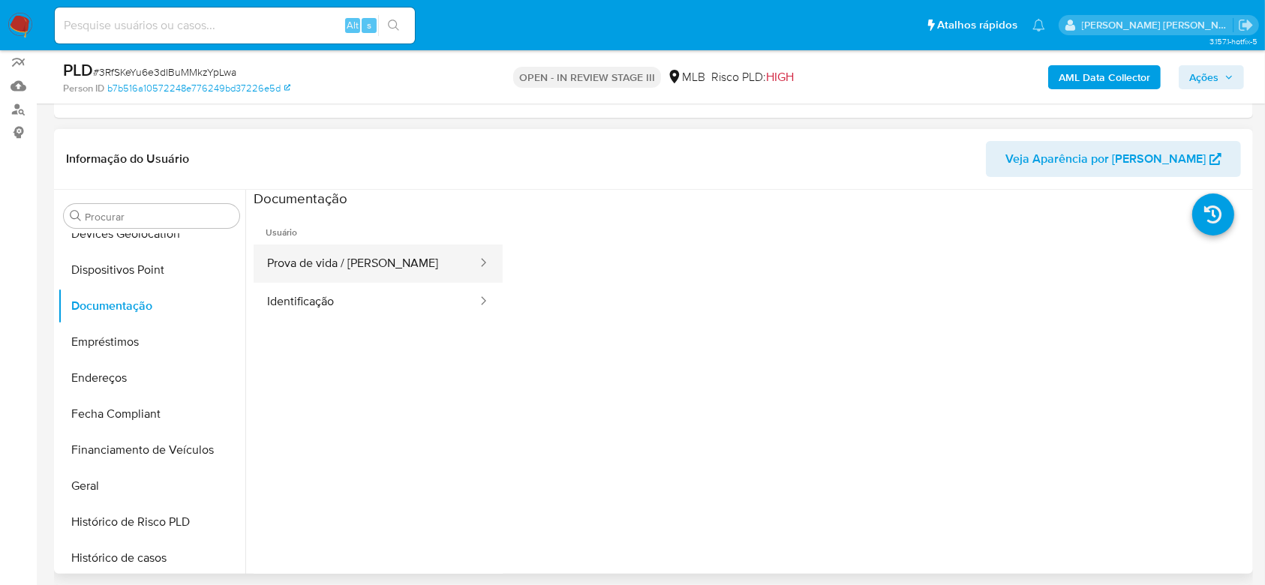
click at [346, 254] on button "Prova de vida / [PERSON_NAME]" at bounding box center [366, 264] width 225 height 38
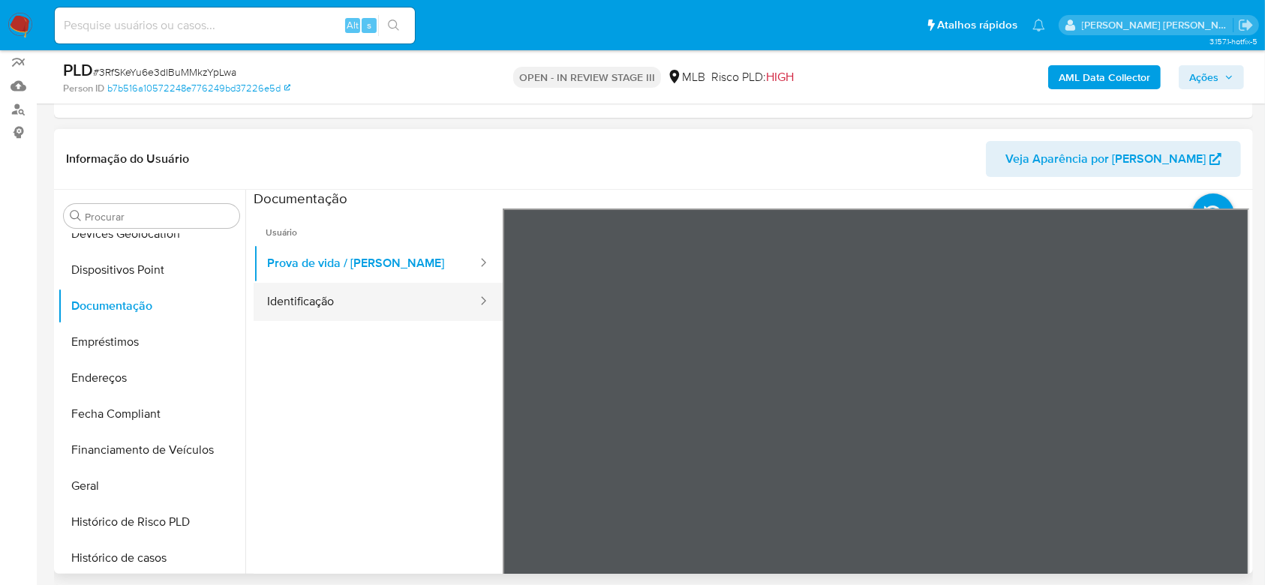
click at [322, 303] on button "Identificação" at bounding box center [366, 302] width 225 height 38
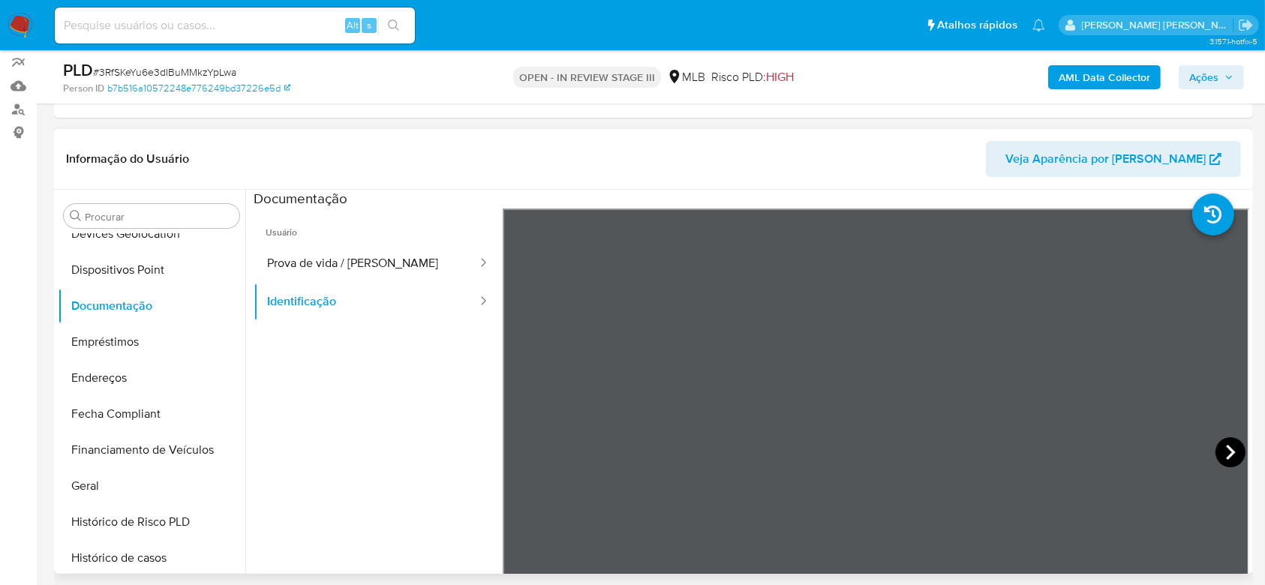
click at [1220, 447] on icon at bounding box center [1230, 452] width 30 height 30
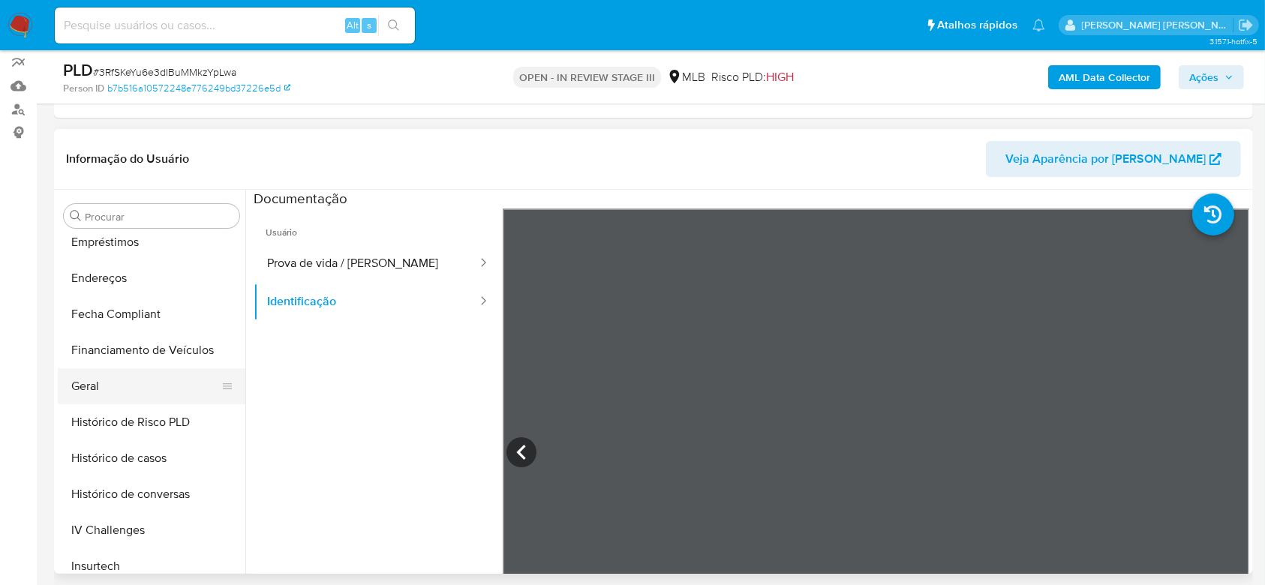
click at [117, 381] on button "Geral" at bounding box center [146, 386] width 176 height 36
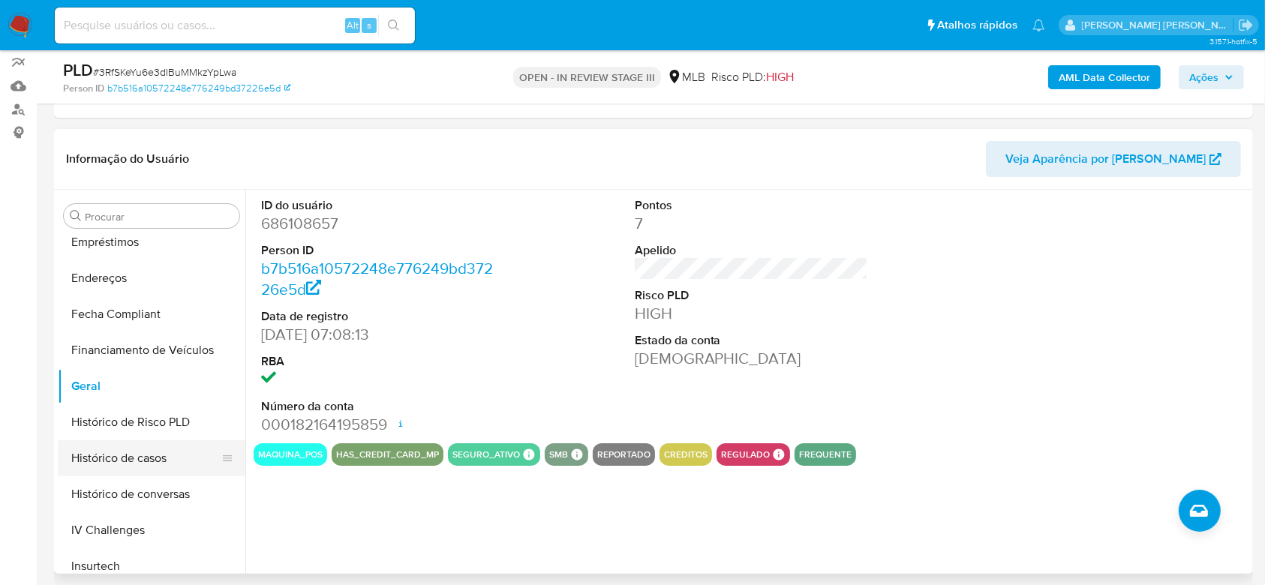
click at [114, 451] on button "Histórico de casos" at bounding box center [146, 458] width 176 height 36
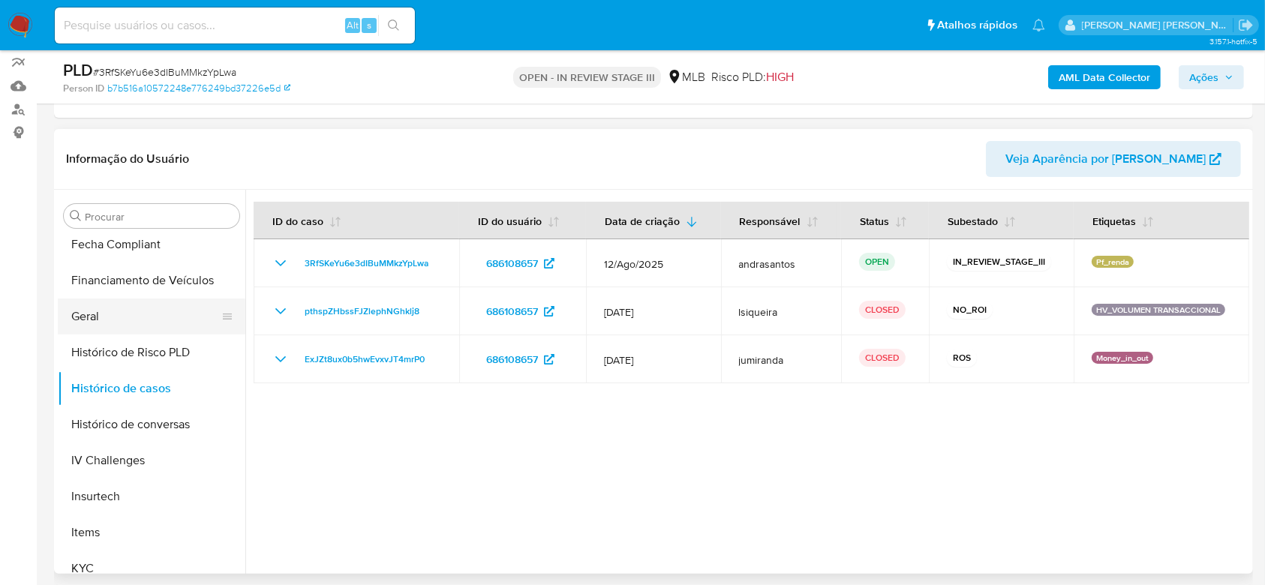
scroll to position [470, 0]
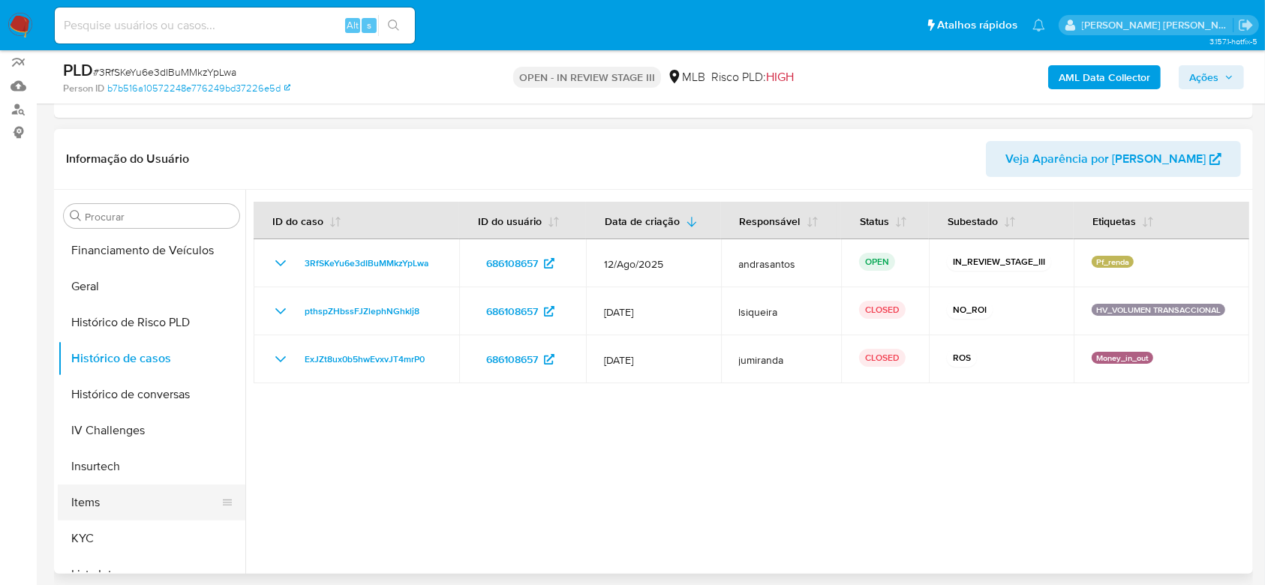
drag, startPoint x: 83, startPoint y: 532, endPoint x: 107, endPoint y: 503, distance: 37.8
click at [83, 532] on button "KYC" at bounding box center [152, 539] width 188 height 36
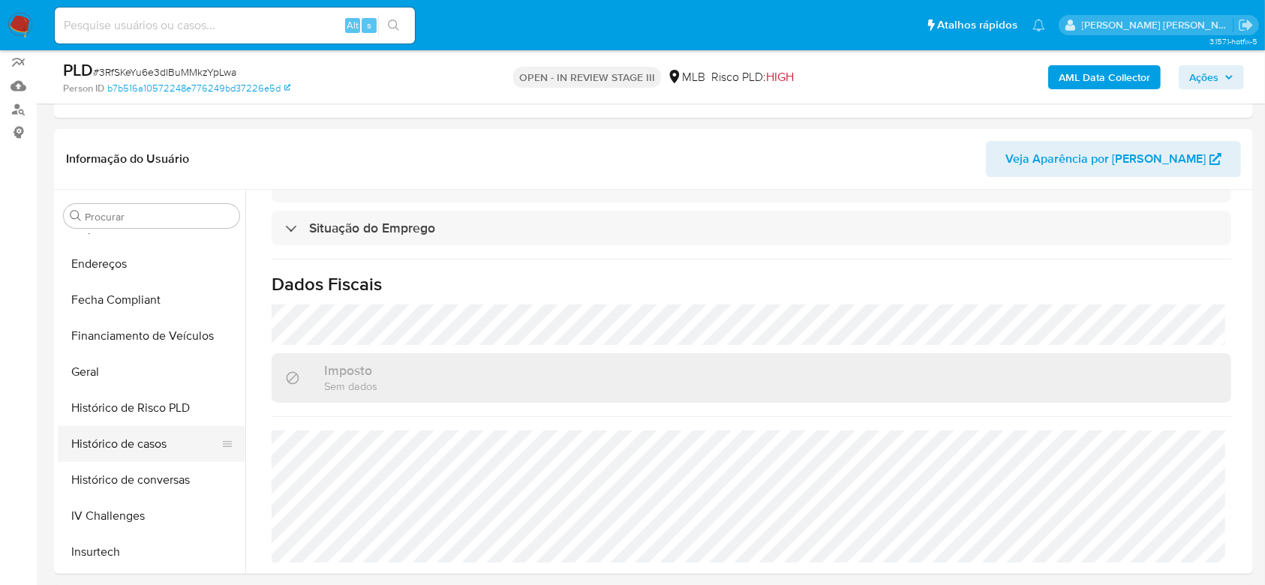
scroll to position [270, 0]
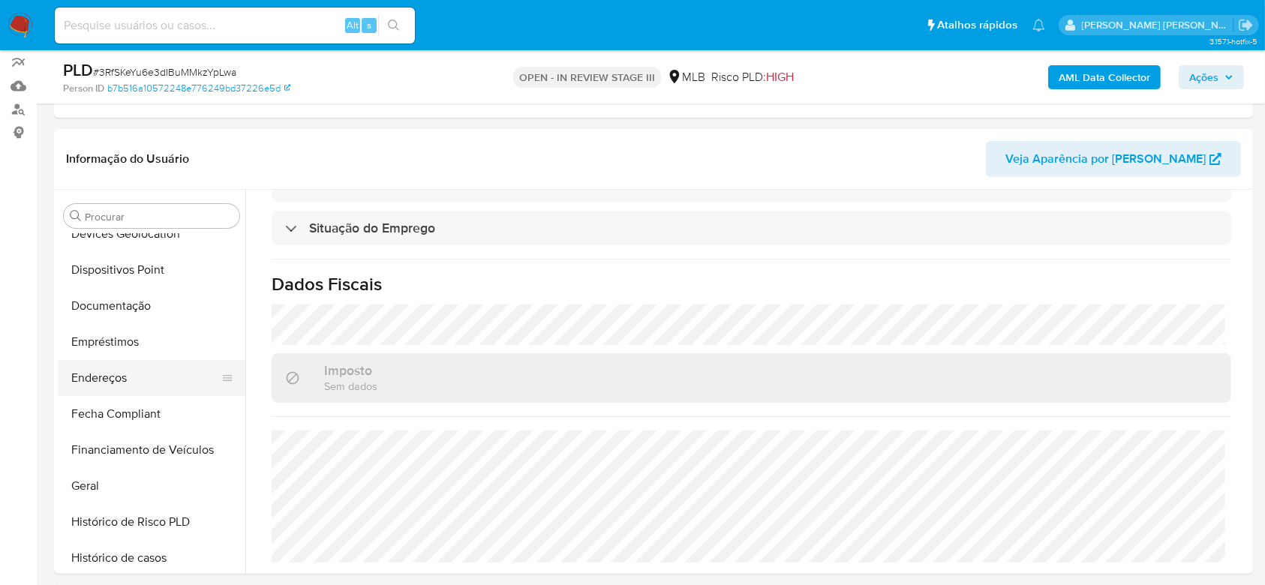
click at [134, 382] on button "Endereços" at bounding box center [146, 378] width 176 height 36
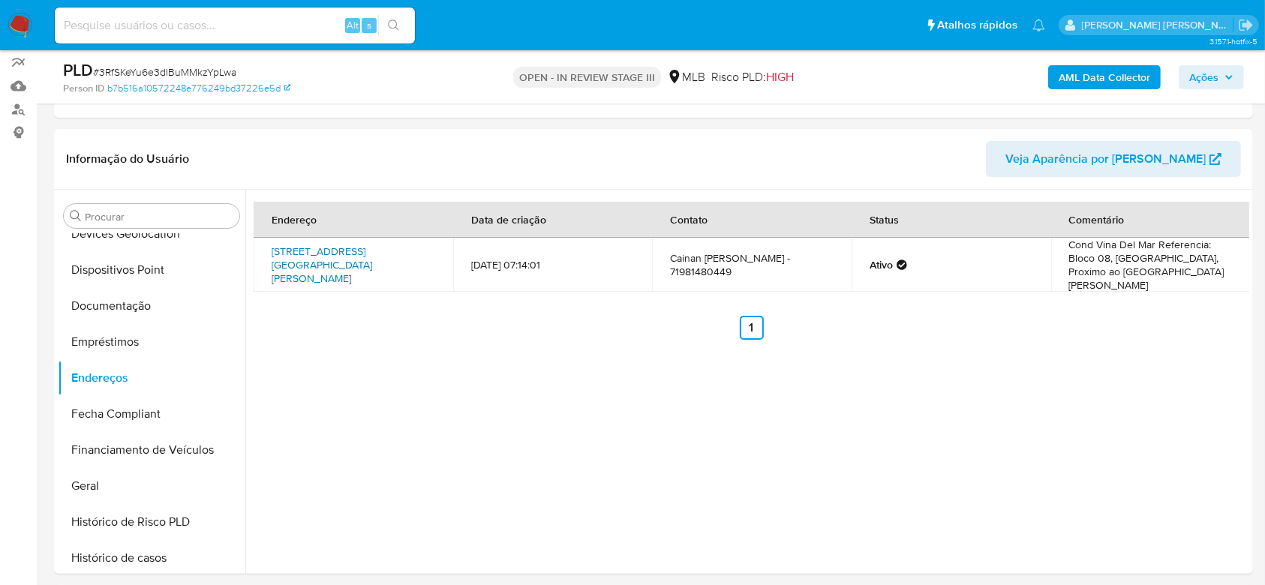
click at [326, 257] on link "Avenida Aliomar Baleeiro 94, Salvador, Bahia, 41350275, Brasil 94" at bounding box center [322, 265] width 101 height 42
